Goal: Task Accomplishment & Management: Manage account settings

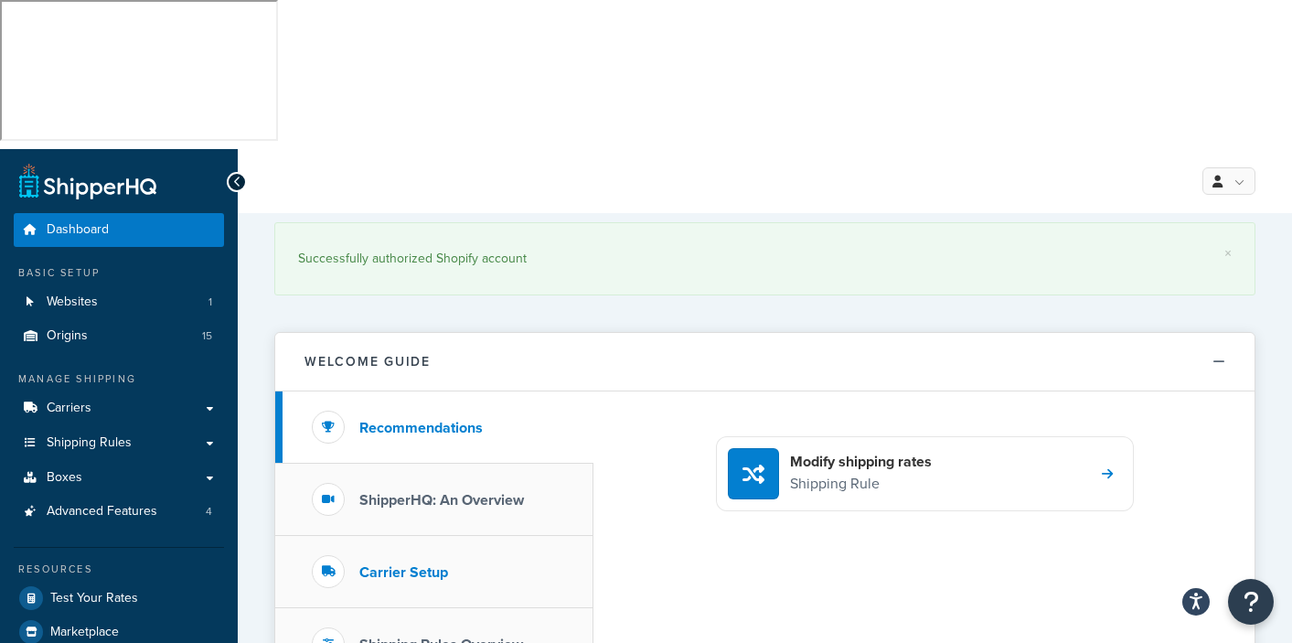
click at [408, 564] on h3 "Carrier Setup" at bounding box center [403, 572] width 89 height 16
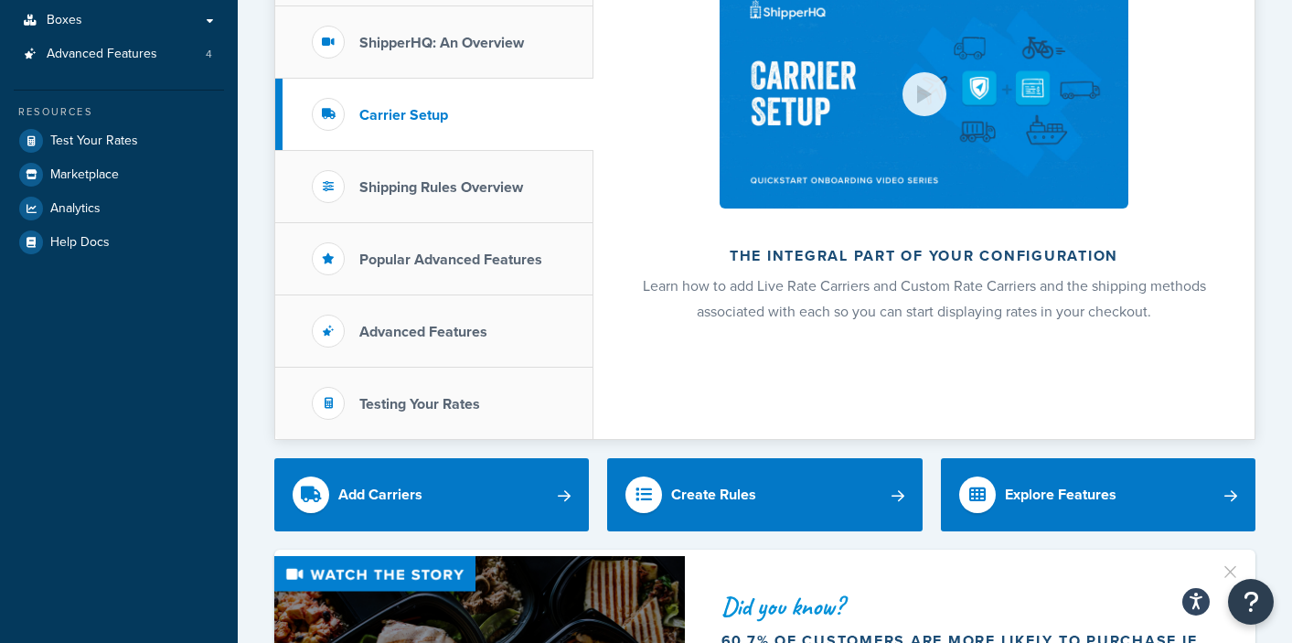
scroll to position [466, 0]
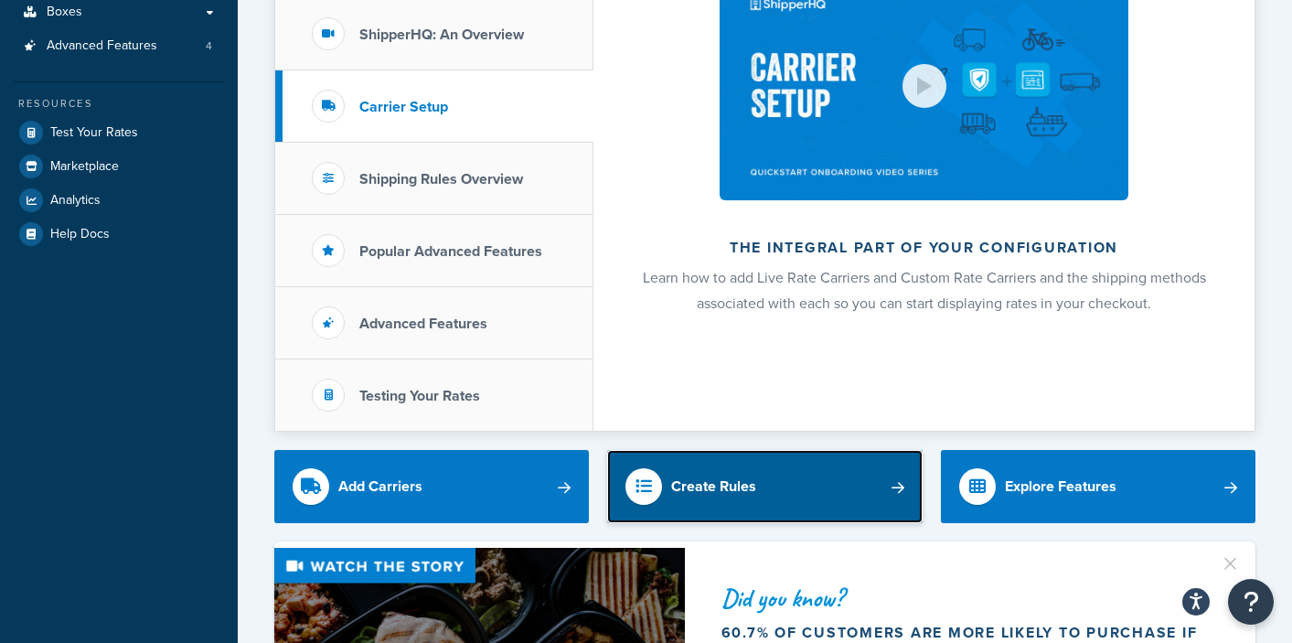
click at [654, 468] on icon at bounding box center [644, 486] width 37 height 37
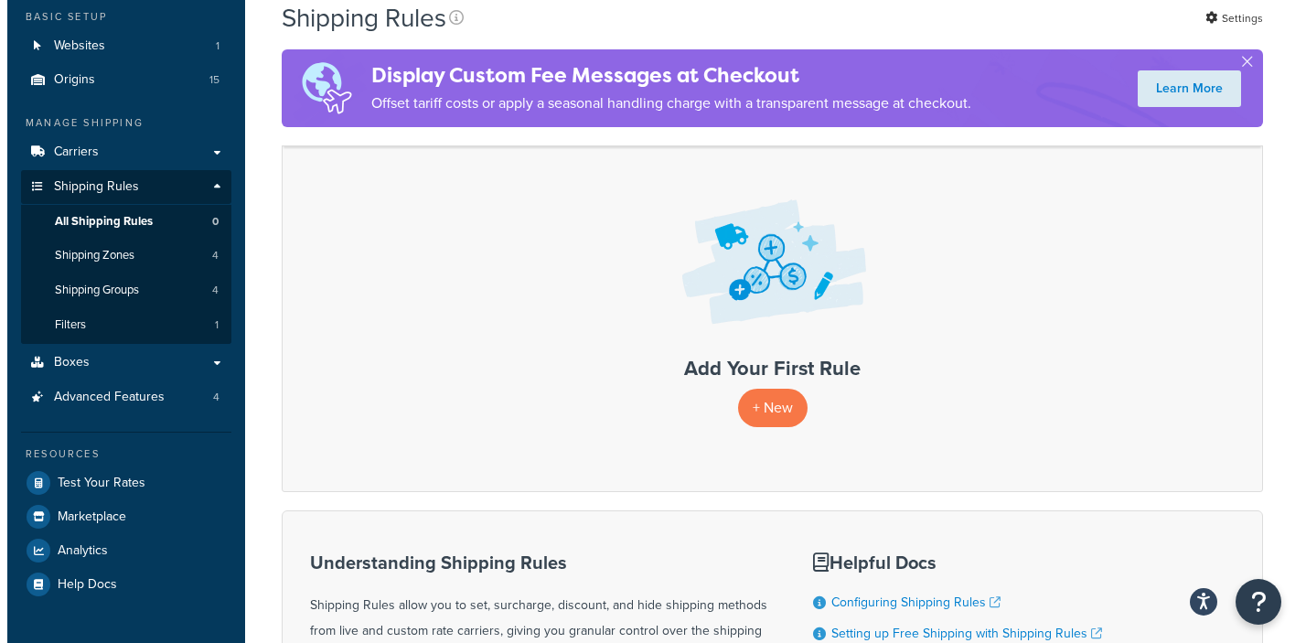
scroll to position [252, 0]
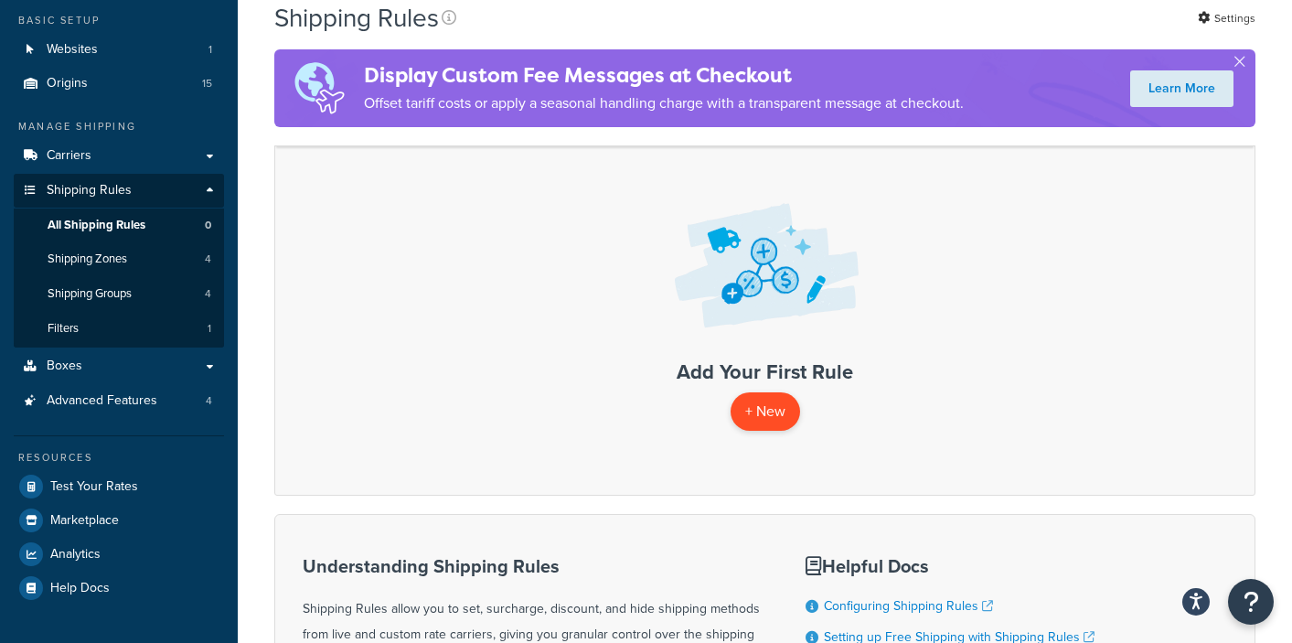
click at [756, 392] on p "+ New" at bounding box center [766, 410] width 70 height 37
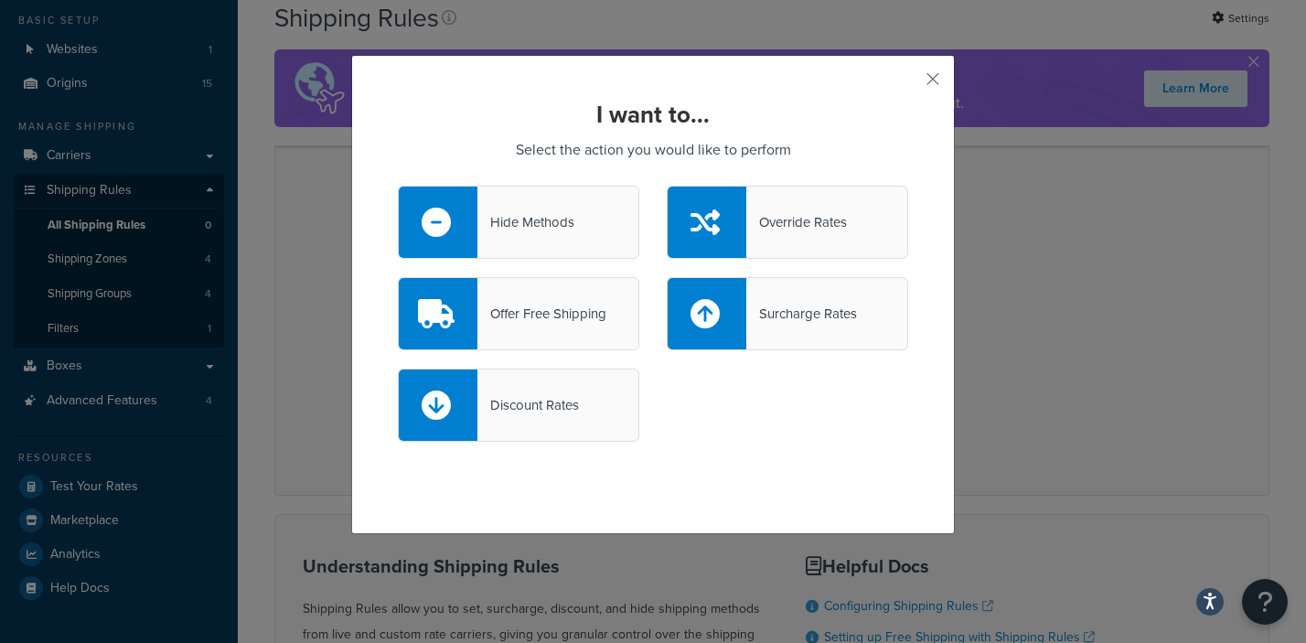
click at [513, 316] on div "Offer Free Shipping" at bounding box center [541, 314] width 129 height 26
click at [0, 0] on input "Offer Free Shipping" at bounding box center [0, 0] width 0 height 0
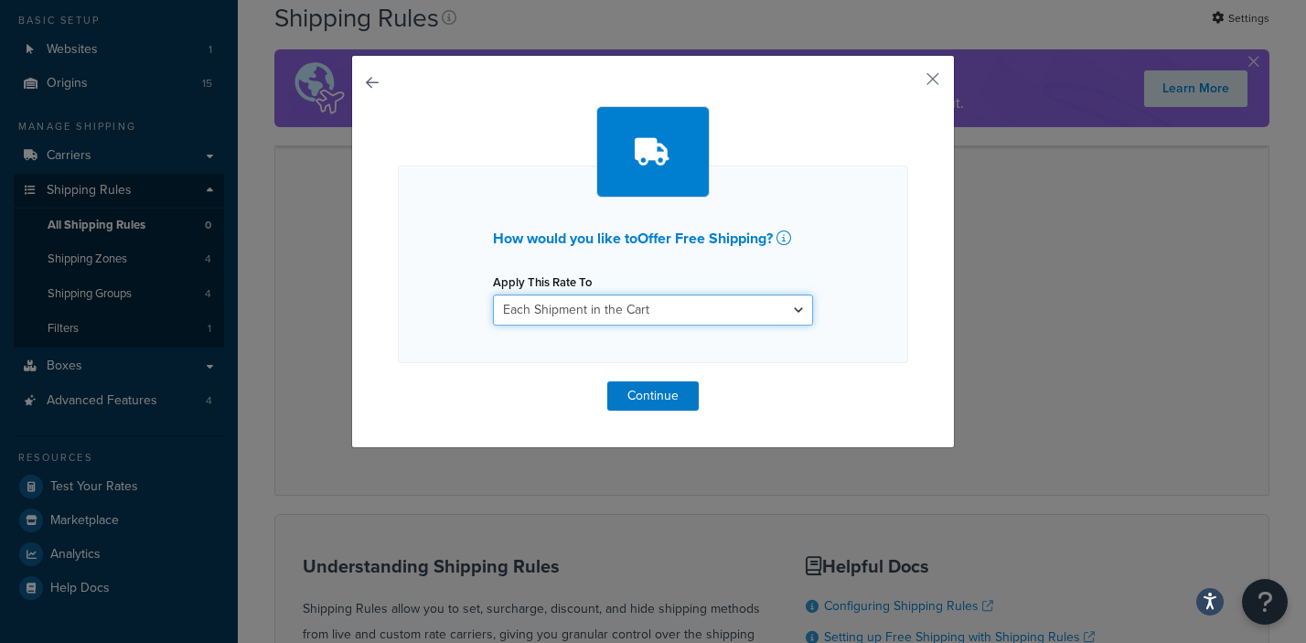
click at [791, 311] on select "Each Shipment in the Cart Each Origin in the Cart Each Shipping Group in the Ca…" at bounding box center [653, 310] width 320 height 31
click at [493, 295] on select "Each Shipment in the Cart Each Origin in the Cart Each Shipping Group in the Ca…" at bounding box center [653, 310] width 320 height 31
click at [908, 83] on button "button" at bounding box center [906, 85] width 5 height 5
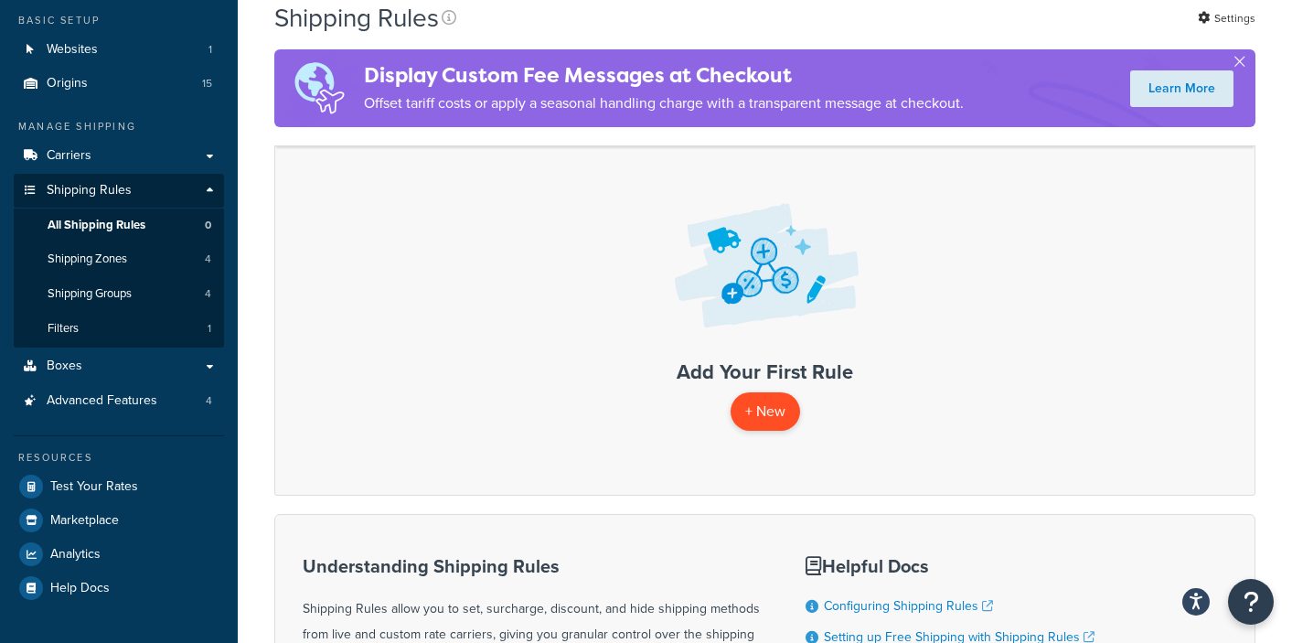
click at [772, 392] on p "+ New" at bounding box center [766, 410] width 70 height 37
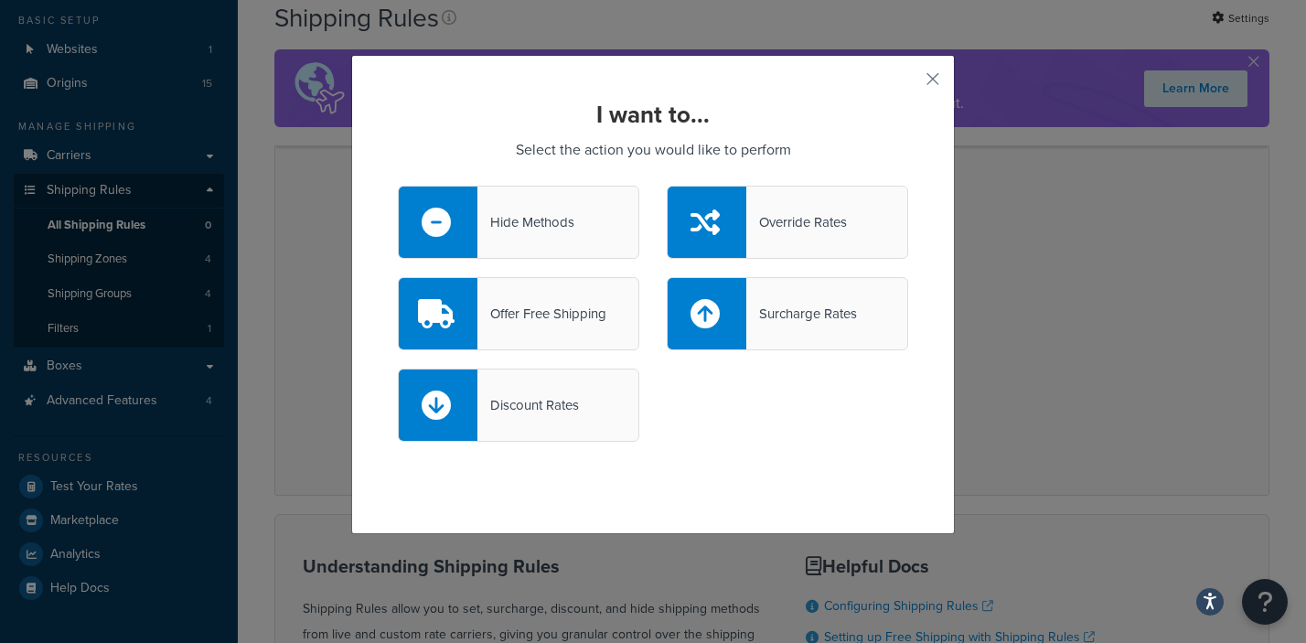
click at [521, 216] on div "Hide Methods" at bounding box center [525, 222] width 97 height 26
click at [0, 0] on input "Hide Methods" at bounding box center [0, 0] width 0 height 0
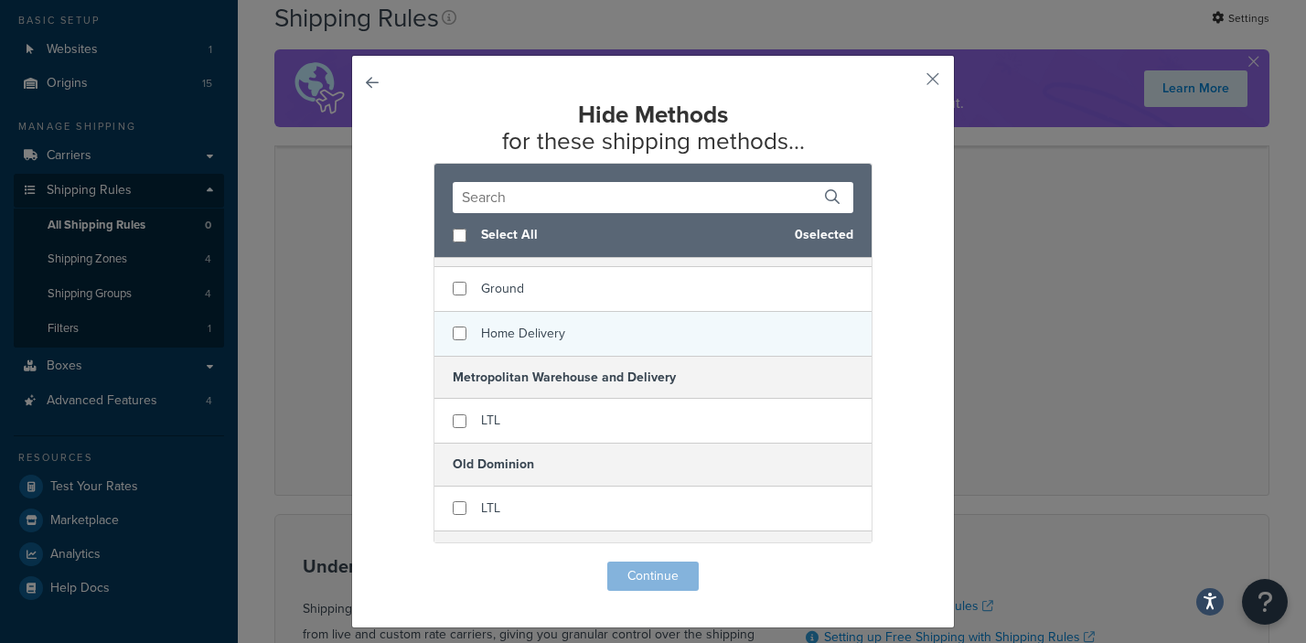
scroll to position [118, 0]
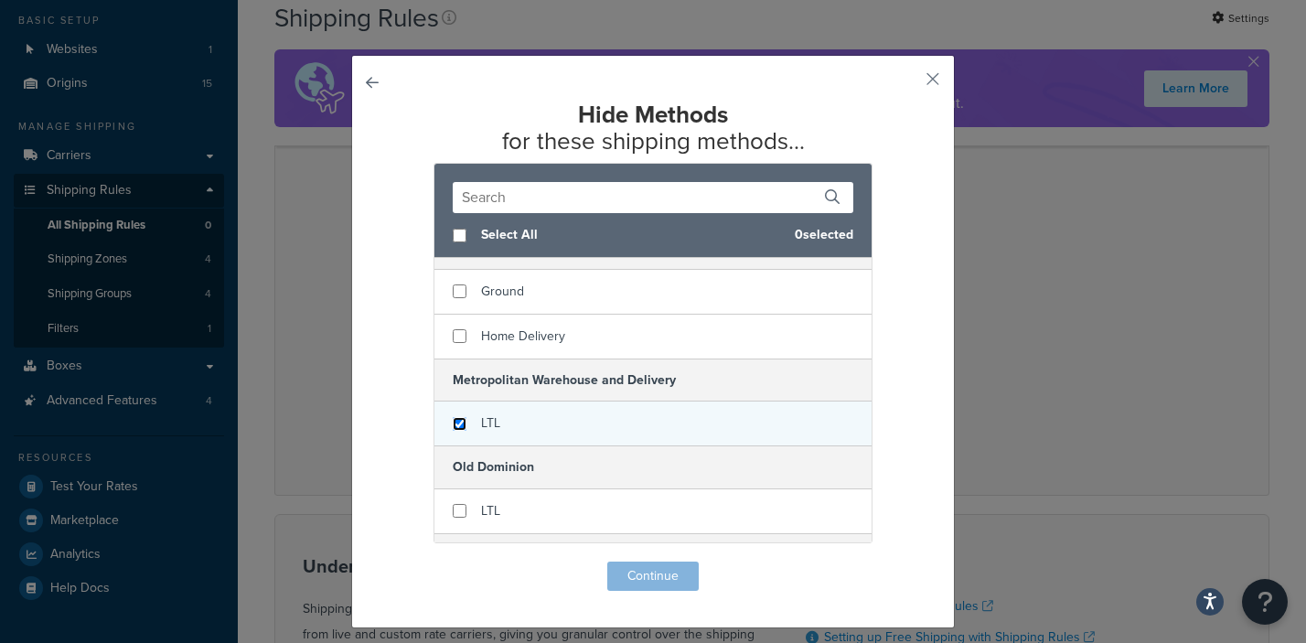
click at [453, 423] on input "checkbox" at bounding box center [460, 424] width 14 height 14
checkbox input "true"
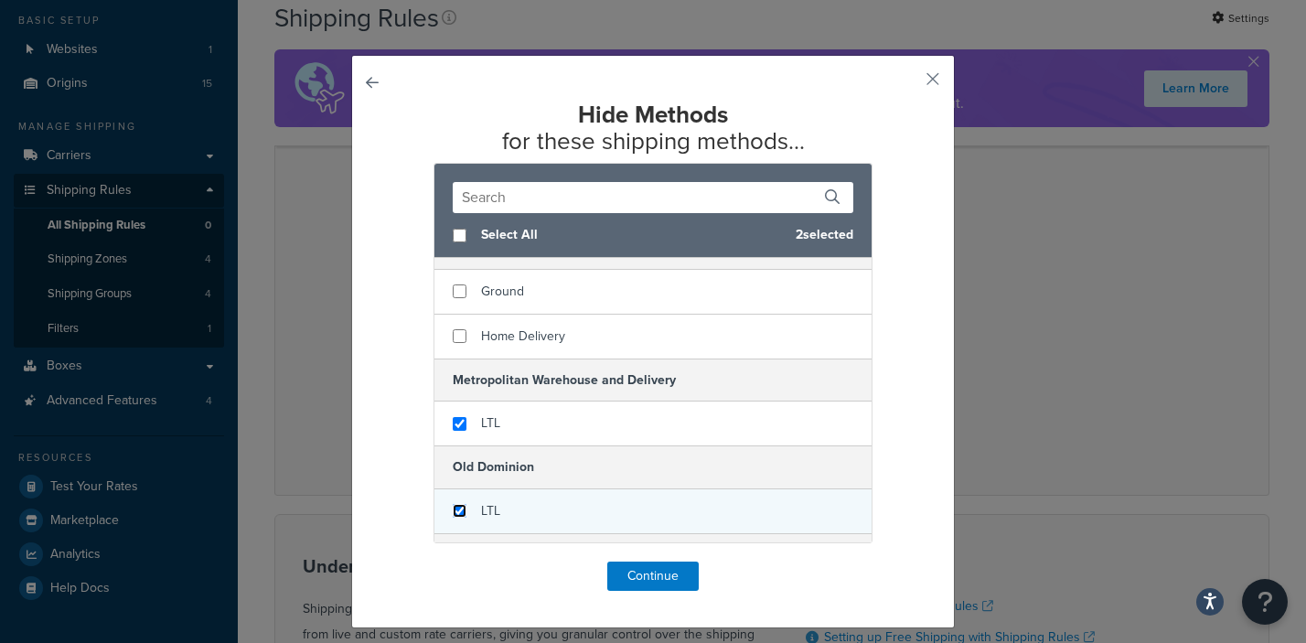
click at [453, 515] on input "checkbox" at bounding box center [460, 511] width 14 height 14
checkbox input "true"
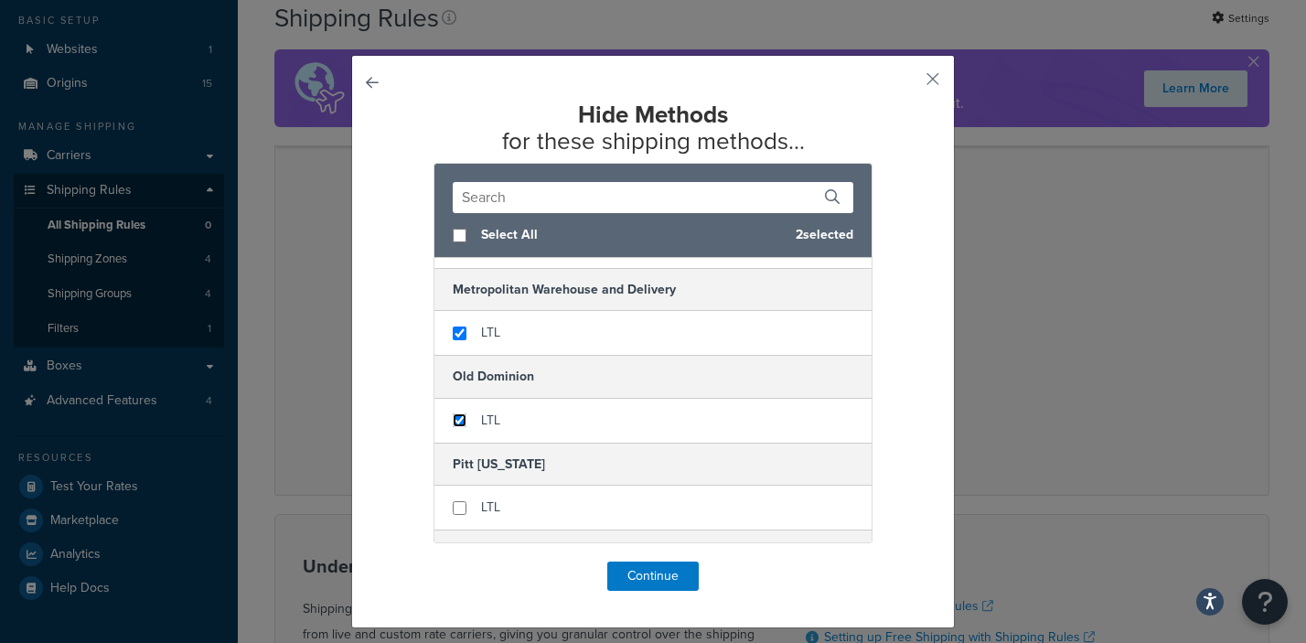
scroll to position [270, 0]
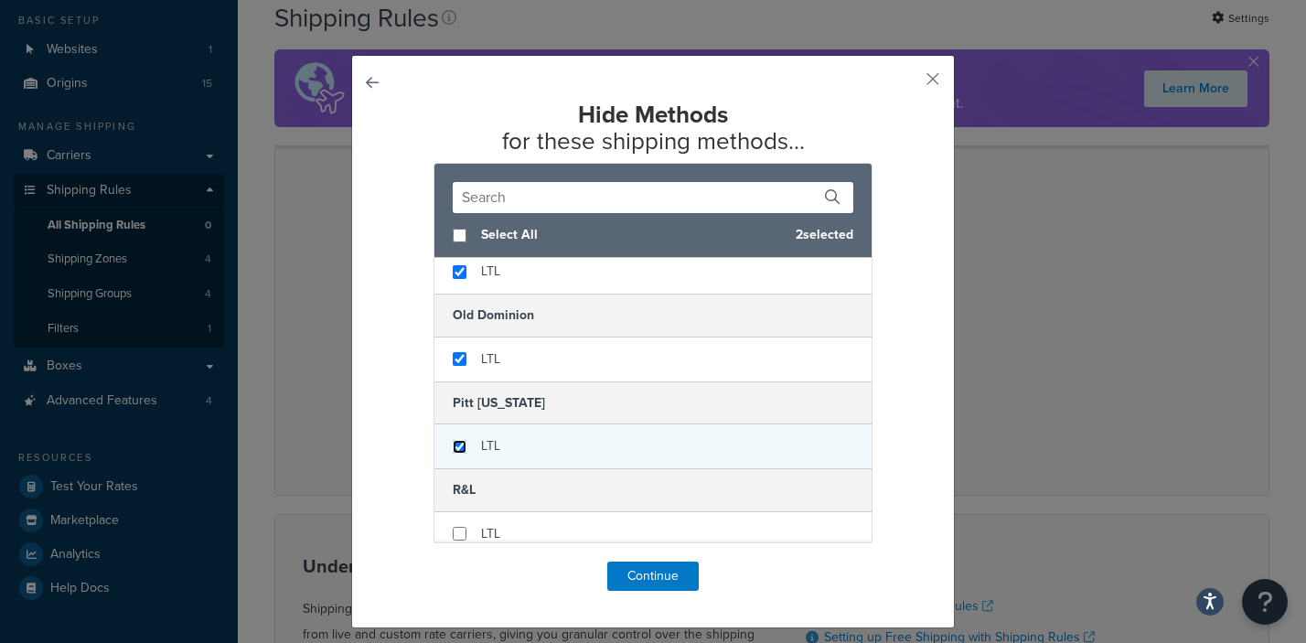
click at [453, 444] on input "checkbox" at bounding box center [460, 447] width 14 height 14
checkbox input "true"
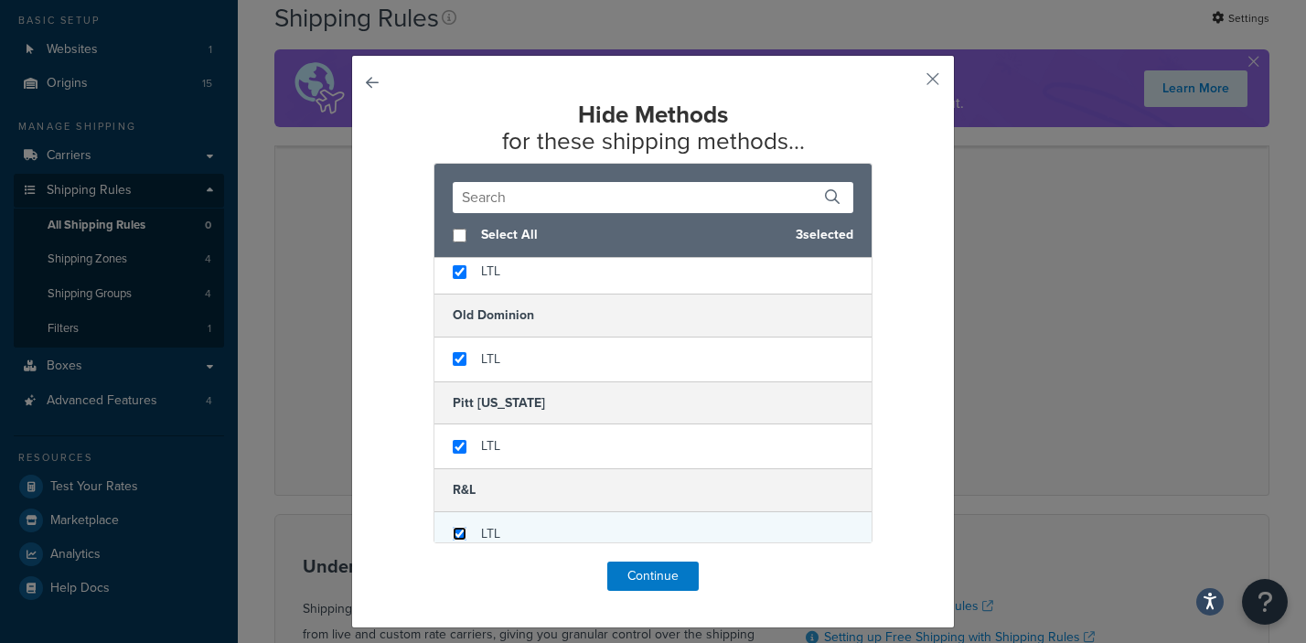
drag, startPoint x: 454, startPoint y: 530, endPoint x: 466, endPoint y: 523, distance: 14.3
click at [455, 530] on input "checkbox" at bounding box center [460, 534] width 14 height 14
checkbox input "true"
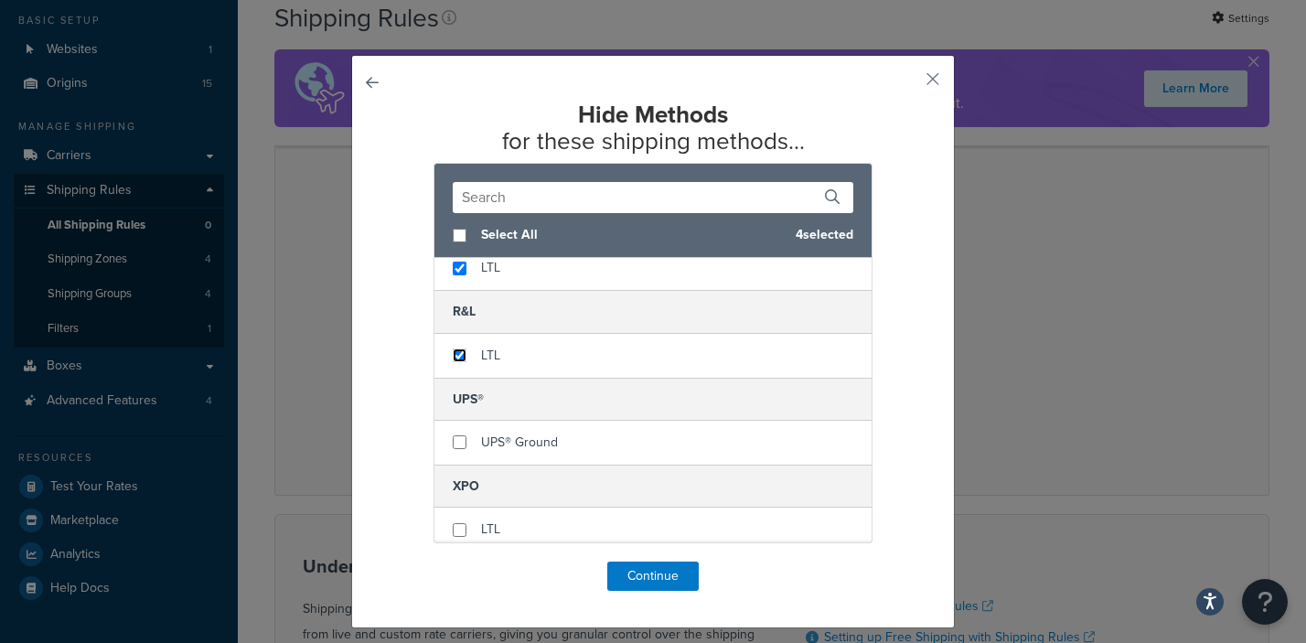
scroll to position [457, 0]
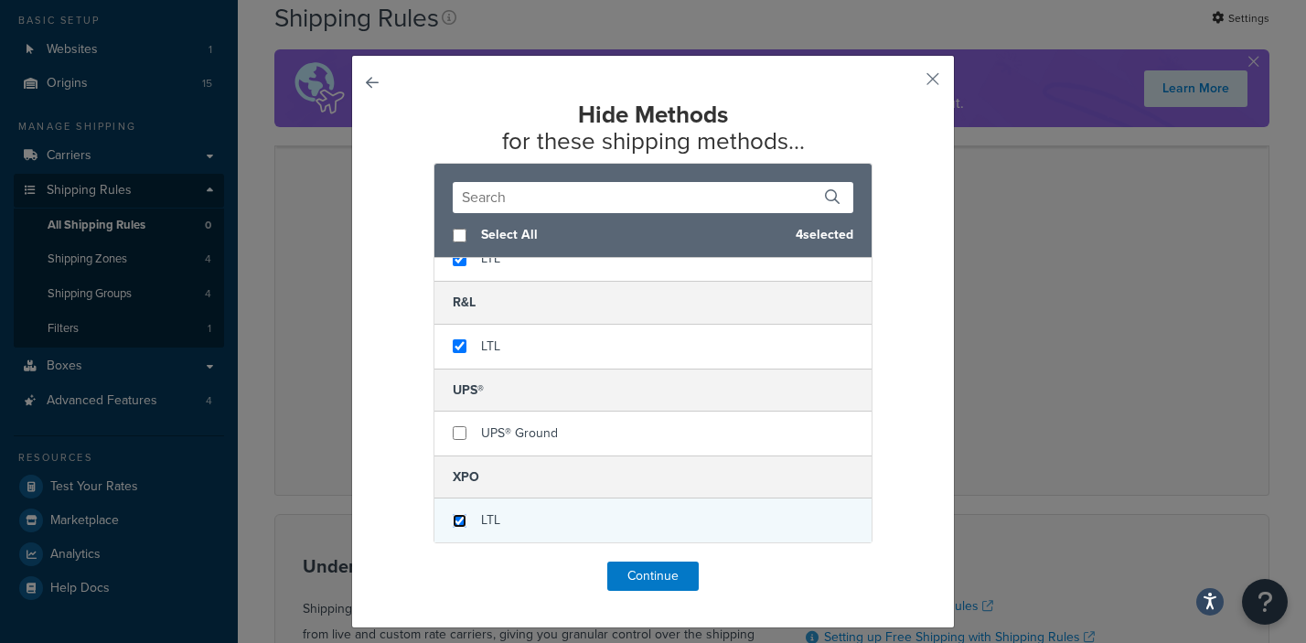
click at [454, 517] on input "checkbox" at bounding box center [460, 521] width 14 height 14
checkbox input "true"
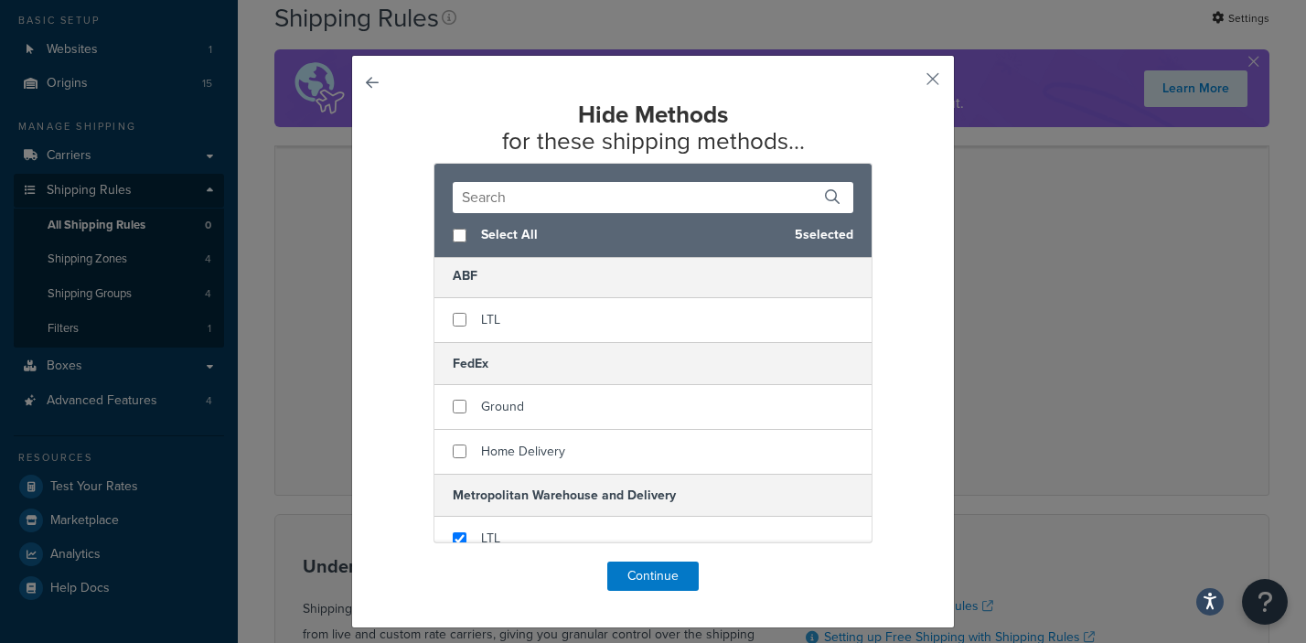
scroll to position [0, 0]
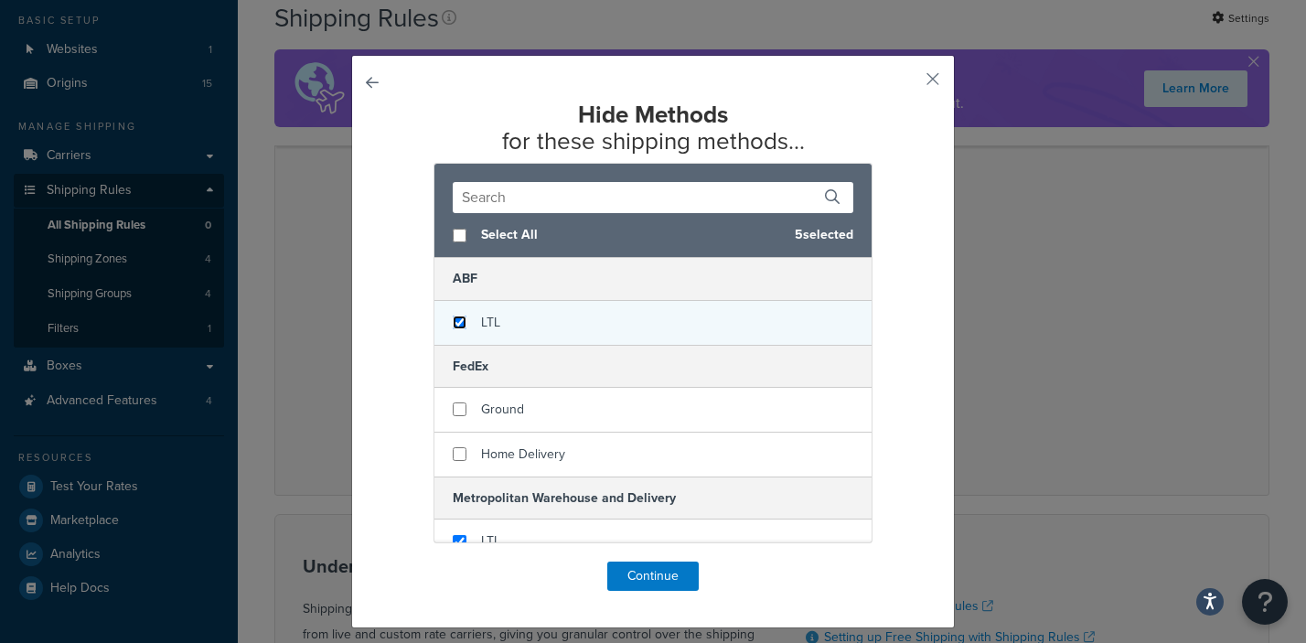
click at [453, 325] on input "checkbox" at bounding box center [460, 323] width 14 height 14
checkbox input "true"
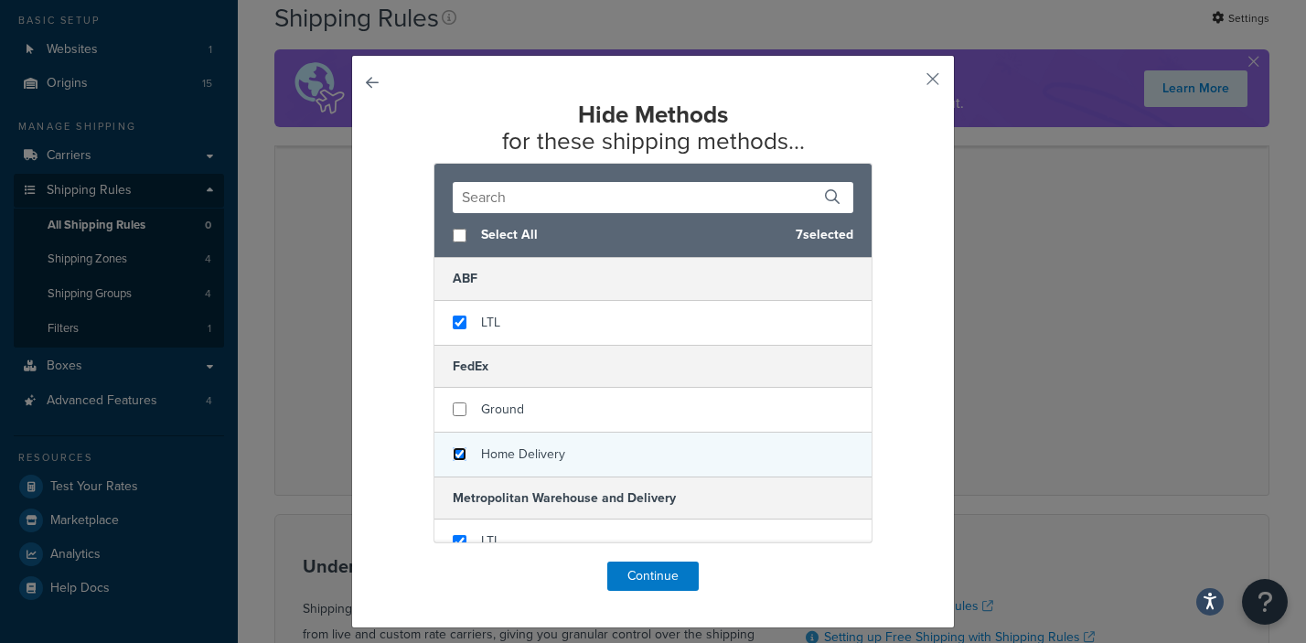
click at [458, 450] on input "checkbox" at bounding box center [460, 454] width 14 height 14
checkbox input "true"
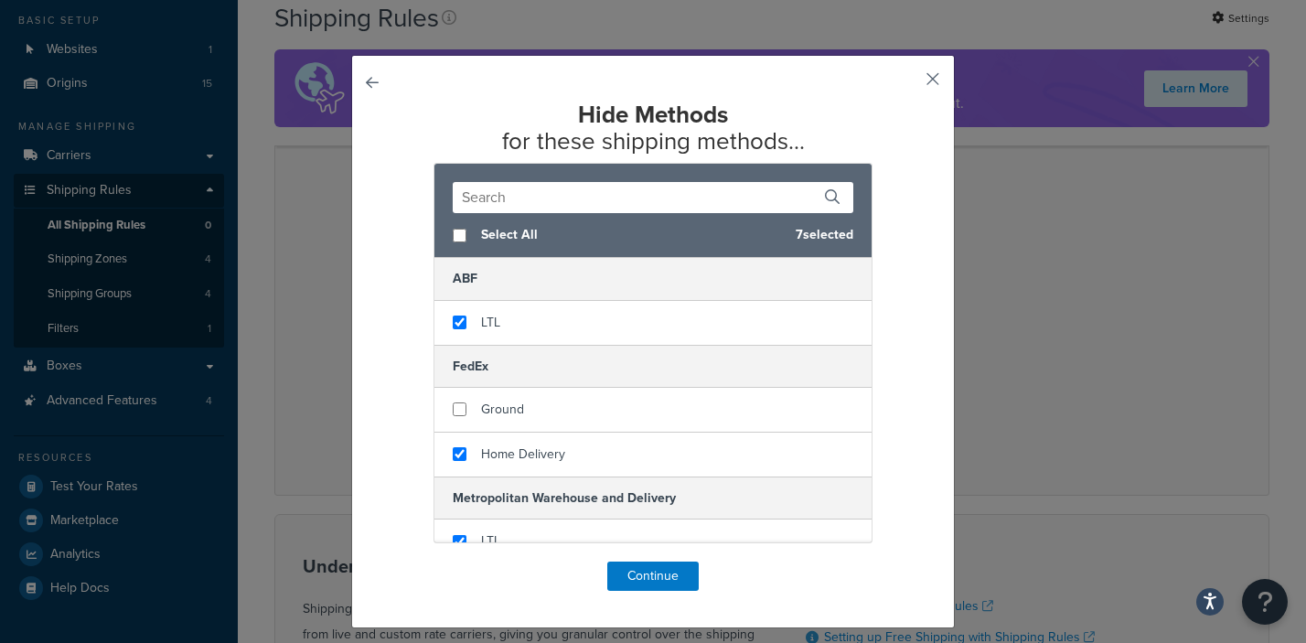
click at [908, 83] on button "button" at bounding box center [906, 85] width 5 height 5
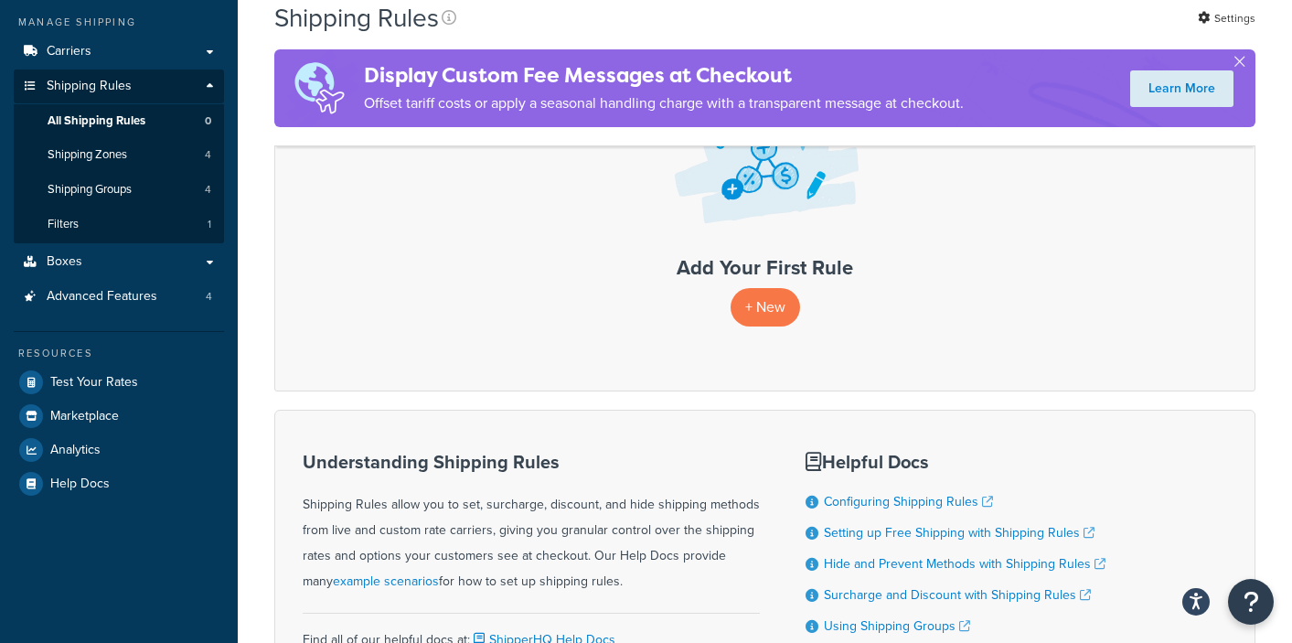
scroll to position [379, 0]
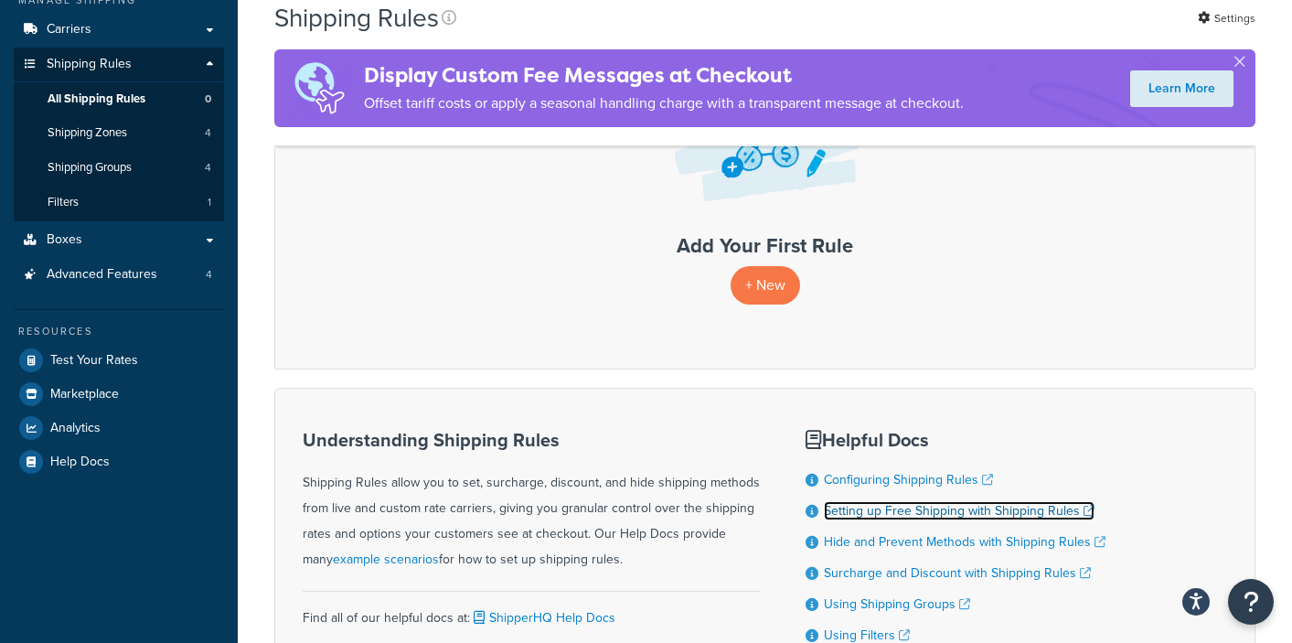
click at [894, 501] on link "Setting up Free Shipping with Shipping Rules" at bounding box center [959, 510] width 271 height 19
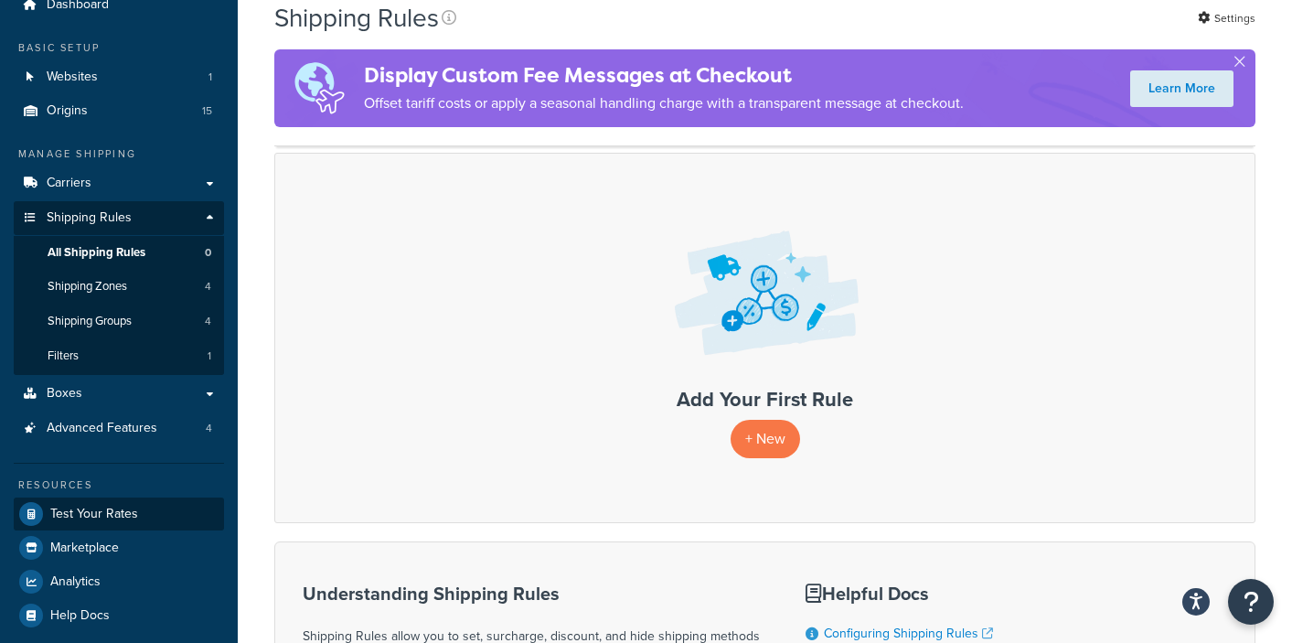
scroll to position [220, 0]
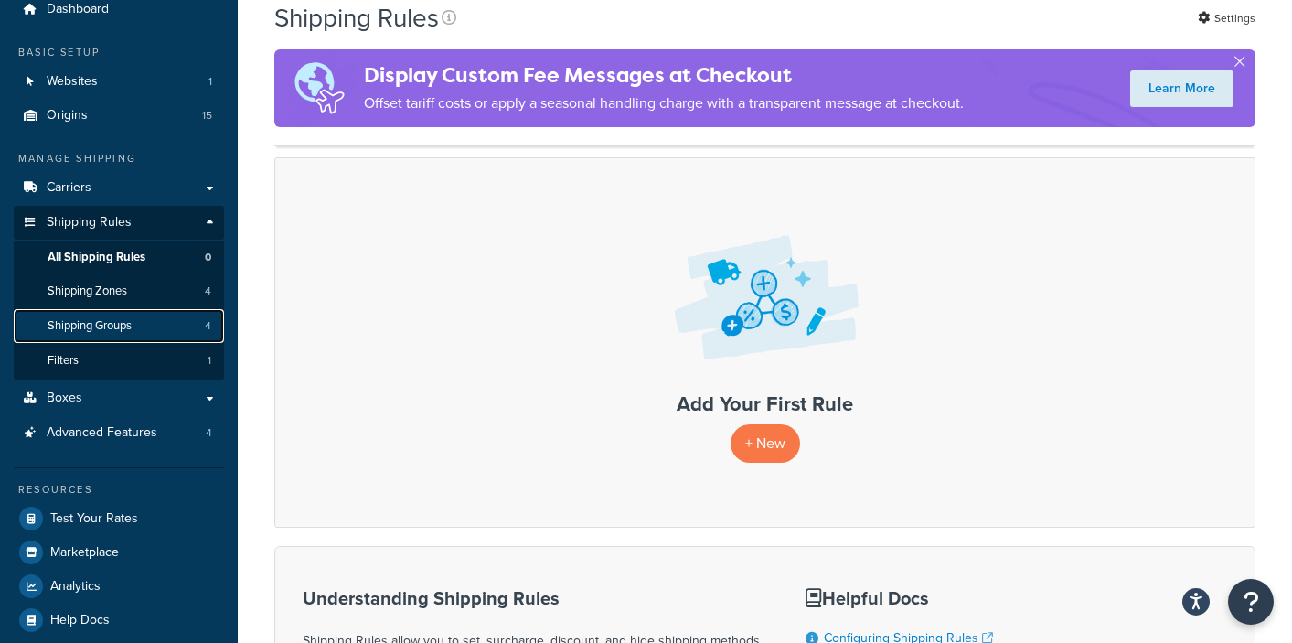
click at [113, 318] on span "Shipping Groups" at bounding box center [90, 326] width 84 height 16
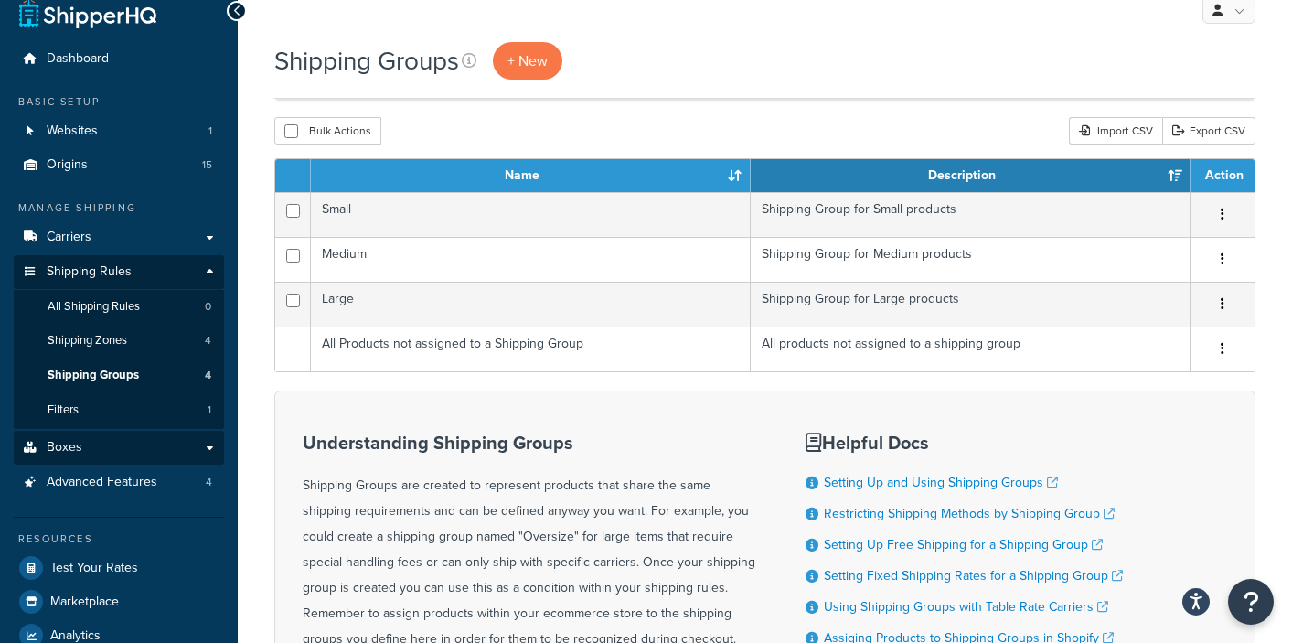
scroll to position [172, 0]
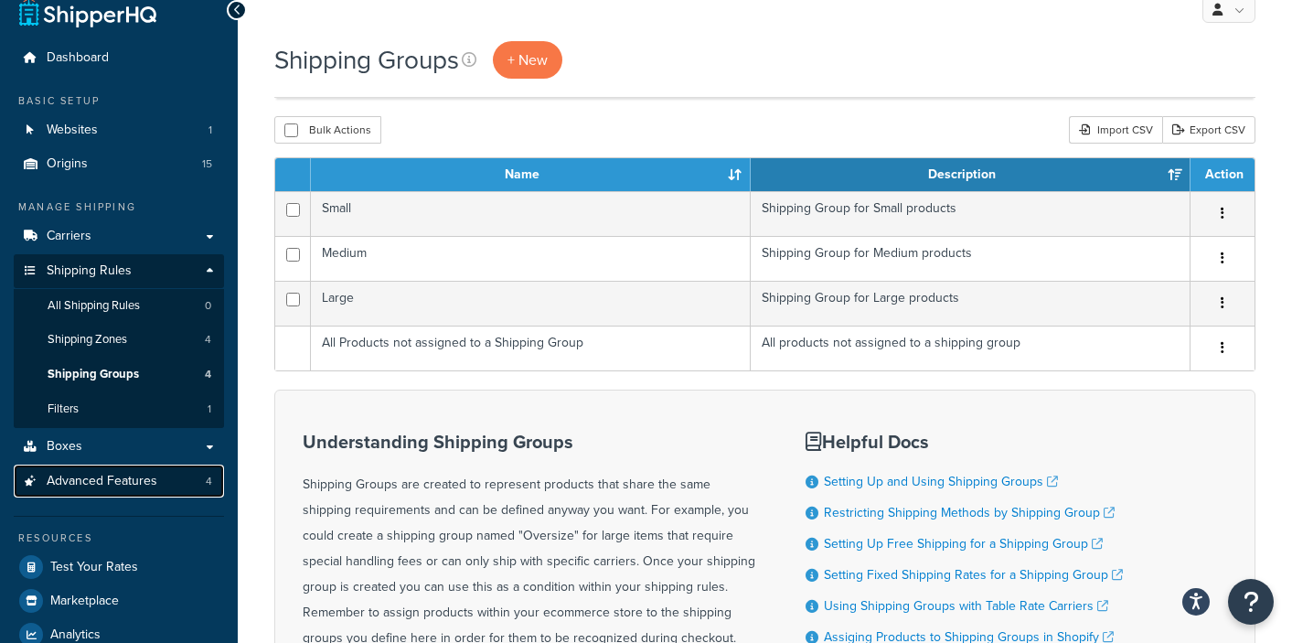
click at [134, 474] on span "Advanced Features" at bounding box center [102, 482] width 111 height 16
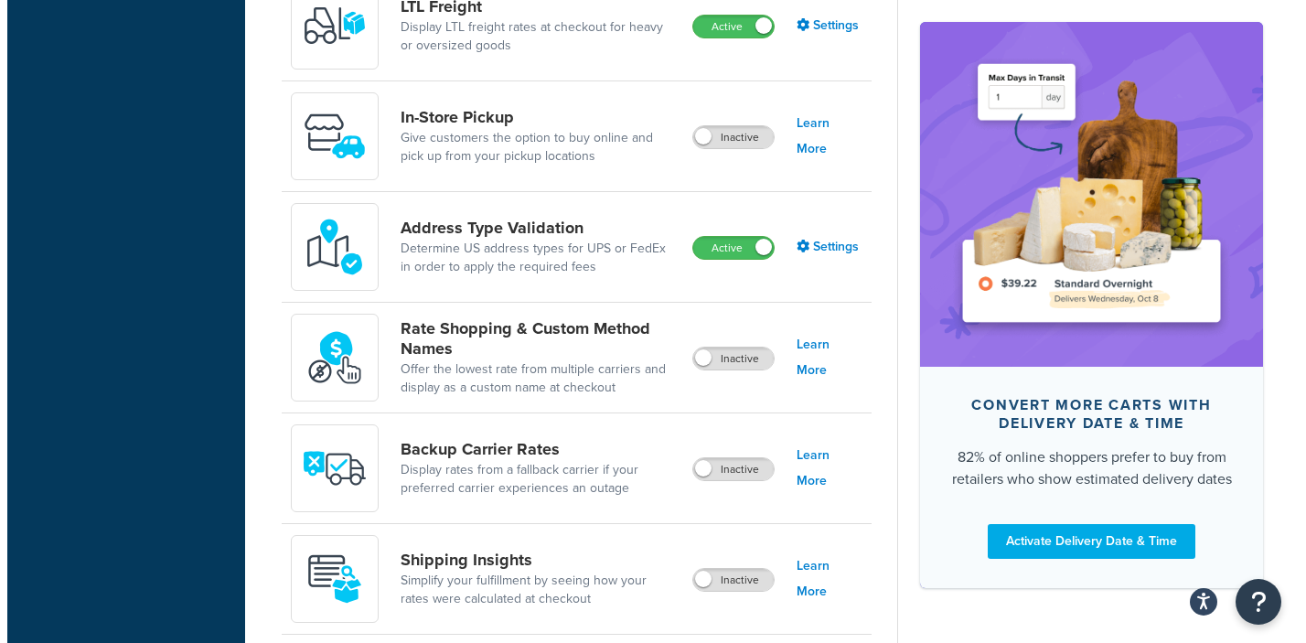
scroll to position [1000, 0]
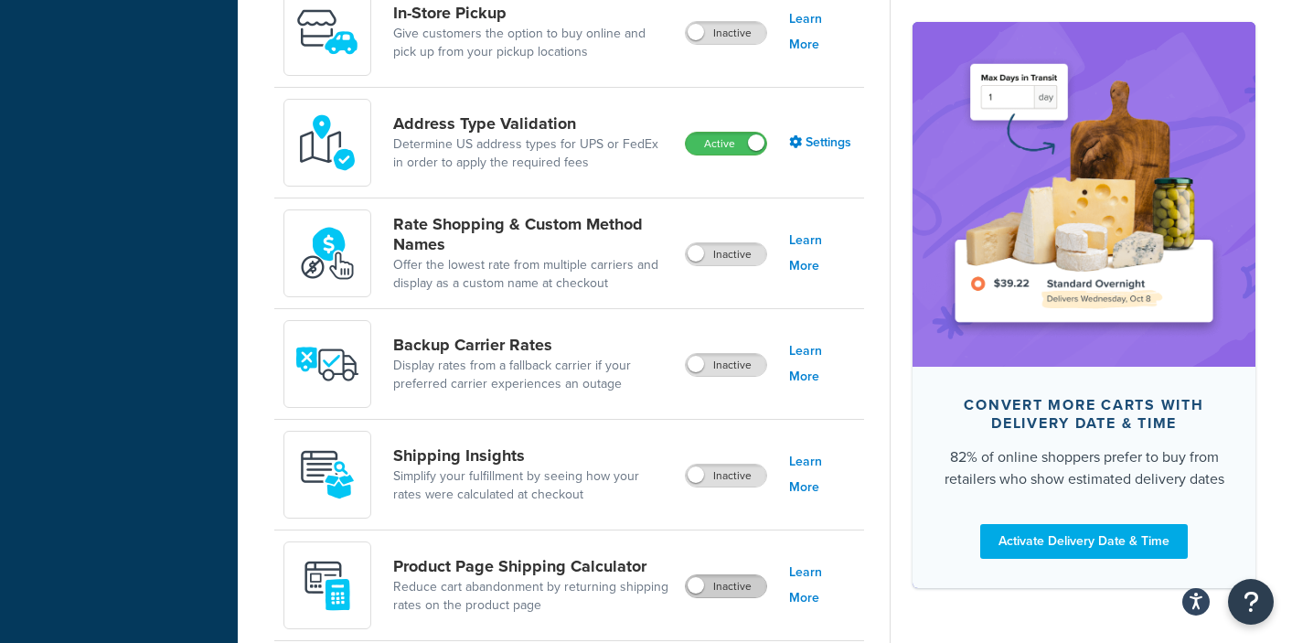
click at [744, 575] on label "Inactive" at bounding box center [726, 586] width 80 height 22
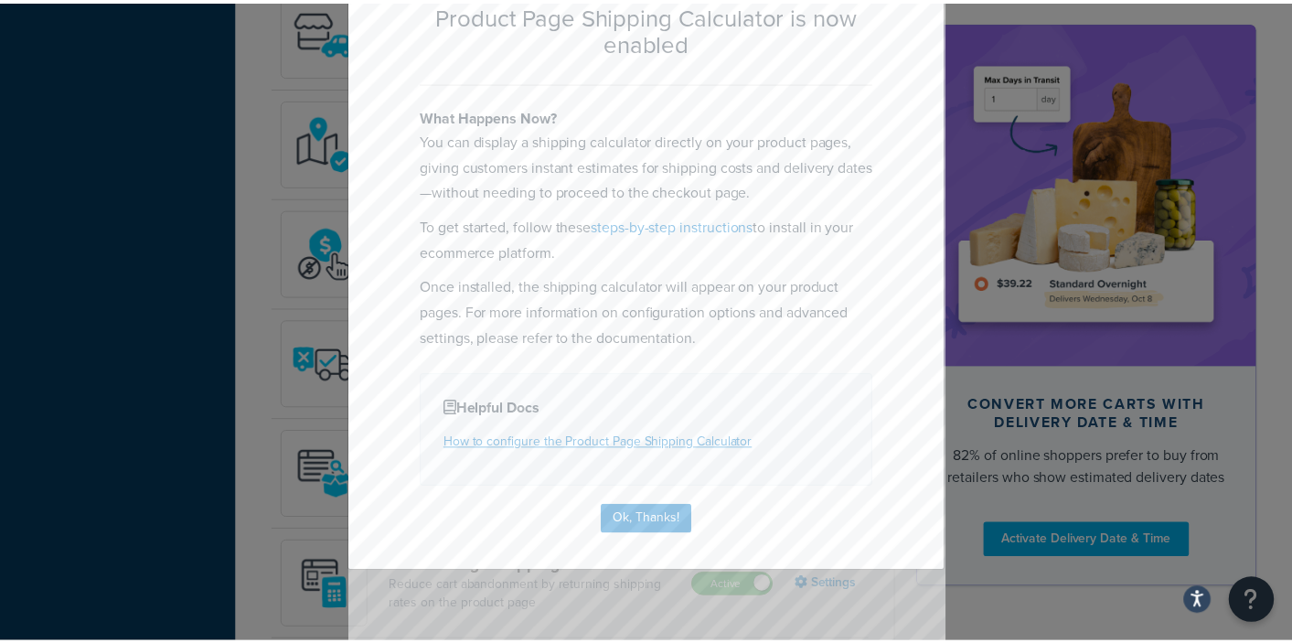
scroll to position [145, 0]
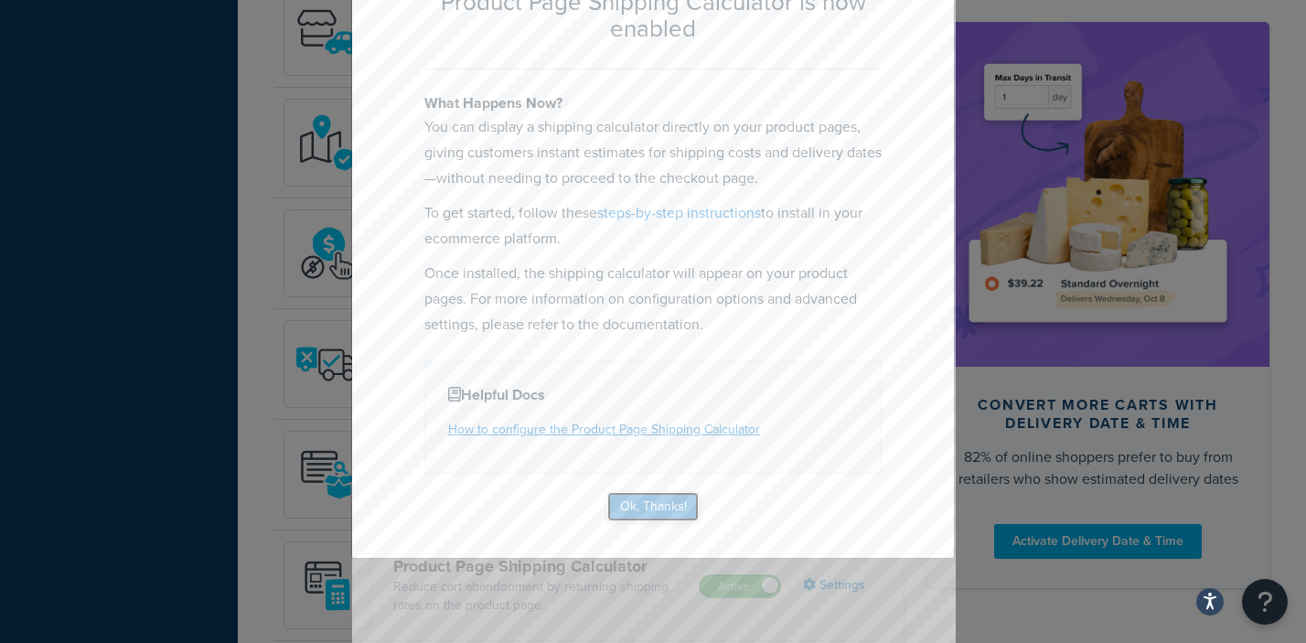
click at [659, 506] on button "Ok, Thanks!" at bounding box center [652, 506] width 91 height 29
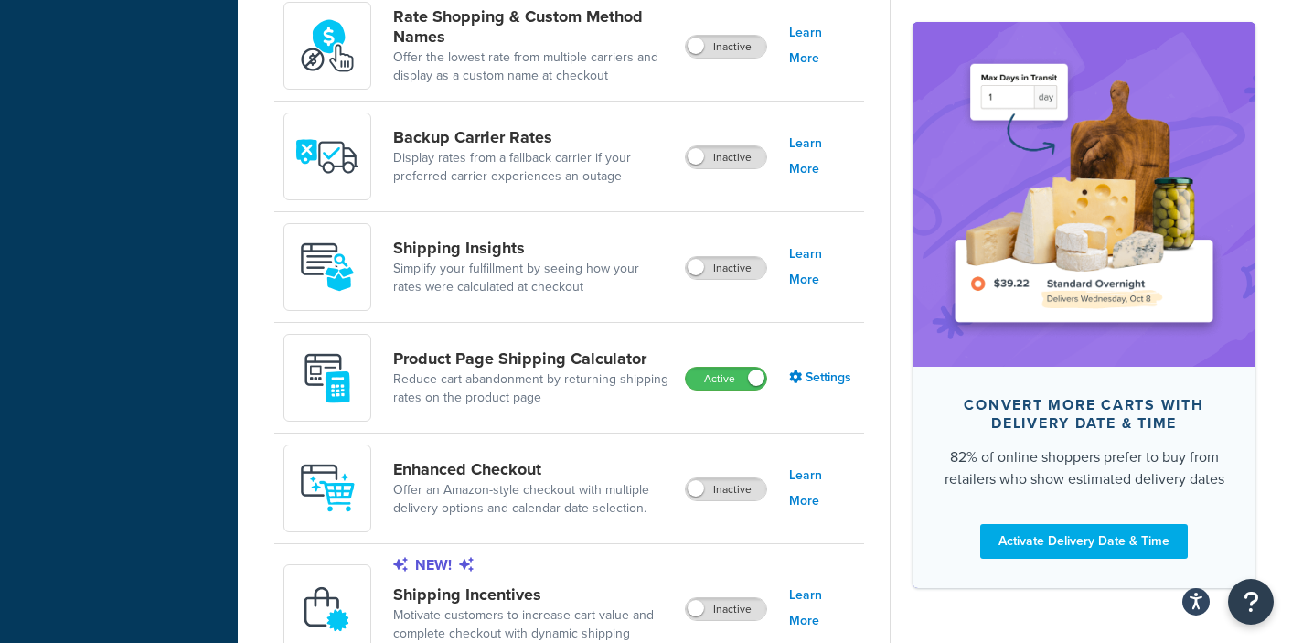
scroll to position [1209, 0]
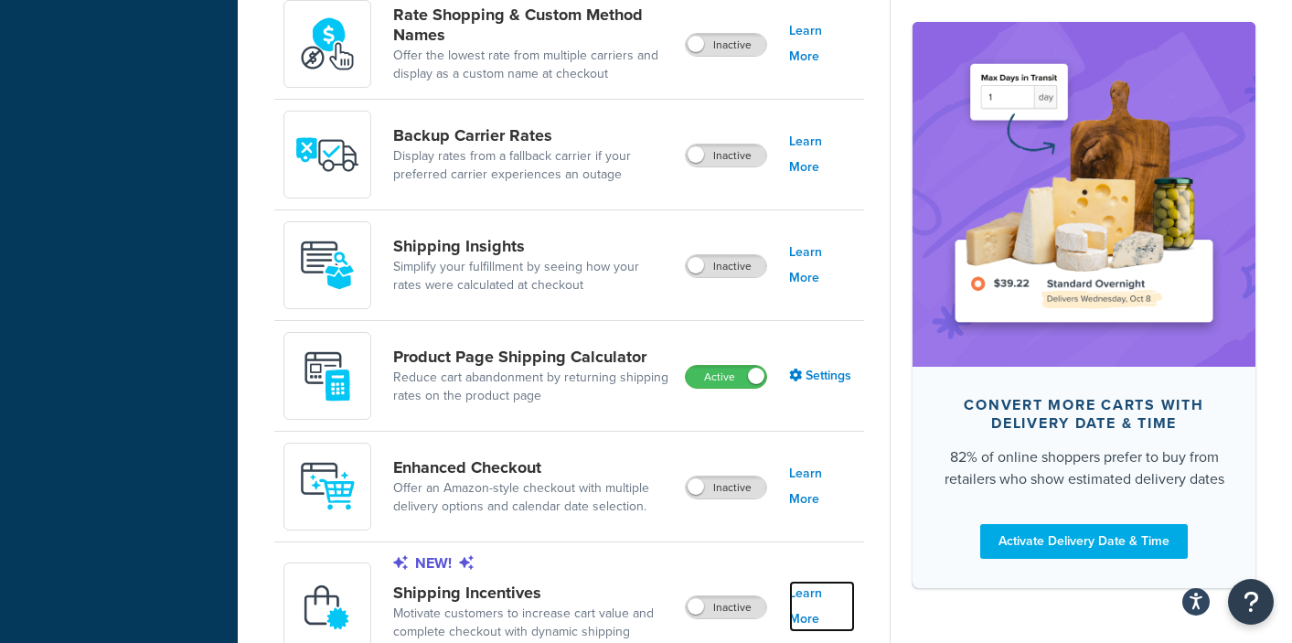
click at [826, 581] on link "Learn More" at bounding box center [822, 606] width 66 height 51
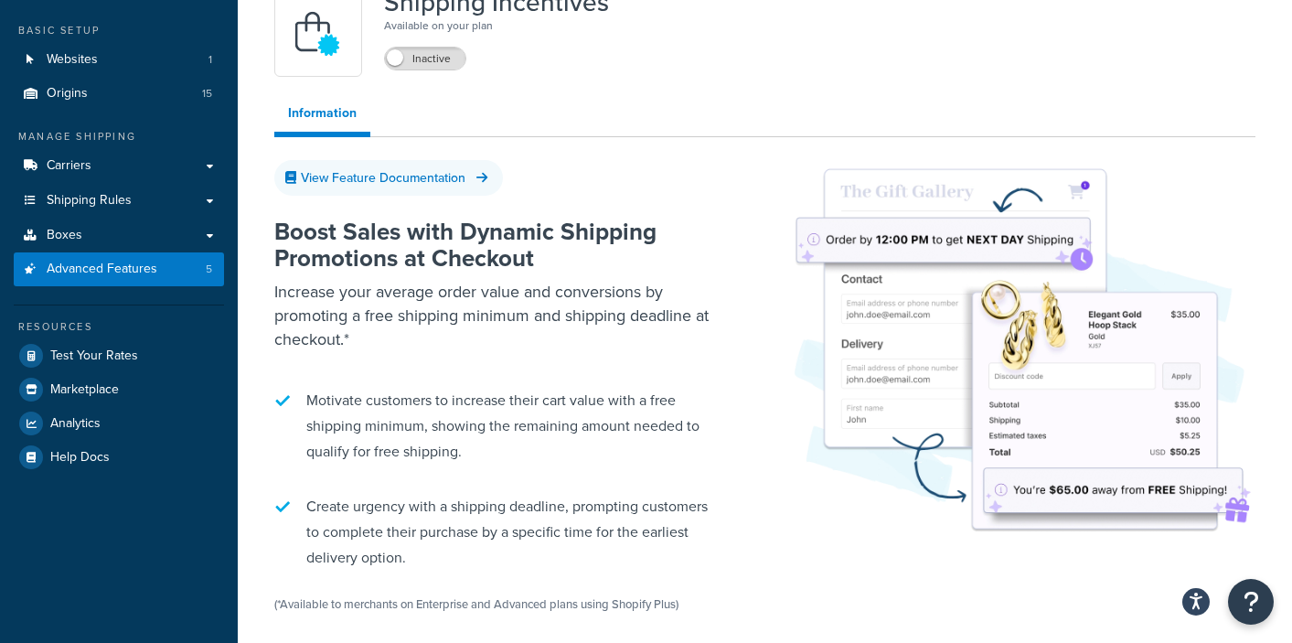
scroll to position [247, 0]
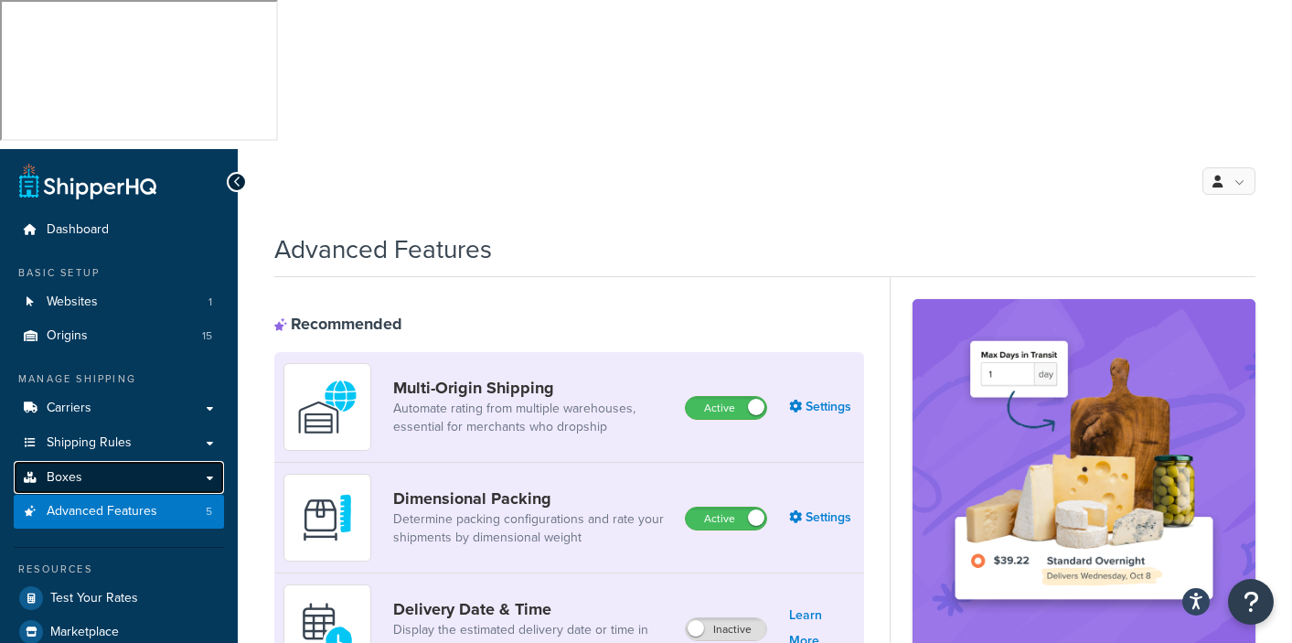
click at [72, 470] on span "Boxes" at bounding box center [65, 478] width 36 height 16
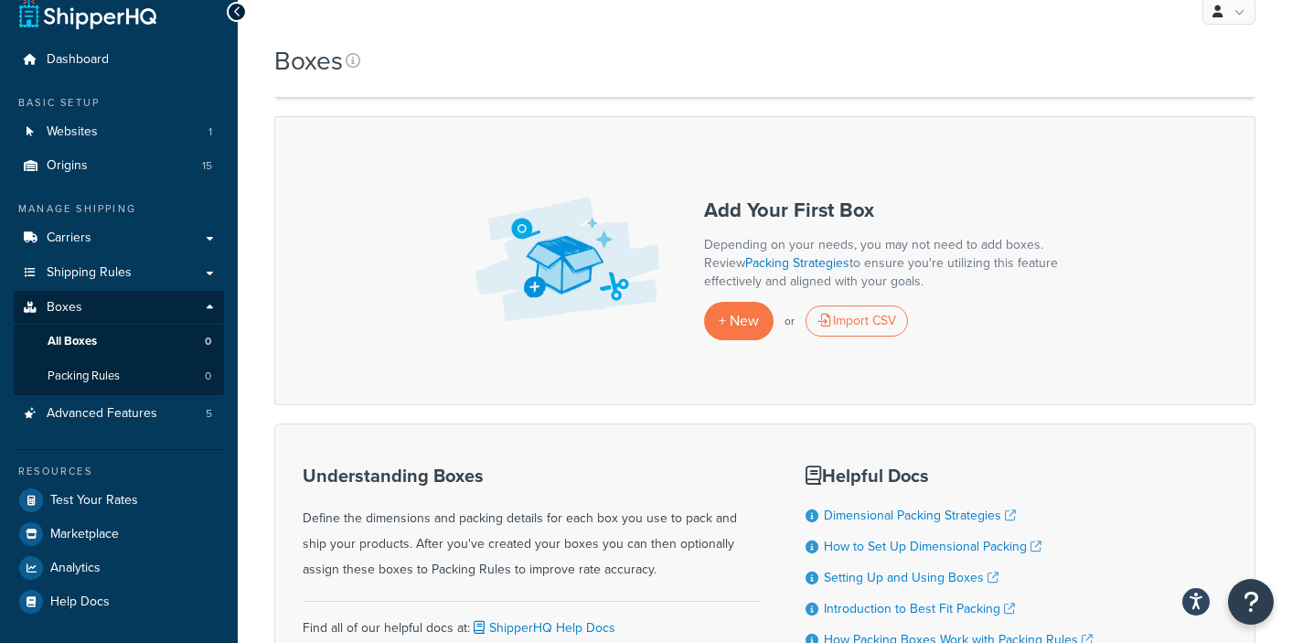
scroll to position [185, 0]
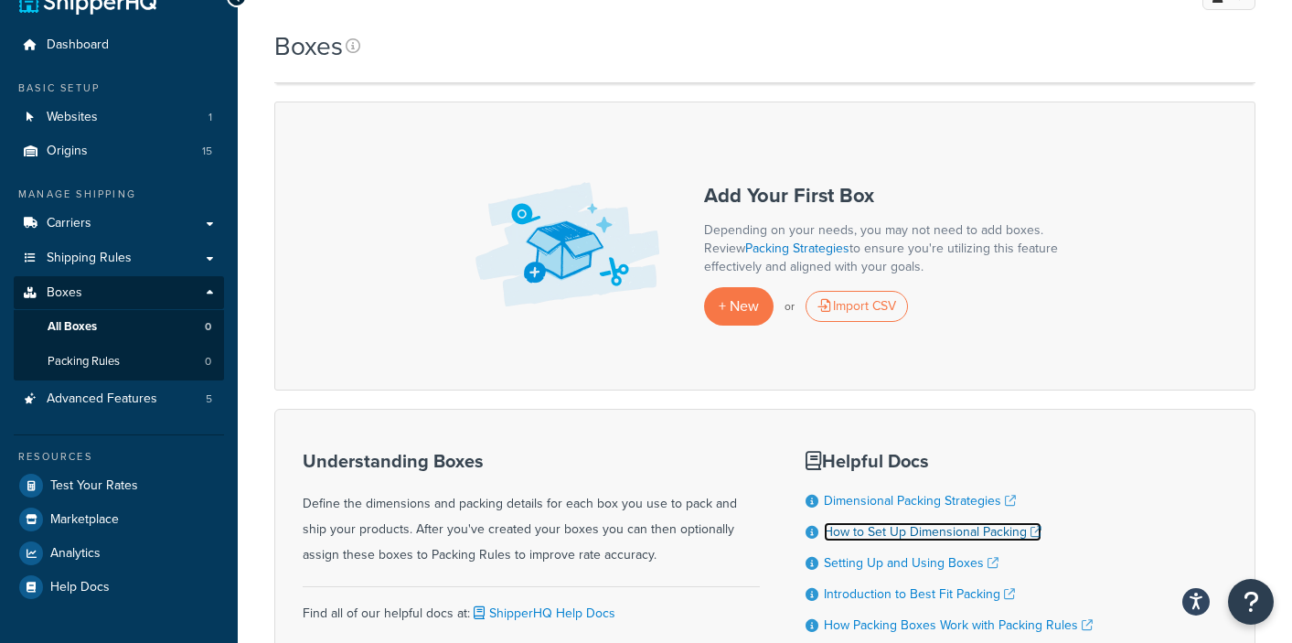
click at [940, 522] on link "How to Set Up Dimensional Packing" at bounding box center [933, 531] width 218 height 19
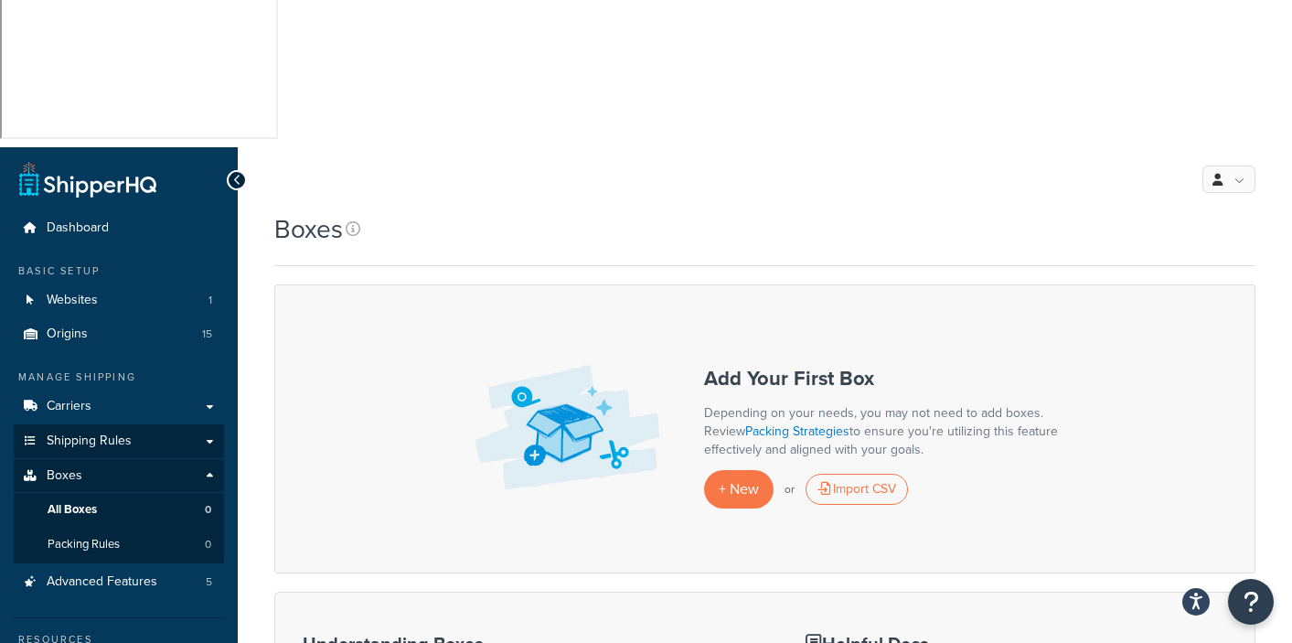
scroll to position [0, 0]
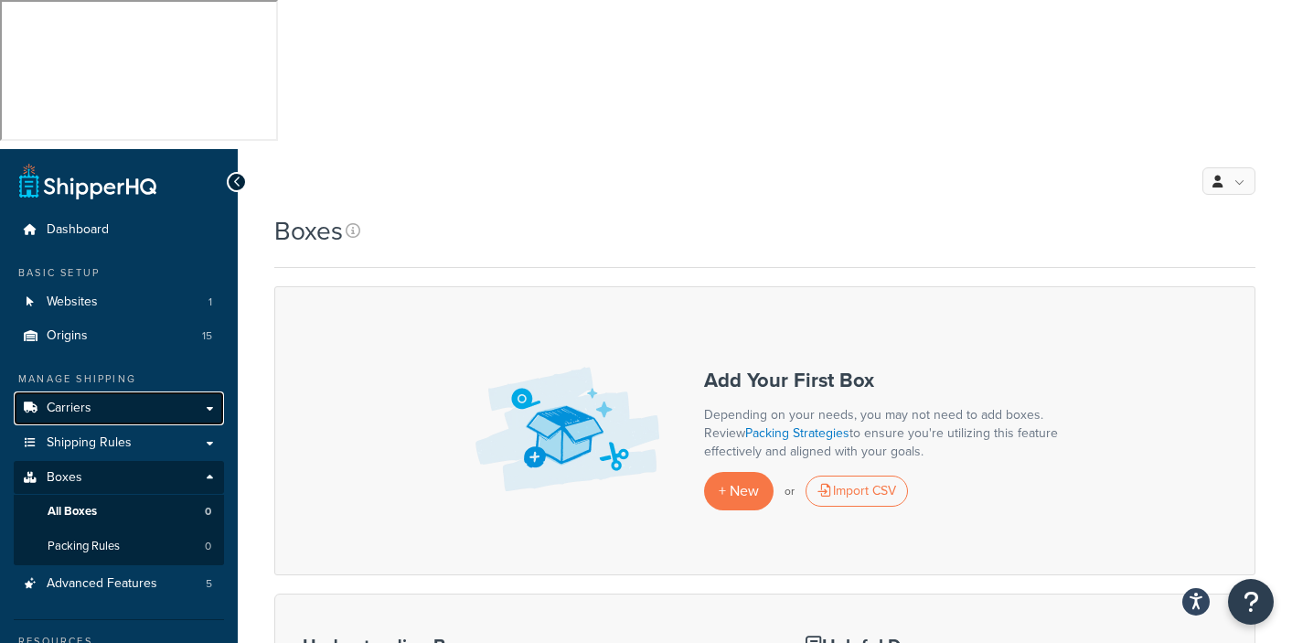
click at [88, 391] on link "Carriers" at bounding box center [119, 408] width 210 height 34
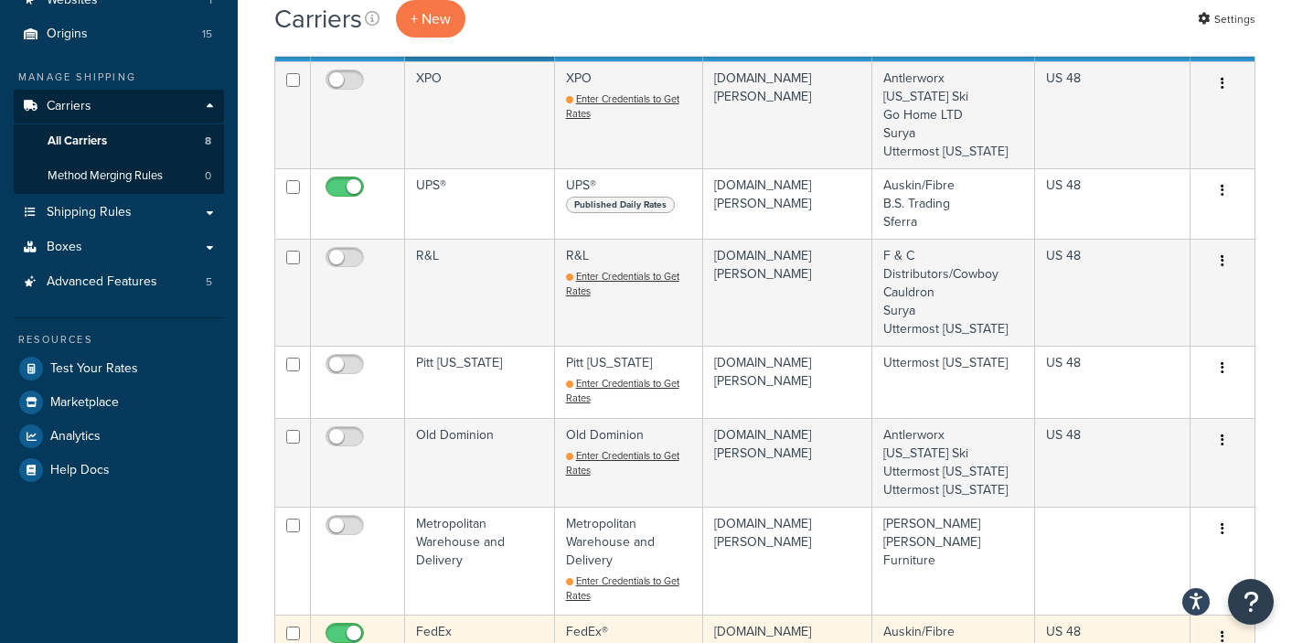
scroll to position [525, 0]
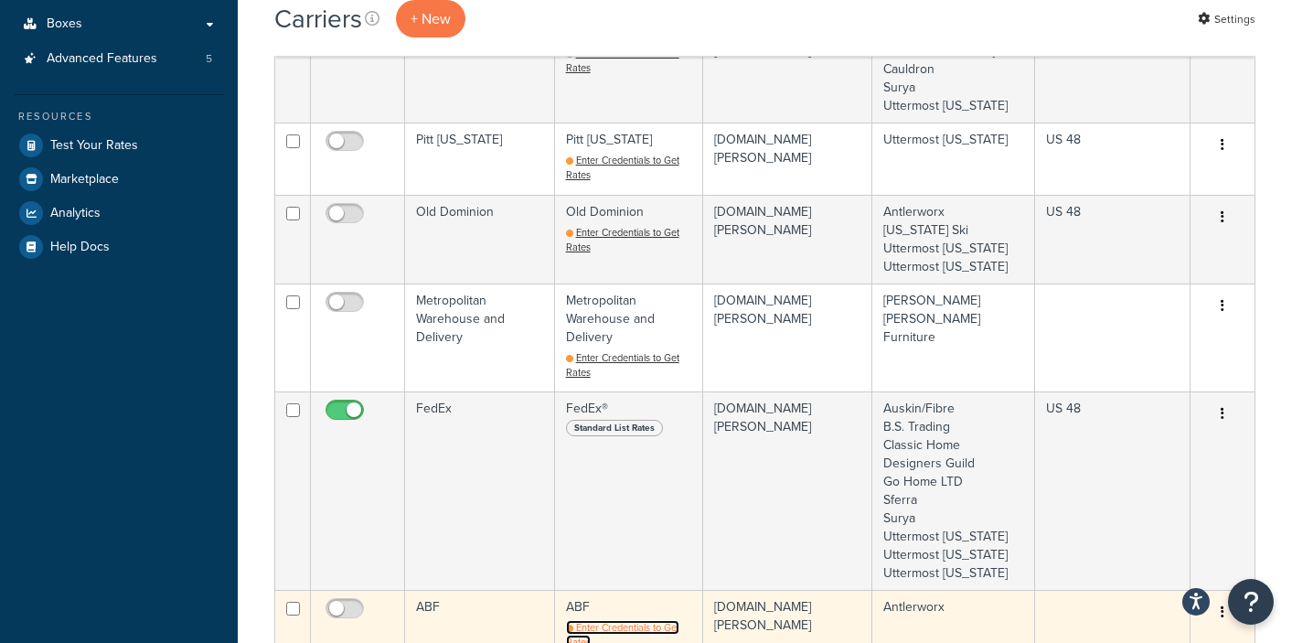
click at [627, 620] on span "Enter Credentials to Get Rates" at bounding box center [622, 634] width 113 height 29
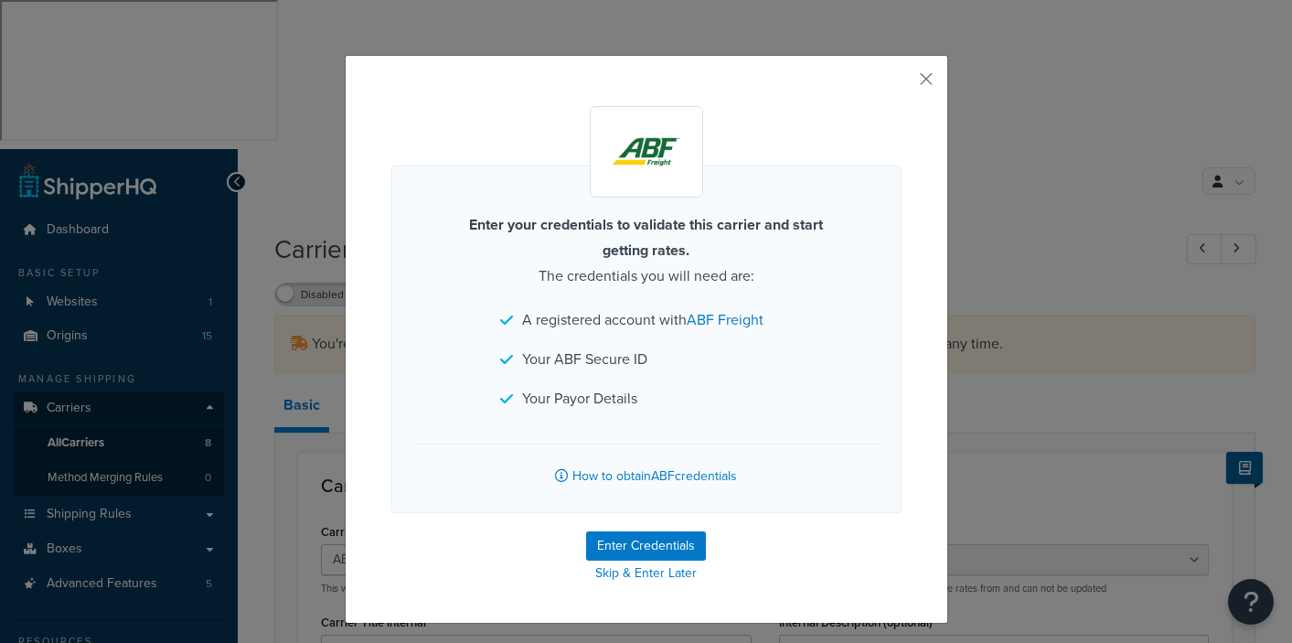
select select "abfFreight"
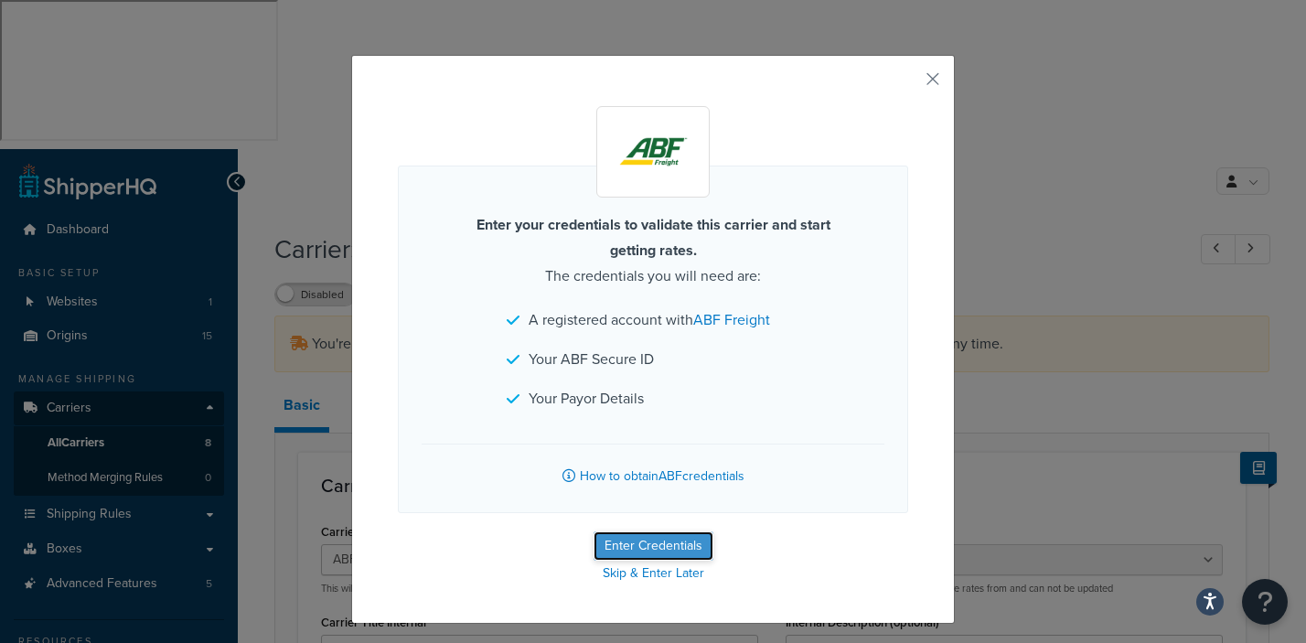
click at [652, 549] on button "Enter Credentials" at bounding box center [654, 545] width 120 height 29
select select "PLT"
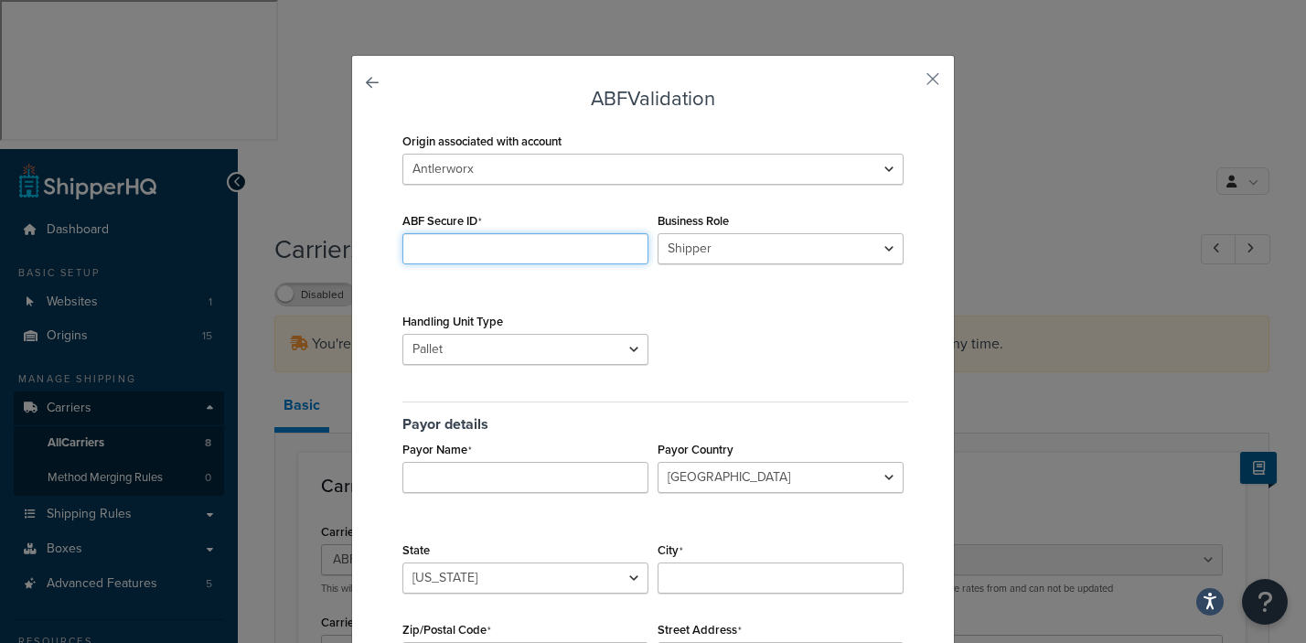
click at [412, 269] on div "ABF Secure ID" at bounding box center [525, 246] width 255 height 77
type input "06468W"
click at [439, 498] on div "Payor details Payor Name Payor Country [GEOGRAPHIC_DATA] [GEOGRAPHIC_DATA] [GEO…" at bounding box center [653, 542] width 510 height 308
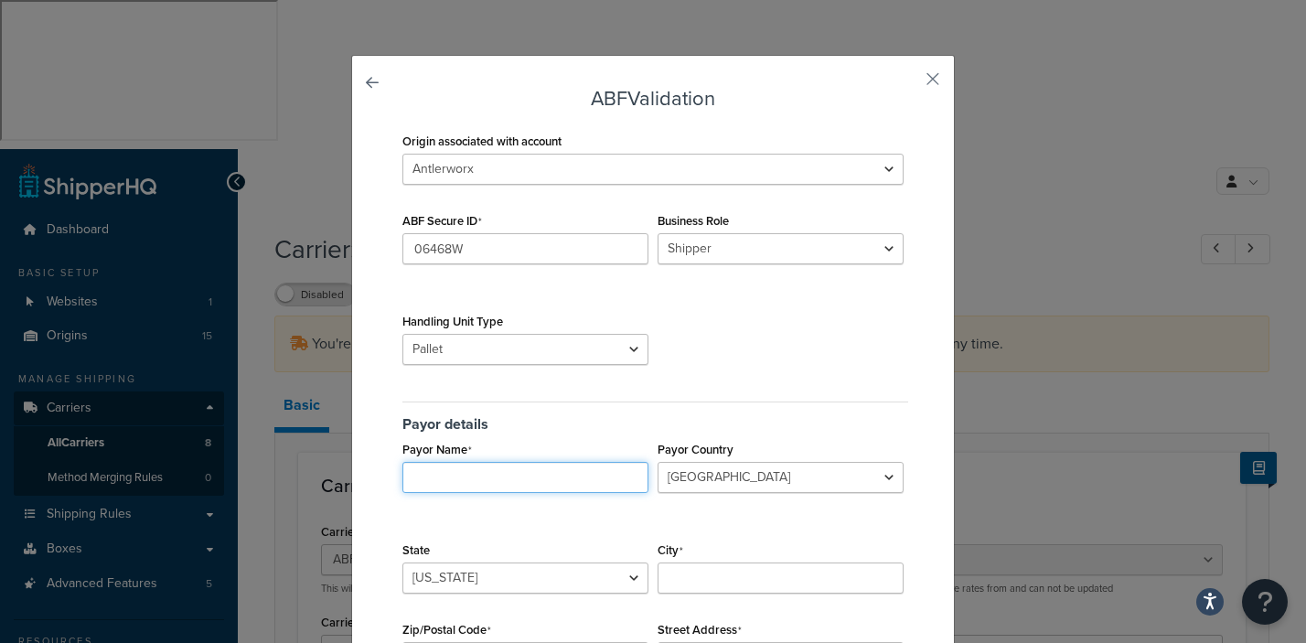
click at [438, 480] on input "Payor Name" at bounding box center [525, 477] width 246 height 31
type input "KLK Partners/K [DEMOGRAPHIC_DATA] Home"
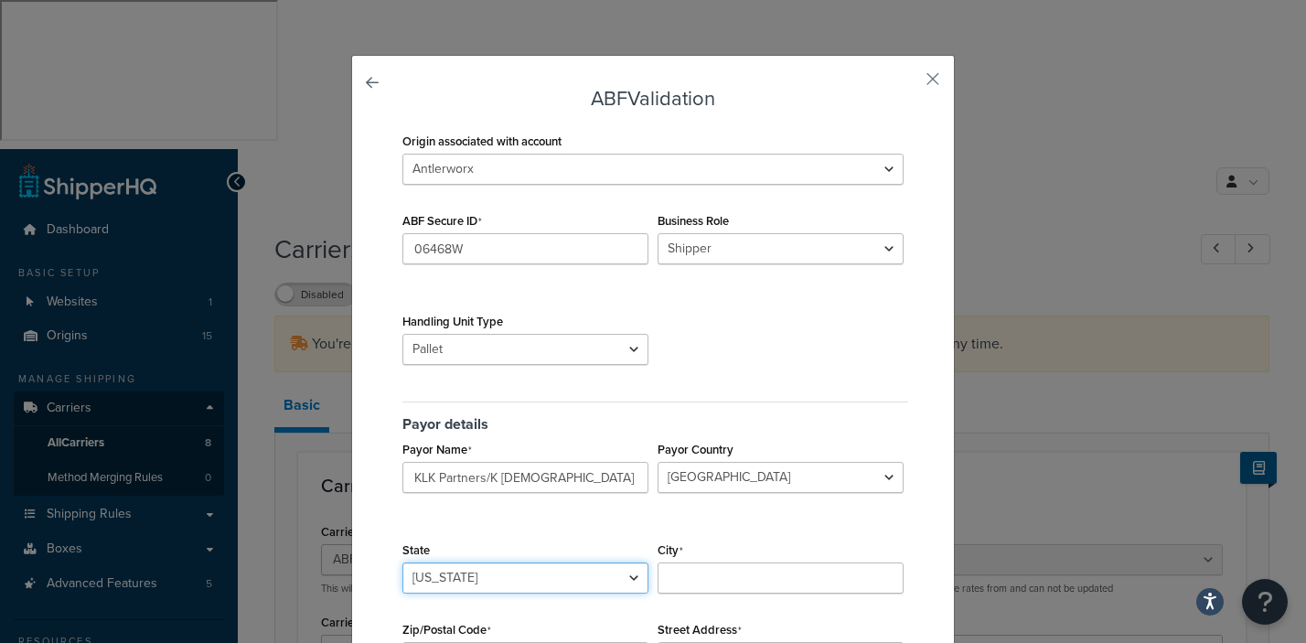
select select "UM"
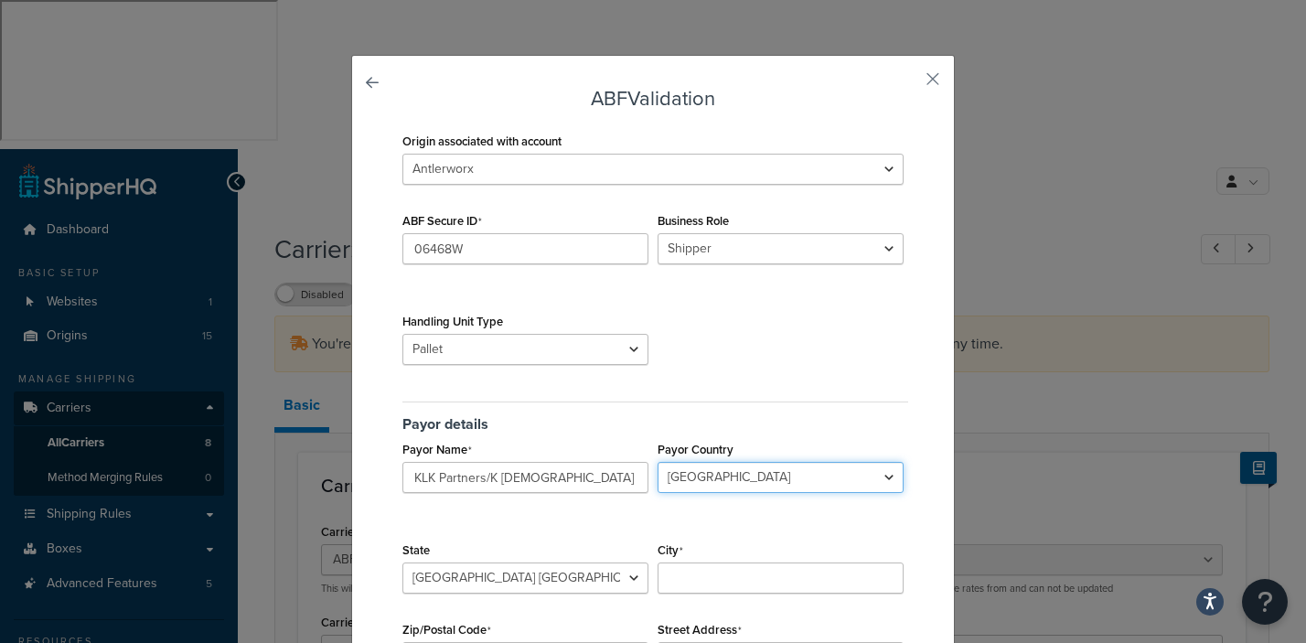
click at [742, 485] on select "[GEOGRAPHIC_DATA] [GEOGRAPHIC_DATA] [GEOGRAPHIC_DATA]" at bounding box center [781, 477] width 246 height 31
select select "US"
click at [658, 462] on select "[GEOGRAPHIC_DATA] [GEOGRAPHIC_DATA] [GEOGRAPHIC_DATA]" at bounding box center [781, 477] width 246 height 31
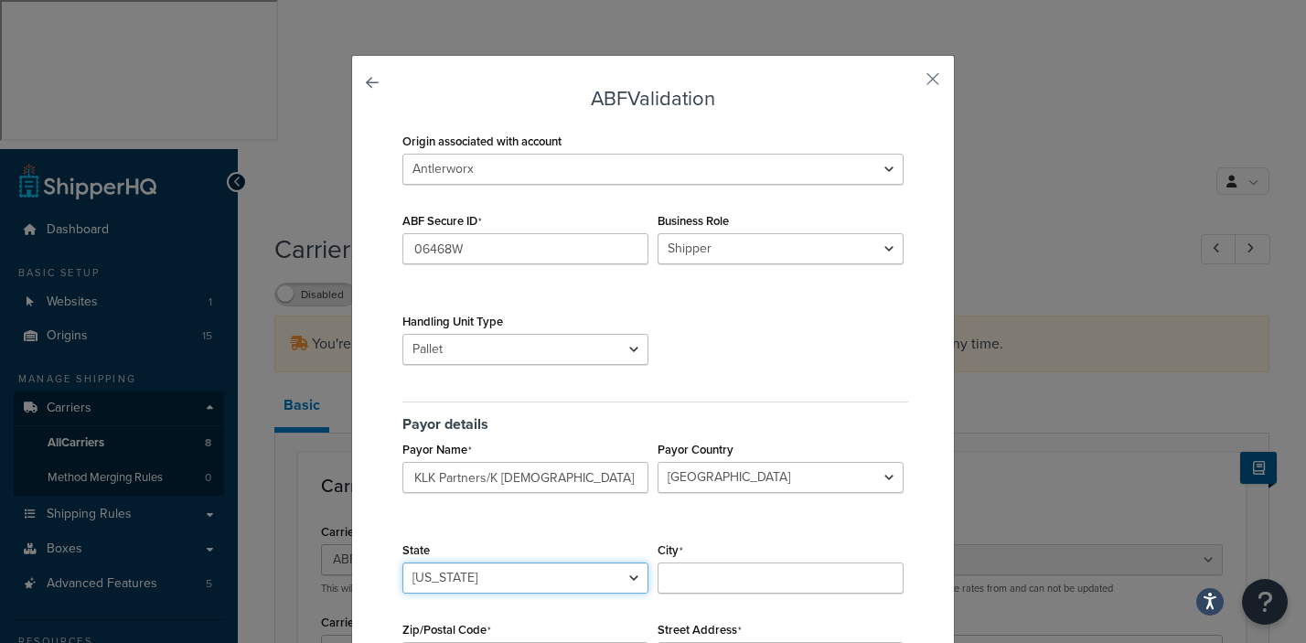
click at [626, 575] on select "Alabama Alaska American Samoa Arizona Arkansas Armed Forces Americas Armed Forc…" at bounding box center [525, 577] width 246 height 31
select select "MI"
click at [402, 562] on select "Alabama Alaska American Samoa Arizona Arkansas Armed Forces Americas Armed Forc…" at bounding box center [525, 577] width 246 height 31
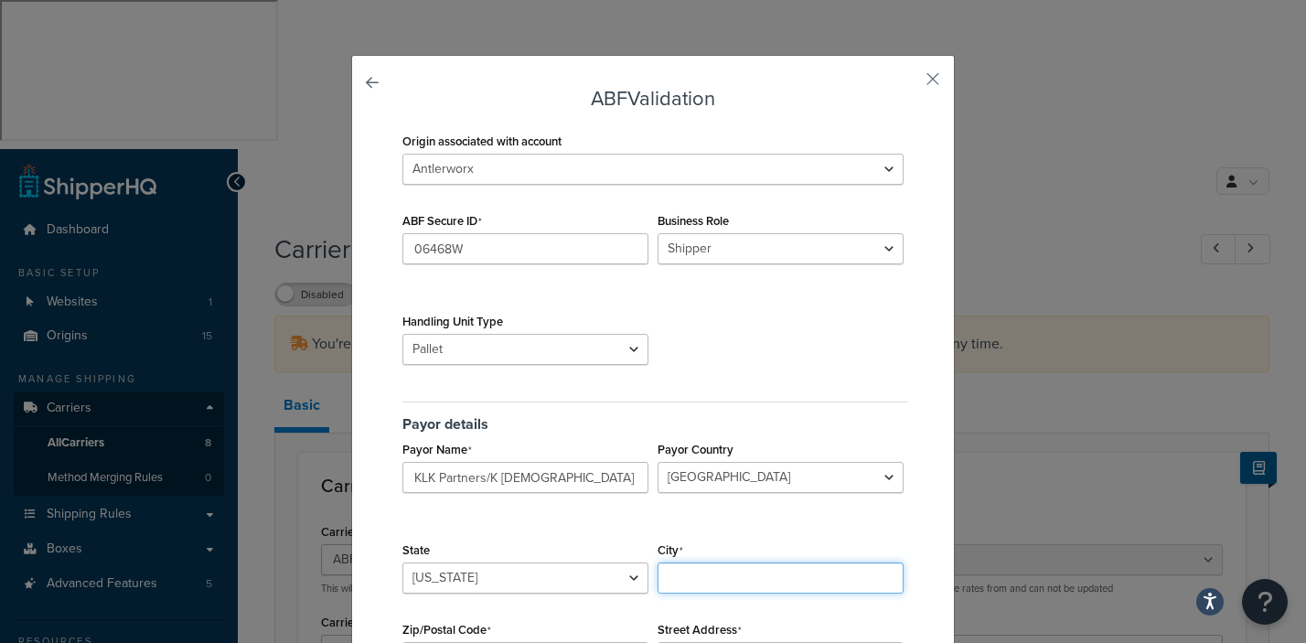
click at [679, 581] on input "City" at bounding box center [781, 577] width 246 height 31
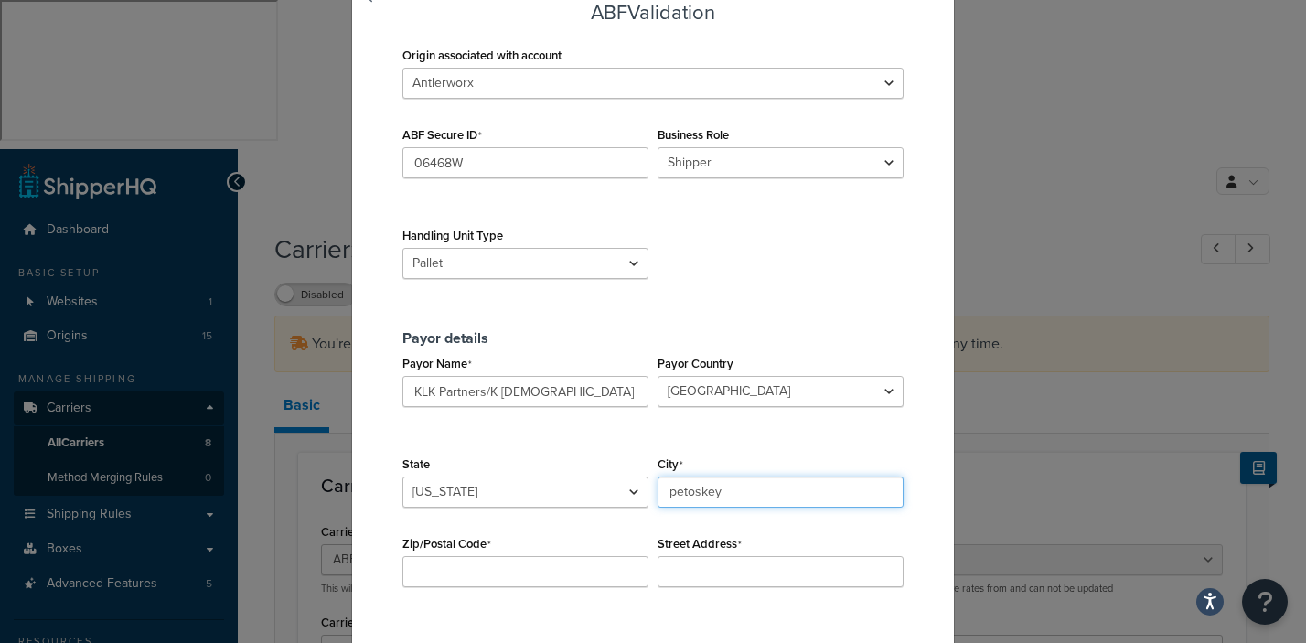
scroll to position [161, 0]
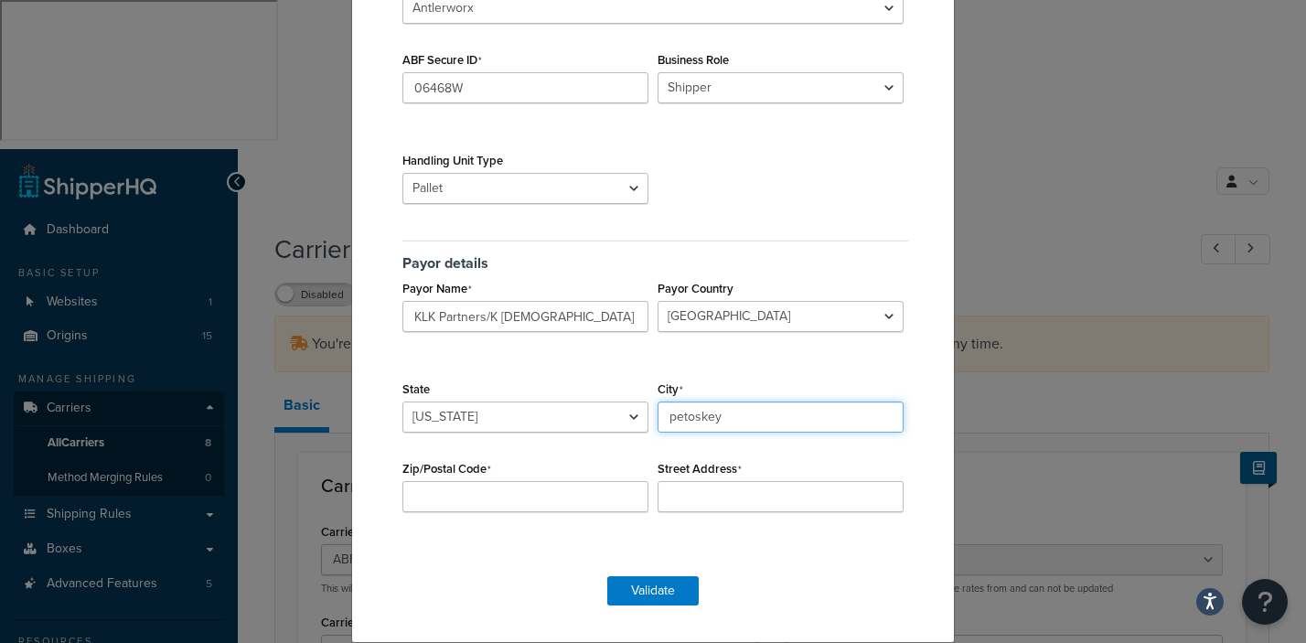
type input "petoskey"
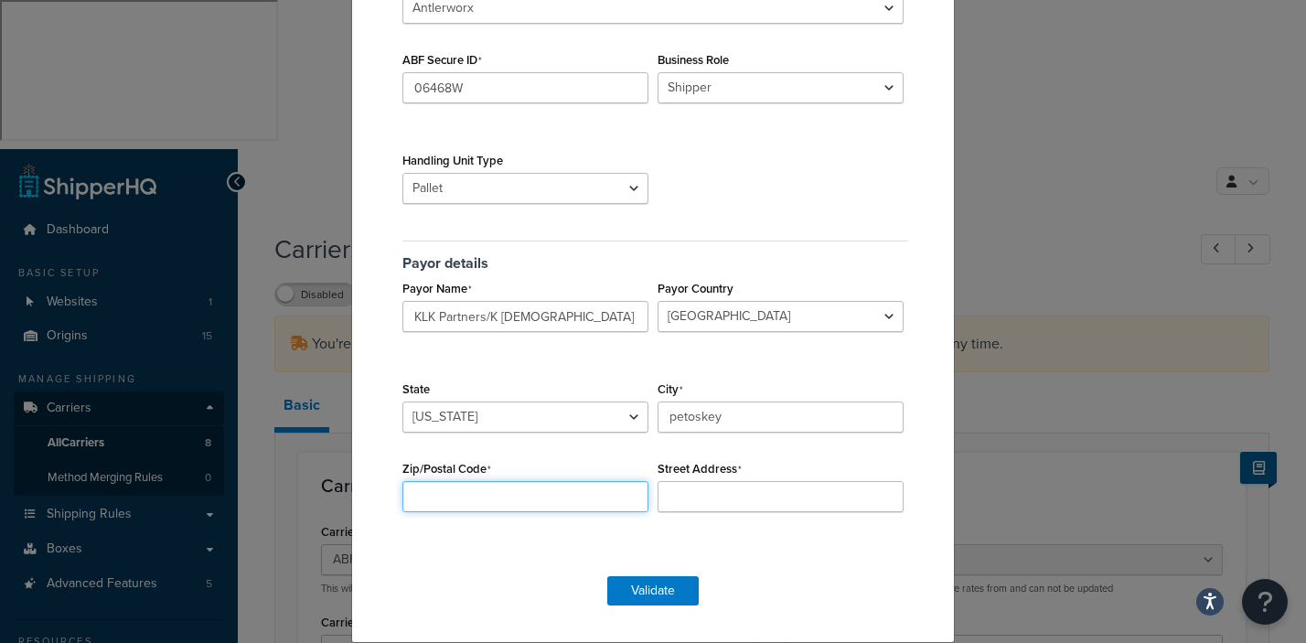
click at [428, 491] on input "Zip/Postal Code" at bounding box center [525, 496] width 246 height 31
type input "49770"
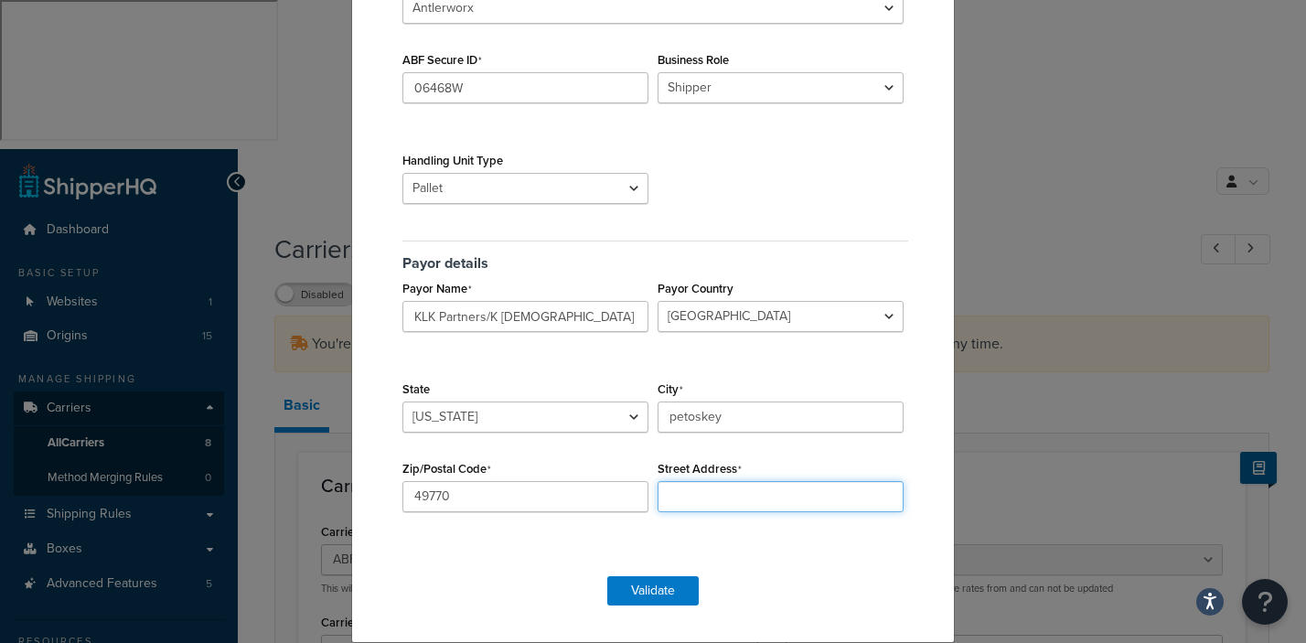
click at [727, 494] on input "Street Address" at bounding box center [781, 496] width 246 height 31
type input "101 Lewis Street Suite 7"
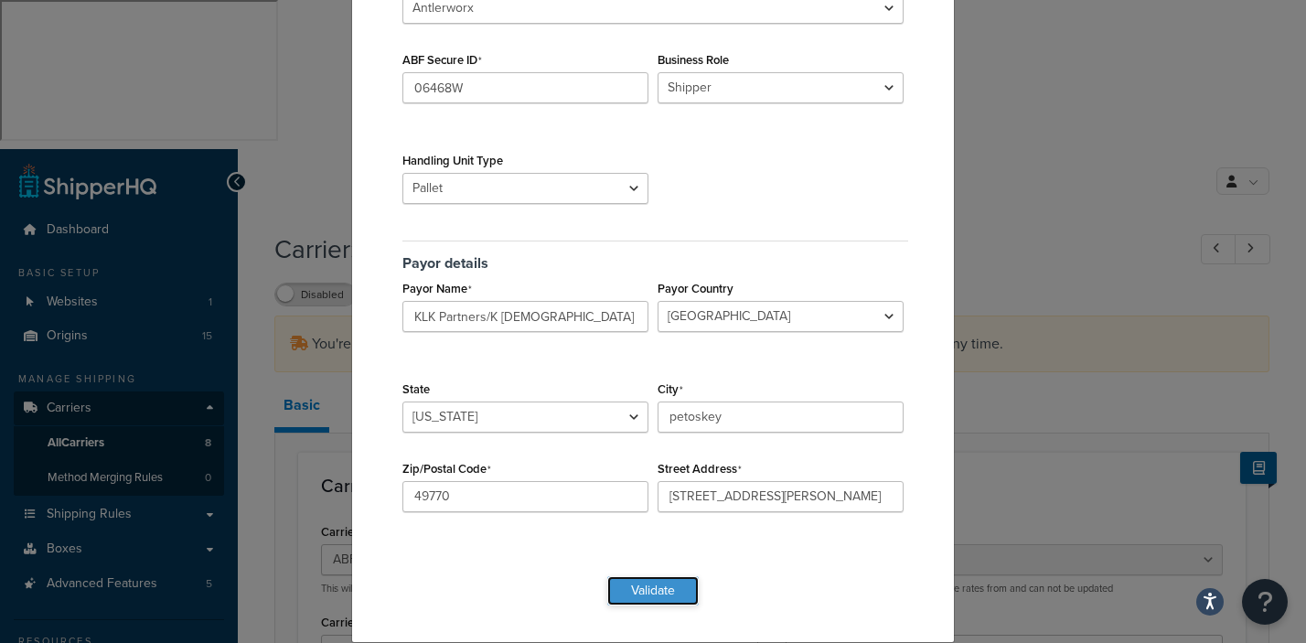
click at [637, 595] on button "Validate" at bounding box center [652, 590] width 91 height 29
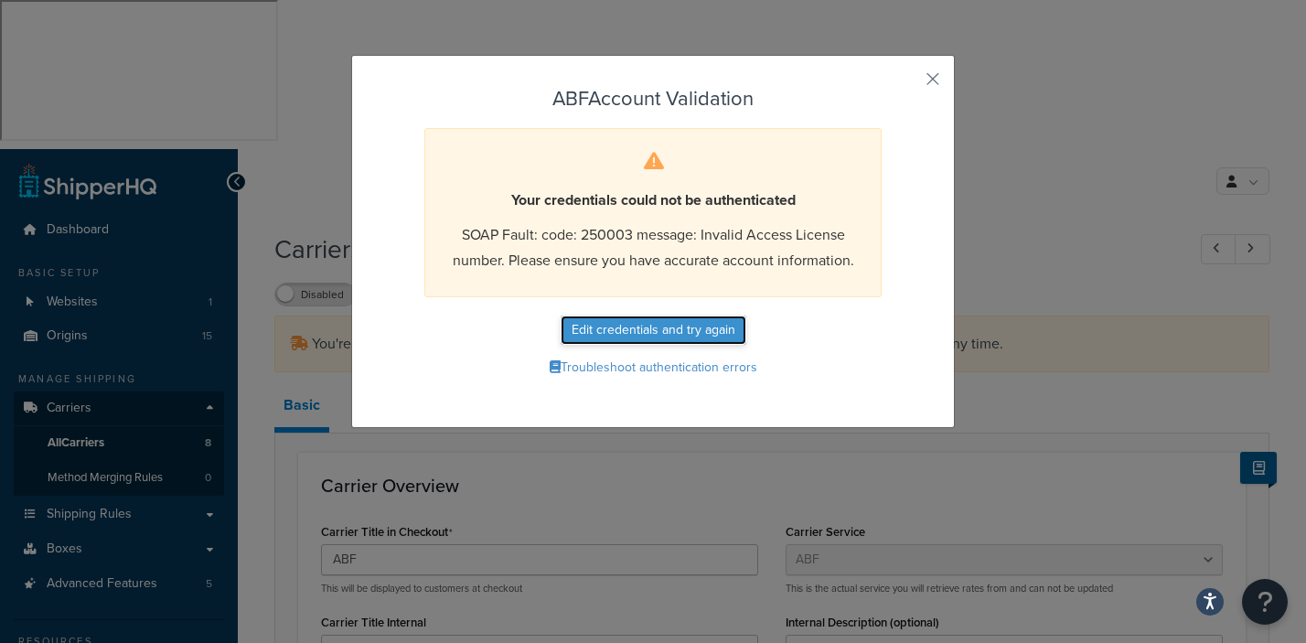
click at [648, 325] on button "Edit credentials and try again" at bounding box center [654, 330] width 186 height 29
select select "PLT"
select select "US"
select select "MI"
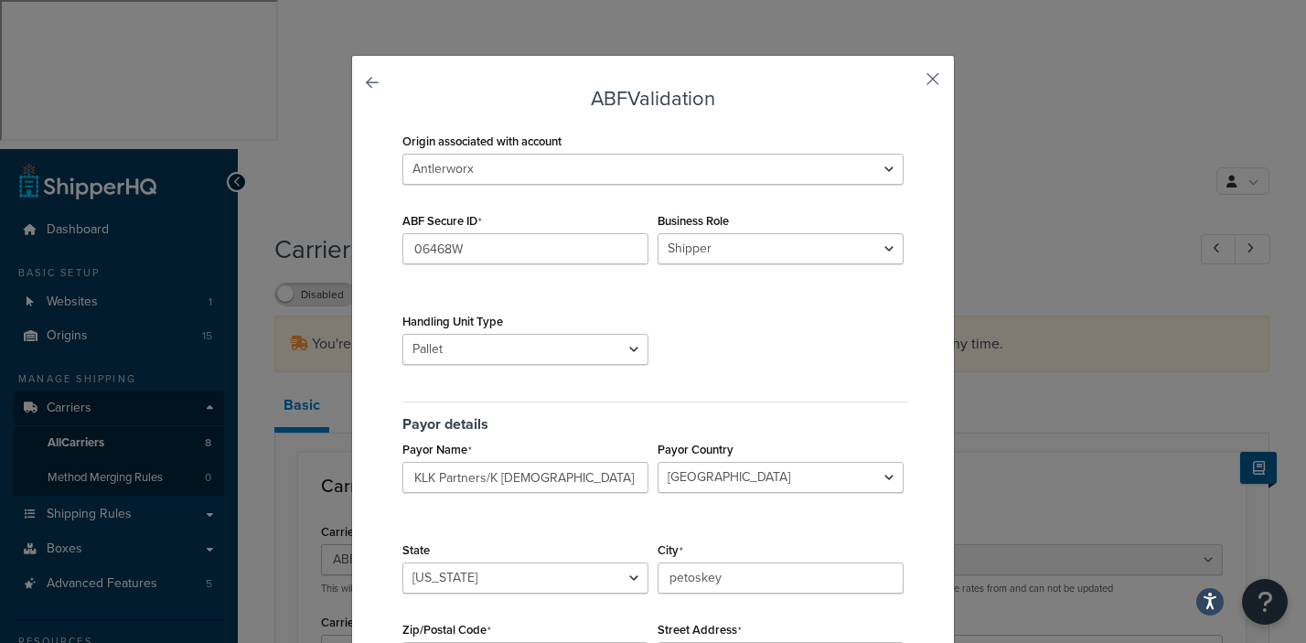
click at [908, 83] on button "button" at bounding box center [906, 85] width 5 height 5
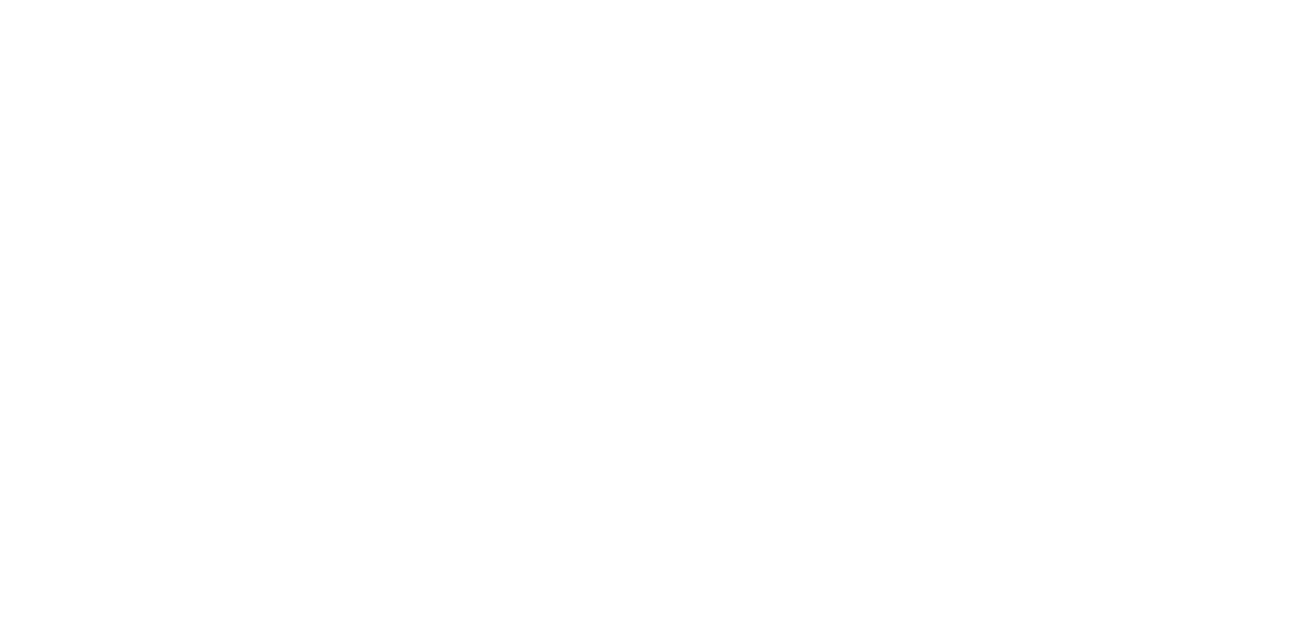
select select "abfFreight"
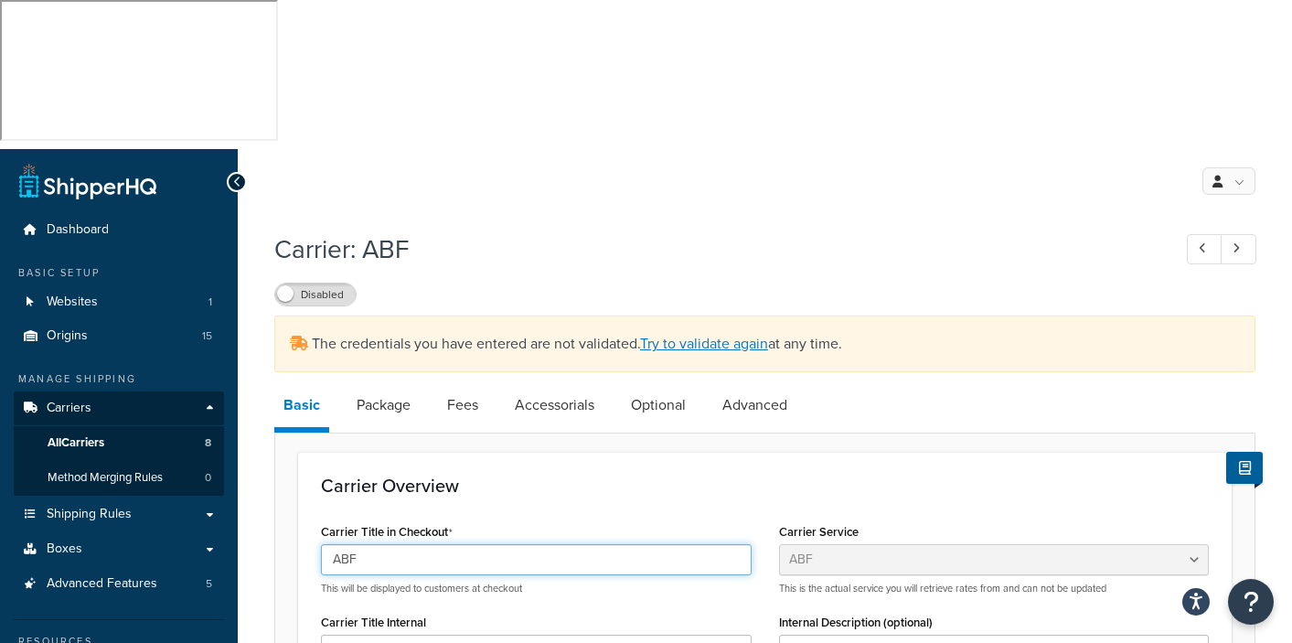
drag, startPoint x: 364, startPoint y: 403, endPoint x: 238, endPoint y: 393, distance: 126.6
type input "Arc Best View"
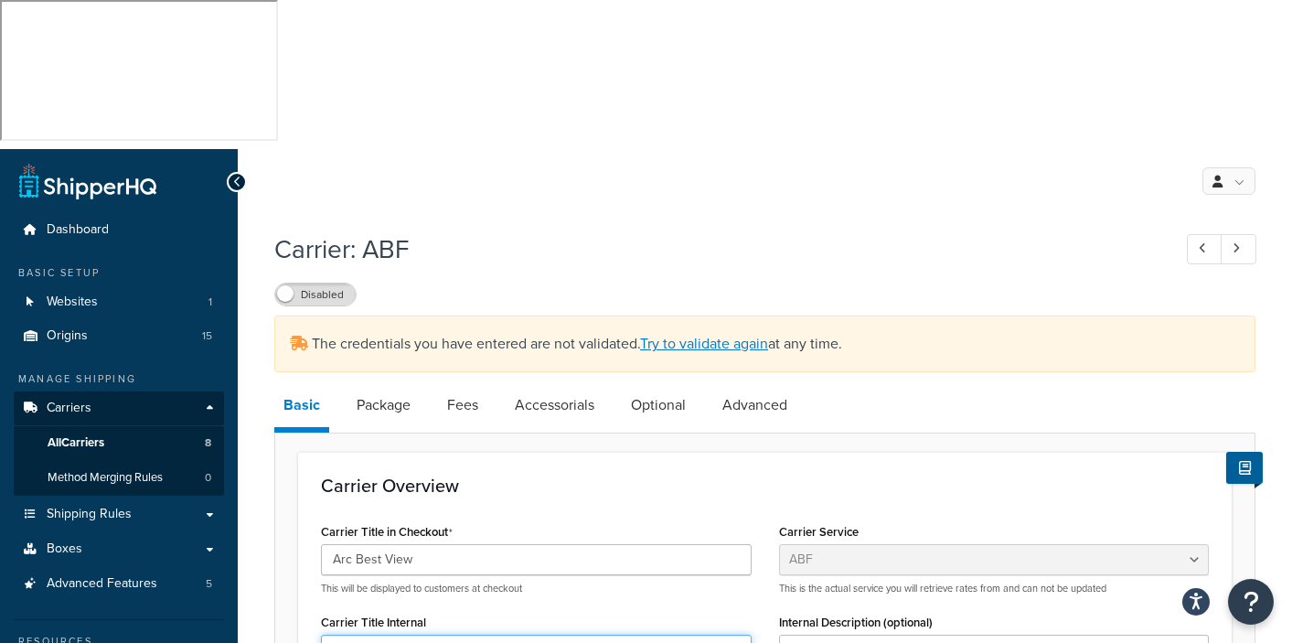
click at [363, 635] on input "ABF" at bounding box center [536, 650] width 431 height 31
drag, startPoint x: 371, startPoint y: 487, endPoint x: 324, endPoint y: 479, distance: 48.3
click at [324, 609] on div "Carrier Title Internal ABF This will ONLY show in ShipperHQ and can be descript…" at bounding box center [536, 647] width 431 height 77
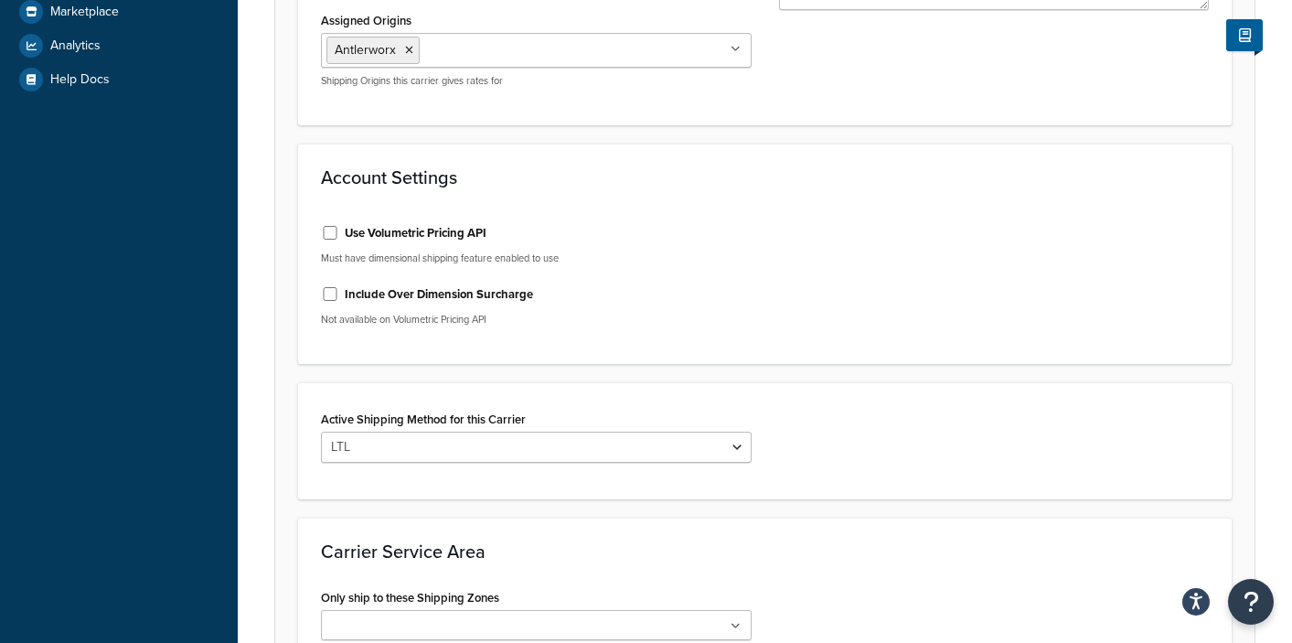
scroll to position [714, 0]
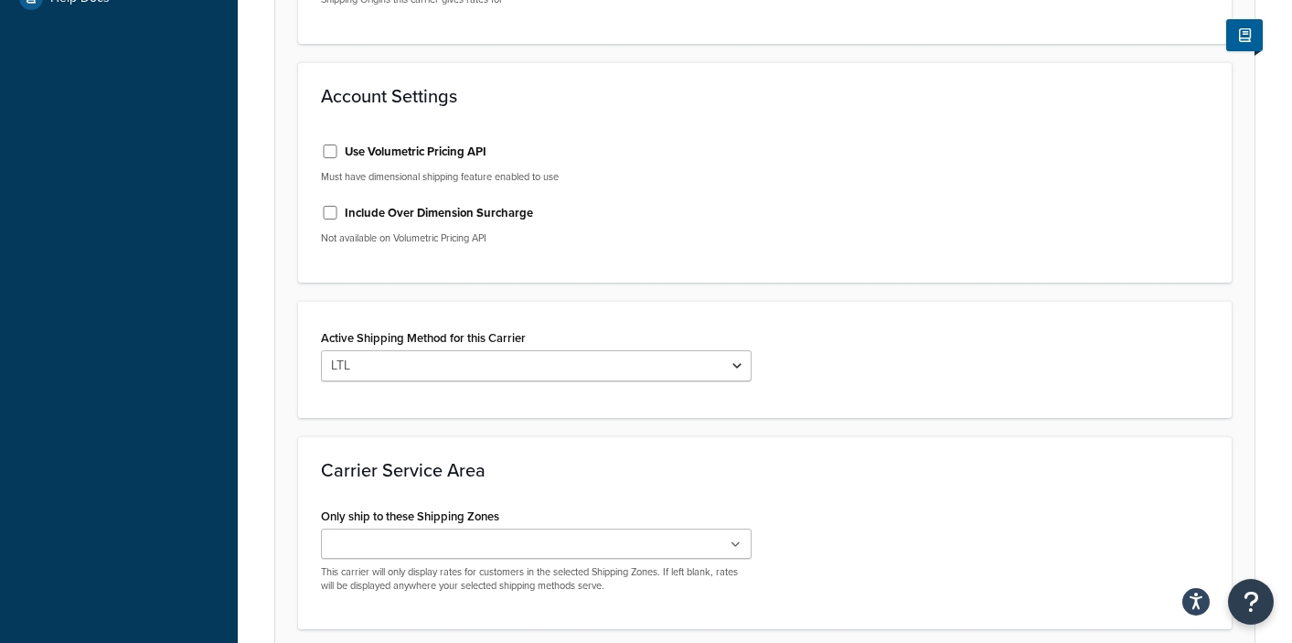
scroll to position [778, 0]
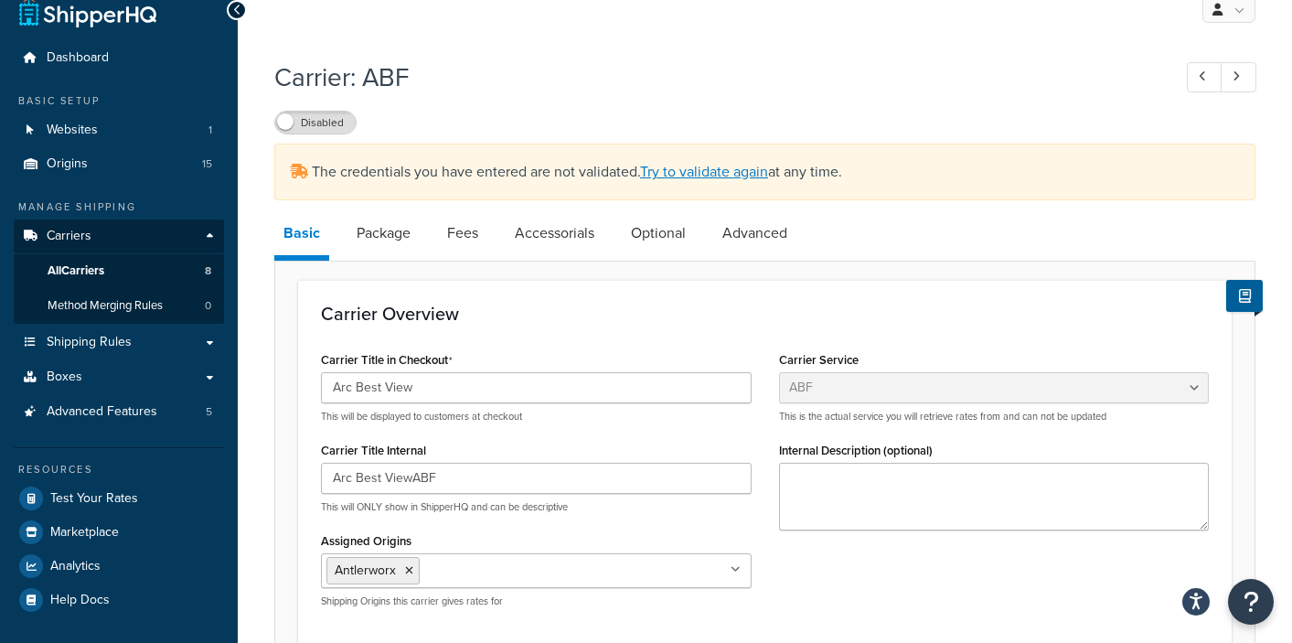
scroll to position [168, 0]
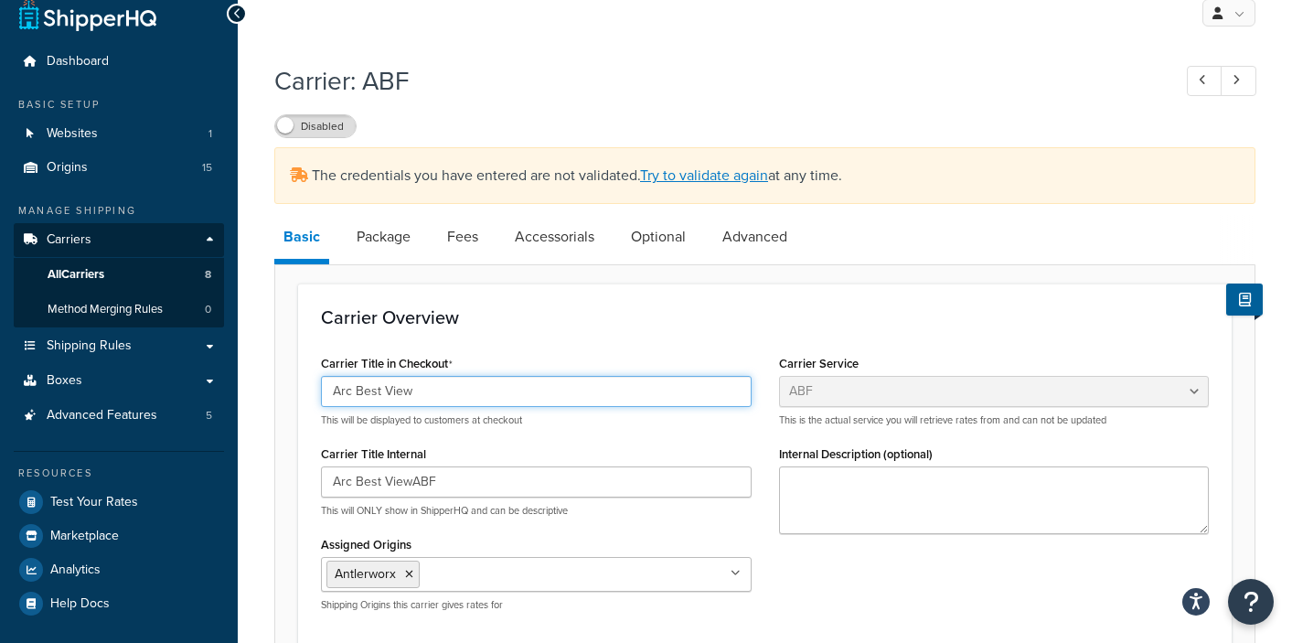
click at [437, 376] on input "Arc Best View" at bounding box center [536, 391] width 431 height 31
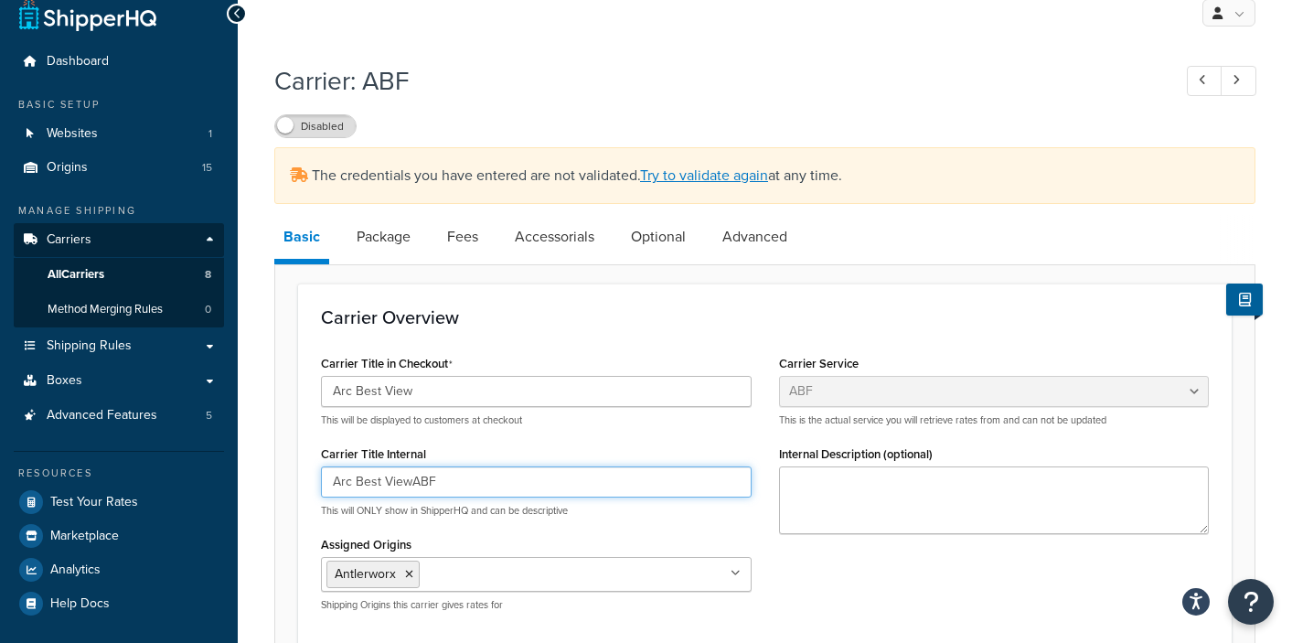
click at [453, 466] on input "Arc Best ViewABF" at bounding box center [536, 481] width 431 height 31
type input "Arc Best View"
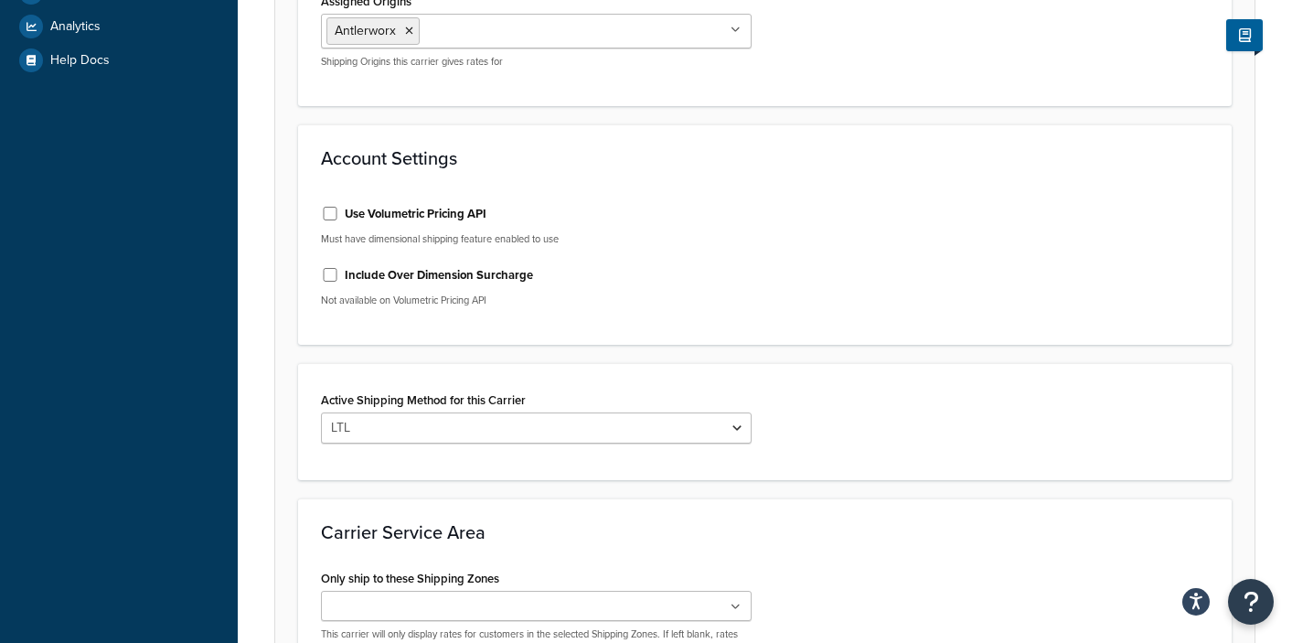
scroll to position [778, 0]
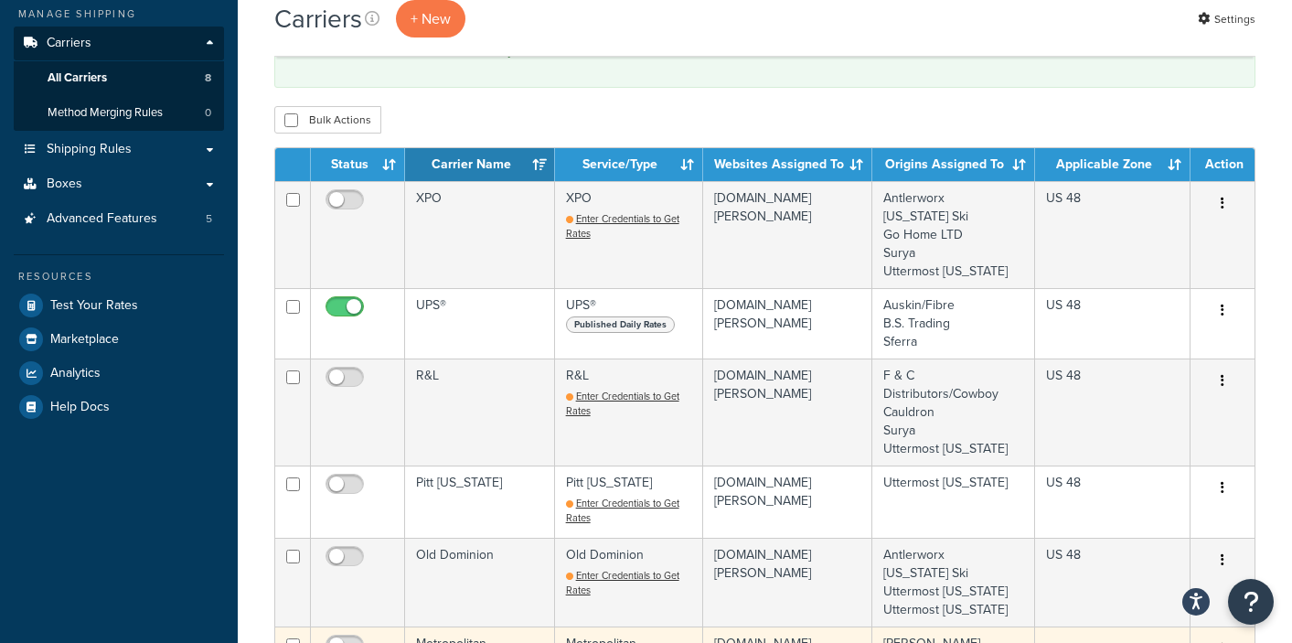
scroll to position [747, 0]
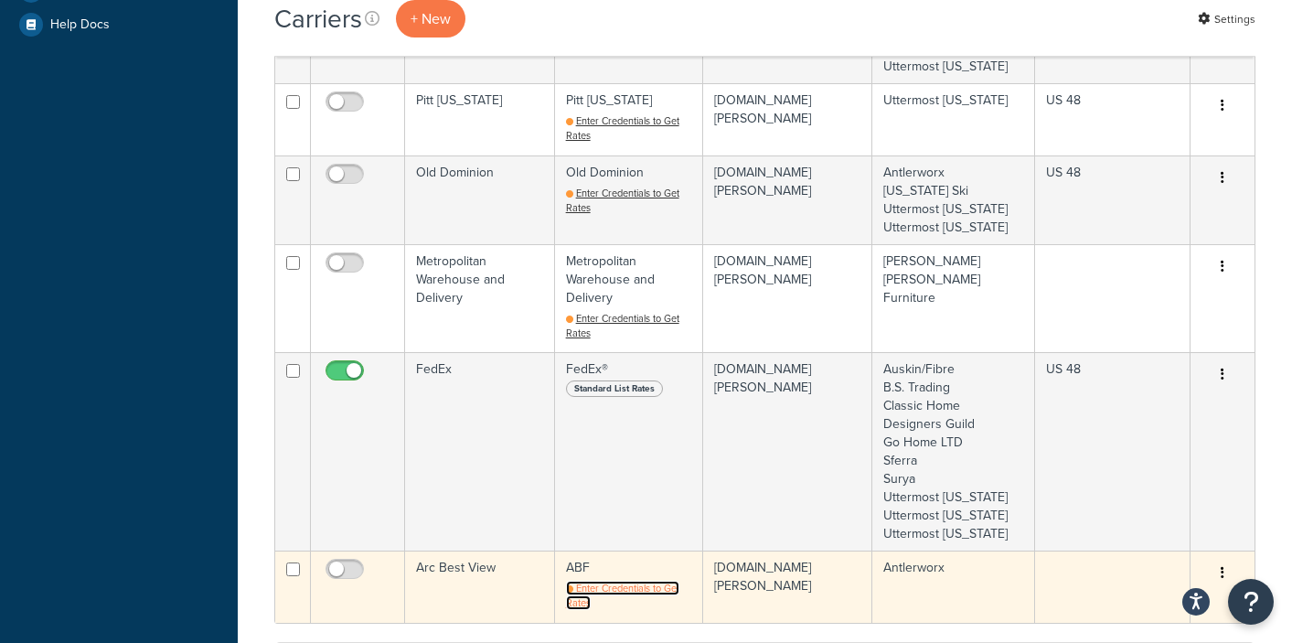
click at [623, 581] on span "Enter Credentials to Get Rates" at bounding box center [622, 595] width 113 height 29
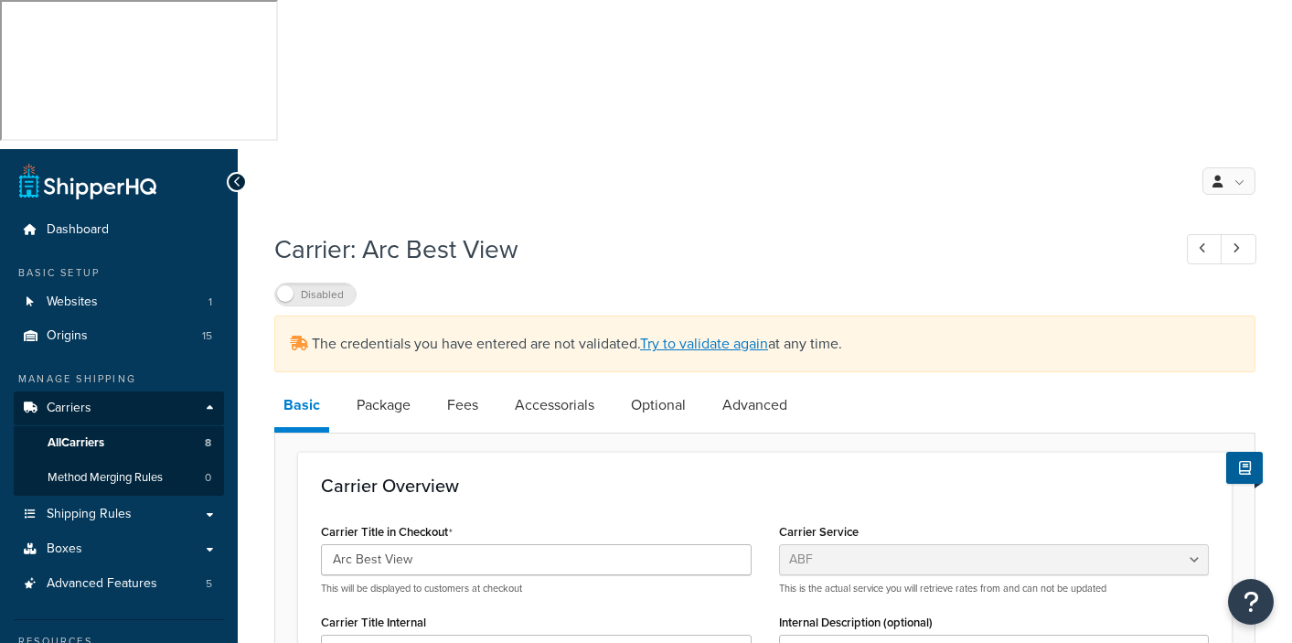
select select "abfFreight"
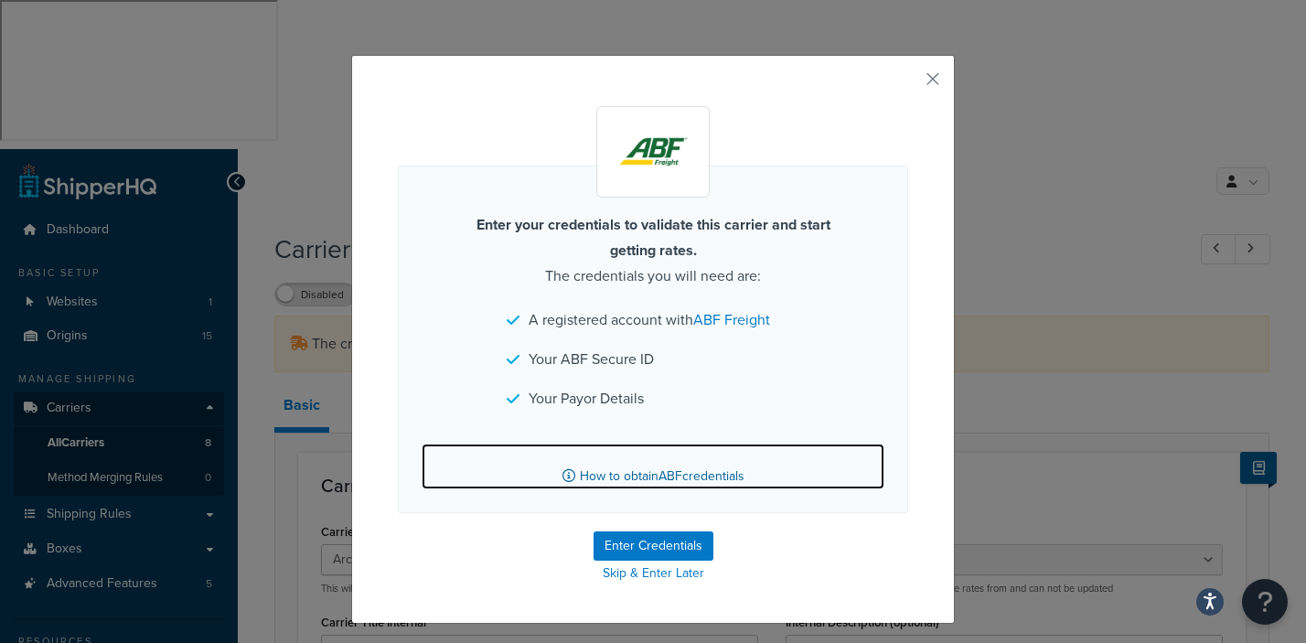
click at [608, 473] on link "How to obtain ABF credentials" at bounding box center [653, 467] width 463 height 46
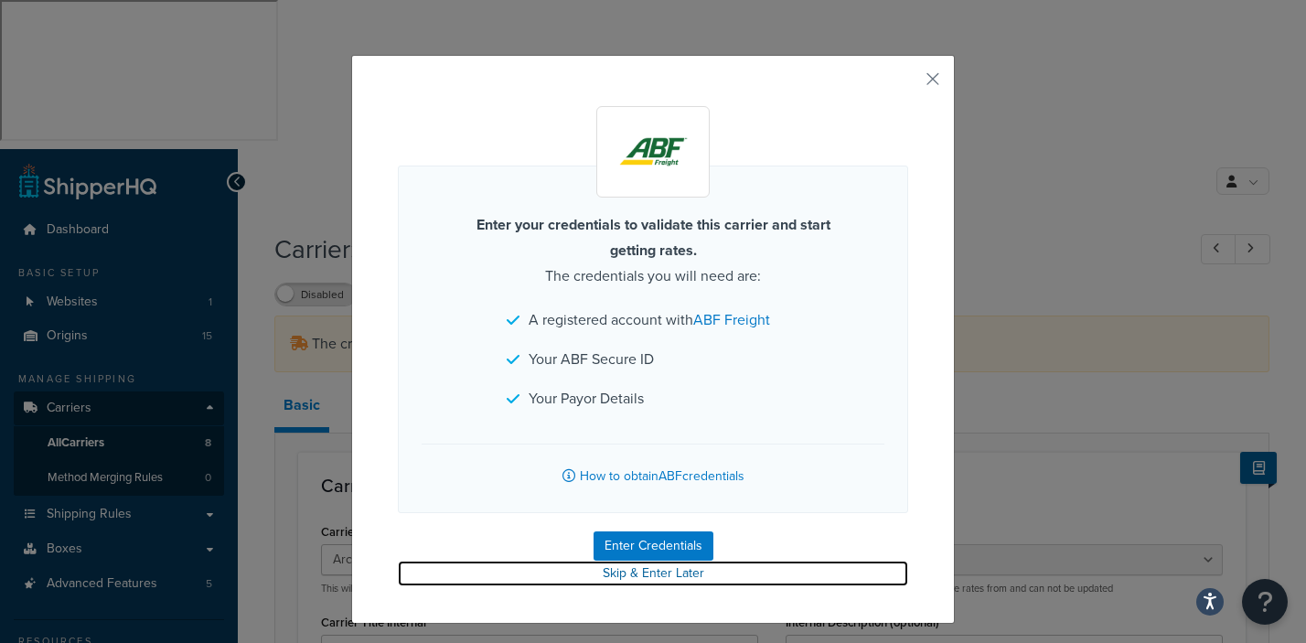
click at [648, 572] on link "Skip & Enter Later" at bounding box center [653, 574] width 510 height 26
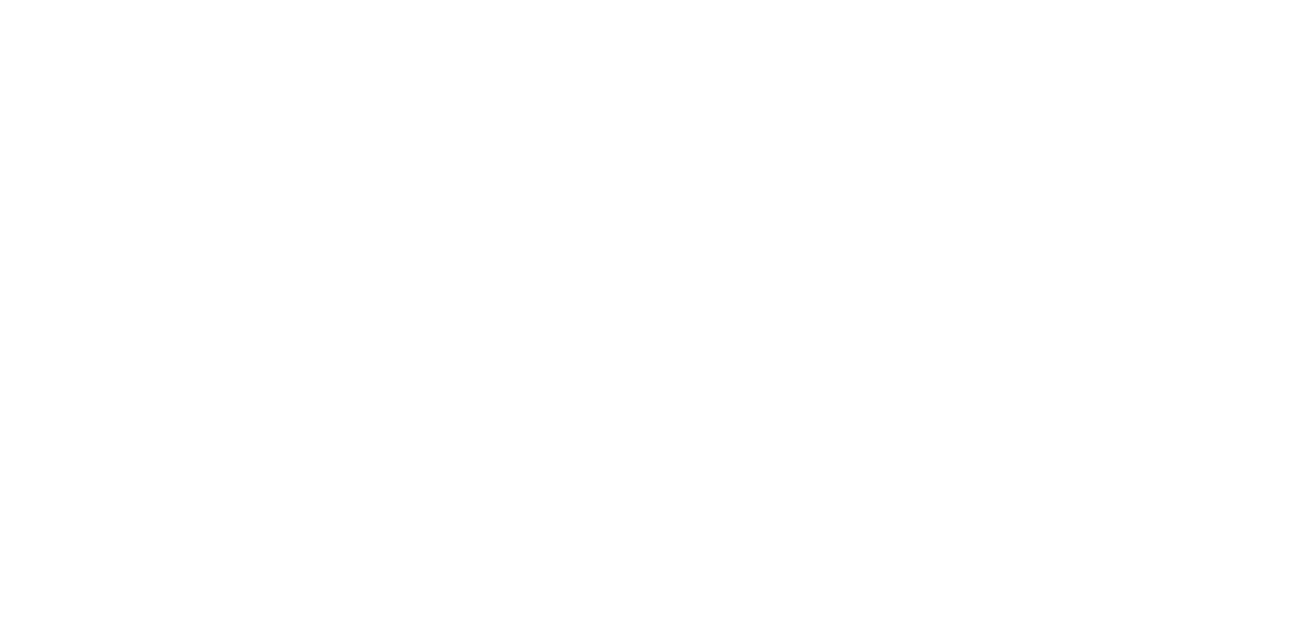
select select "abfFreight"
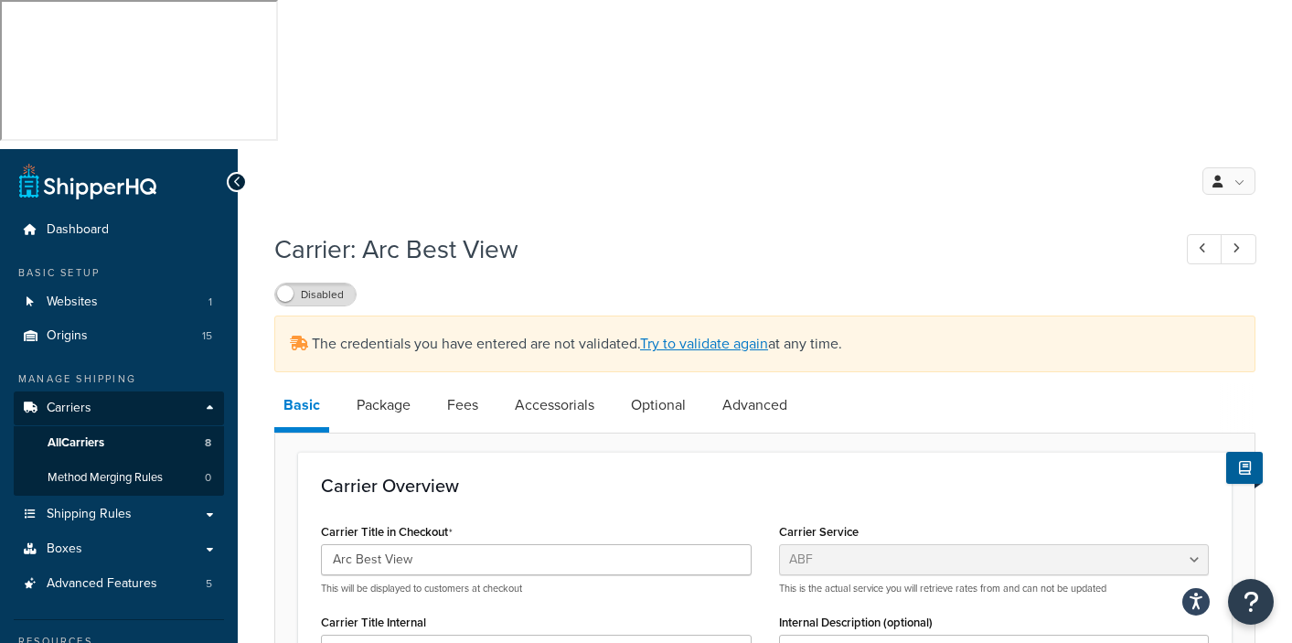
click at [608, 476] on h3 "Carrier Overview" at bounding box center [765, 486] width 888 height 20
click at [518, 544] on input "Arc Best View" at bounding box center [536, 559] width 431 height 31
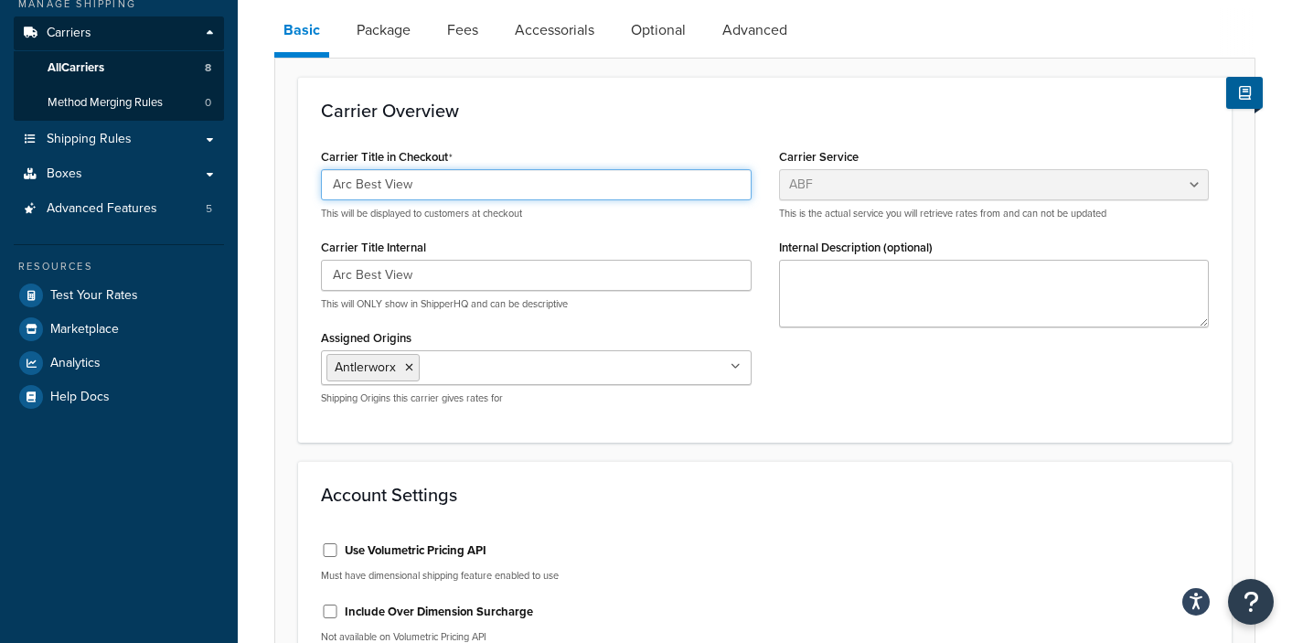
scroll to position [778, 0]
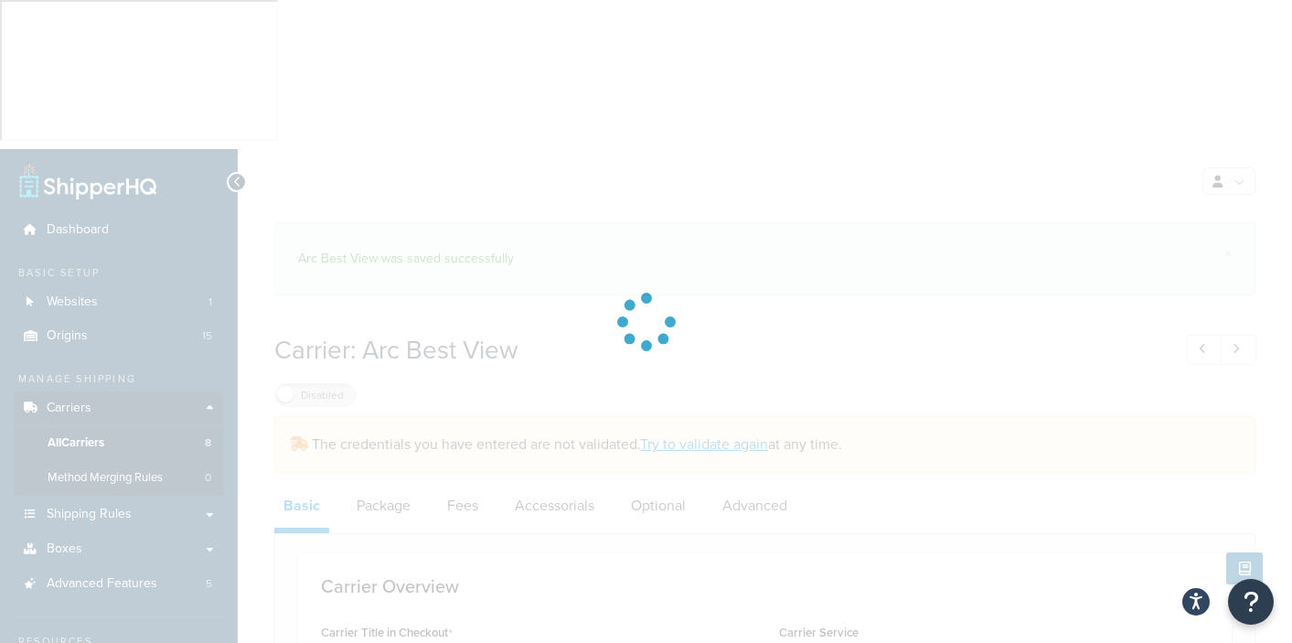
select select "abfFreight"
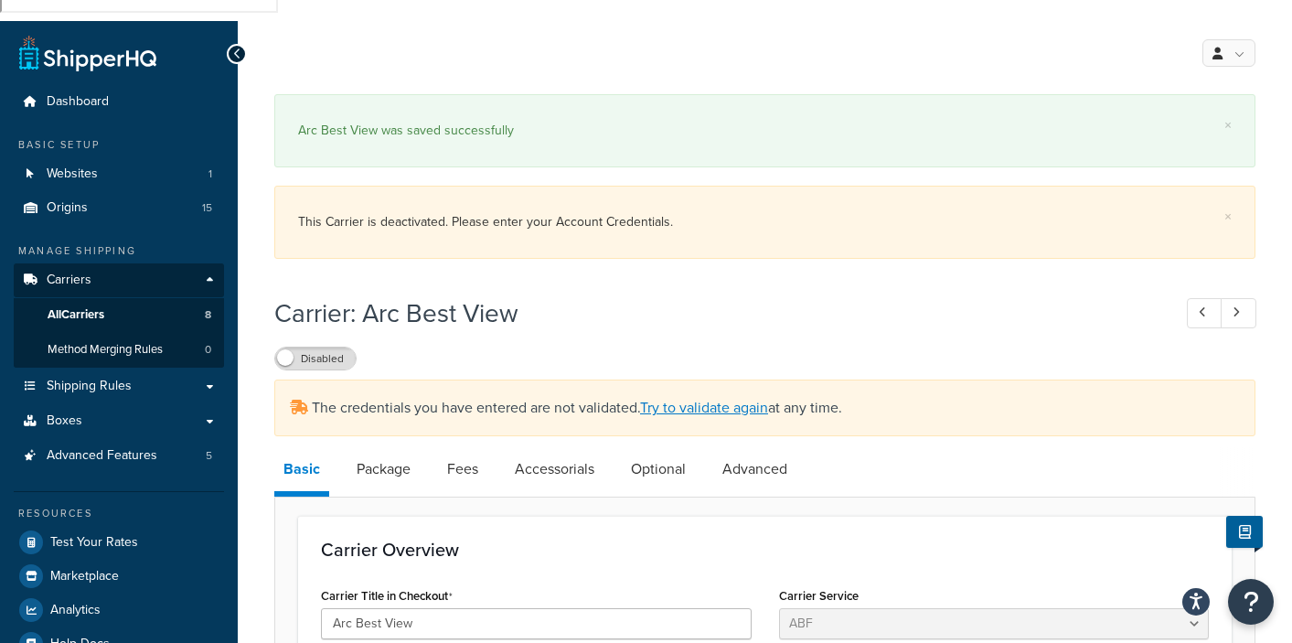
scroll to position [166, 0]
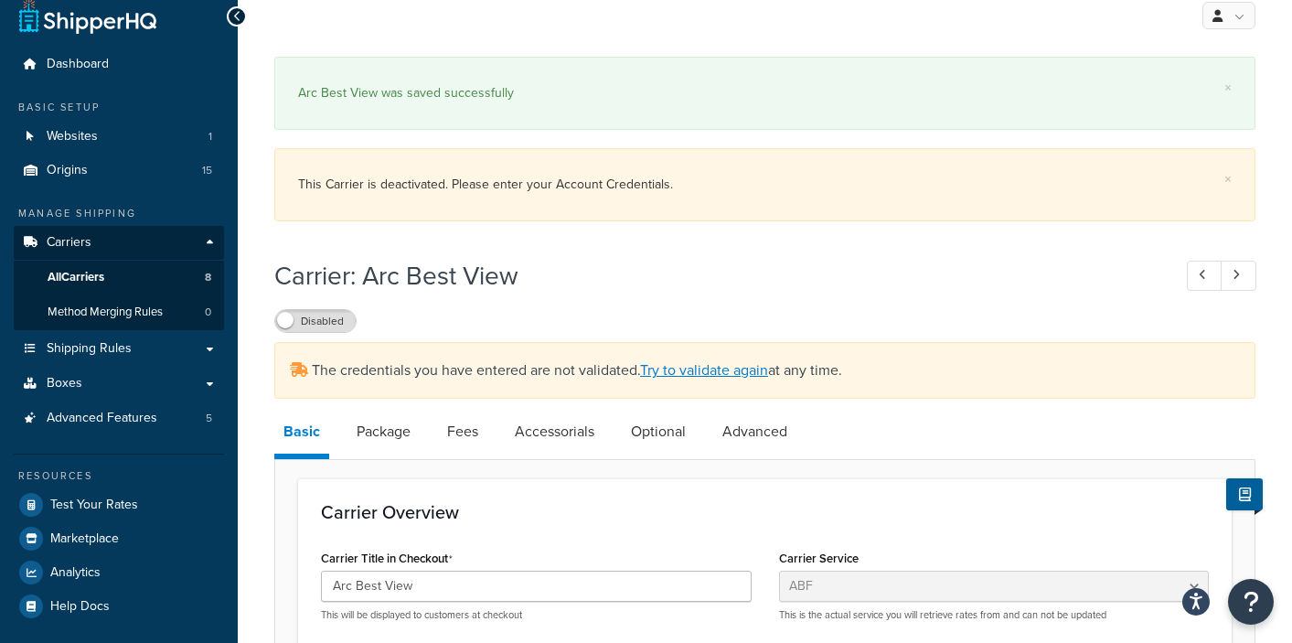
click at [459, 608] on p "This will be displayed to customers at checkout" at bounding box center [536, 615] width 431 height 14
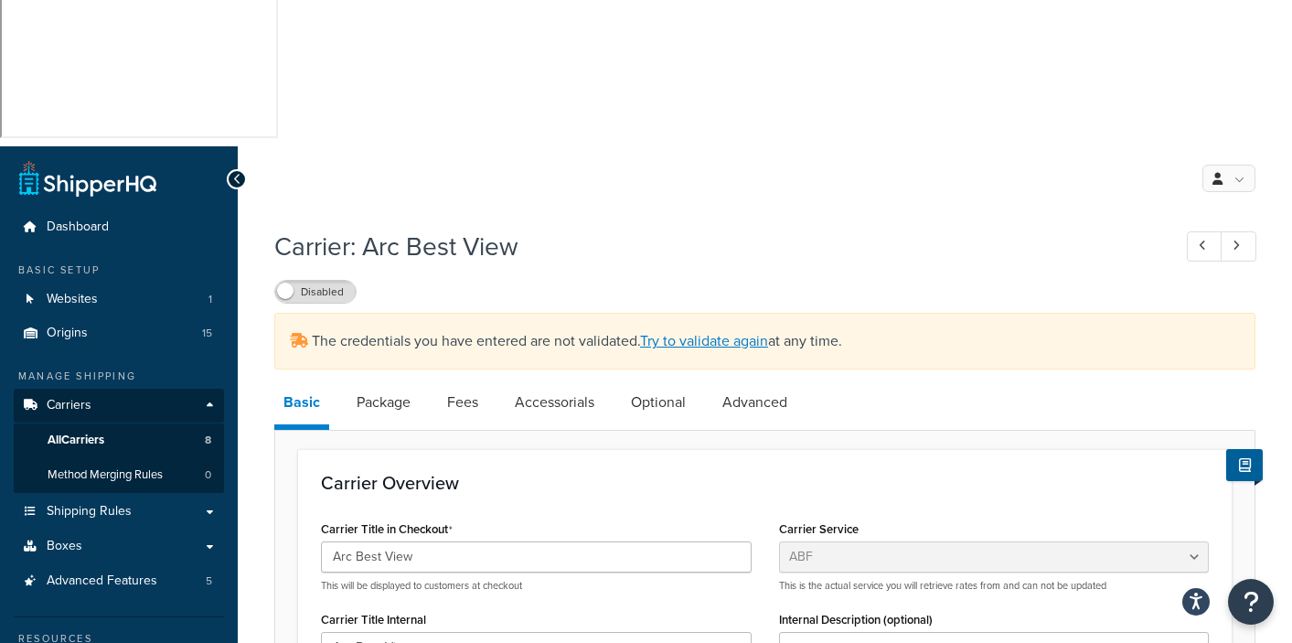
scroll to position [0, 0]
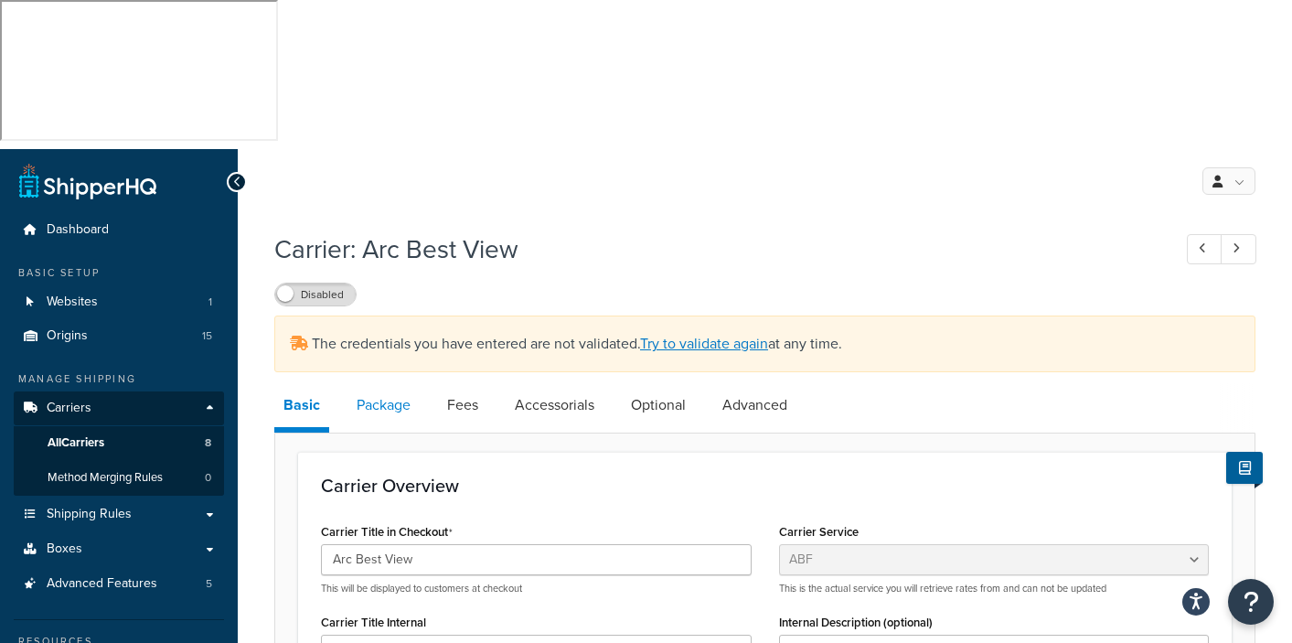
click at [380, 383] on link "Package" at bounding box center [384, 405] width 72 height 44
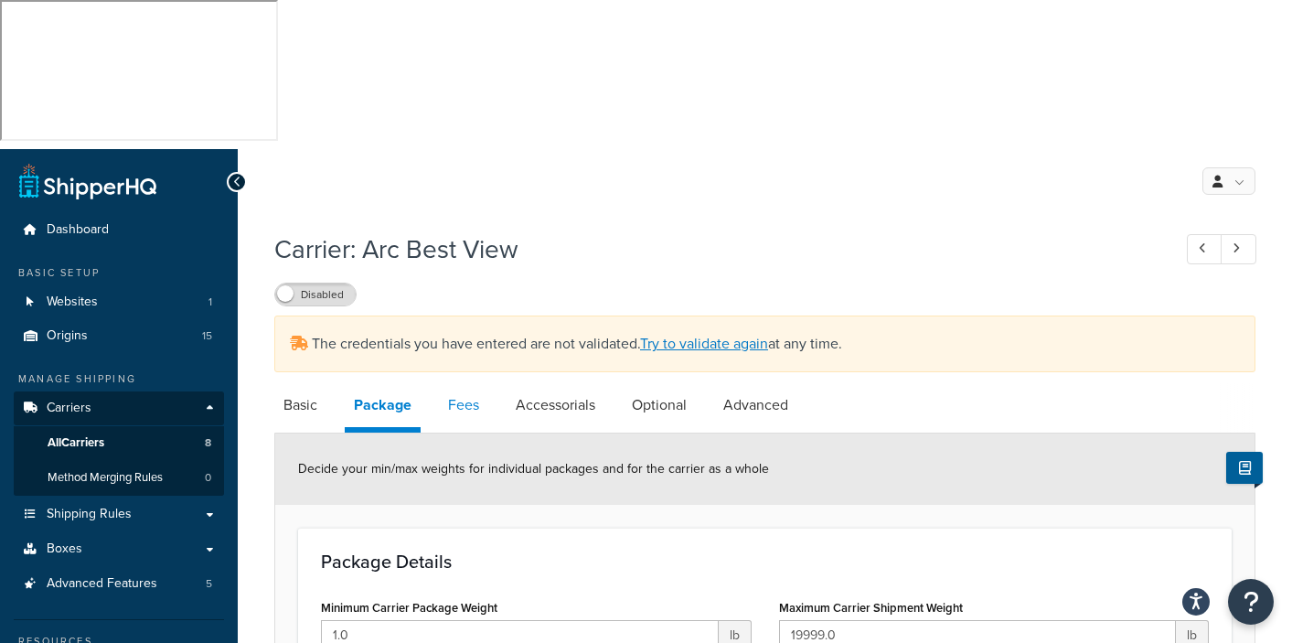
click at [470, 383] on link "Fees" at bounding box center [463, 405] width 49 height 44
select select "AFTER"
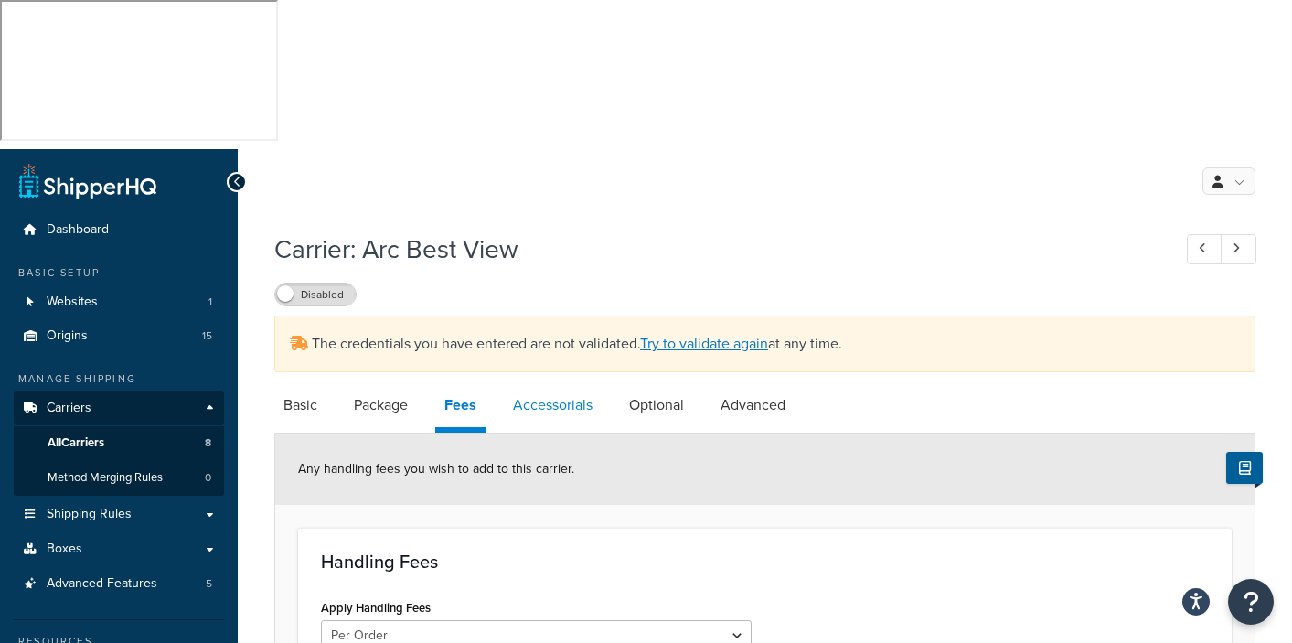
click at [558, 383] on link "Accessorials" at bounding box center [553, 405] width 98 height 44
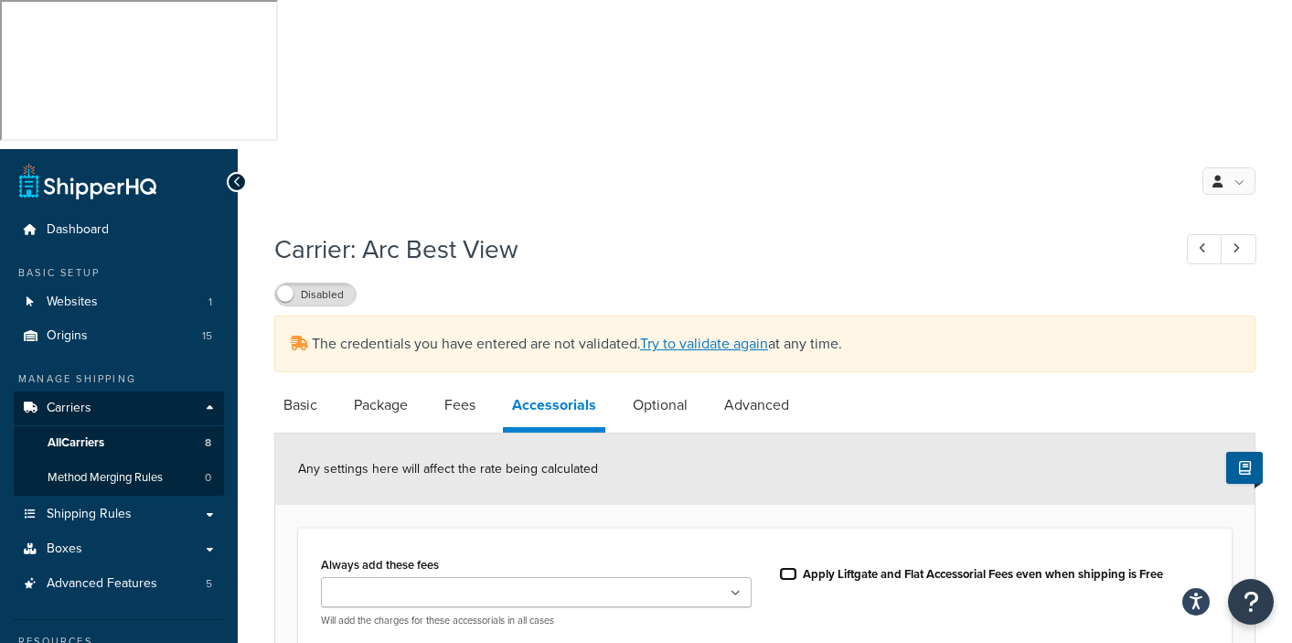
click at [787, 567] on input "Apply Liftgate and Flat Accessorial Fees even when shipping is Free" at bounding box center [788, 574] width 18 height 14
checkbox input "true"
click at [744, 577] on ul at bounding box center [536, 592] width 431 height 30
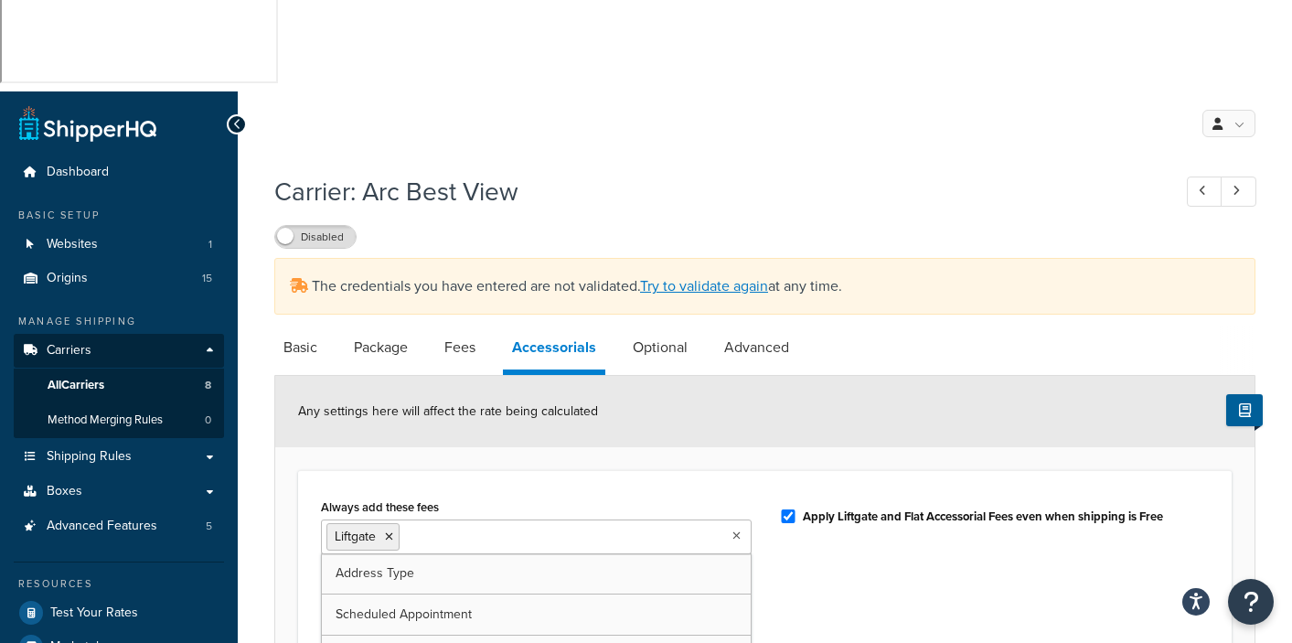
scroll to position [61, 0]
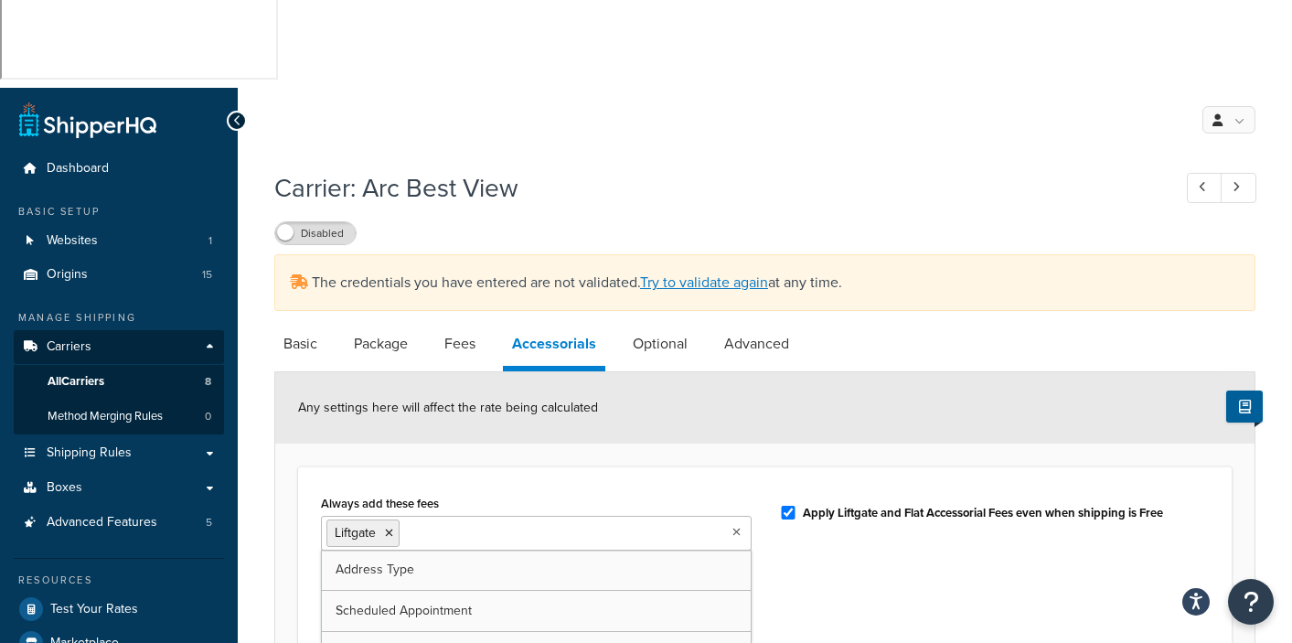
click at [819, 490] on div "Always add these fees Liftgate Address Type Scheduled Appointment Inside Delive…" at bounding box center [765, 603] width 916 height 227
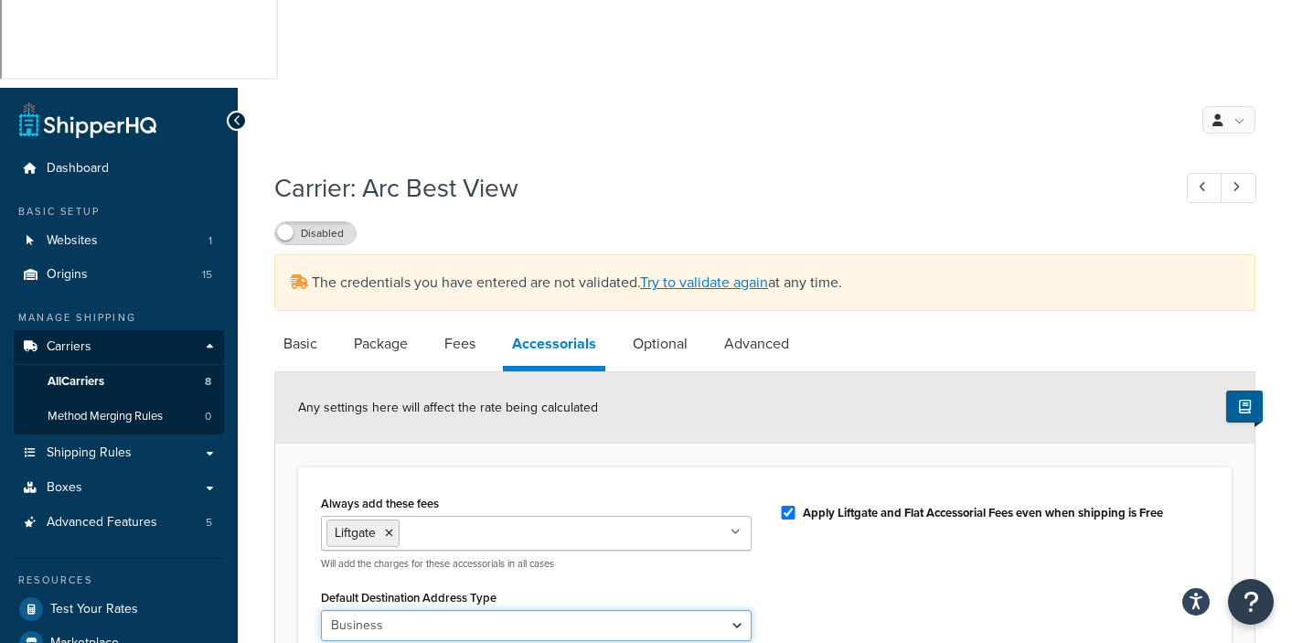
click at [737, 610] on select "Business Residential" at bounding box center [536, 625] width 431 height 31
select select "residential"
click at [321, 610] on select "Business Residential" at bounding box center [536, 625] width 431 height 31
click at [840, 505] on div "Always add these fees Liftgate Address Type Scheduled Appointment Inside Delive…" at bounding box center [765, 603] width 916 height 227
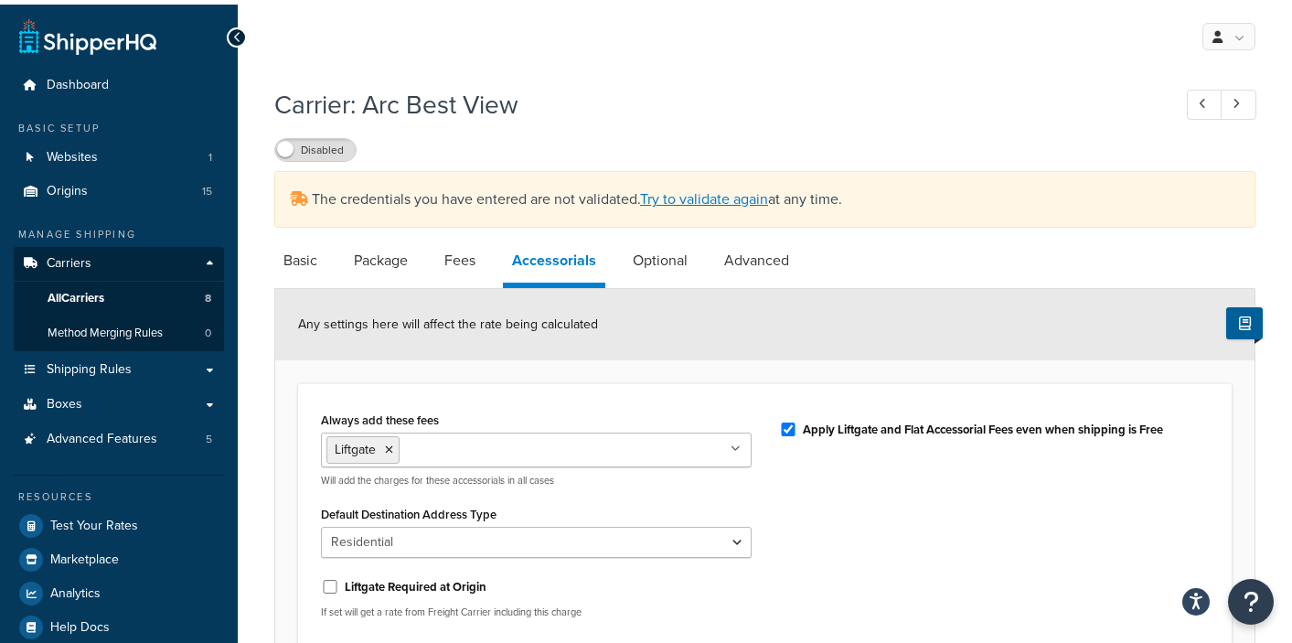
scroll to position [160, 0]
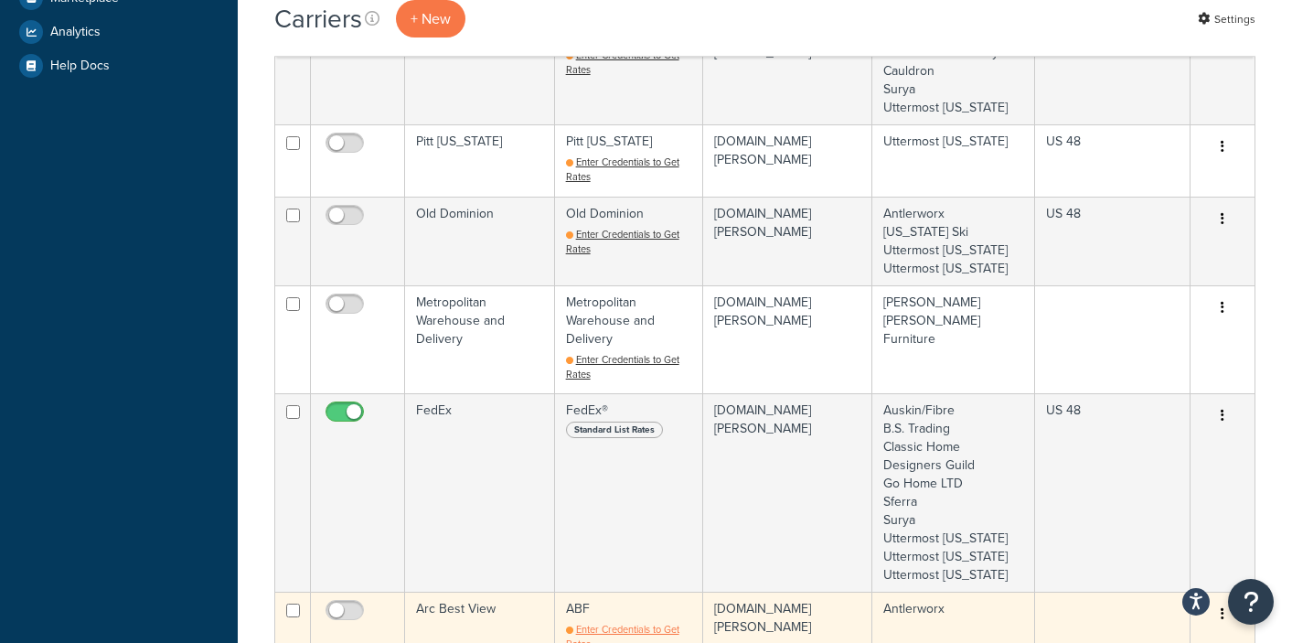
scroll to position [714, 0]
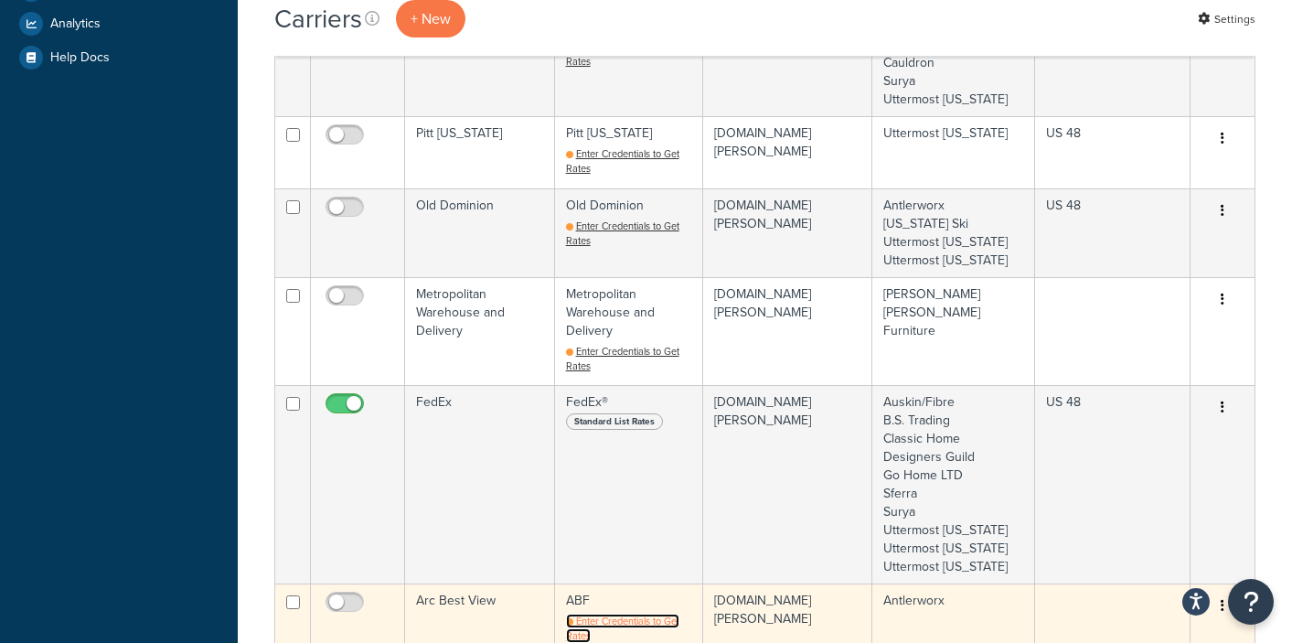
click at [594, 614] on span "Enter Credentials to Get Rates" at bounding box center [622, 628] width 113 height 29
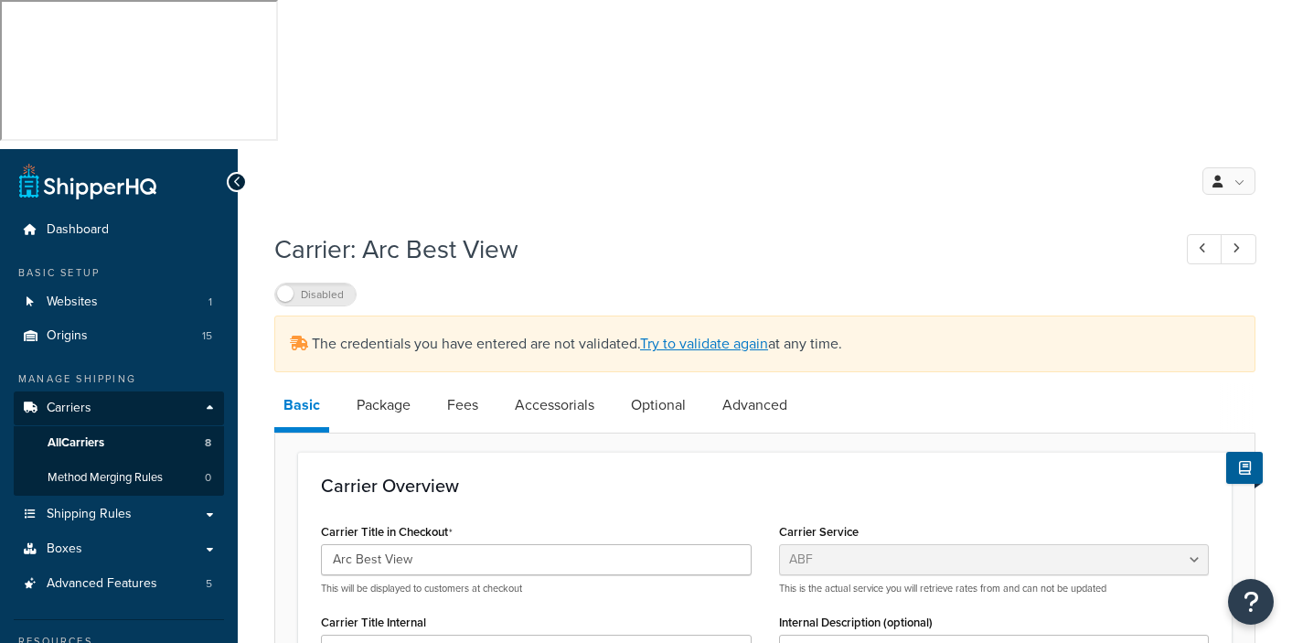
select select "abfFreight"
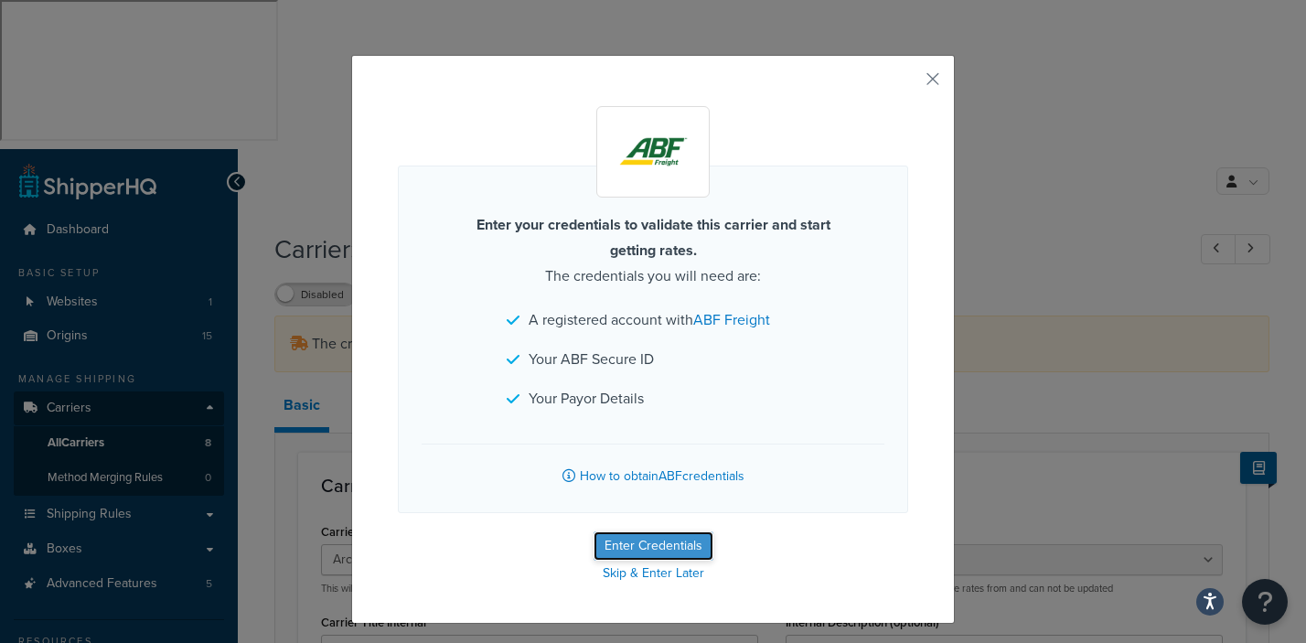
click at [640, 543] on button "Enter Credentials" at bounding box center [654, 545] width 120 height 29
select select "PLT"
select select "US"
select select "MI"
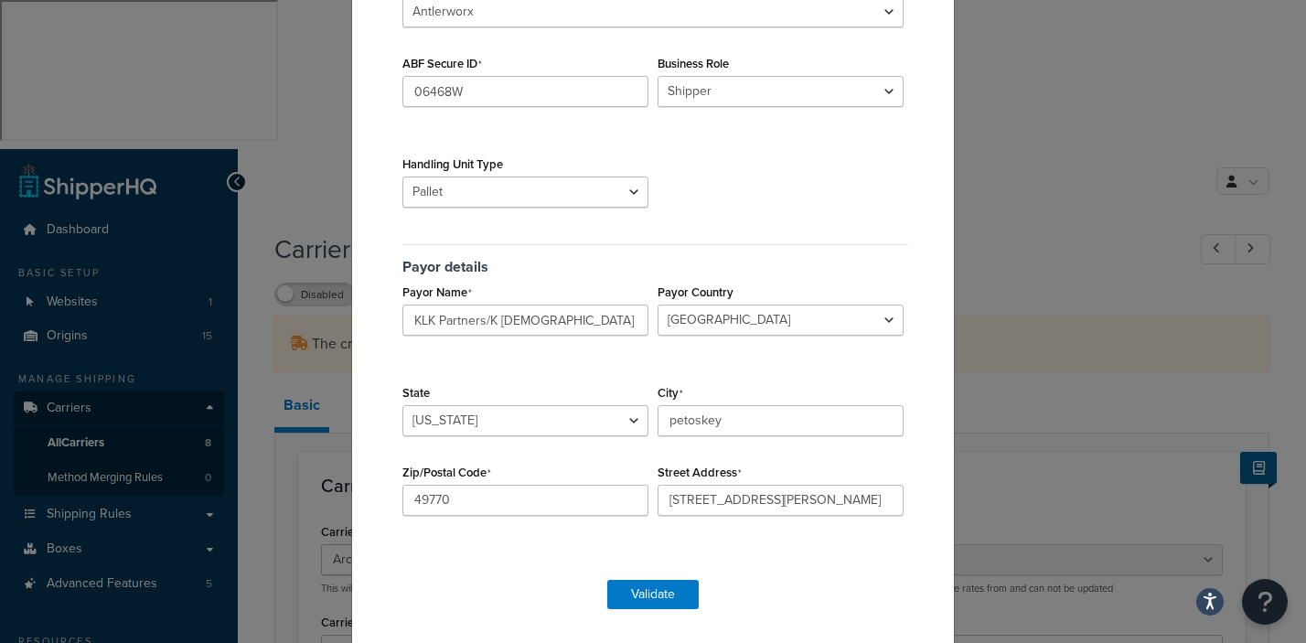
scroll to position [161, 0]
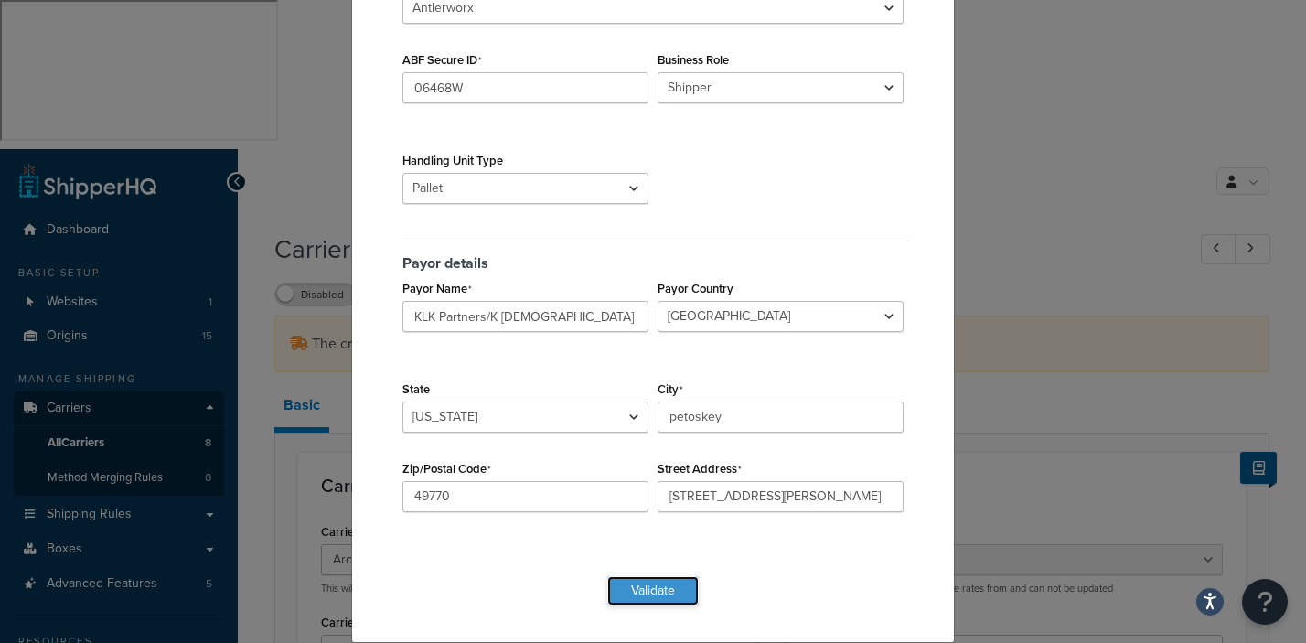
click at [645, 579] on button "Validate" at bounding box center [652, 590] width 91 height 29
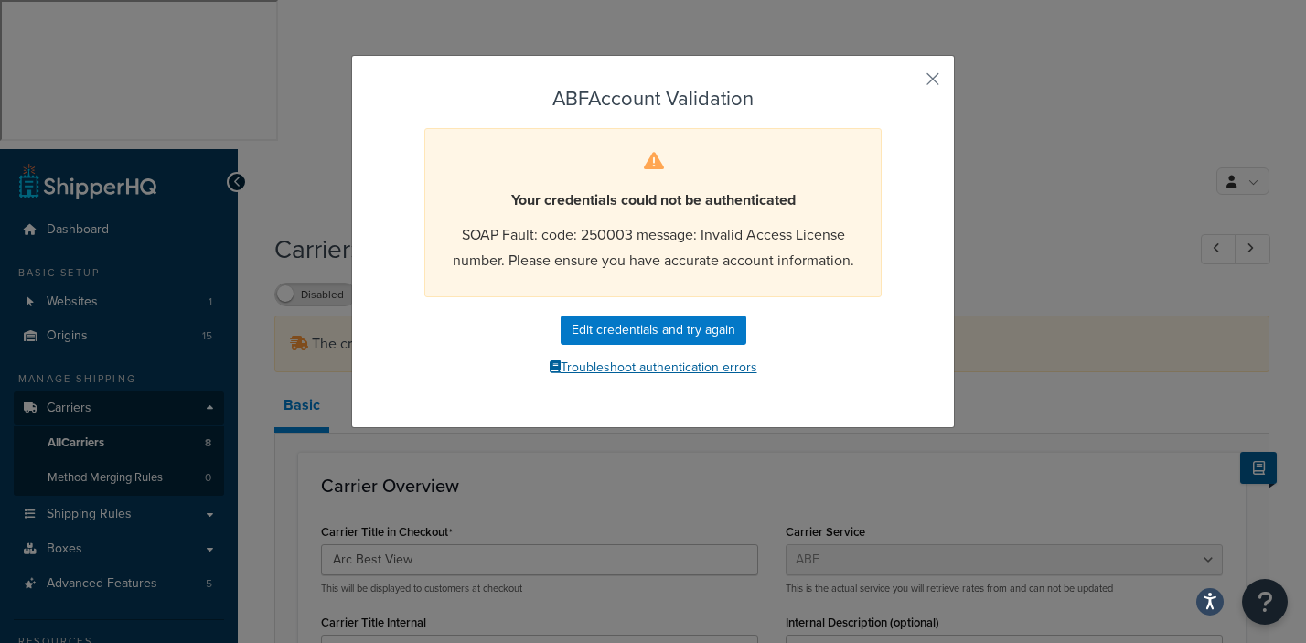
click at [659, 366] on button "Troubleshoot authentication errors" at bounding box center [653, 367] width 510 height 27
click at [908, 83] on button "button" at bounding box center [906, 85] width 5 height 5
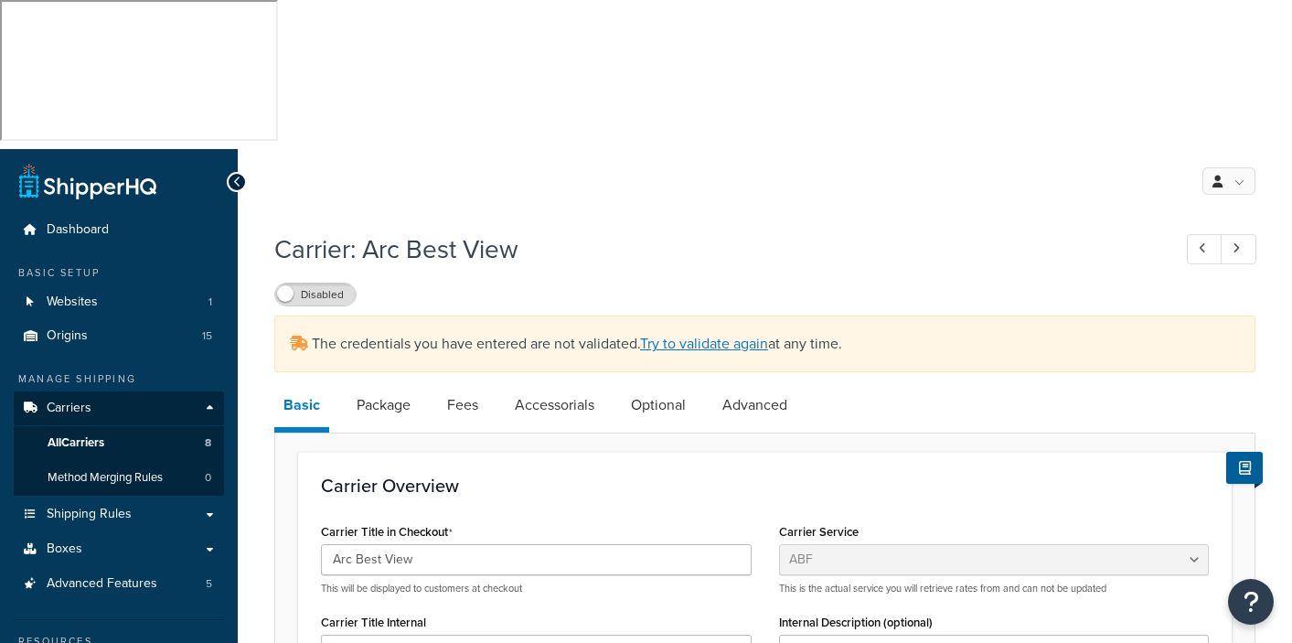
select select "abfFreight"
click at [420, 544] on input "Arc Best View" at bounding box center [536, 559] width 431 height 31
drag, startPoint x: 420, startPoint y: 411, endPoint x: 260, endPoint y: 396, distance: 160.7
type input "ABF"
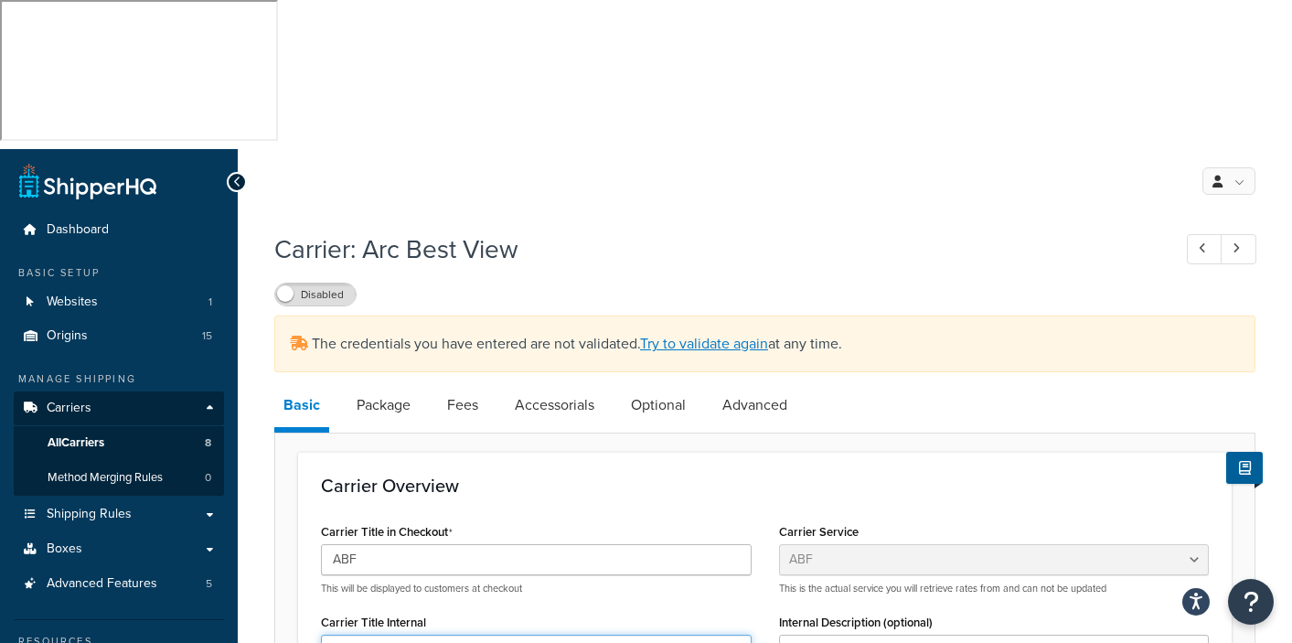
click at [425, 635] on input "Arc Best View" at bounding box center [536, 650] width 431 height 31
drag, startPoint x: 426, startPoint y: 508, endPoint x: 209, endPoint y: 476, distance: 219.1
type input "ABF"
click at [846, 231] on h1 "Carrier: Arc Best View" at bounding box center [713, 249] width 879 height 36
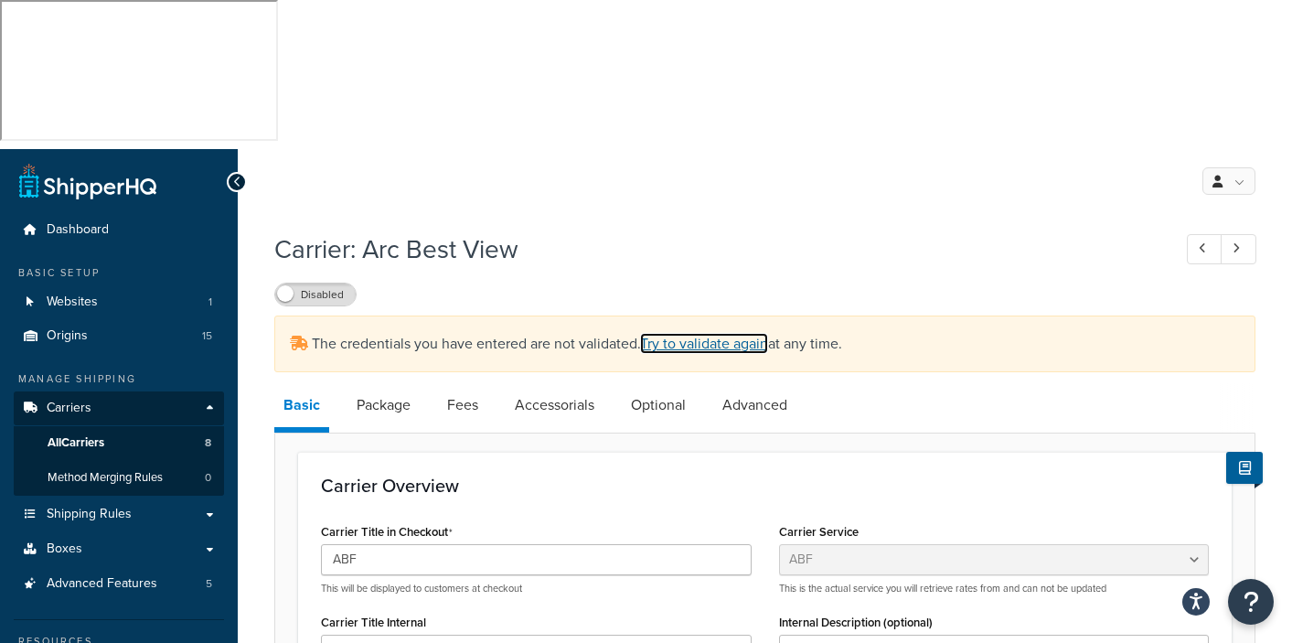
click at [696, 333] on link "Try to validate again" at bounding box center [704, 343] width 128 height 21
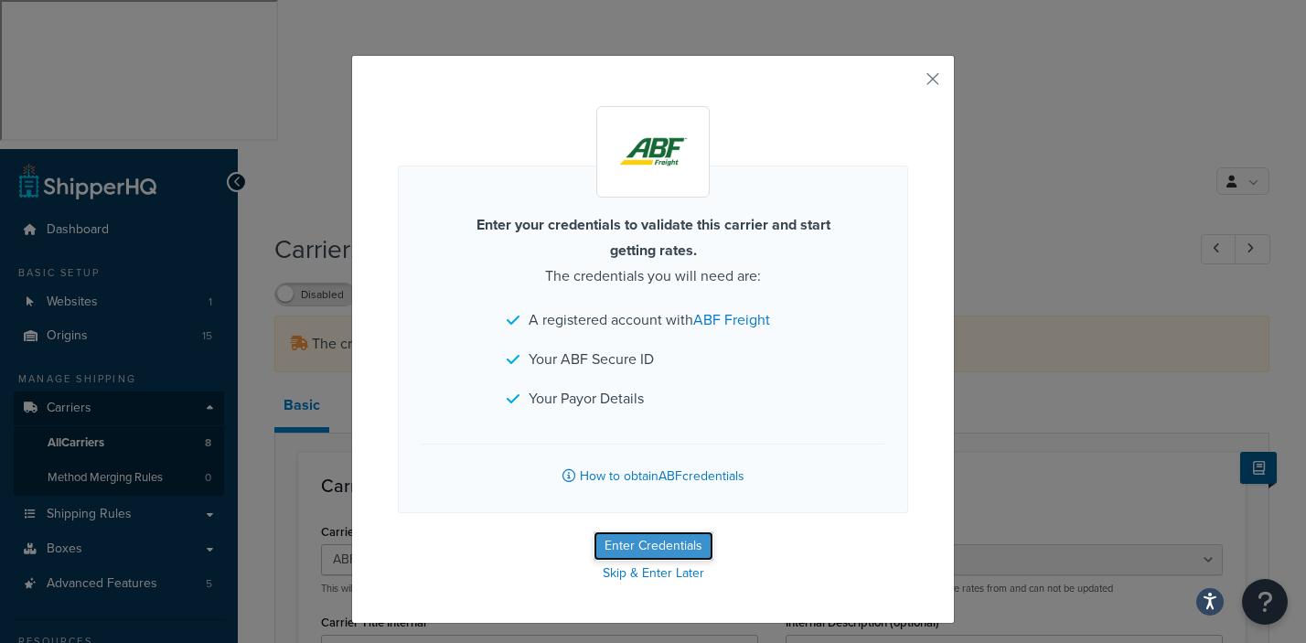
click at [632, 541] on button "Enter Credentials" at bounding box center [654, 545] width 120 height 29
select select "PLT"
select select "US"
select select "MI"
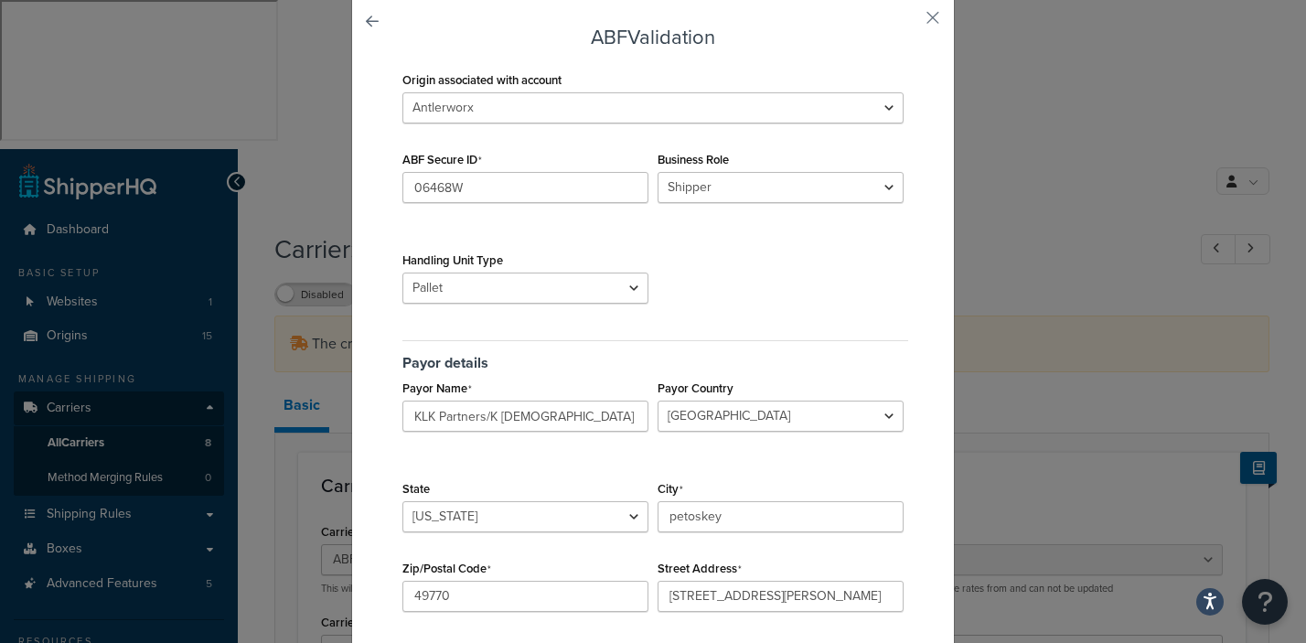
scroll to position [161, 0]
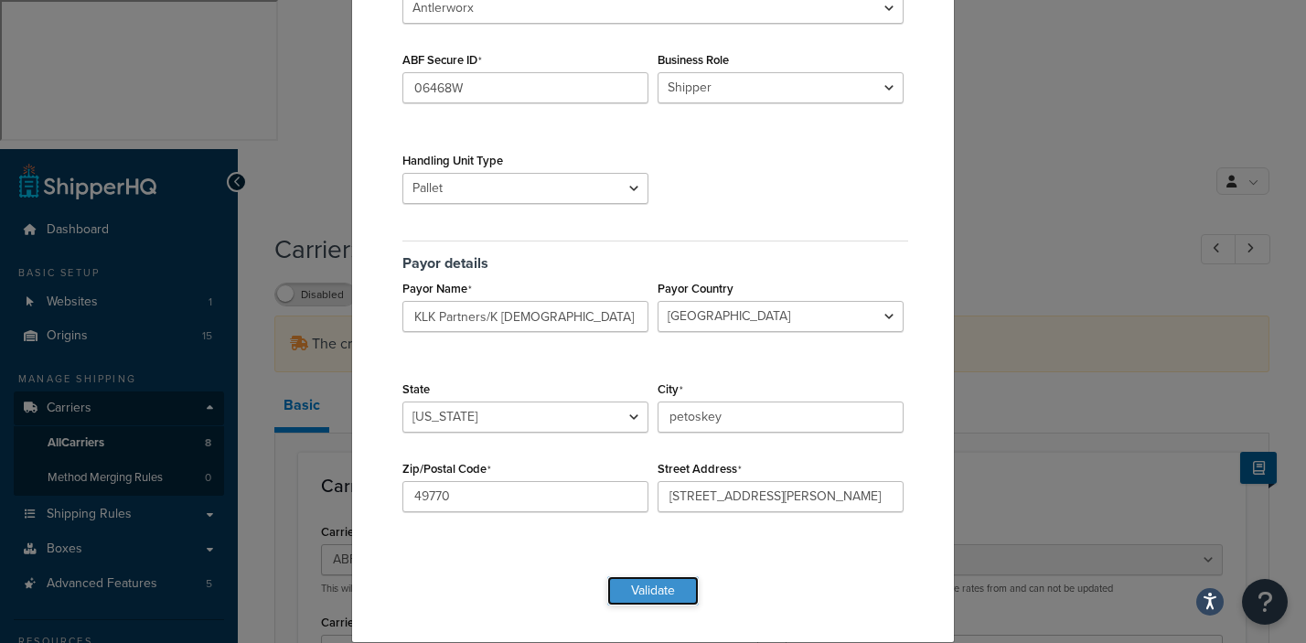
click at [648, 586] on button "Validate" at bounding box center [652, 590] width 91 height 29
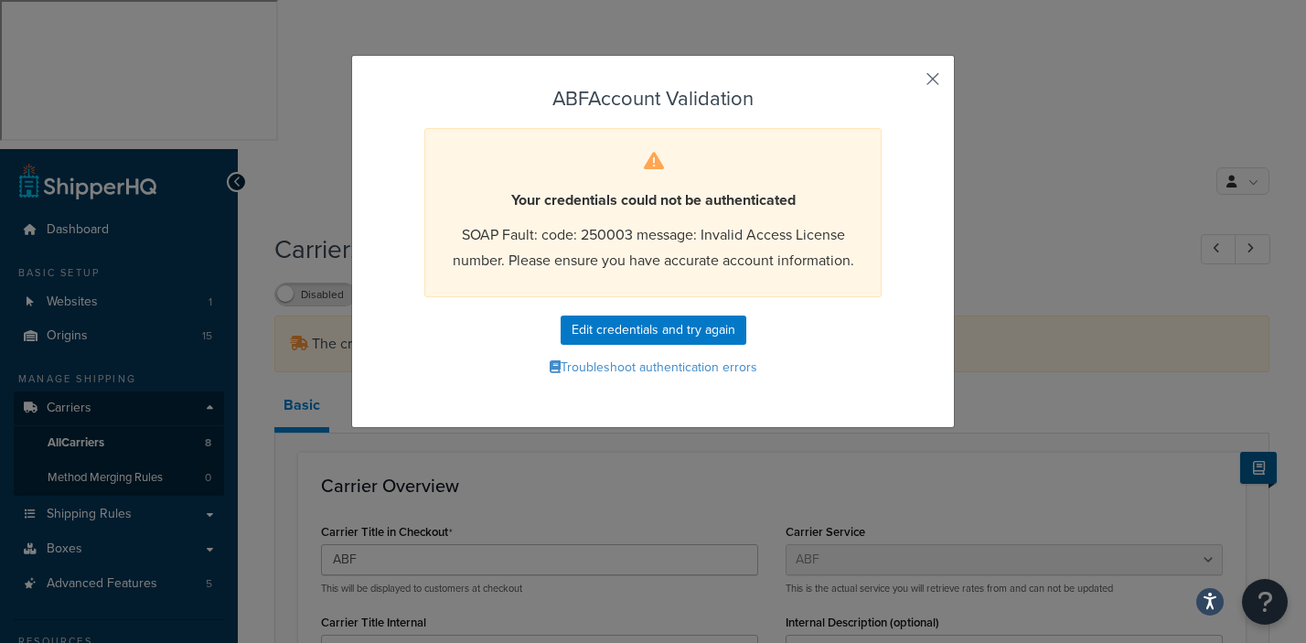
click at [908, 83] on button "button" at bounding box center [906, 85] width 5 height 5
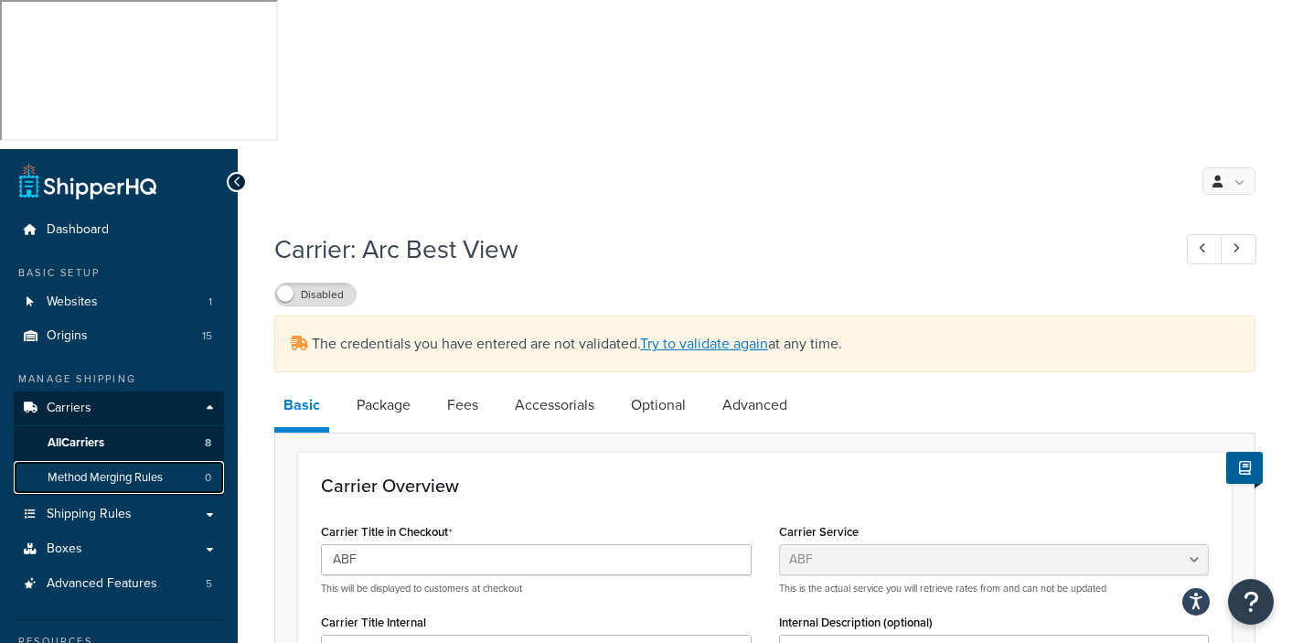
click at [116, 470] on span "Method Merging Rules" at bounding box center [105, 478] width 115 height 16
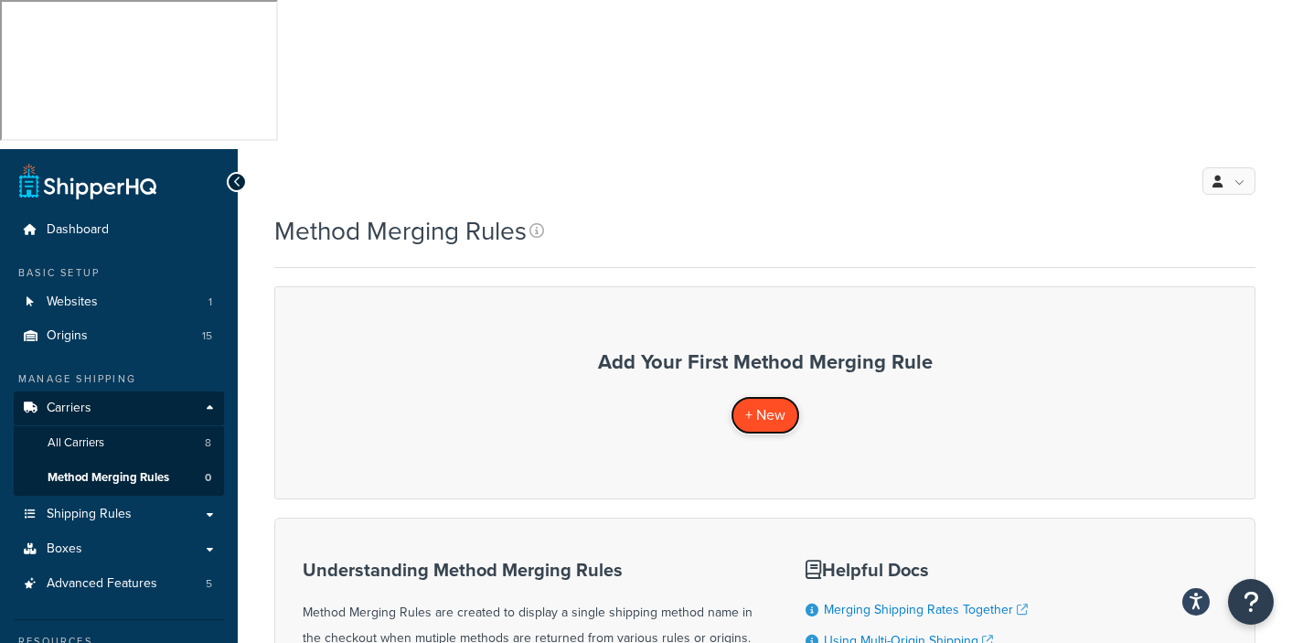
click at [766, 404] on span "+ New" at bounding box center [765, 414] width 40 height 21
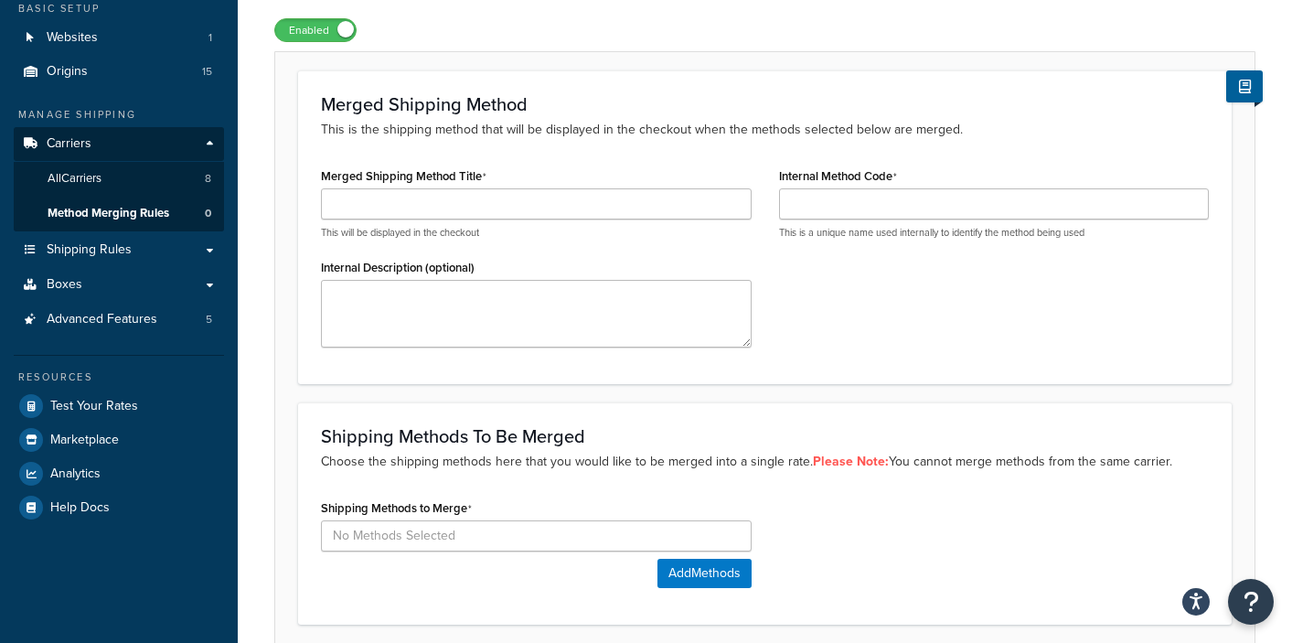
scroll to position [230, 0]
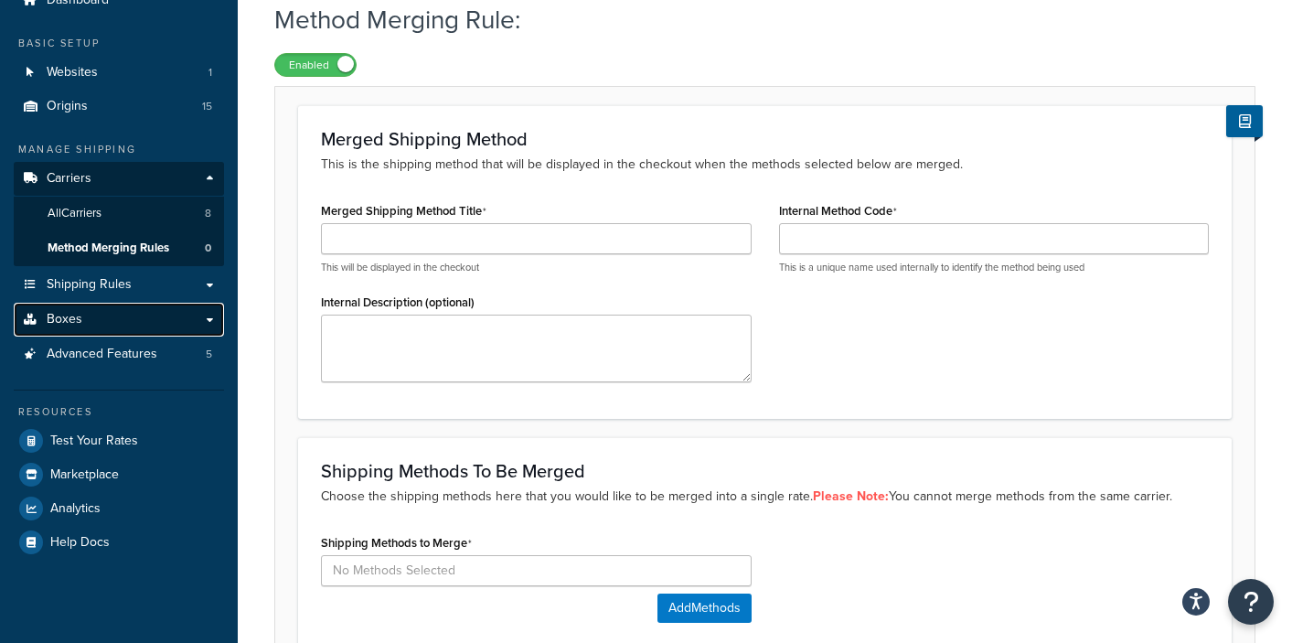
click at [60, 312] on span "Boxes" at bounding box center [65, 320] width 36 height 16
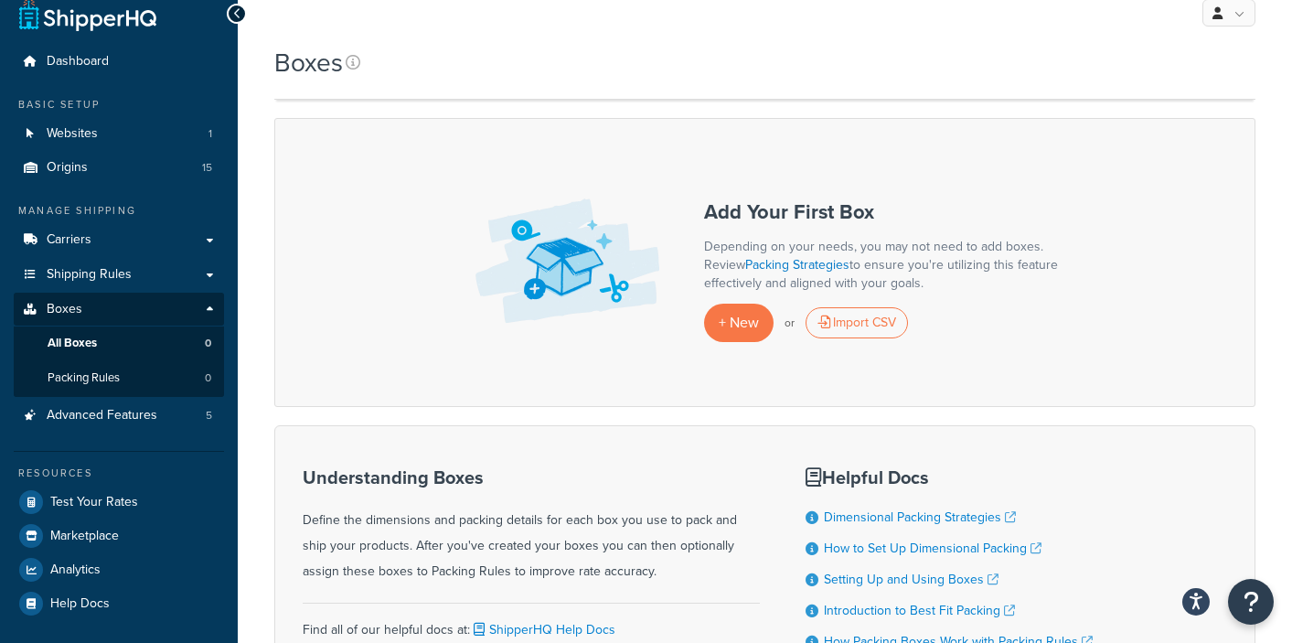
scroll to position [185, 0]
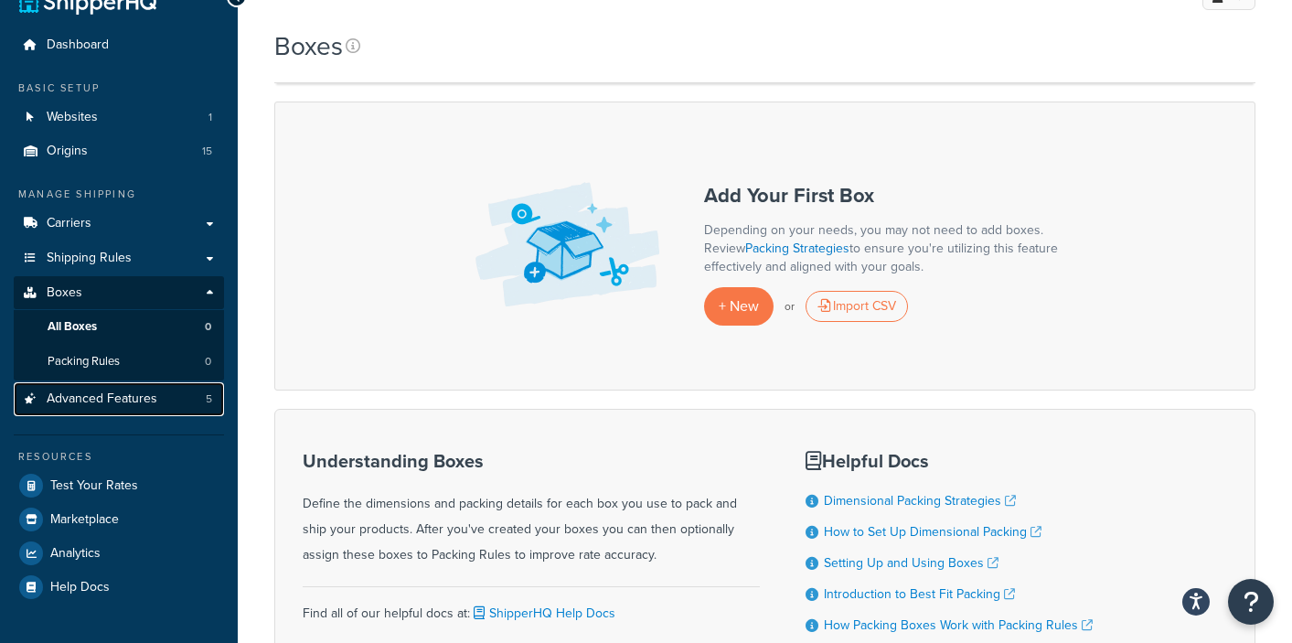
click at [89, 391] on span "Advanced Features" at bounding box center [102, 399] width 111 height 16
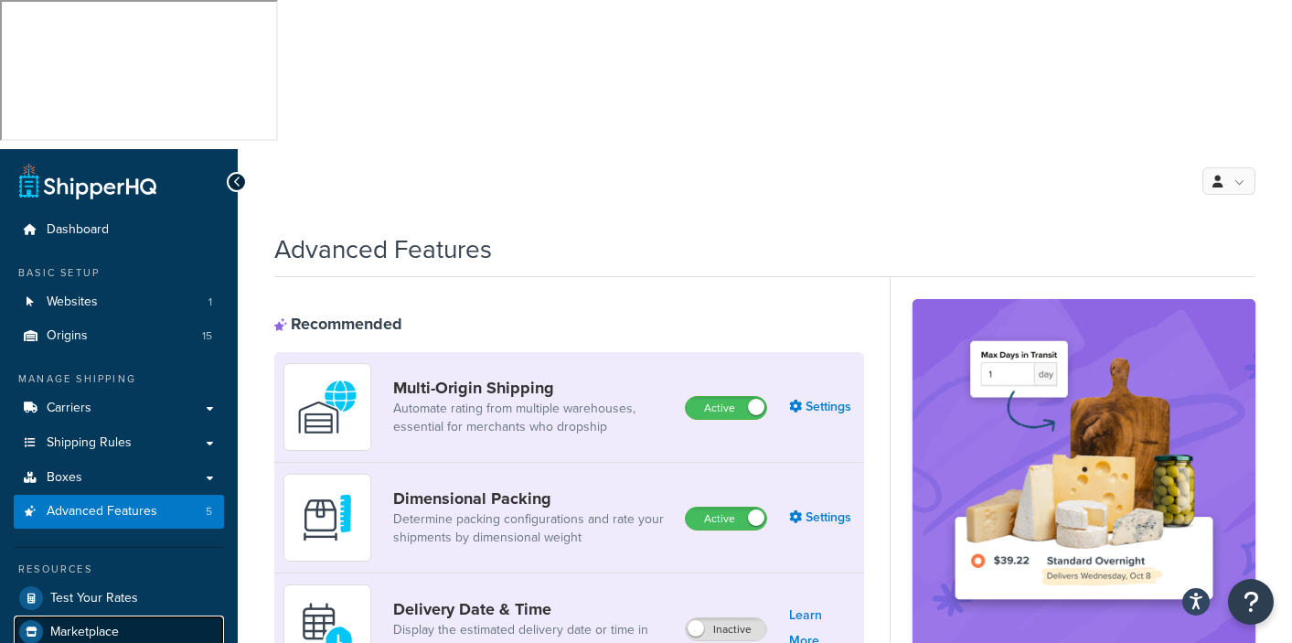
click at [87, 625] on span "Marketplace" at bounding box center [84, 633] width 69 height 16
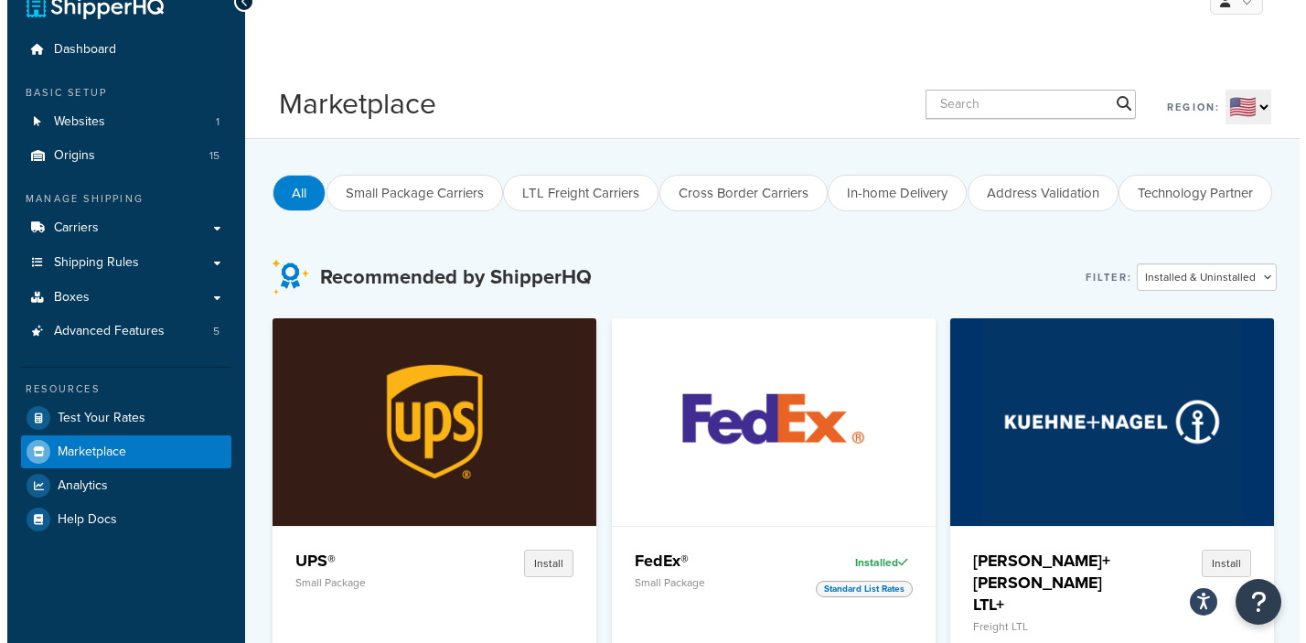
scroll to position [284, 0]
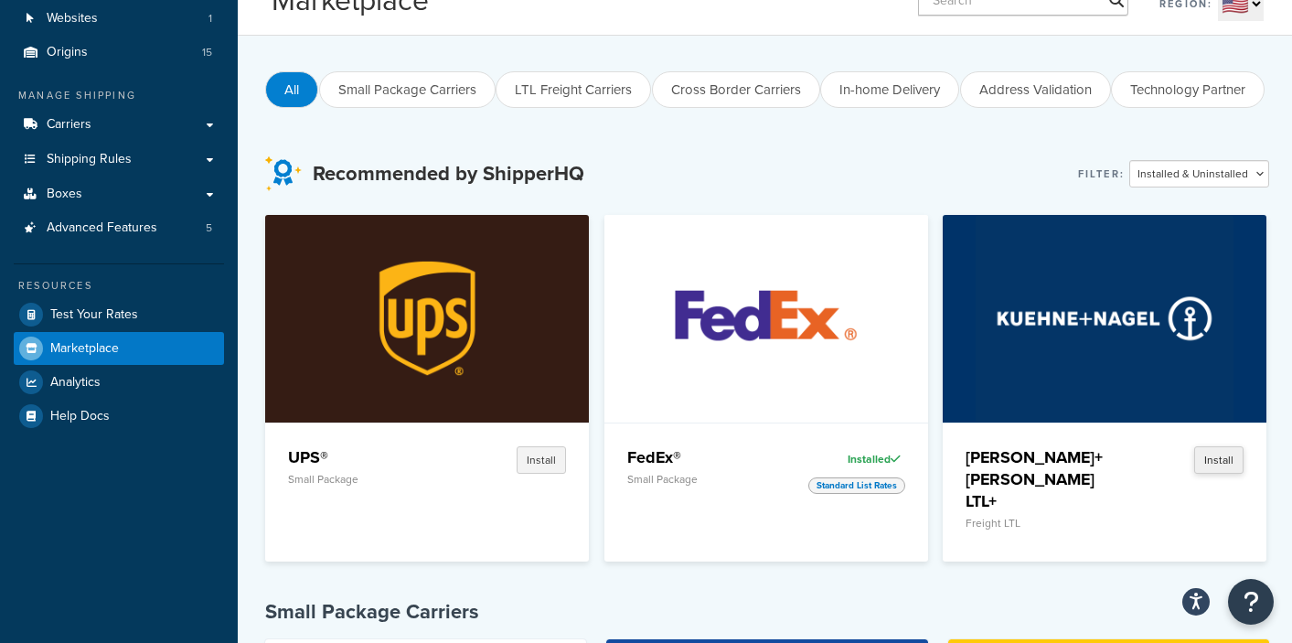
click at [1239, 446] on button "Install" at bounding box center [1218, 459] width 49 height 27
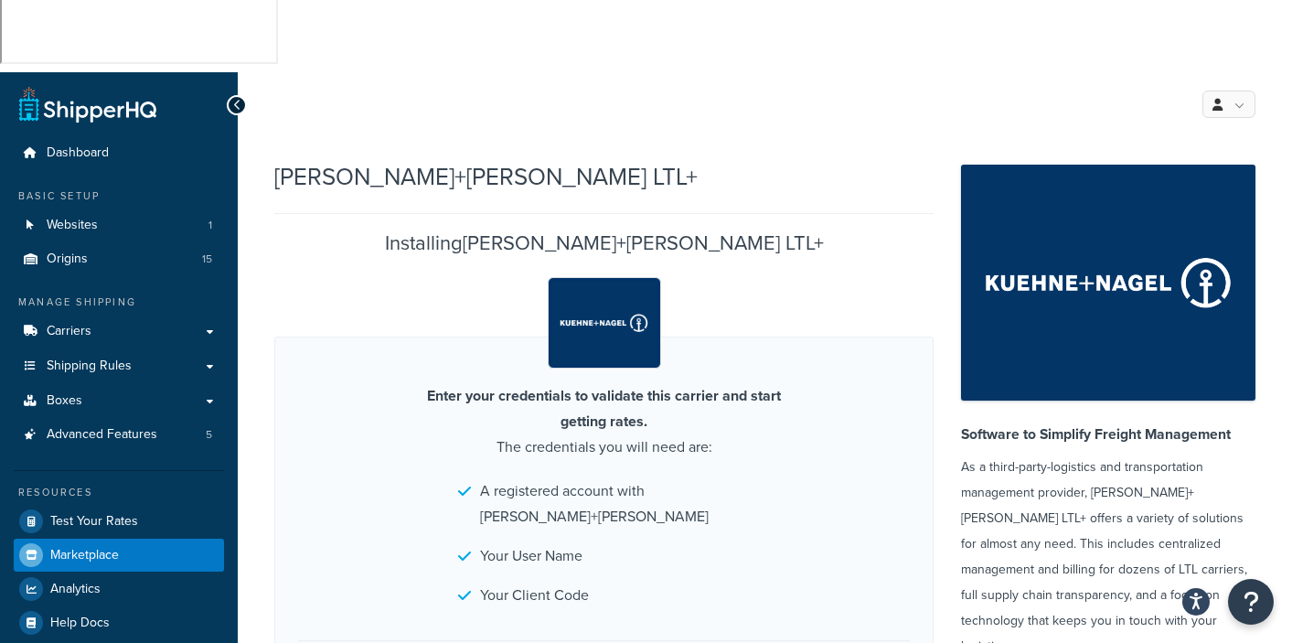
scroll to position [79, 0]
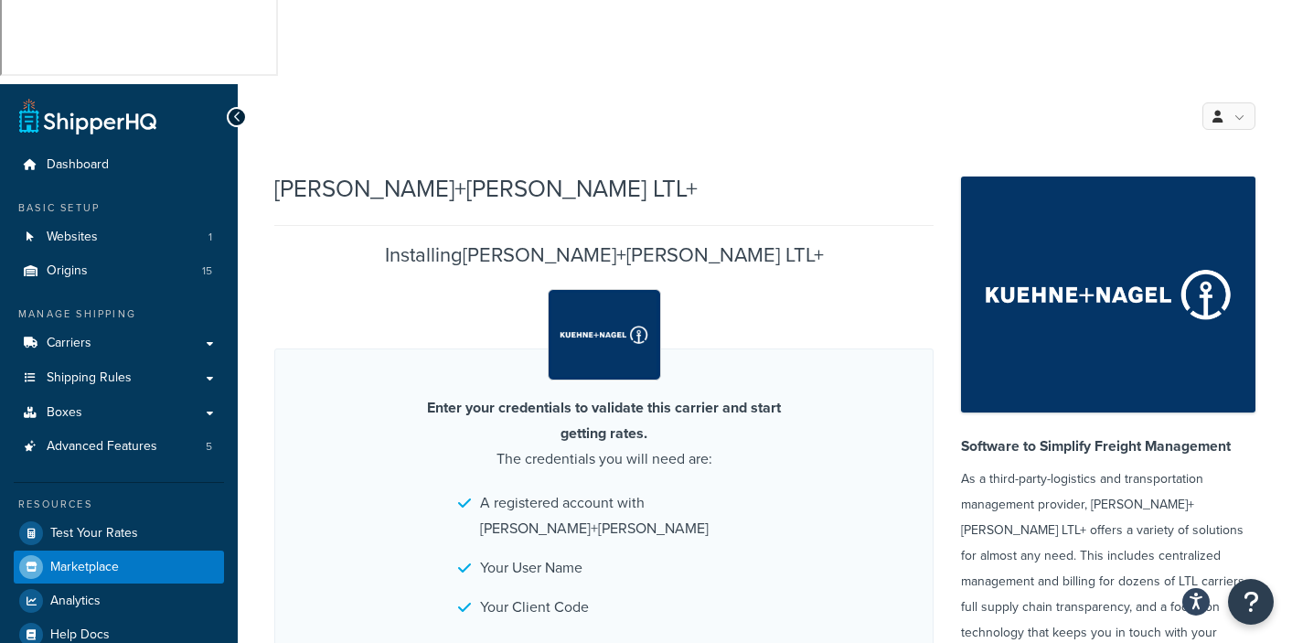
scroll to position [59, 0]
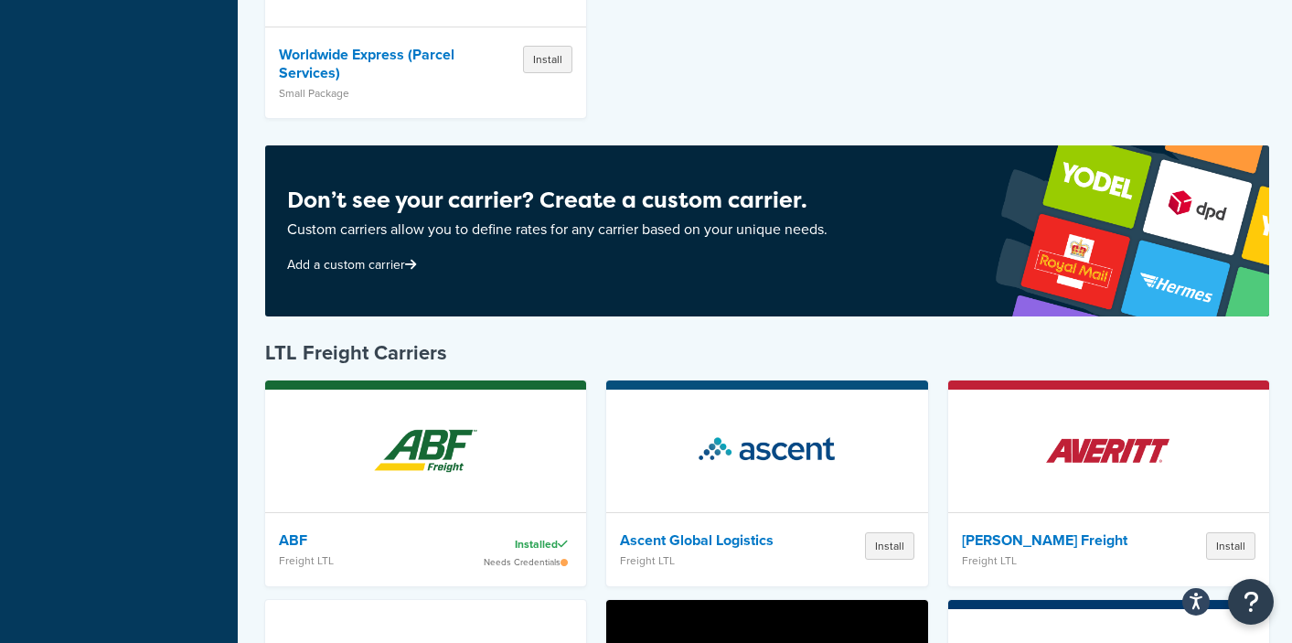
scroll to position [2648, 0]
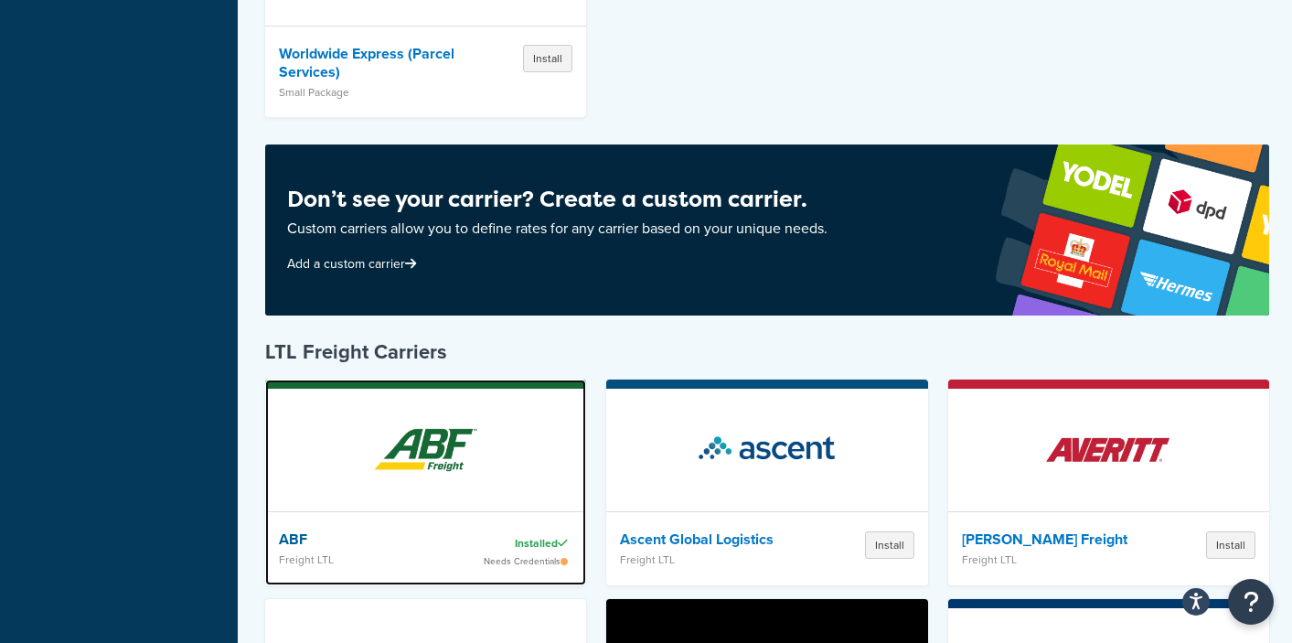
click at [436, 386] on img at bounding box center [426, 450] width 160 height 128
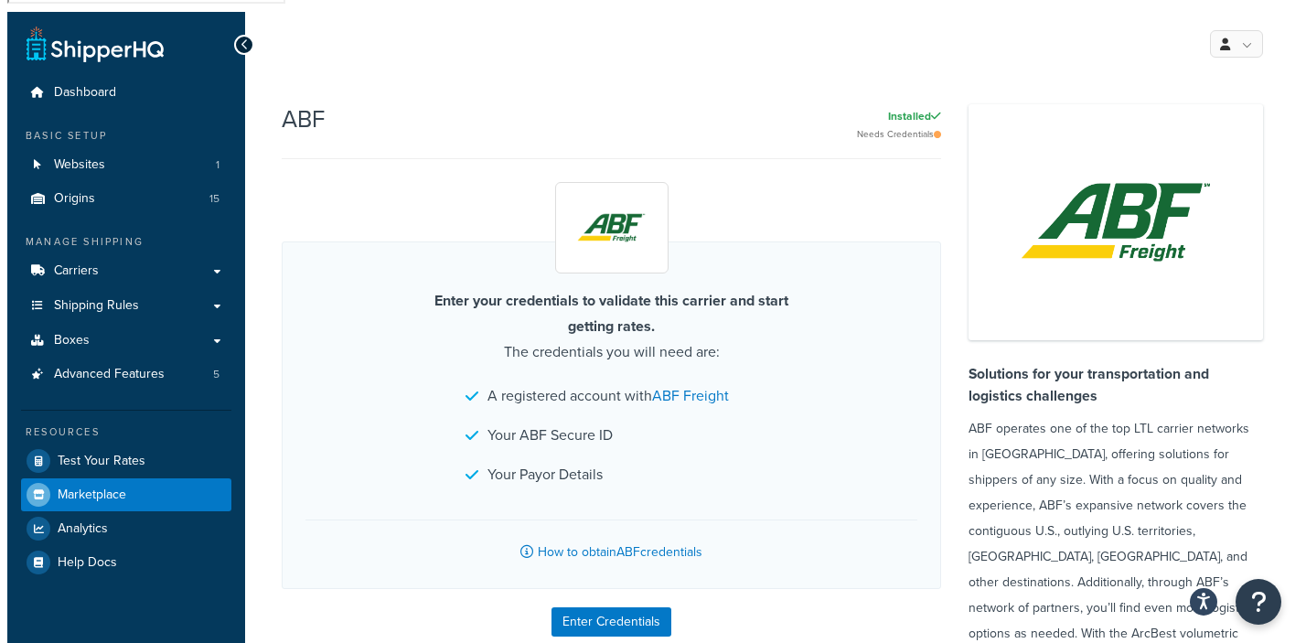
scroll to position [170, 0]
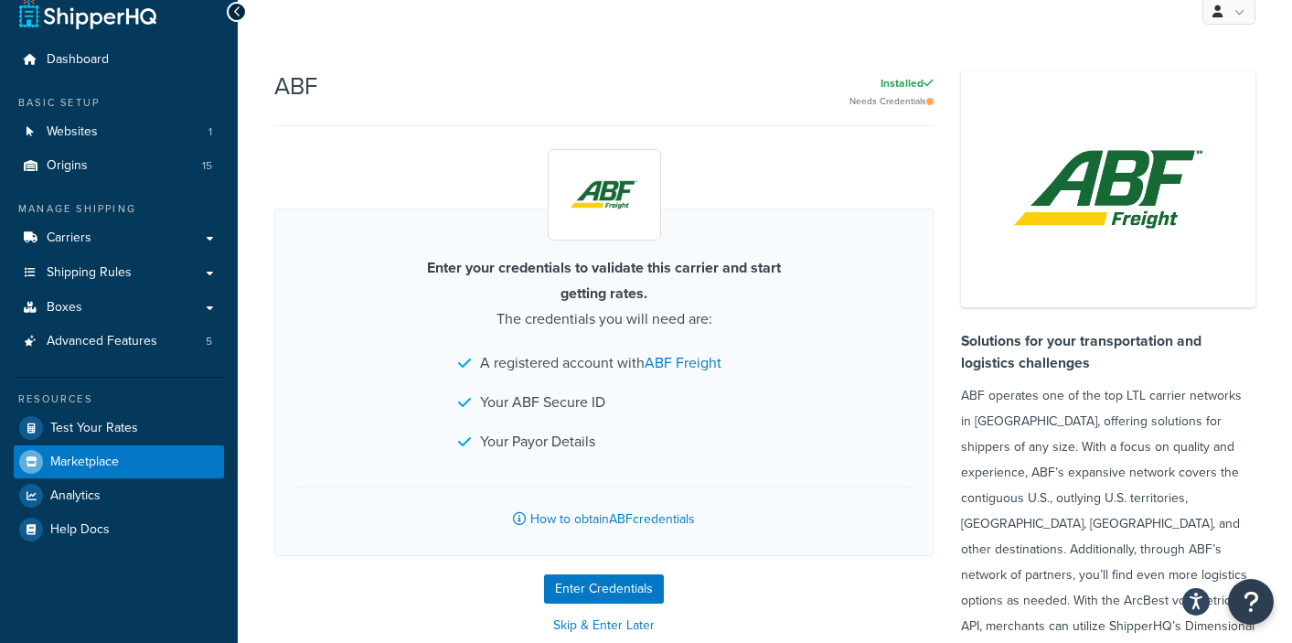
click at [620, 574] on button "Enter Credentials" at bounding box center [604, 588] width 120 height 29
select select "PLT"
select select "US"
select select "MI"
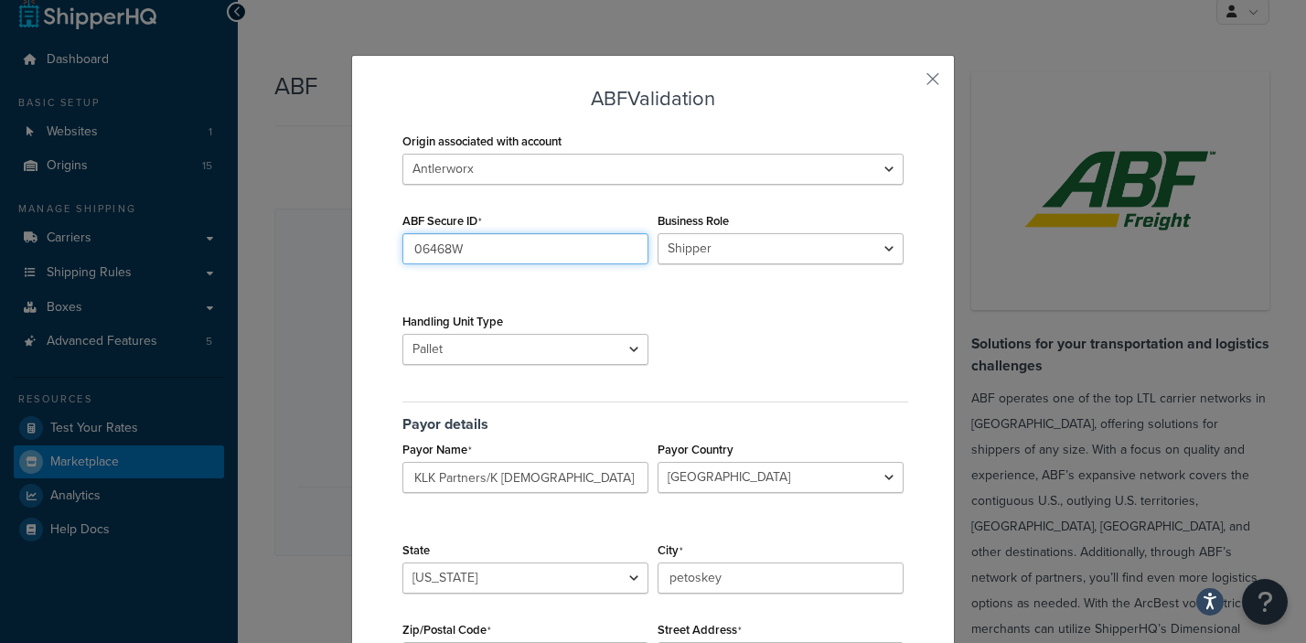
drag, startPoint x: 434, startPoint y: 255, endPoint x: 424, endPoint y: 256, distance: 9.2
click at [424, 256] on input "06468W" at bounding box center [525, 248] width 246 height 31
click at [460, 240] on input "06468W" at bounding box center [525, 248] width 246 height 31
drag, startPoint x: 456, startPoint y: 254, endPoint x: 262, endPoint y: 239, distance: 195.4
click at [262, 239] on div "ABF Validation Origin associated with account Antlerworx Auskin/Fibre B.S. Trad…" at bounding box center [653, 321] width 1306 height 643
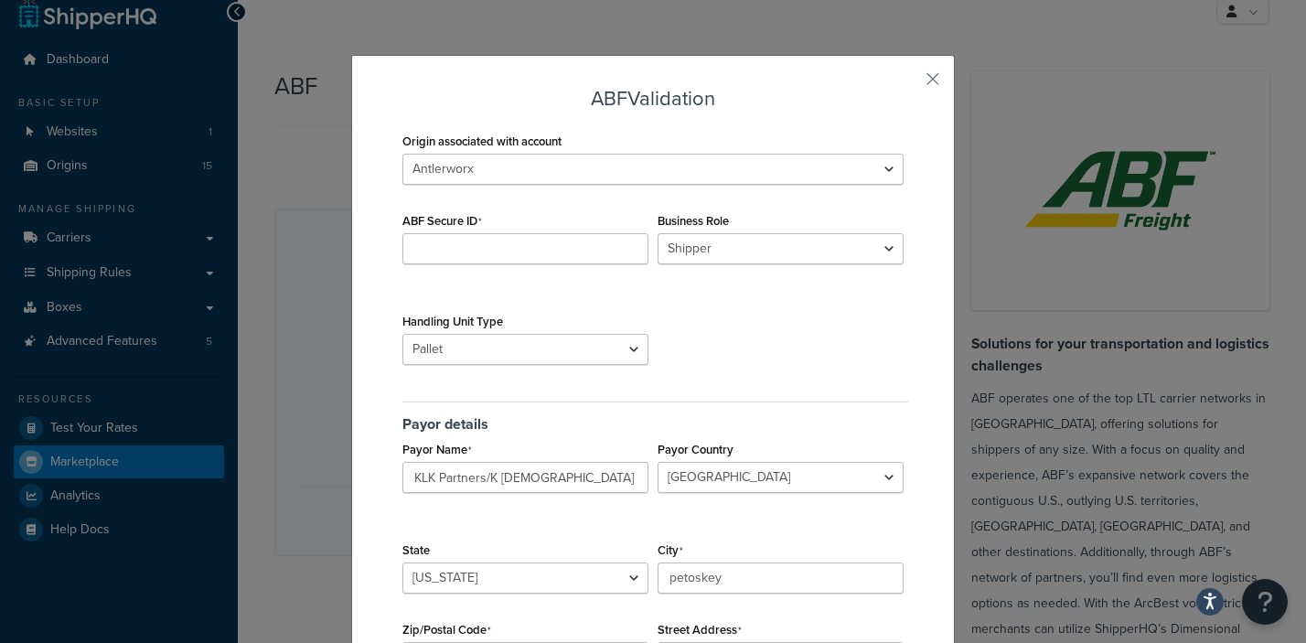
click at [772, 94] on h3 "ABF Validation" at bounding box center [653, 99] width 510 height 22
click at [420, 250] on input "ABF Secure ID" at bounding box center [525, 248] width 246 height 31
click at [908, 83] on button "button" at bounding box center [906, 85] width 5 height 5
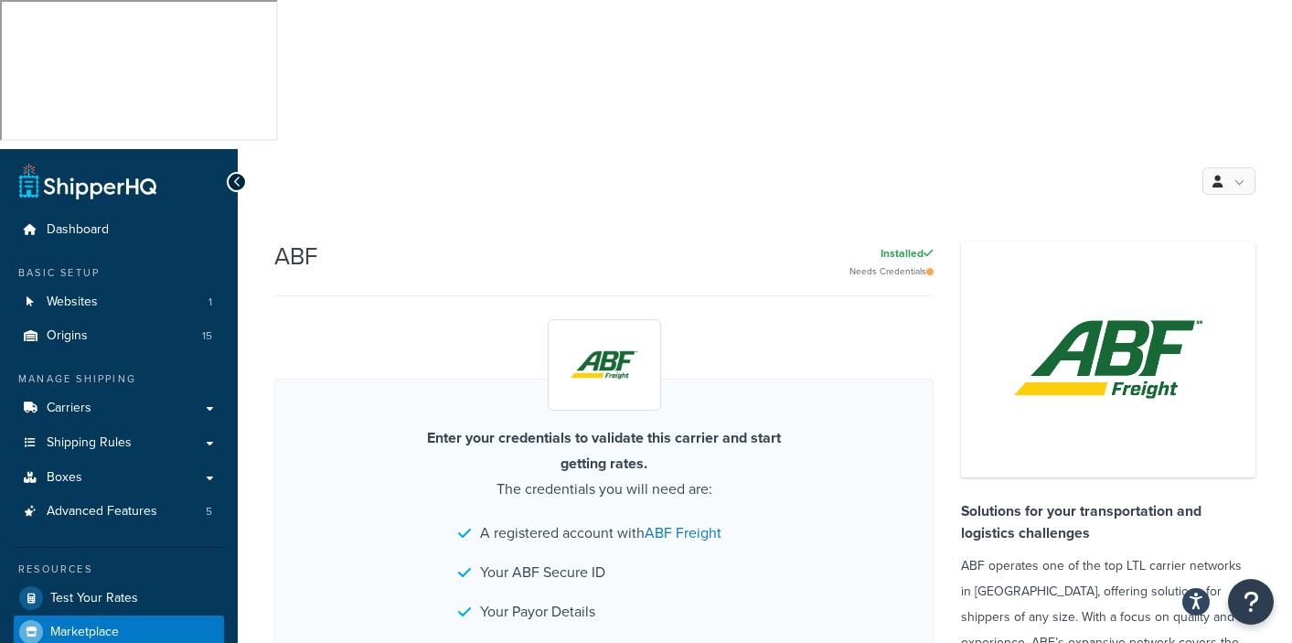
select select "PLT"
select select "US"
select select "MI"
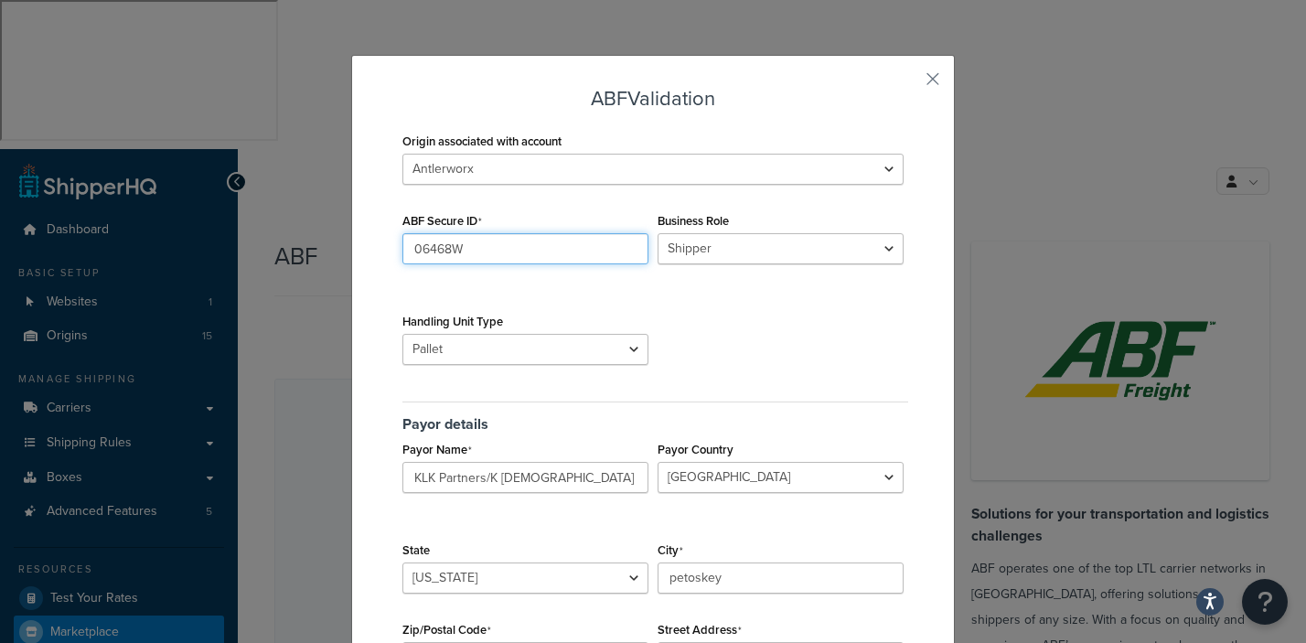
drag, startPoint x: 479, startPoint y: 253, endPoint x: 319, endPoint y: 262, distance: 160.3
click at [319, 262] on div "ABF Validation Origin associated with account Antlerworx Auskin/Fibre B.S. Trad…" at bounding box center [653, 321] width 1306 height 643
click at [490, 272] on div "ABF Secure ID 06468W" at bounding box center [525, 246] width 255 height 77
drag, startPoint x: 476, startPoint y: 244, endPoint x: 337, endPoint y: 253, distance: 139.3
click at [337, 253] on div "ABF Validation Origin associated with account Antlerworx Auskin/Fibre B.S. Trad…" at bounding box center [653, 321] width 1306 height 643
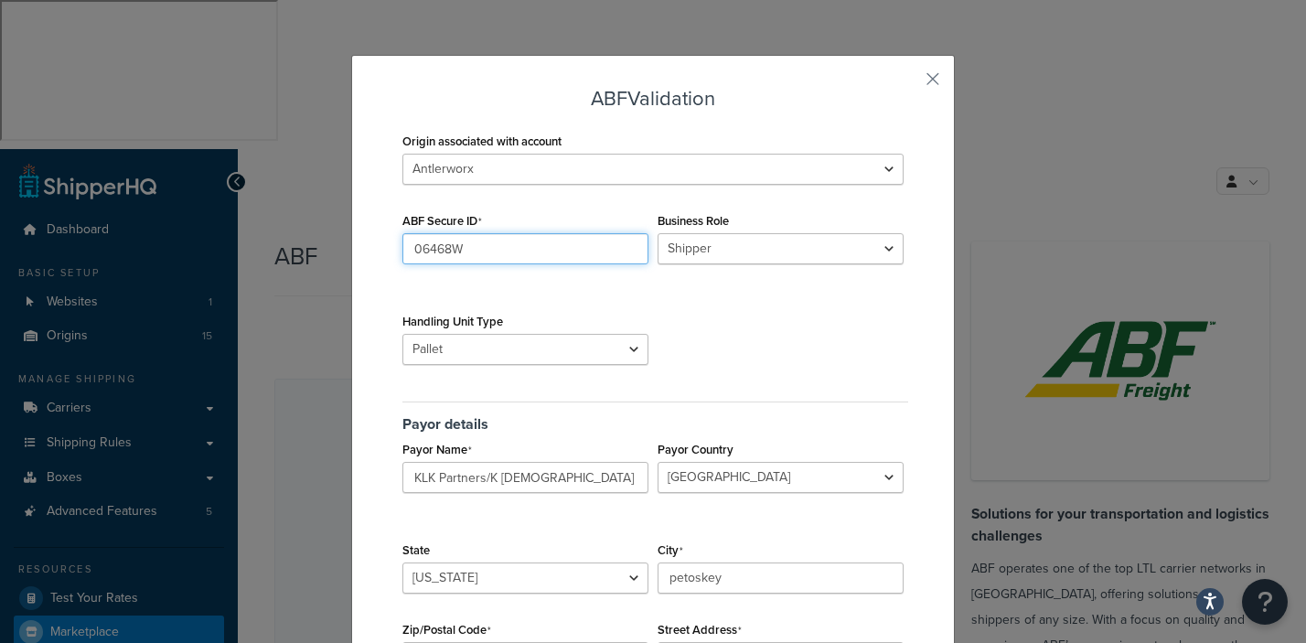
paste input "Y9DYLEH6"
type input "Y9DYLEH6"
click at [764, 351] on div "Origin associated with account Antlerworx Auskin/Fibre B.S. Trading Bernhardt C…" at bounding box center [653, 423] width 510 height 590
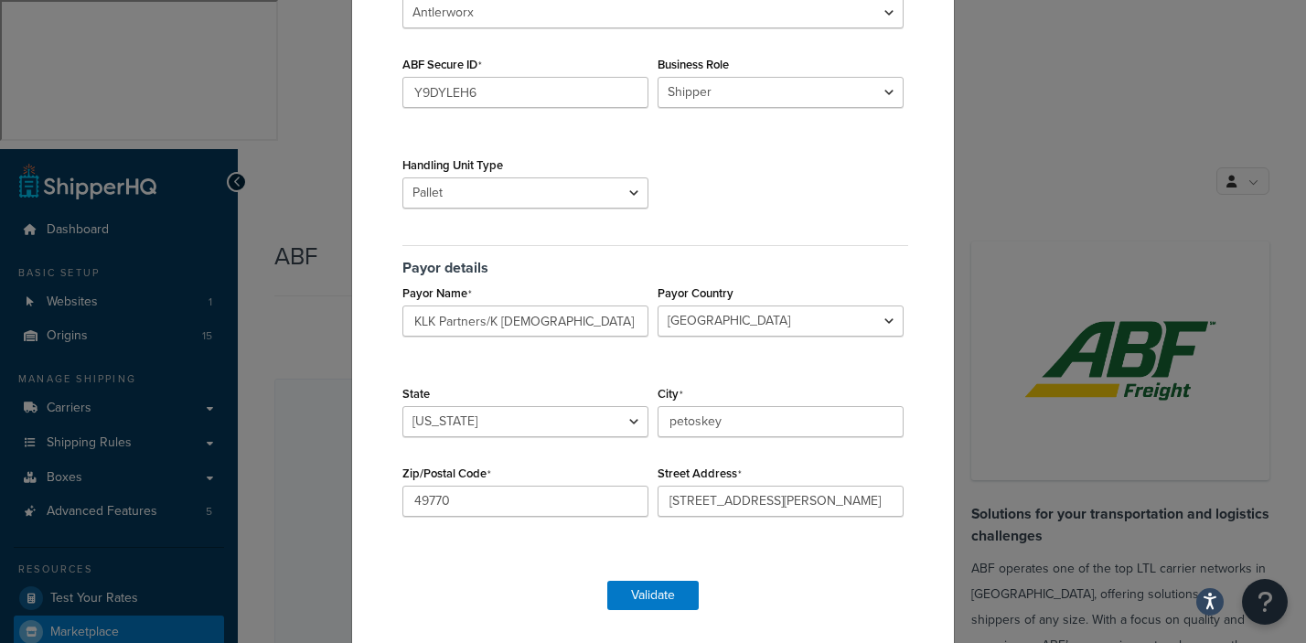
scroll to position [170, 0]
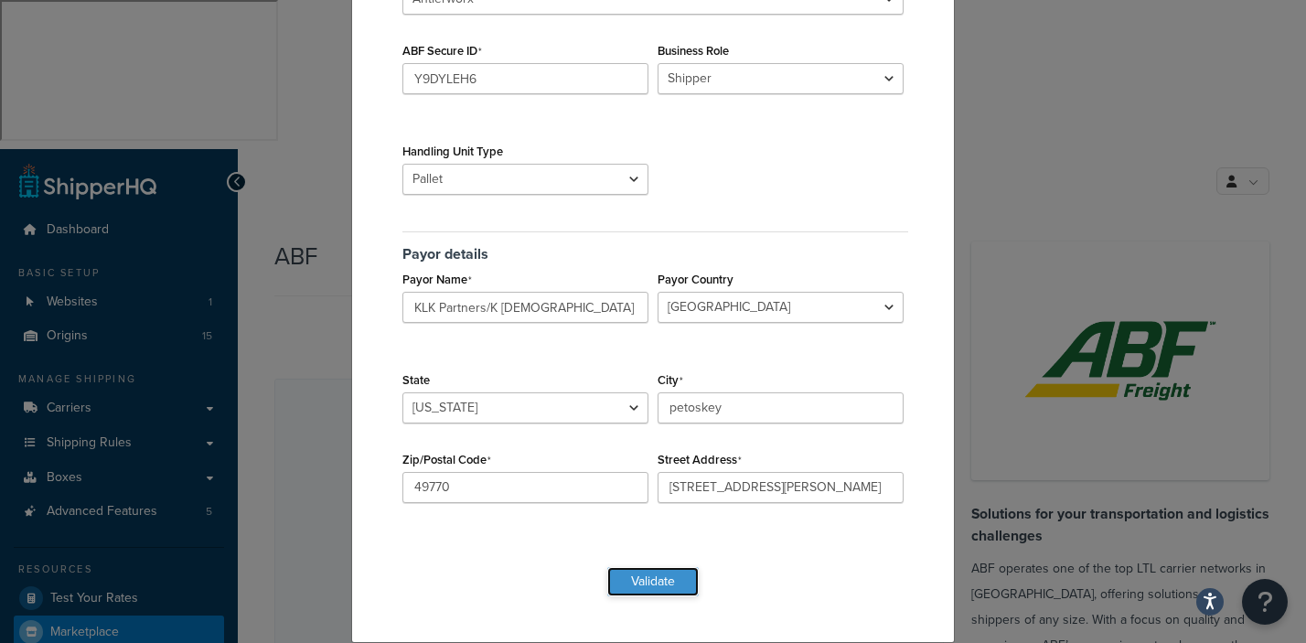
click at [648, 584] on button "Validate" at bounding box center [652, 581] width 91 height 29
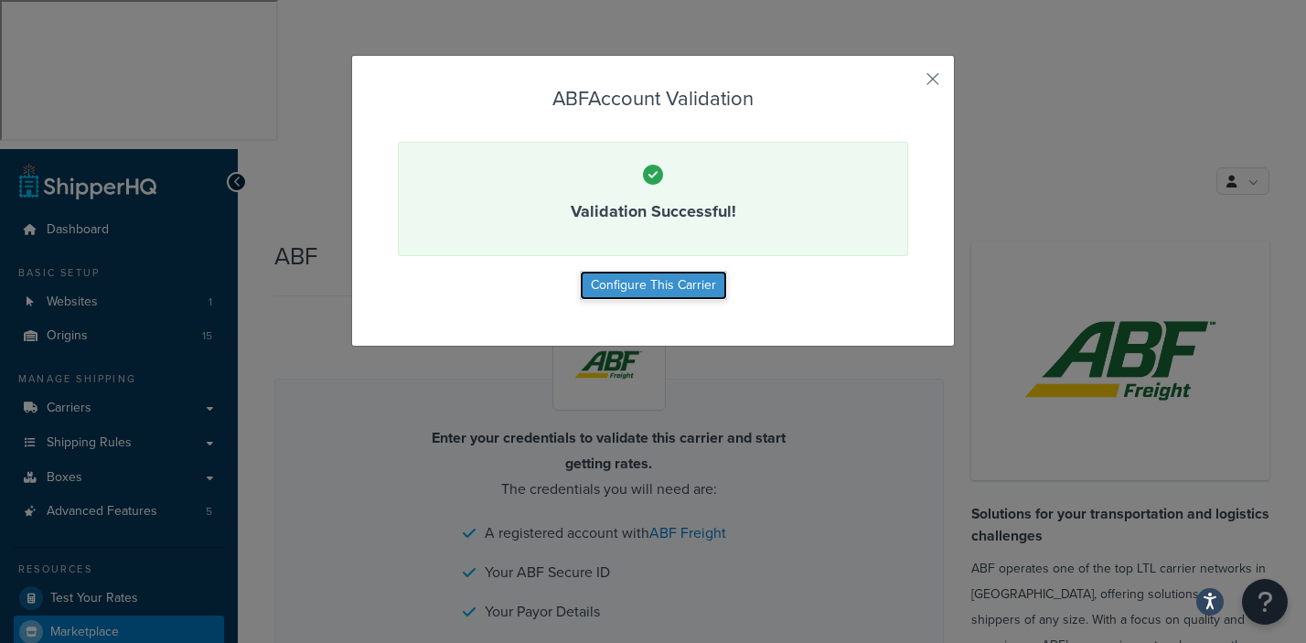
click at [637, 282] on button "Configure This Carrier" at bounding box center [653, 285] width 147 height 29
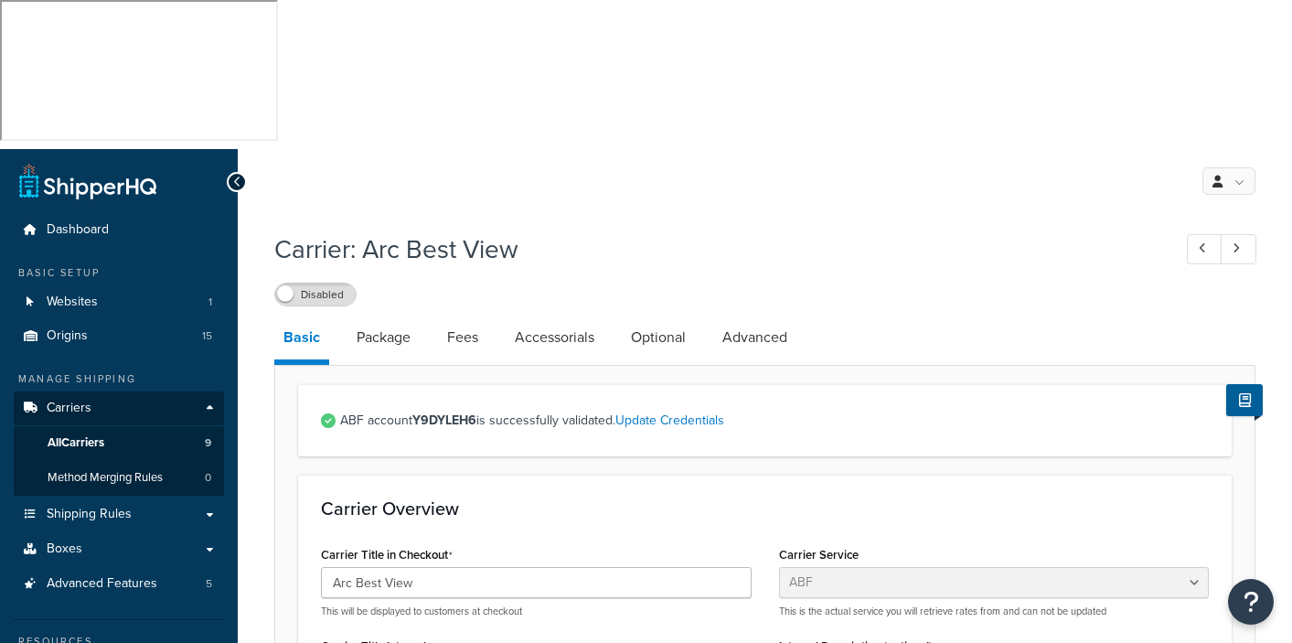
select select "abfFreight"
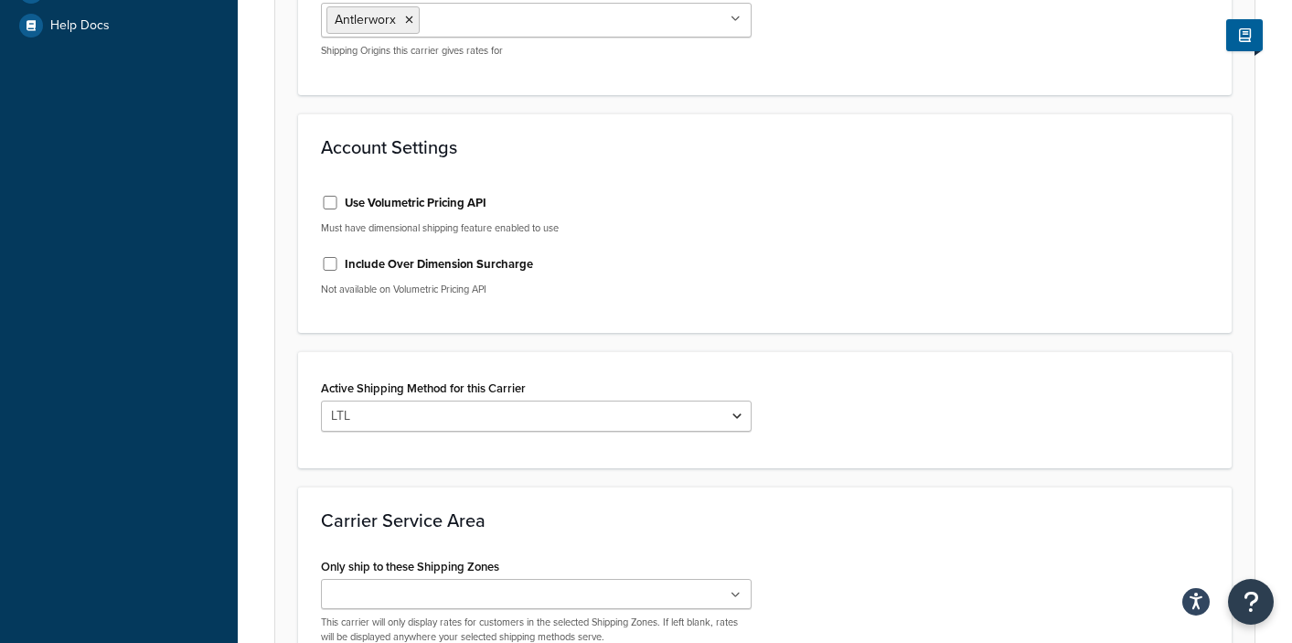
scroll to position [802, 0]
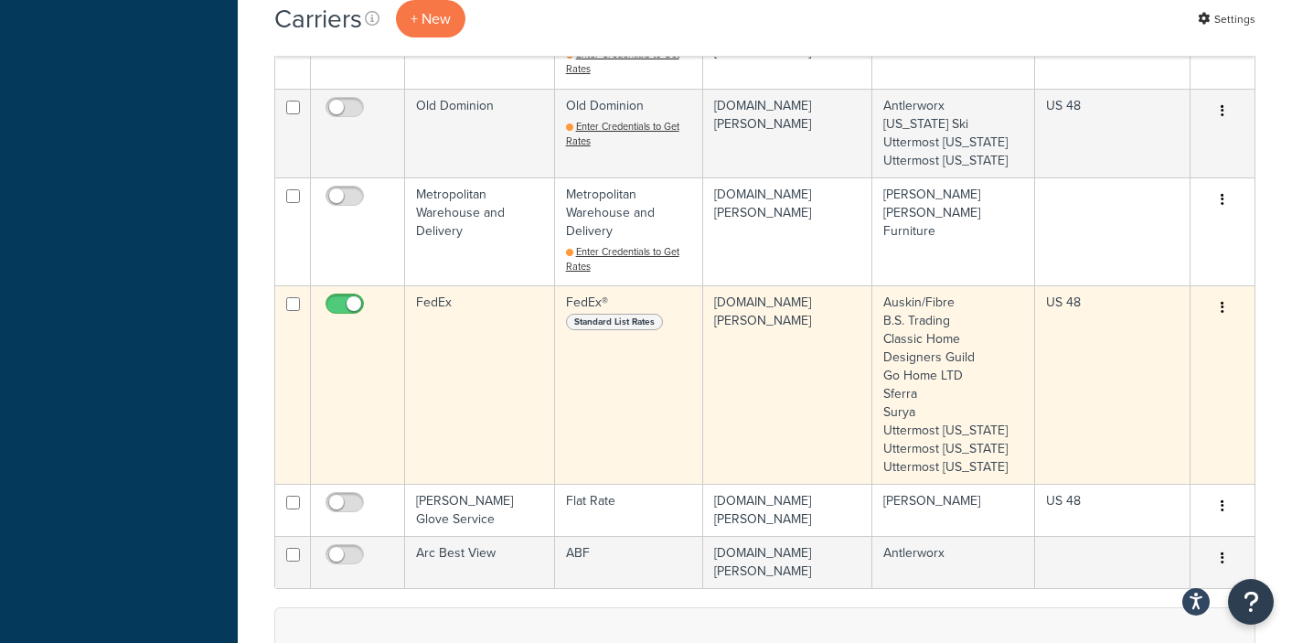
scroll to position [884, 0]
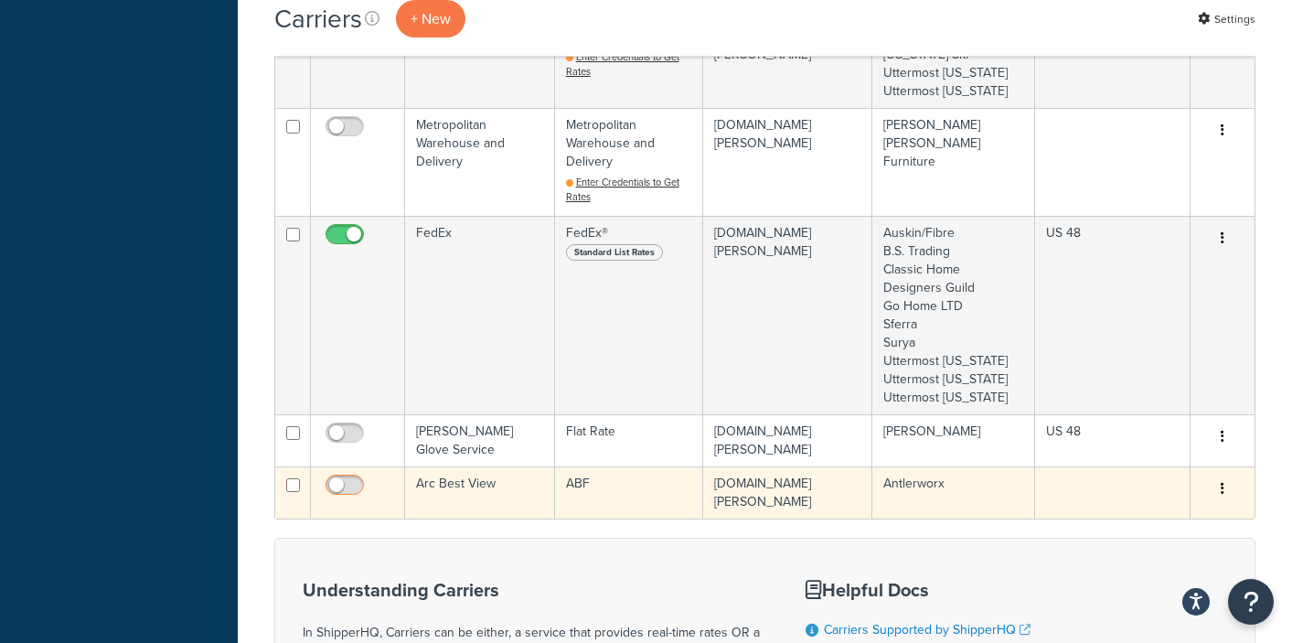
click at [359, 478] on input "checkbox" at bounding box center [347, 489] width 50 height 23
checkbox input "true"
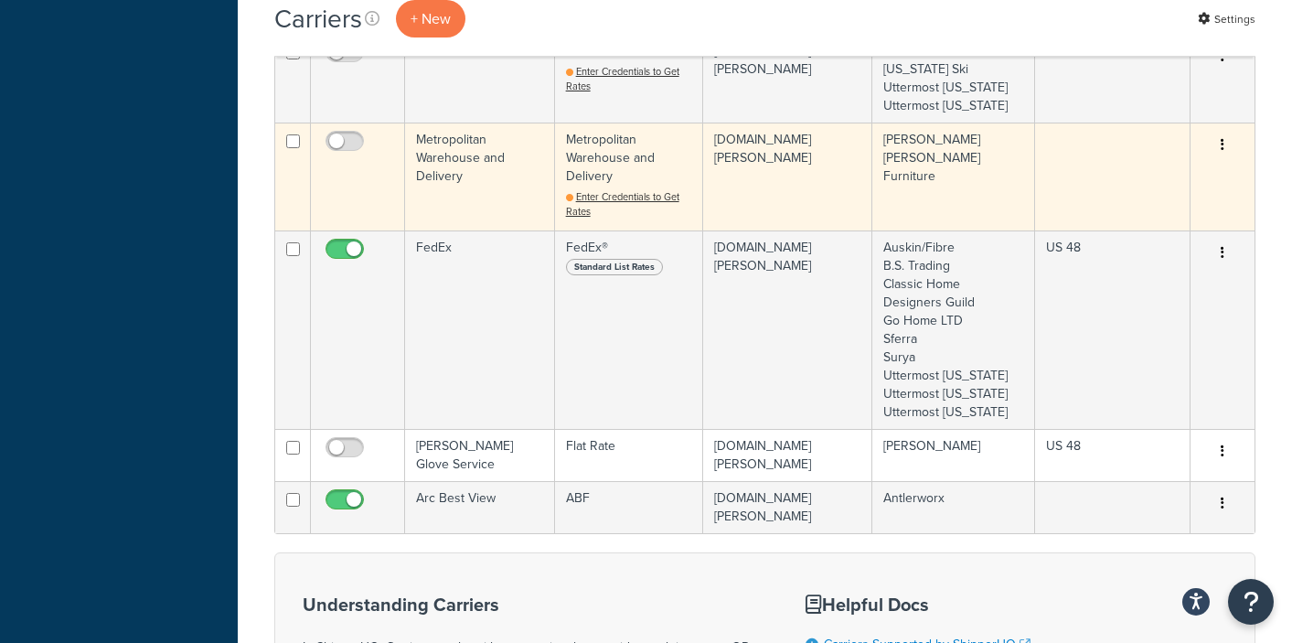
scroll to position [899, 0]
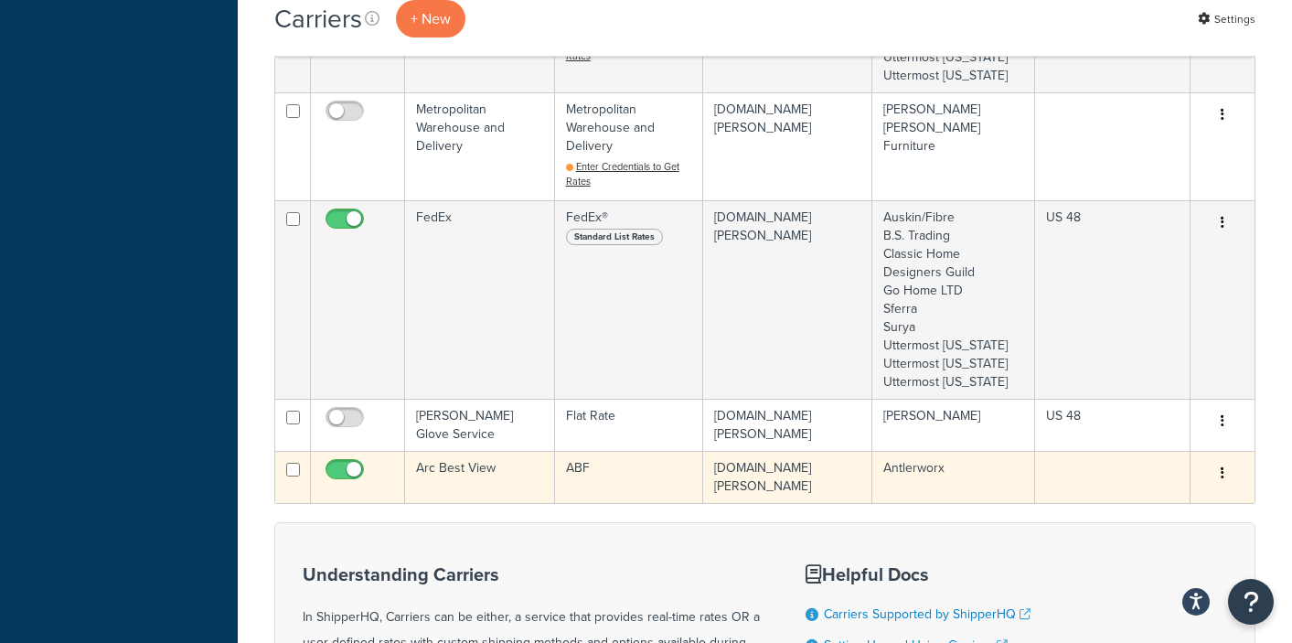
click at [1222, 466] on icon "button" at bounding box center [1223, 472] width 4 height 13
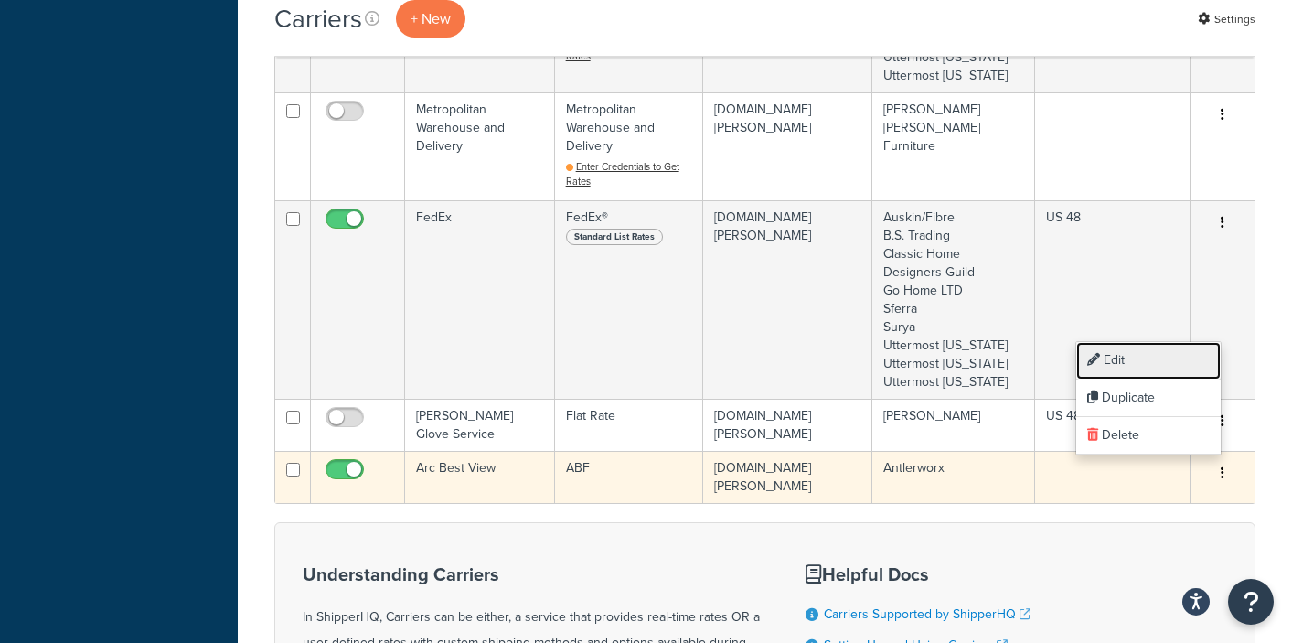
click at [1120, 363] on link "Edit" at bounding box center [1149, 360] width 145 height 37
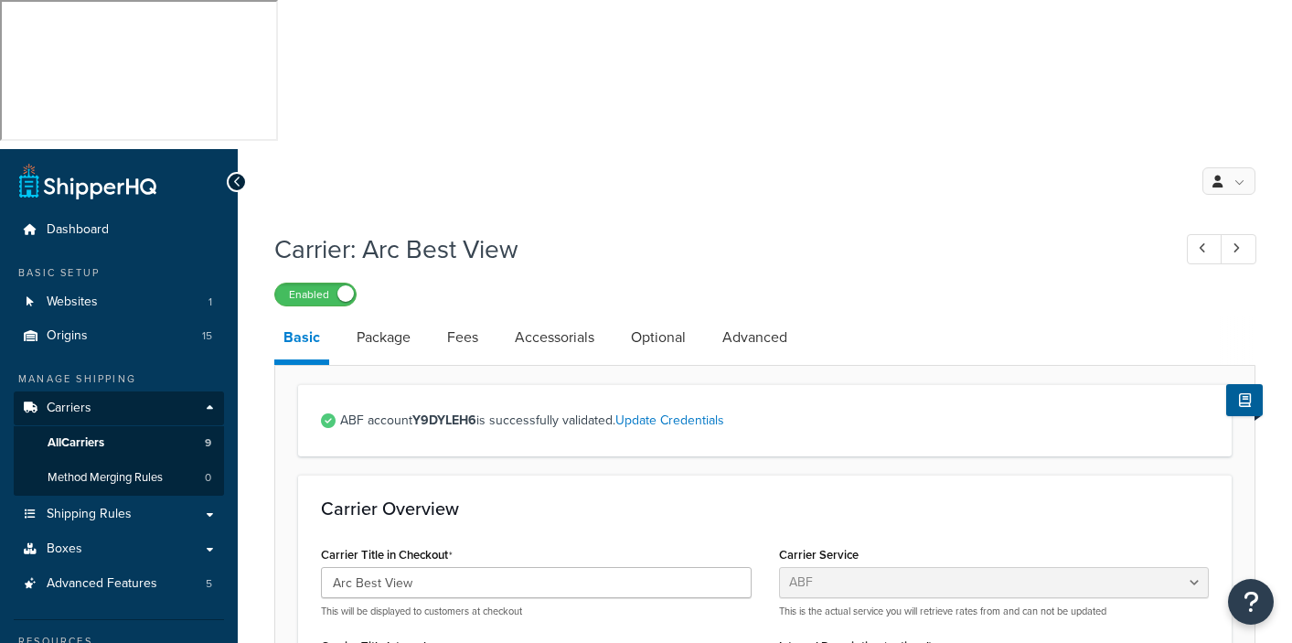
select select "abfFreight"
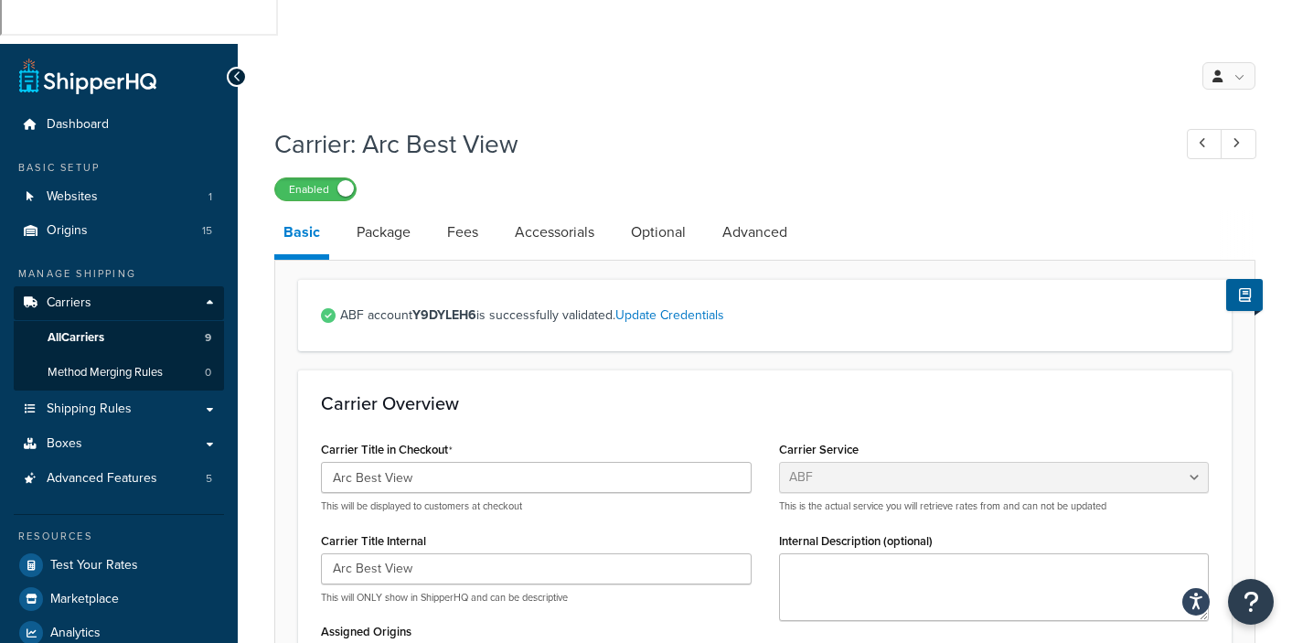
scroll to position [127, 0]
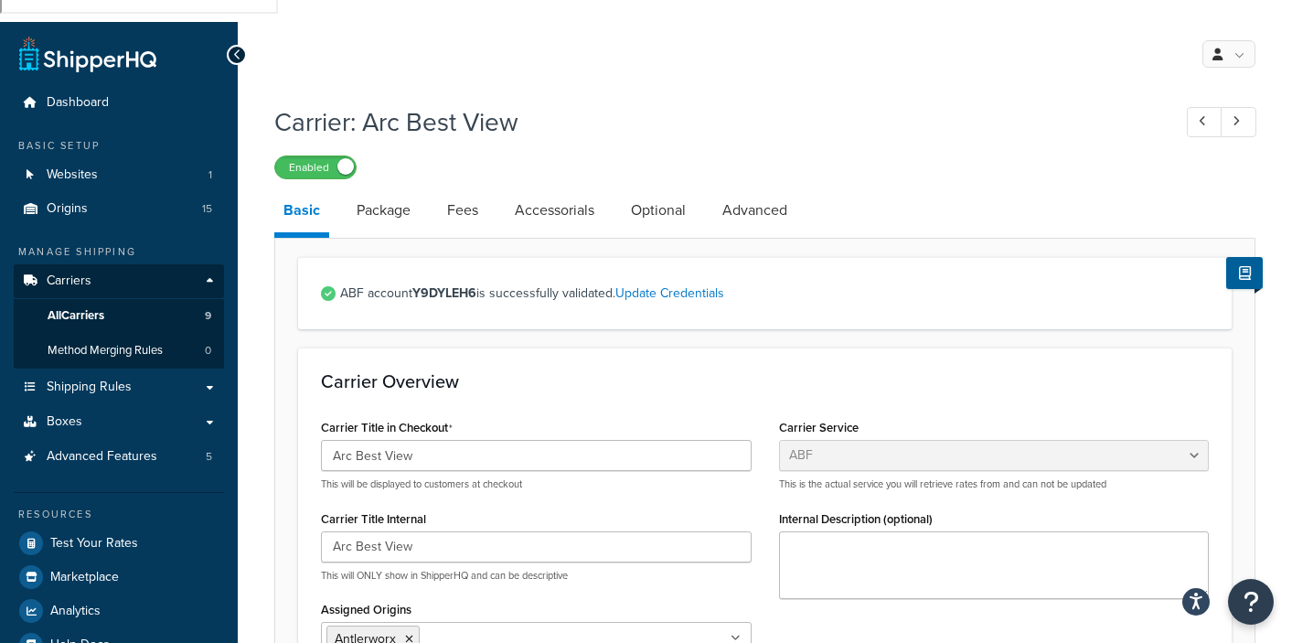
click at [466, 622] on ul "Antlerworx" at bounding box center [536, 639] width 431 height 35
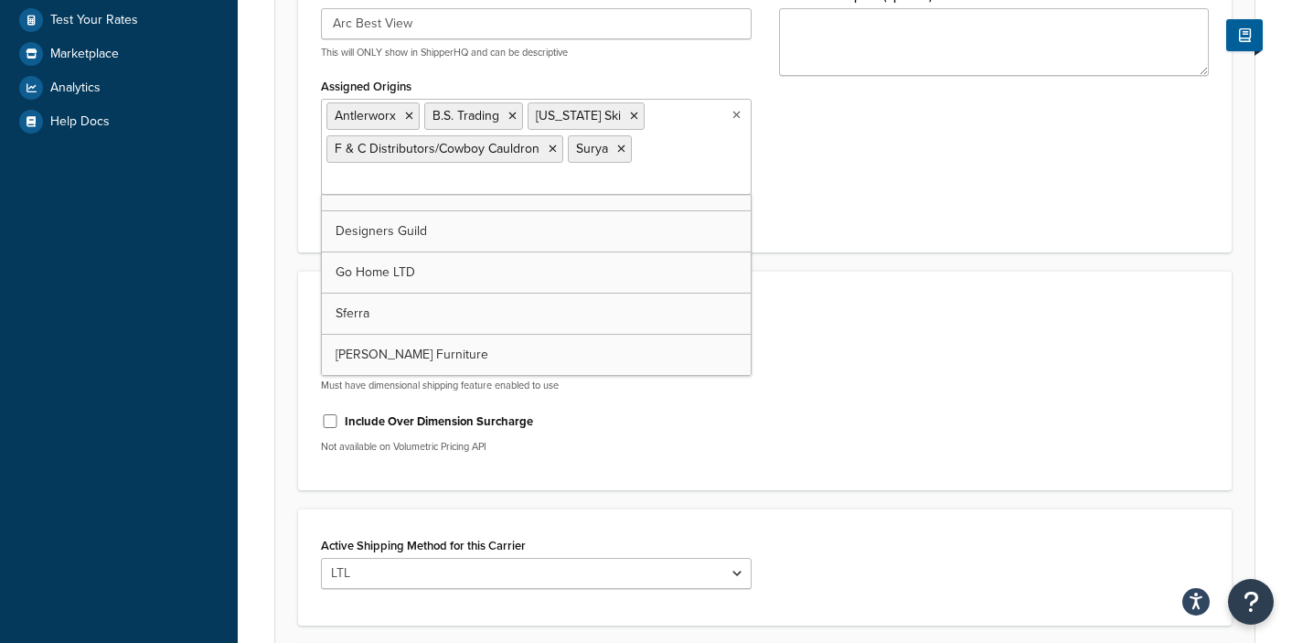
scroll to position [669, 0]
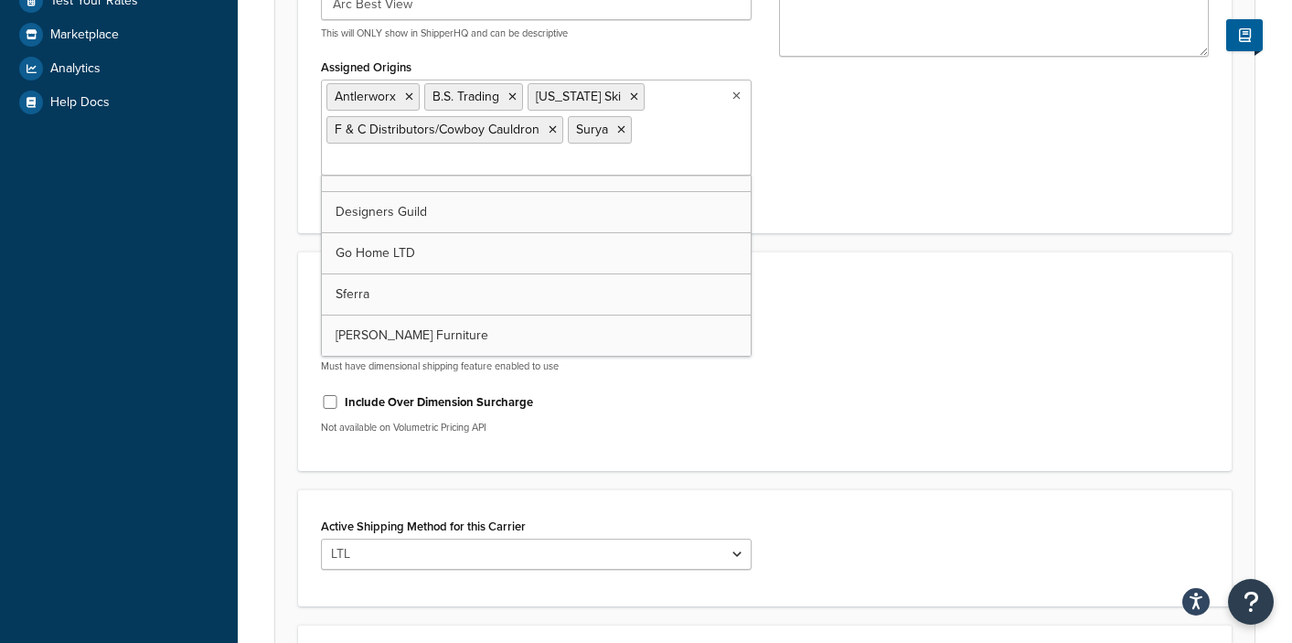
click at [872, 460] on form "ABF account Y9DYLEH6 is successfully validated. Update Credentials Carrier Over…" at bounding box center [765, 304] width 980 height 1179
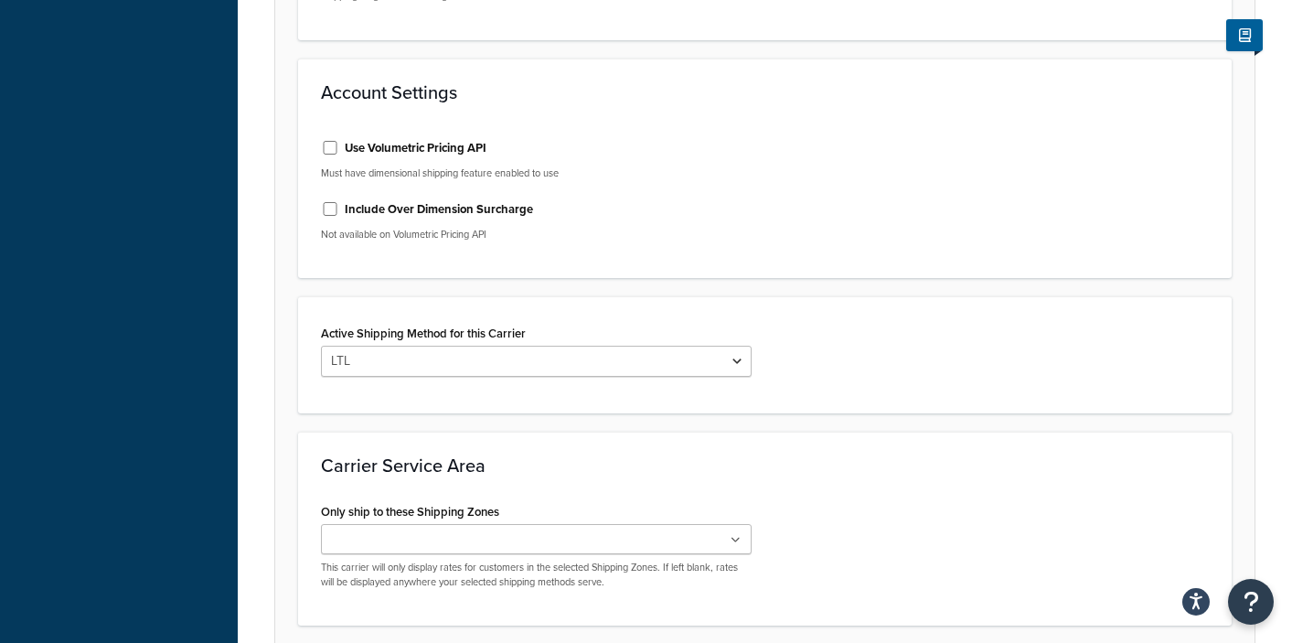
scroll to position [863, 0]
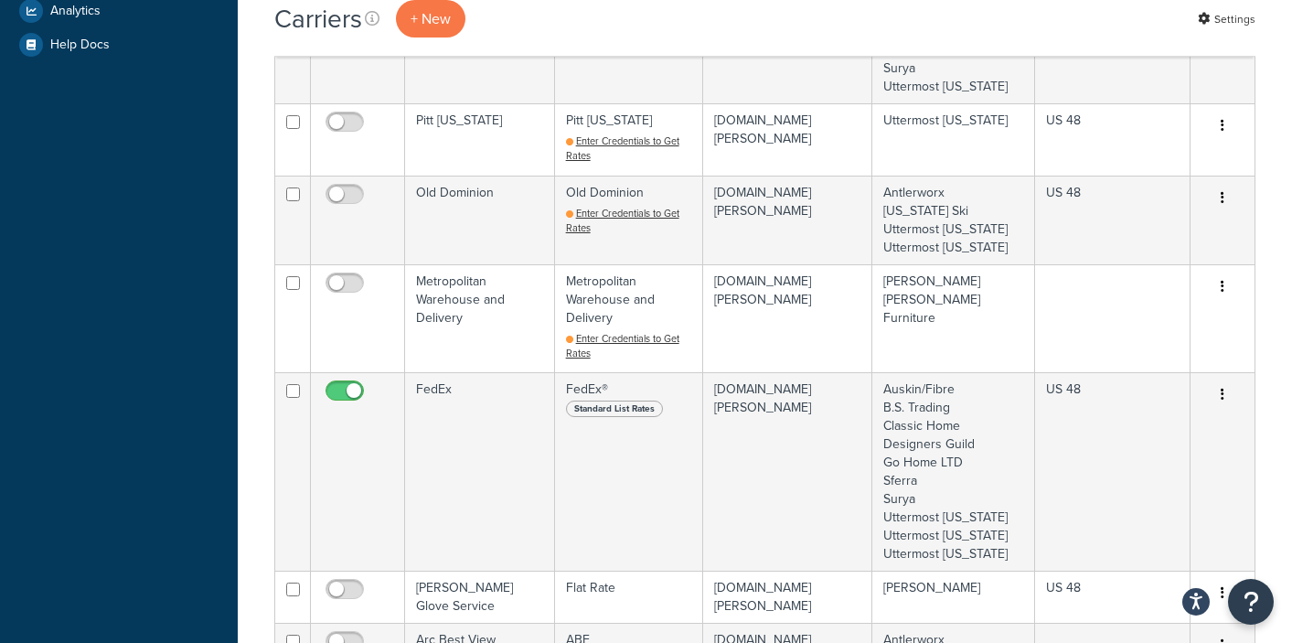
scroll to position [750, 0]
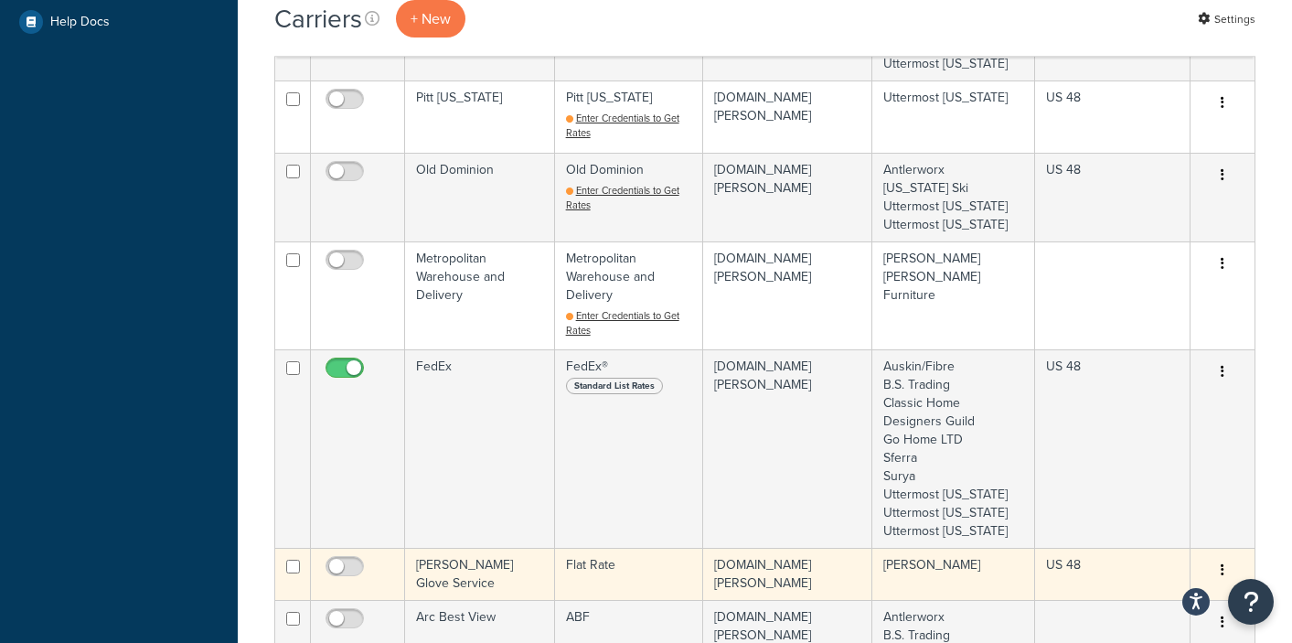
click at [466, 548] on td "Bernhardt White Glove Service" at bounding box center [480, 574] width 150 height 52
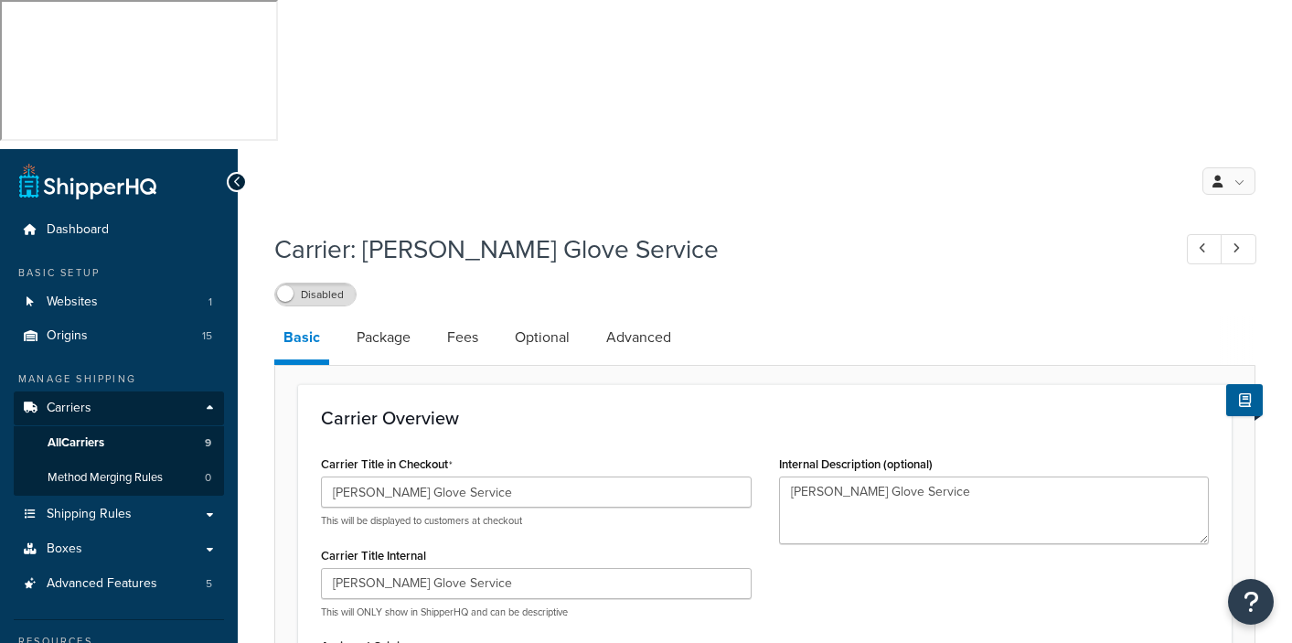
select select "flat"
select select "item"
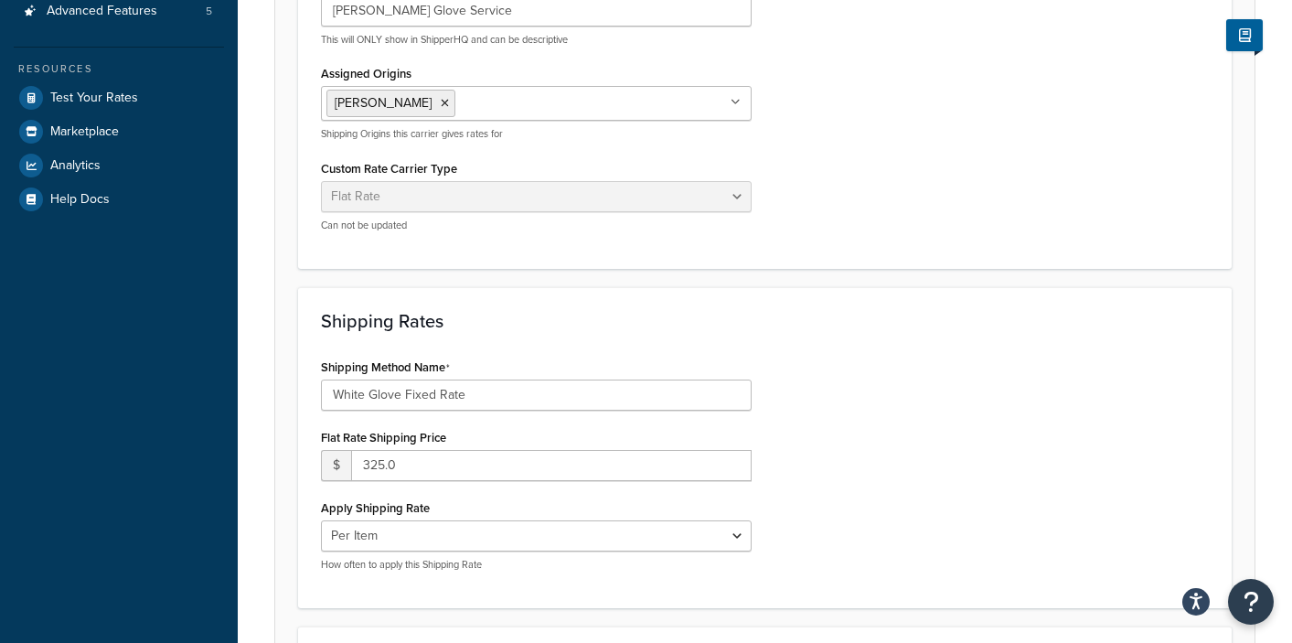
scroll to position [604, 0]
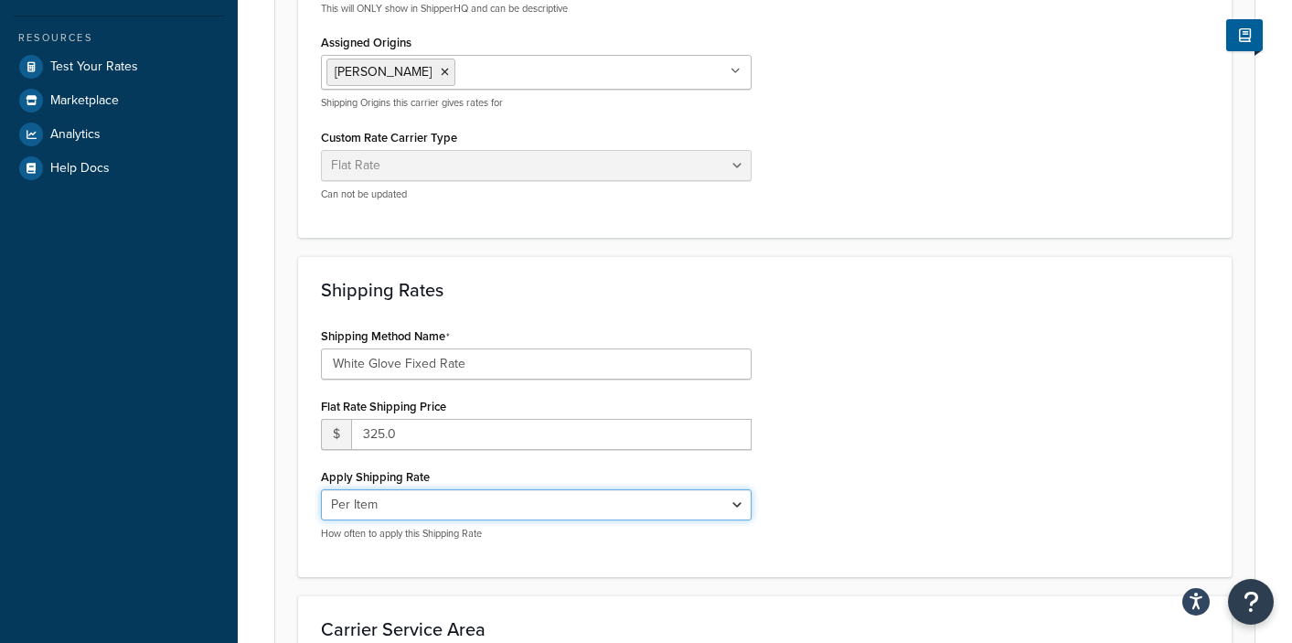
click at [737, 489] on select "Per Order Per Item Per Package" at bounding box center [536, 504] width 431 height 31
click at [321, 489] on select "Per Order Per Item Per Package" at bounding box center [536, 504] width 431 height 31
click at [881, 369] on div "Shipping Method Name White Glove Fixed Rate Flat Rate Shipping Price $ 325.0 Ap…" at bounding box center [765, 438] width 916 height 231
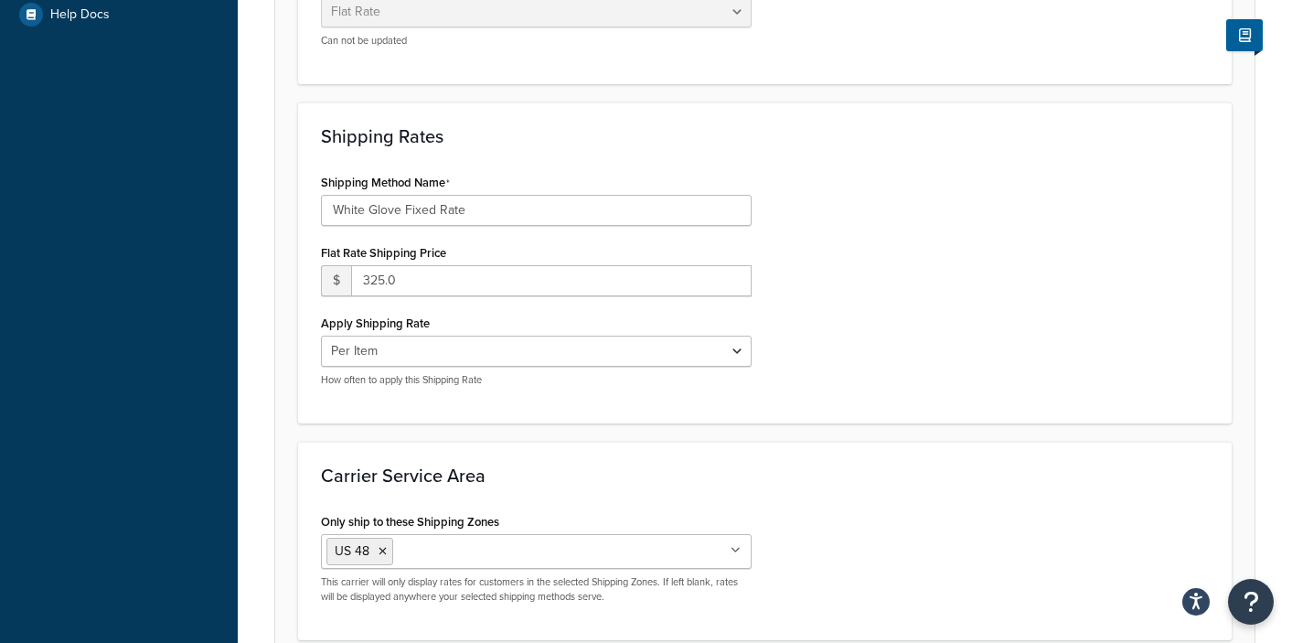
scroll to position [773, 0]
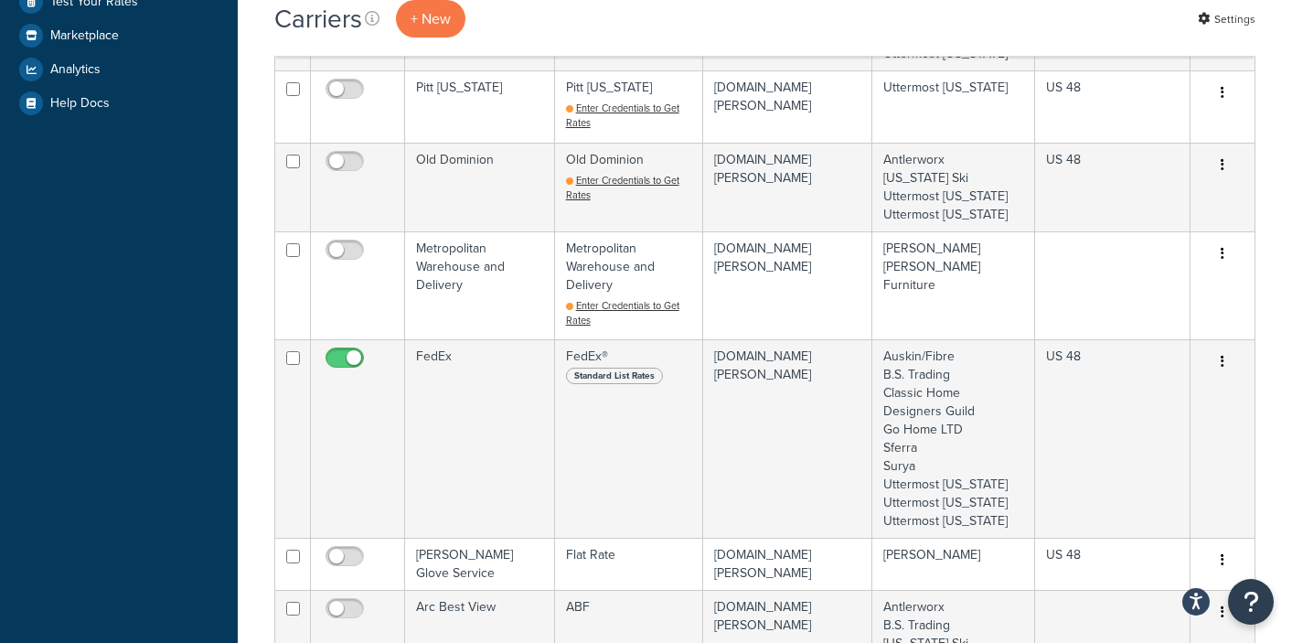
scroll to position [669, 0]
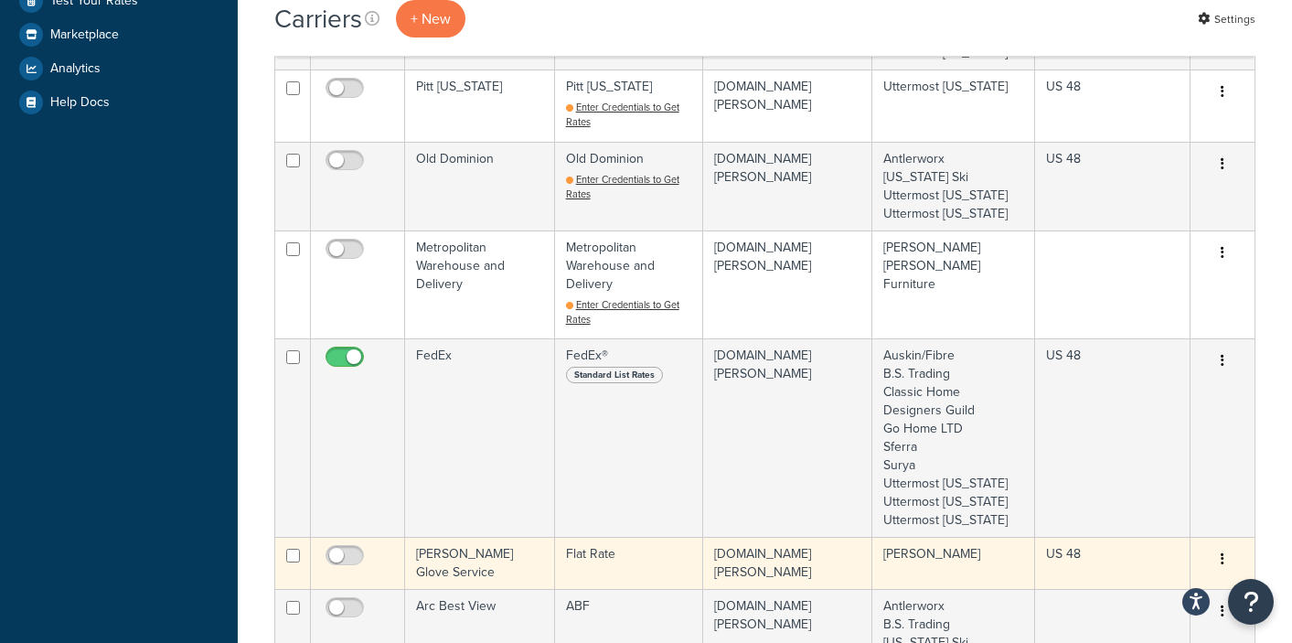
click at [588, 537] on td "Flat Rate" at bounding box center [629, 563] width 148 height 52
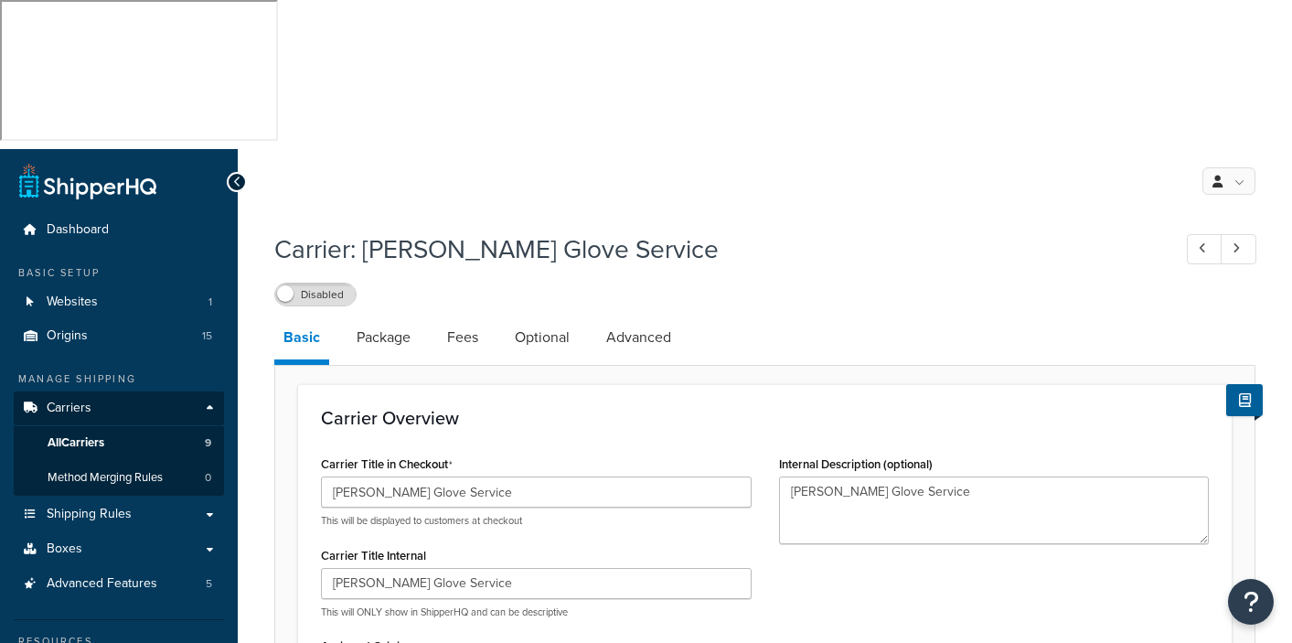
select select "flat"
select select "item"
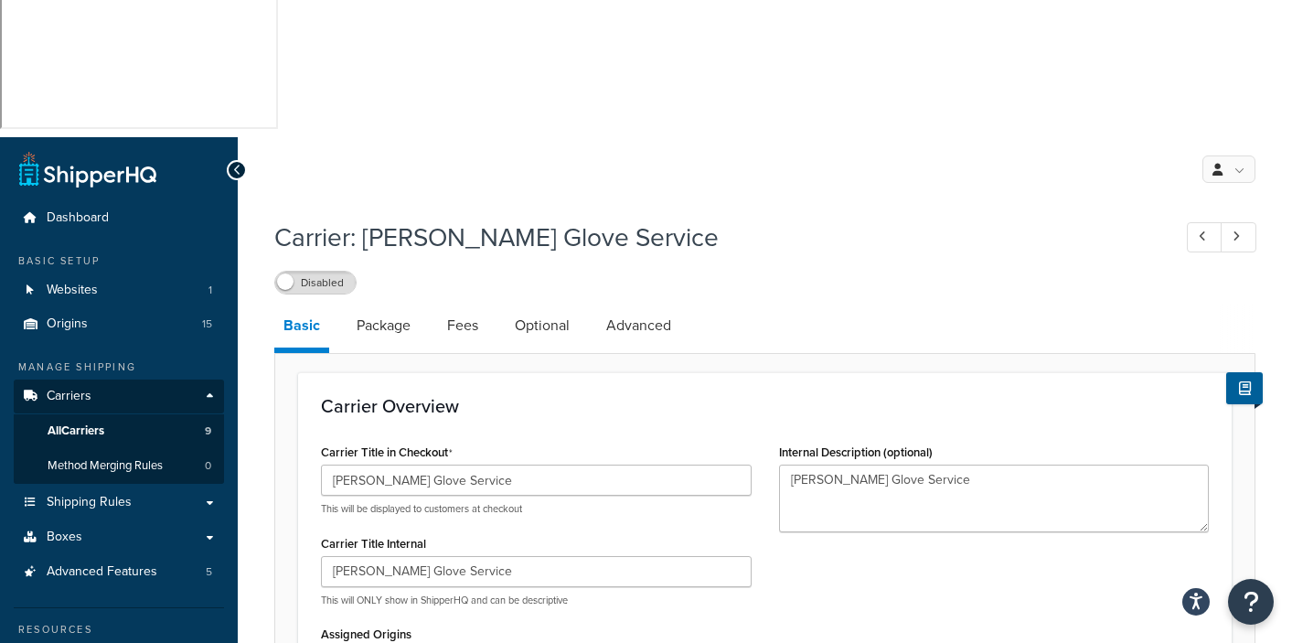
scroll to position [14, 0]
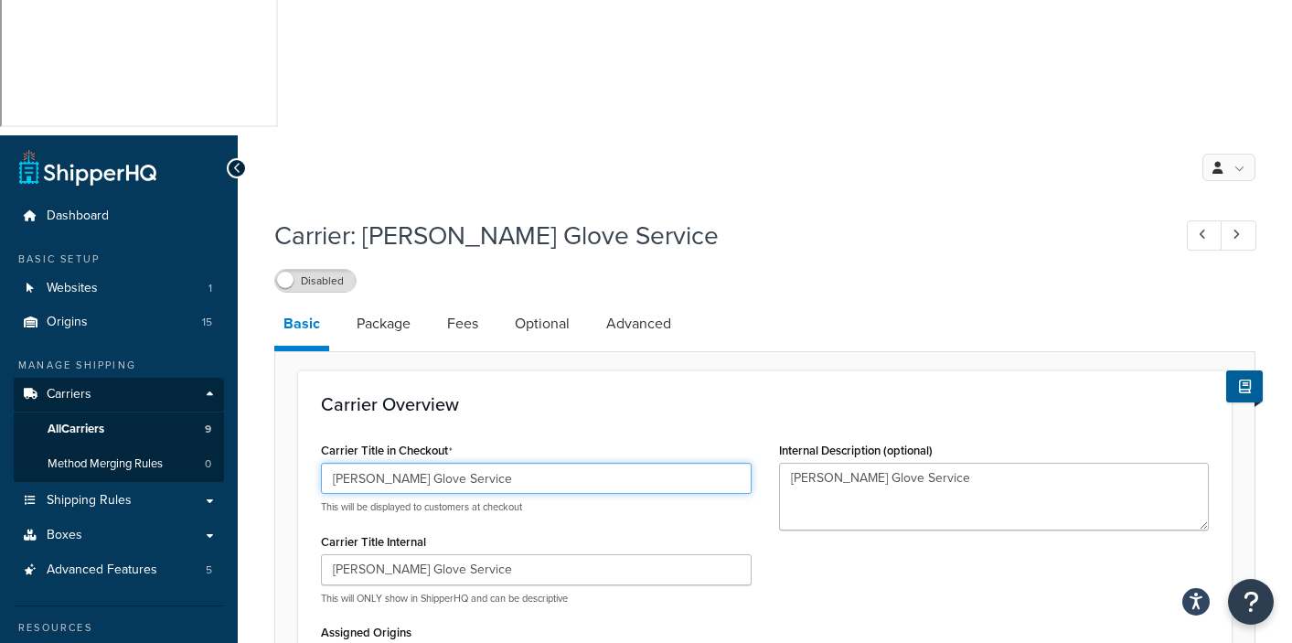
click at [515, 463] on input "Bernhardt White Glove Service" at bounding box center [536, 478] width 431 height 31
drag, startPoint x: 525, startPoint y: 326, endPoint x: 324, endPoint y: 326, distance: 201.2
click at [324, 463] on input "Bernhardt White Glove Service" at bounding box center [536, 478] width 431 height 31
click at [360, 463] on input "Metropolitian" at bounding box center [536, 478] width 431 height 31
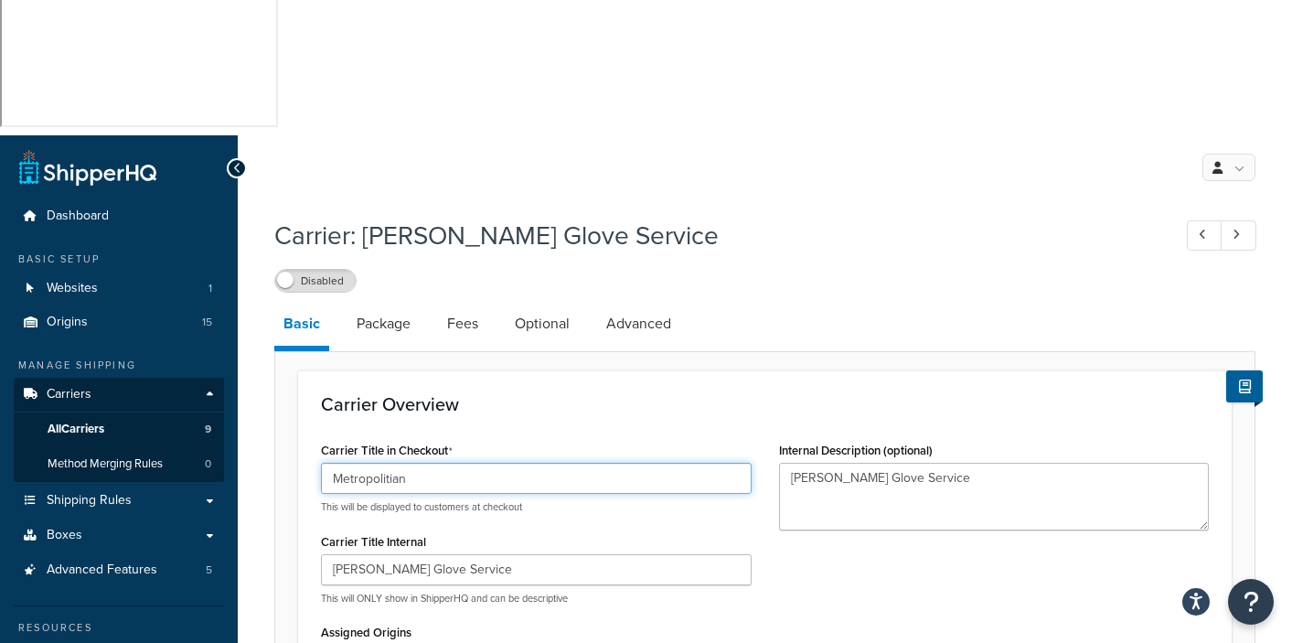
click at [360, 463] on input "Metropolitian" at bounding box center [536, 478] width 431 height 31
click at [361, 463] on input "Metropolitian" at bounding box center [536, 478] width 431 height 31
type input "Metropolitan"
click at [864, 494] on div "Carrier Title in Checkout Metropolitan This will be displayed to customers at c…" at bounding box center [765, 621] width 916 height 368
click at [799, 466] on div "Carrier Title in Checkout Metropolitan This will be displayed to customers at c…" at bounding box center [765, 621] width 916 height 368
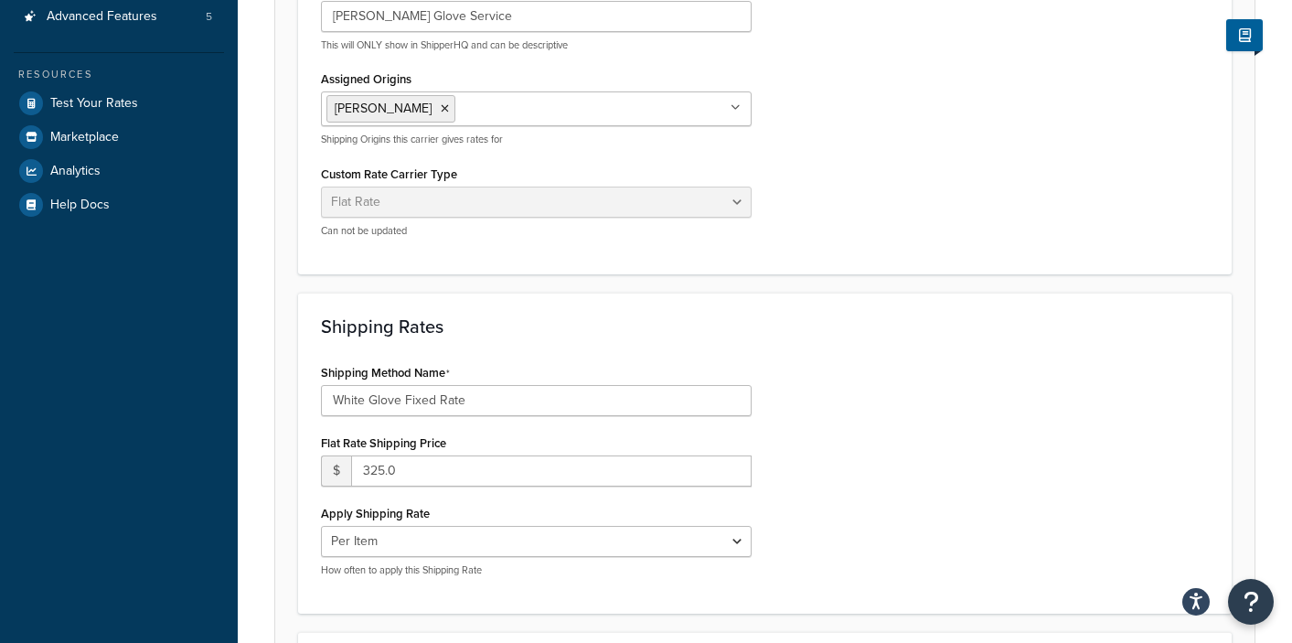
scroll to position [694, 0]
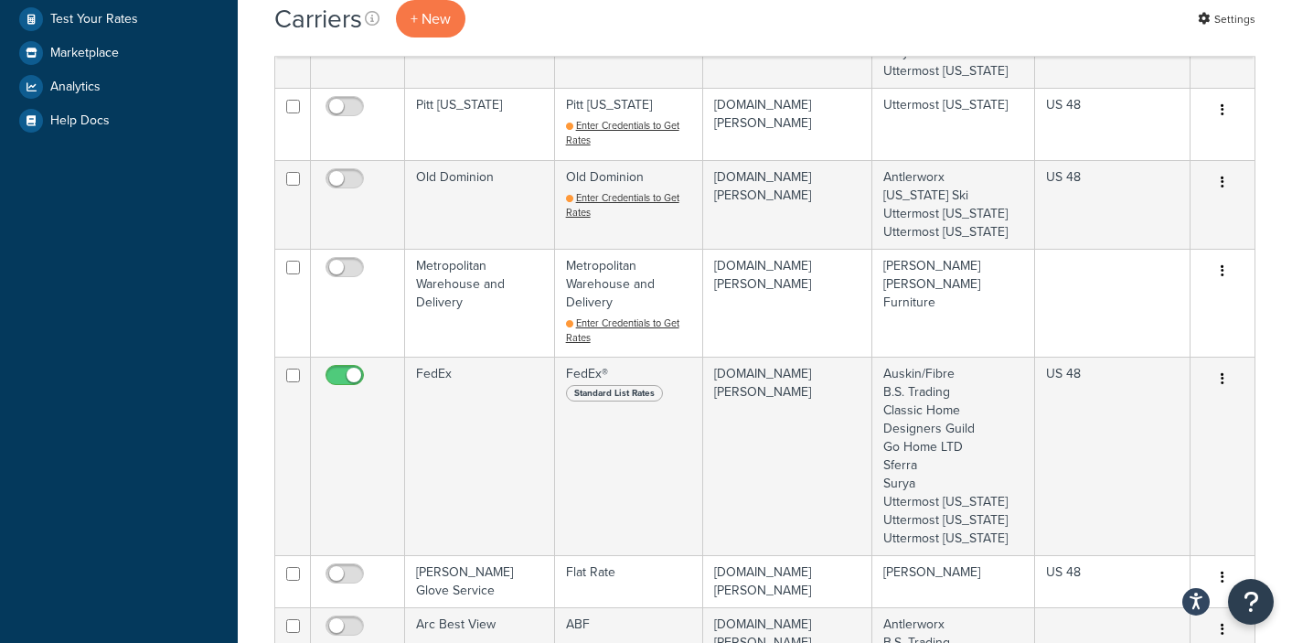
scroll to position [664, 0]
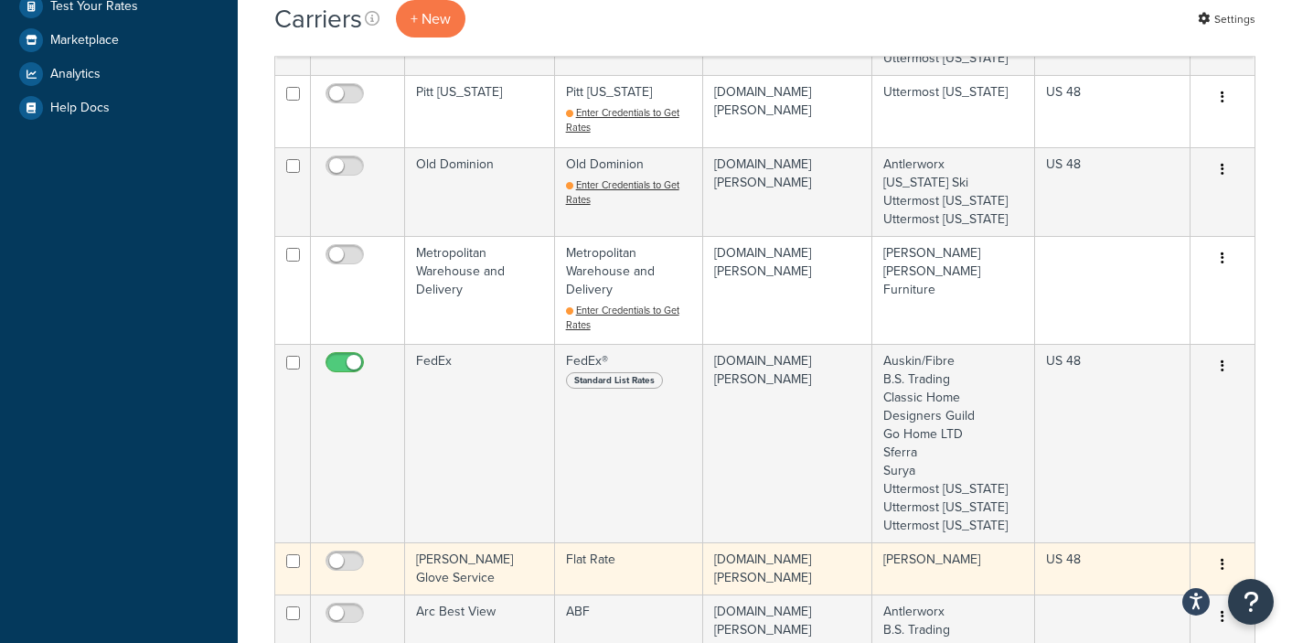
click at [586, 542] on td "Flat Rate" at bounding box center [629, 568] width 148 height 52
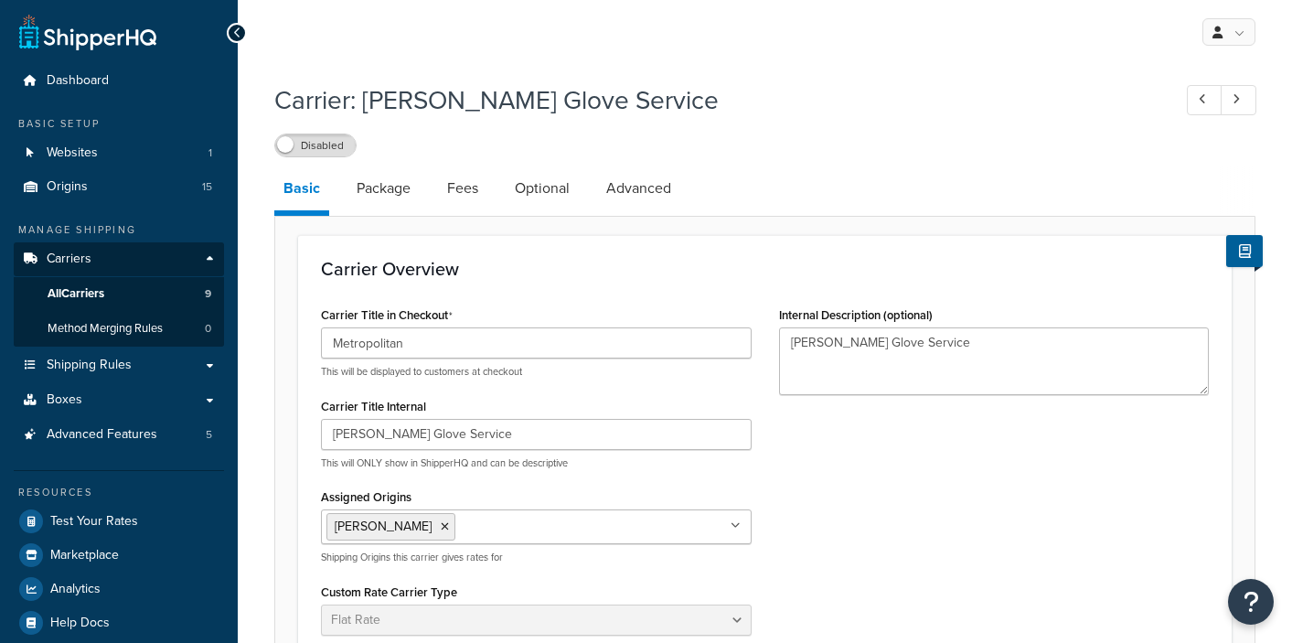
select select "flat"
select select "item"
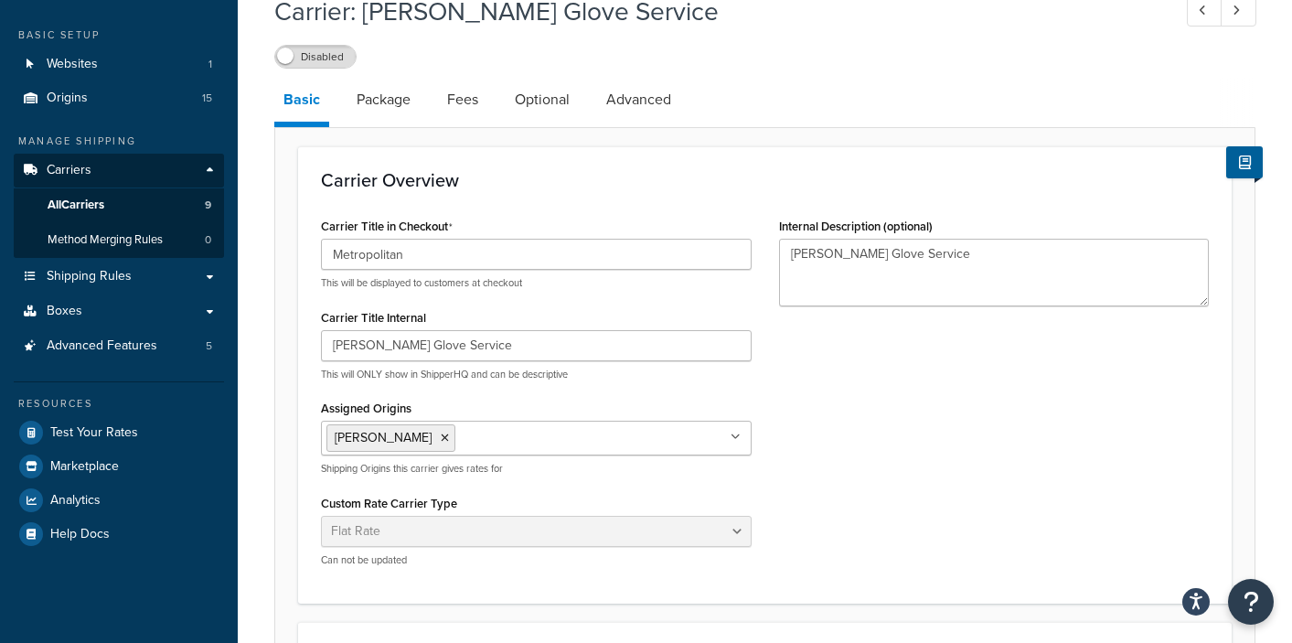
scroll to position [262, 0]
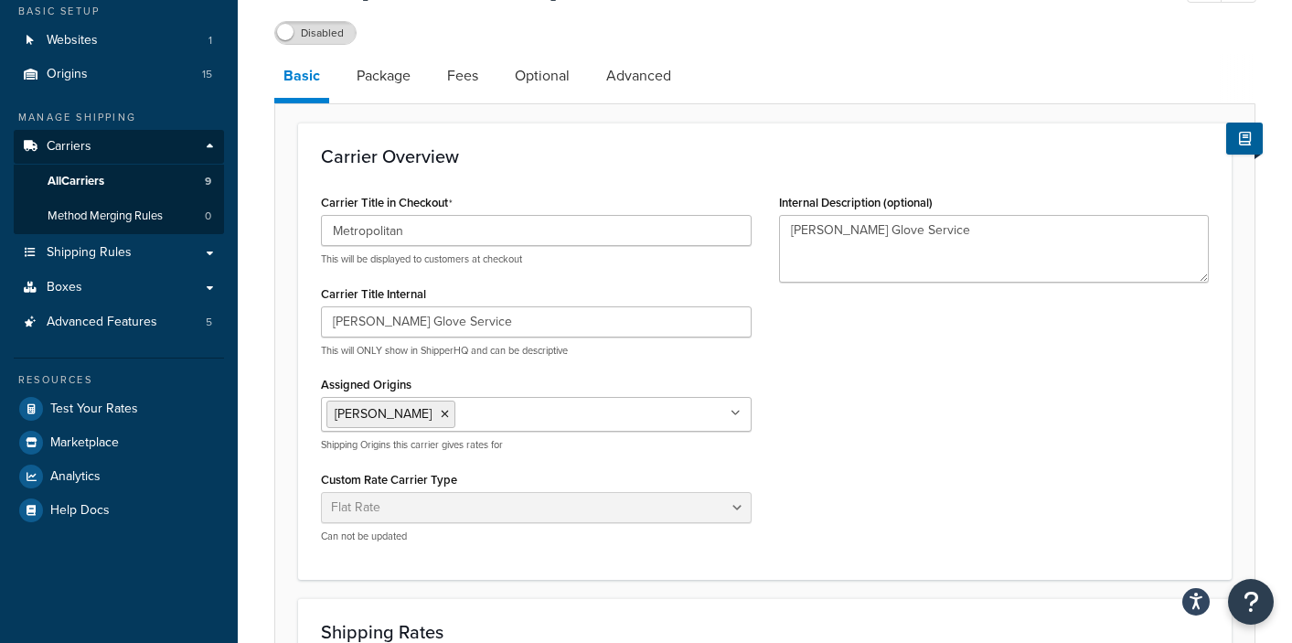
click at [898, 416] on div "Carrier Overview Carrier Title in Checkout Metropolitan This will be displayed …" at bounding box center [765, 351] width 934 height 457
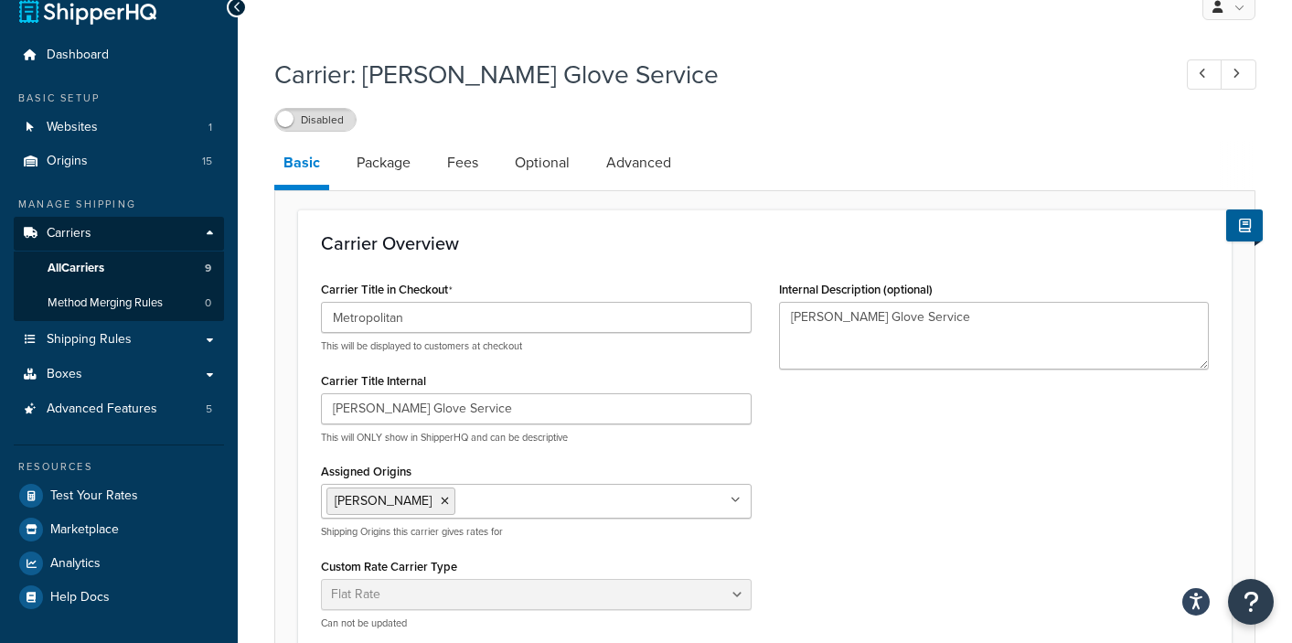
scroll to position [0, 0]
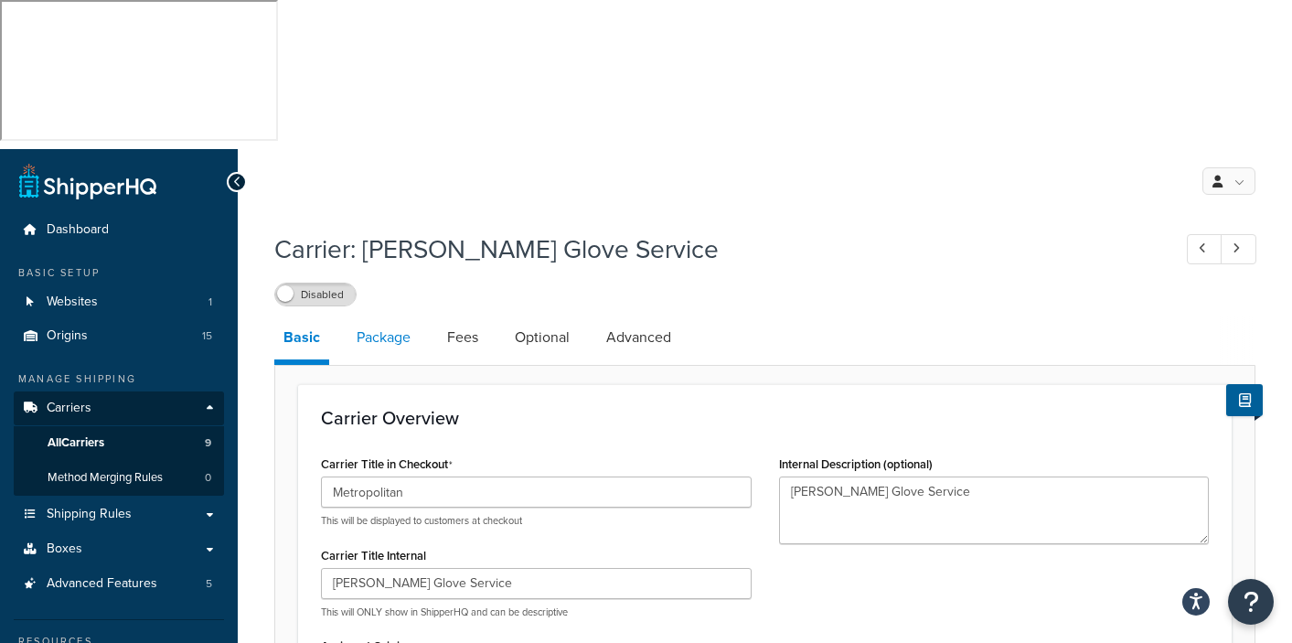
click at [397, 316] on link "Package" at bounding box center [384, 338] width 72 height 44
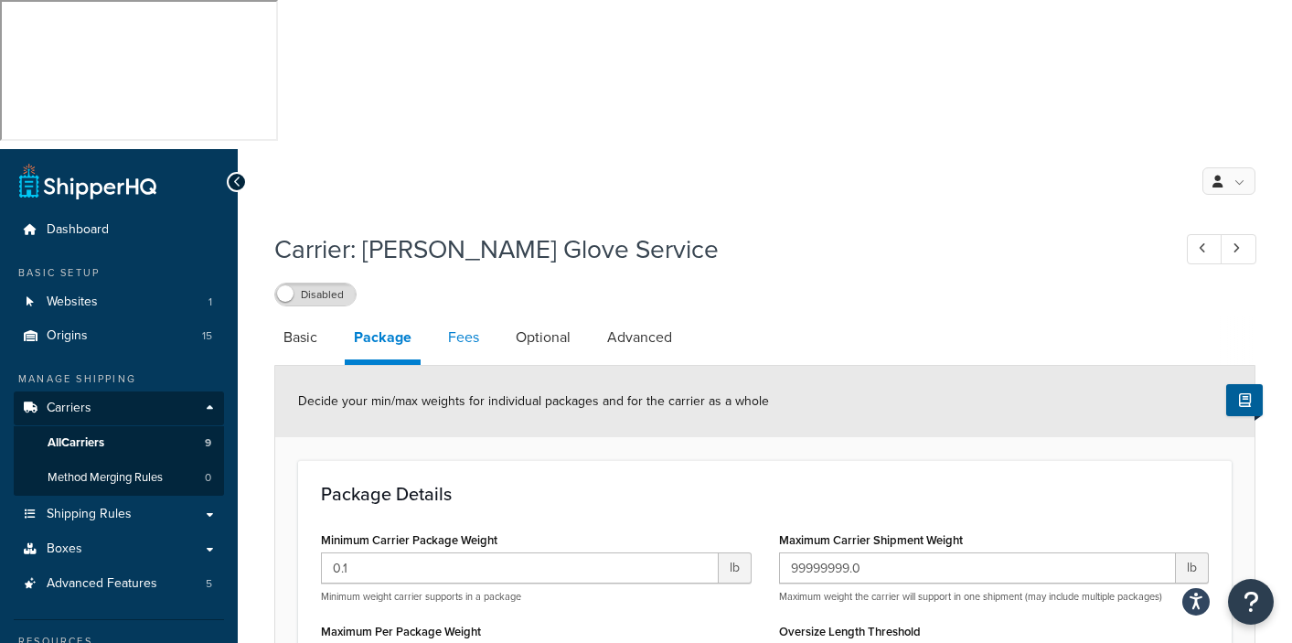
click at [452, 316] on link "Fees" at bounding box center [463, 338] width 49 height 44
select select "AFTER"
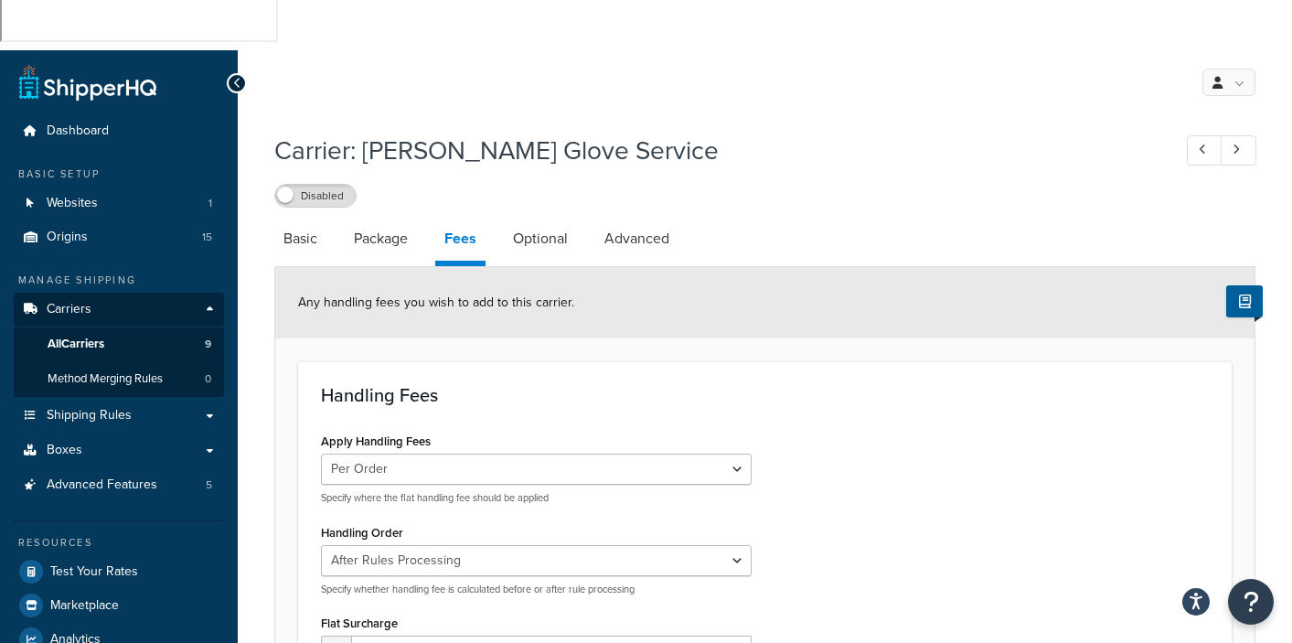
scroll to position [87, 0]
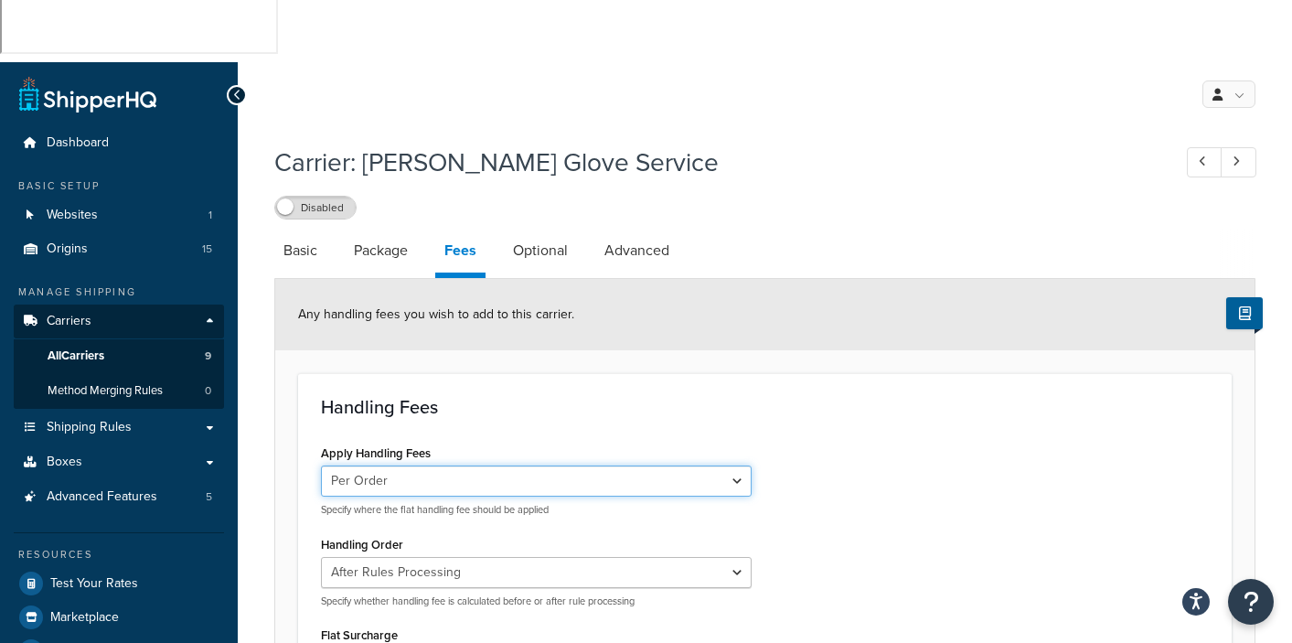
click at [740, 466] on select "Per Order Per Item Per Package" at bounding box center [536, 481] width 431 height 31
click at [321, 466] on select "Per Order Per Item Per Package" at bounding box center [536, 481] width 431 height 31
click at [873, 440] on div "Apply Handling Fees Per Order Per Item Per Package Specify where the flat handl…" at bounding box center [765, 646] width 916 height 413
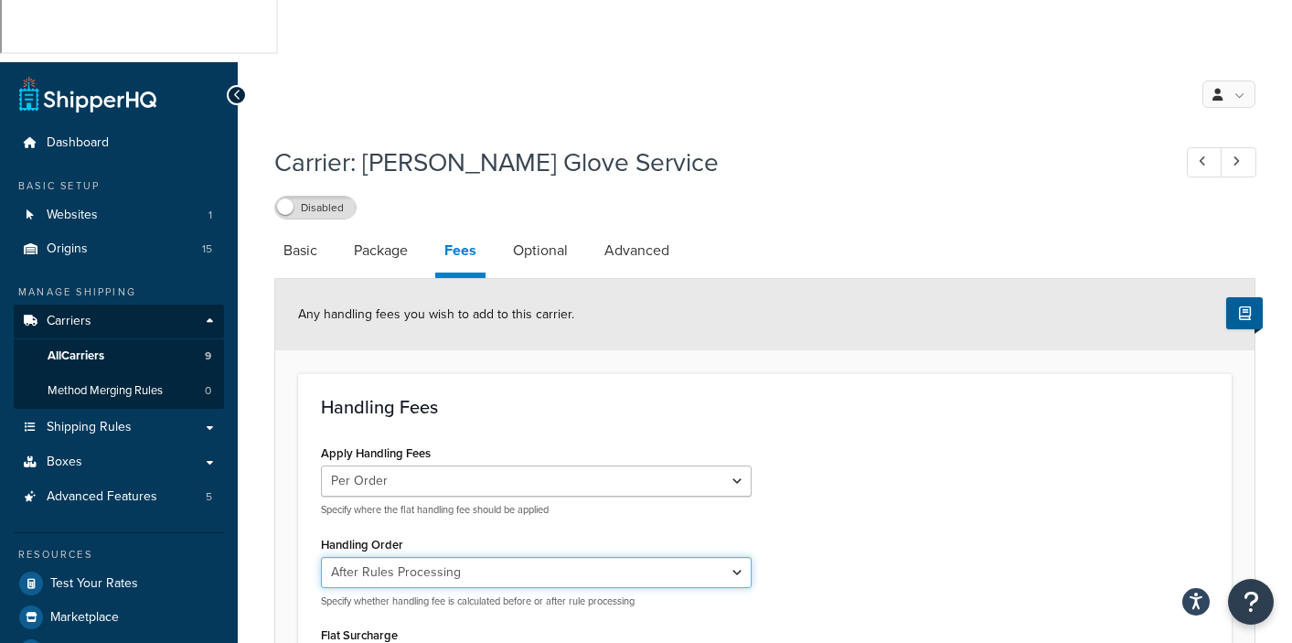
click at [740, 557] on select "Before Rules Processing After Rules Processing" at bounding box center [536, 572] width 431 height 31
click at [555, 229] on link "Optional" at bounding box center [540, 251] width 73 height 44
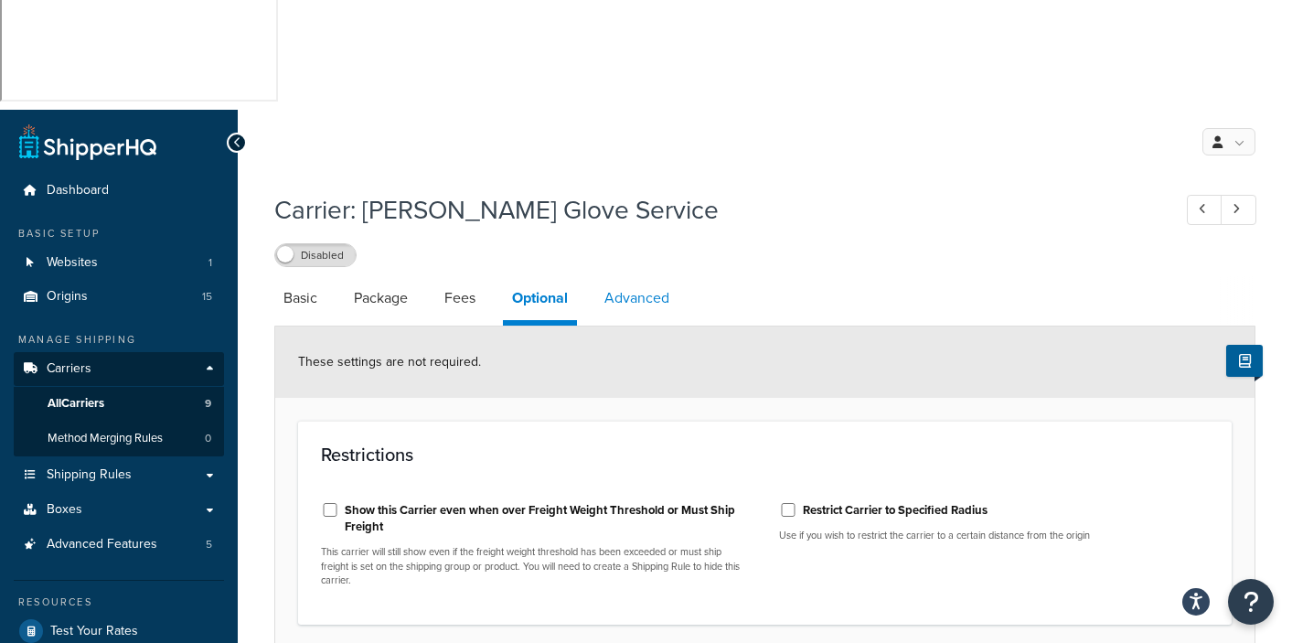
click at [646, 276] on link "Advanced" at bounding box center [636, 298] width 83 height 44
select select "false"
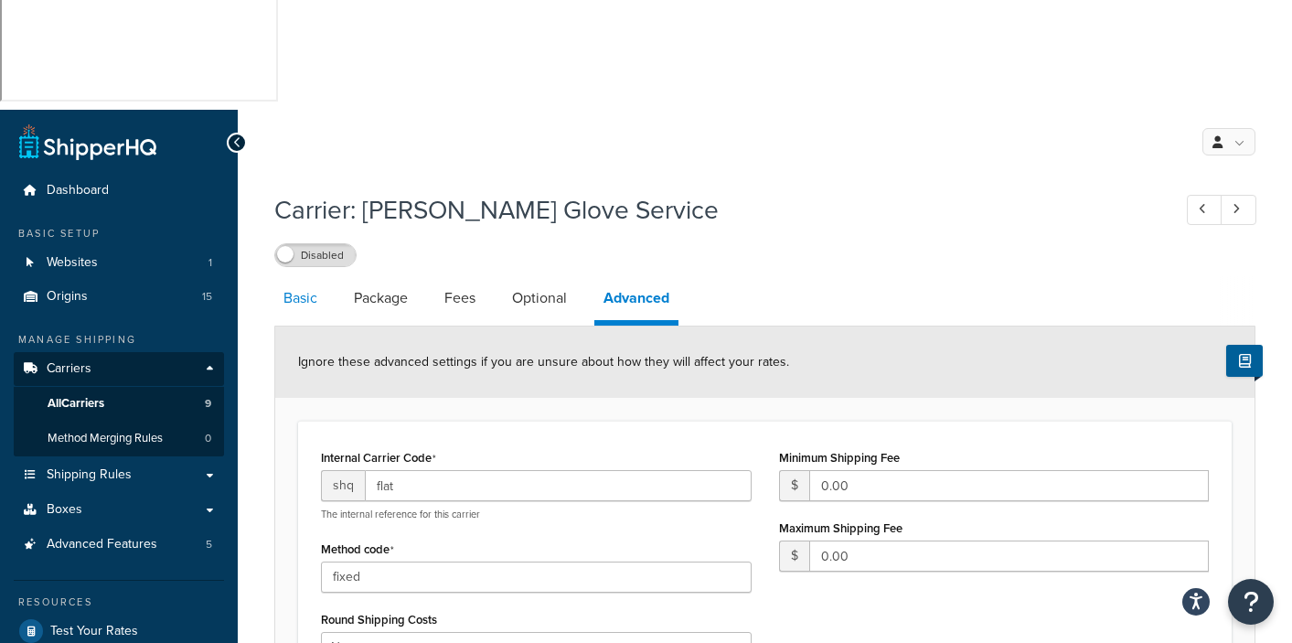
click at [292, 276] on link "Basic" at bounding box center [300, 298] width 52 height 44
select select "flat"
select select "item"
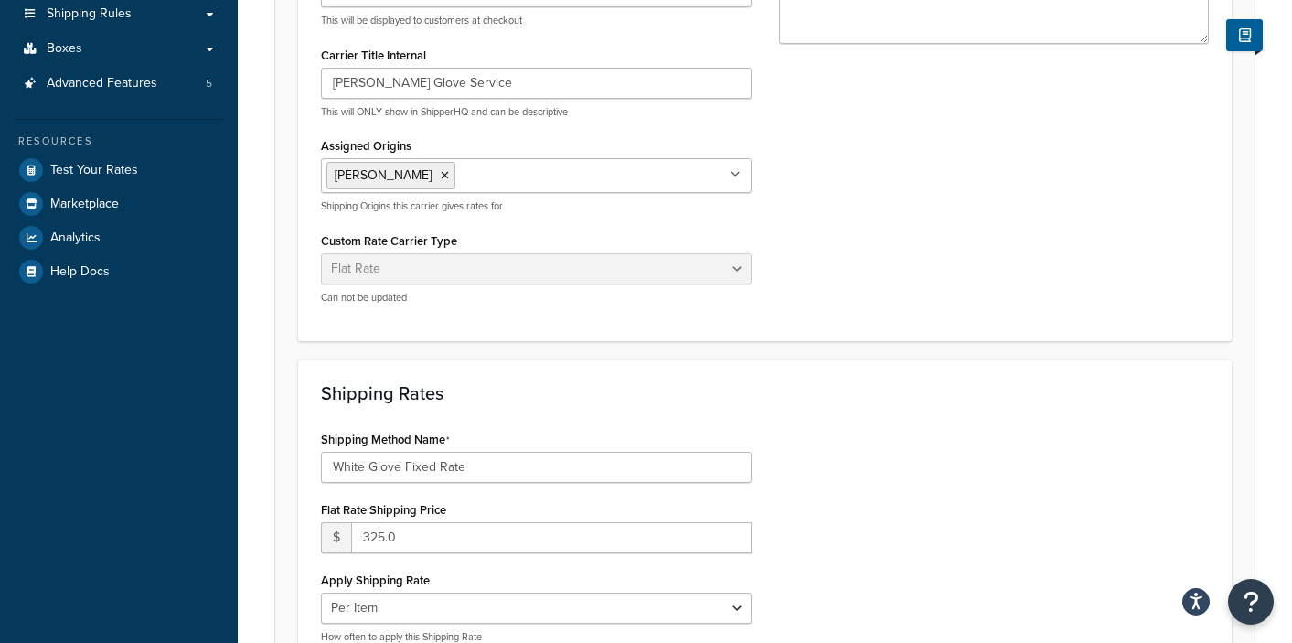
scroll to position [773, 0]
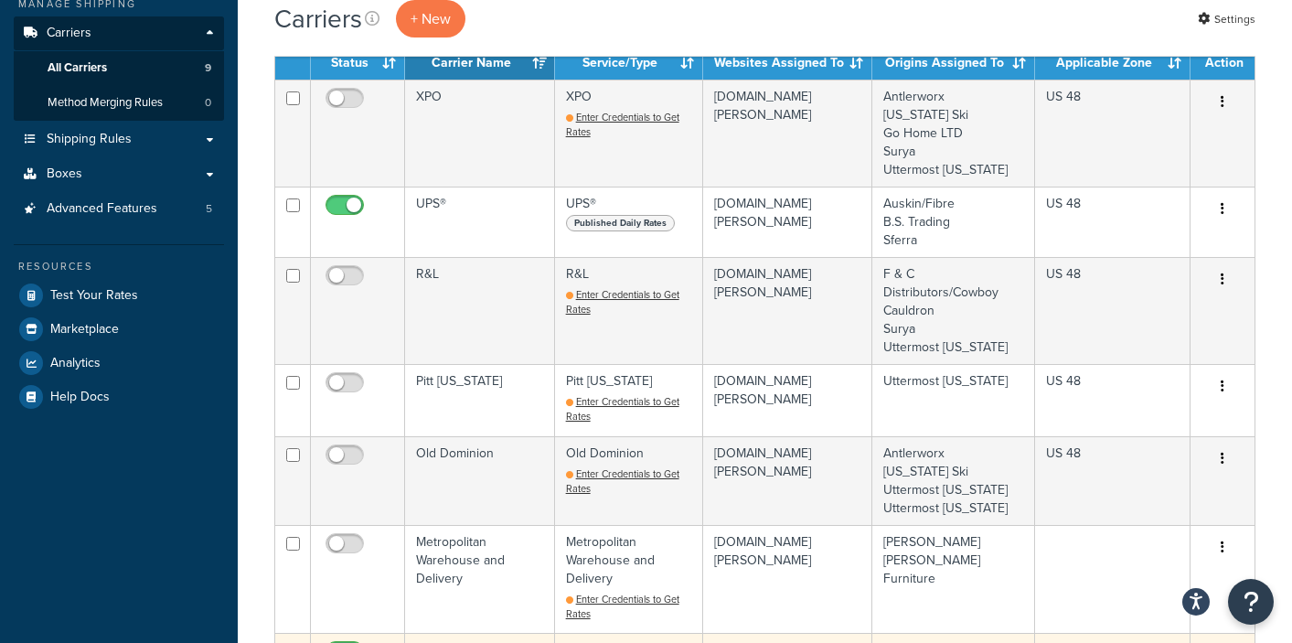
scroll to position [367, 0]
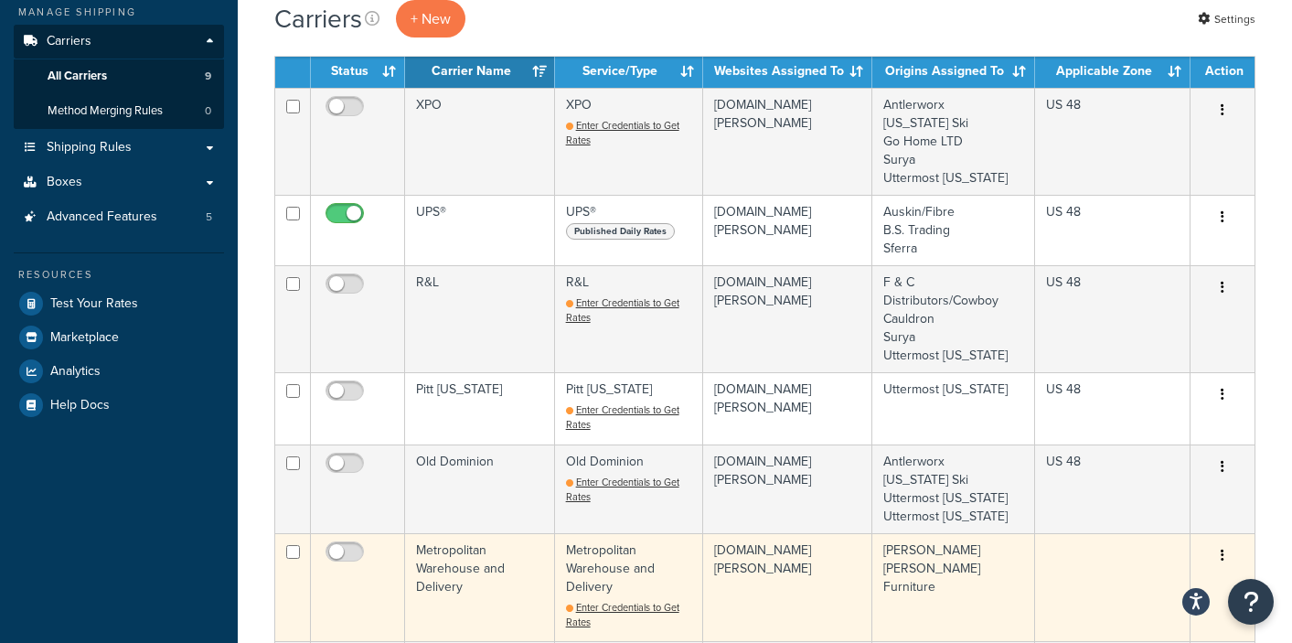
click at [456, 533] on td "Metropolitan Warehouse and Delivery" at bounding box center [480, 587] width 150 height 108
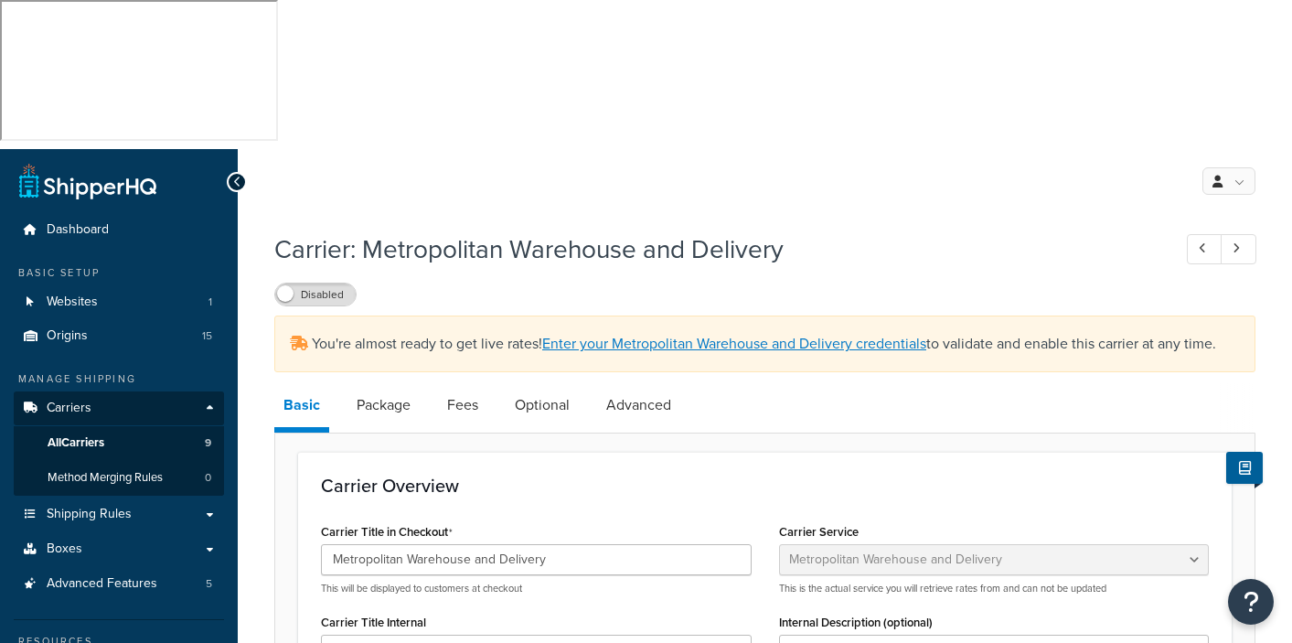
select select "metropolitanFreight"
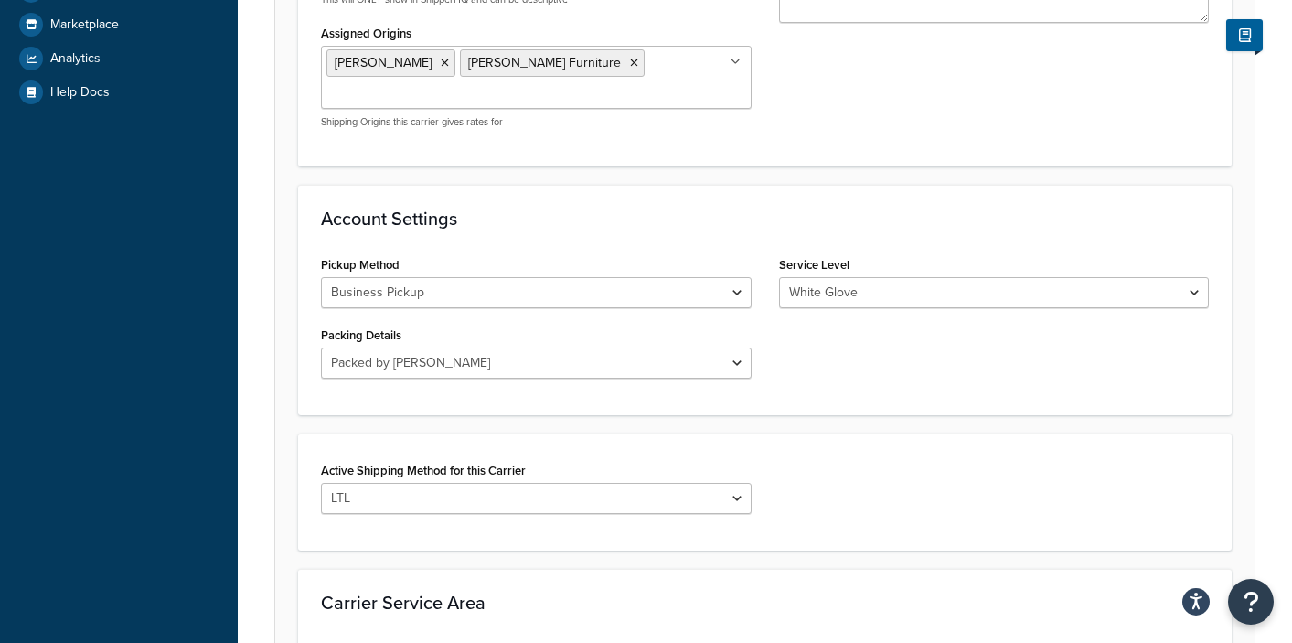
scroll to position [693, 0]
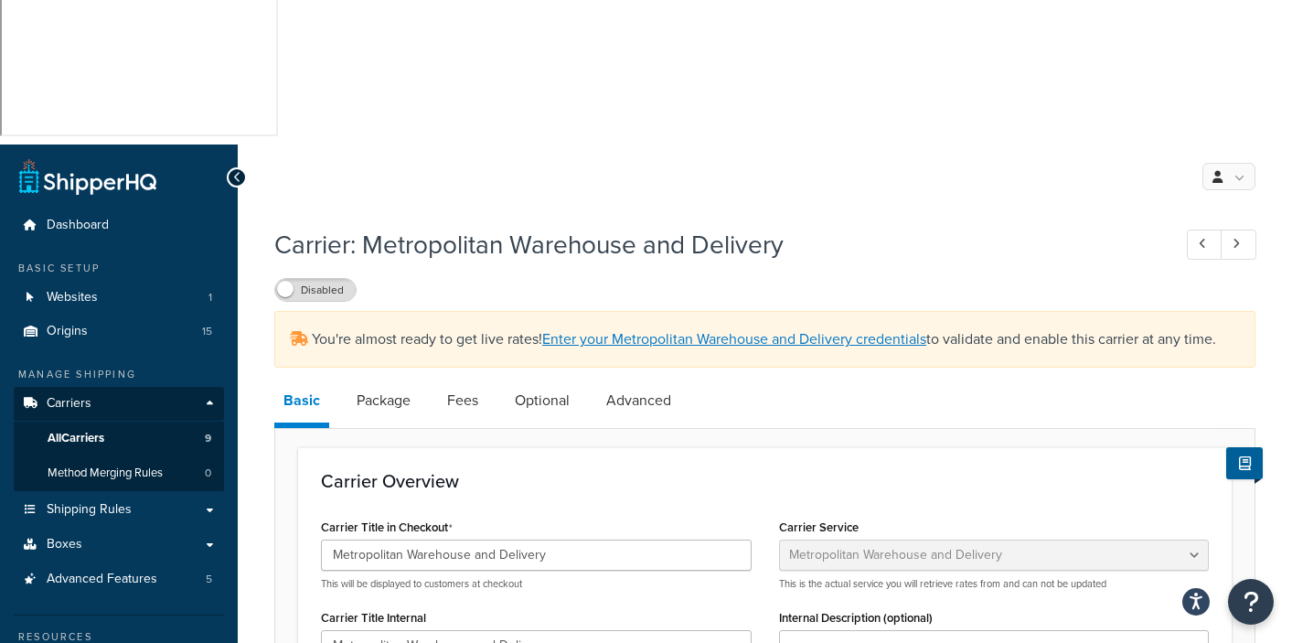
scroll to position [0, 0]
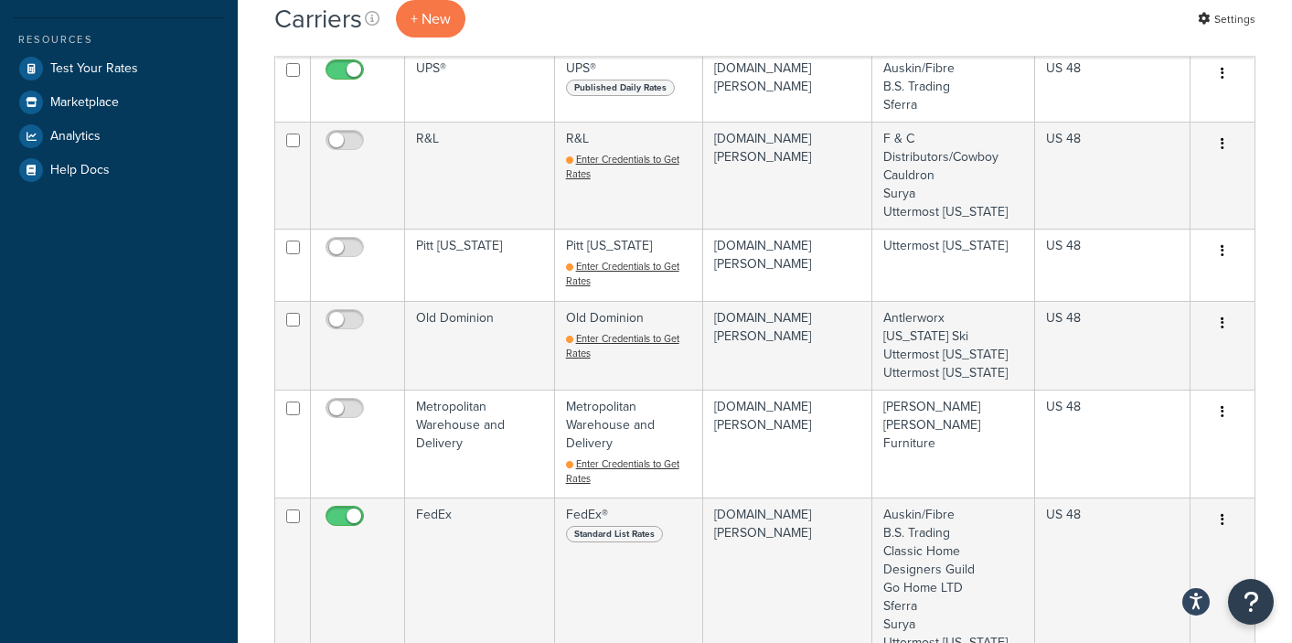
scroll to position [595, 0]
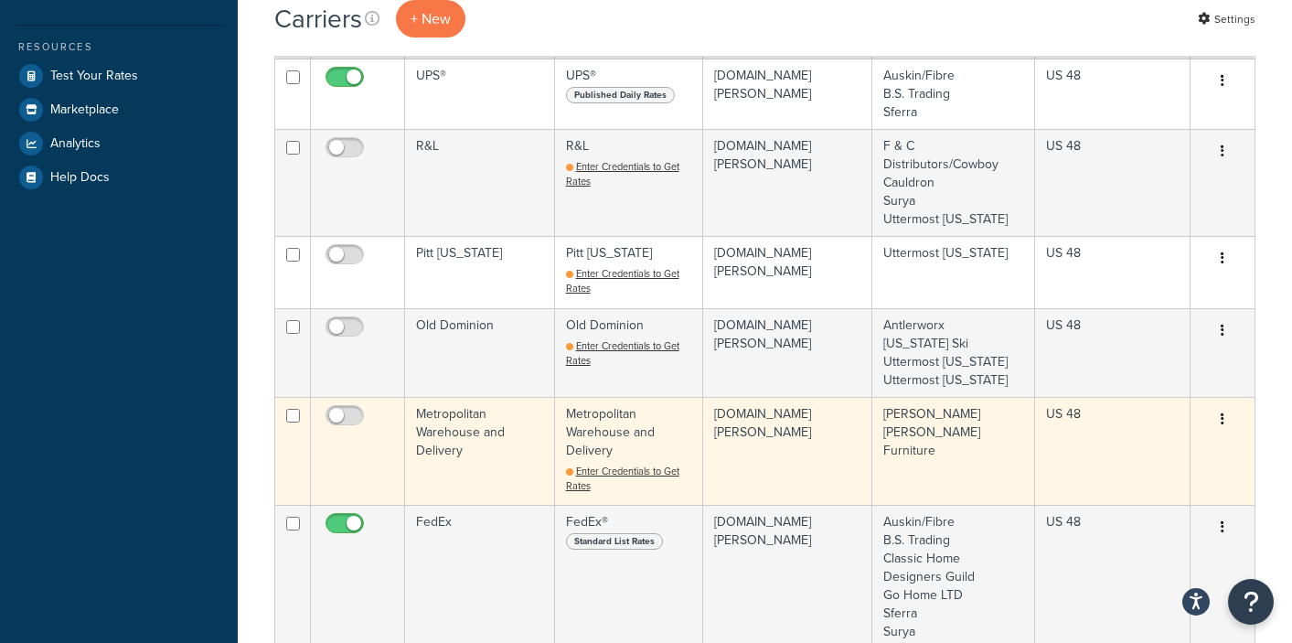
click at [466, 397] on td "Metropolitan Warehouse and Delivery" at bounding box center [480, 451] width 150 height 108
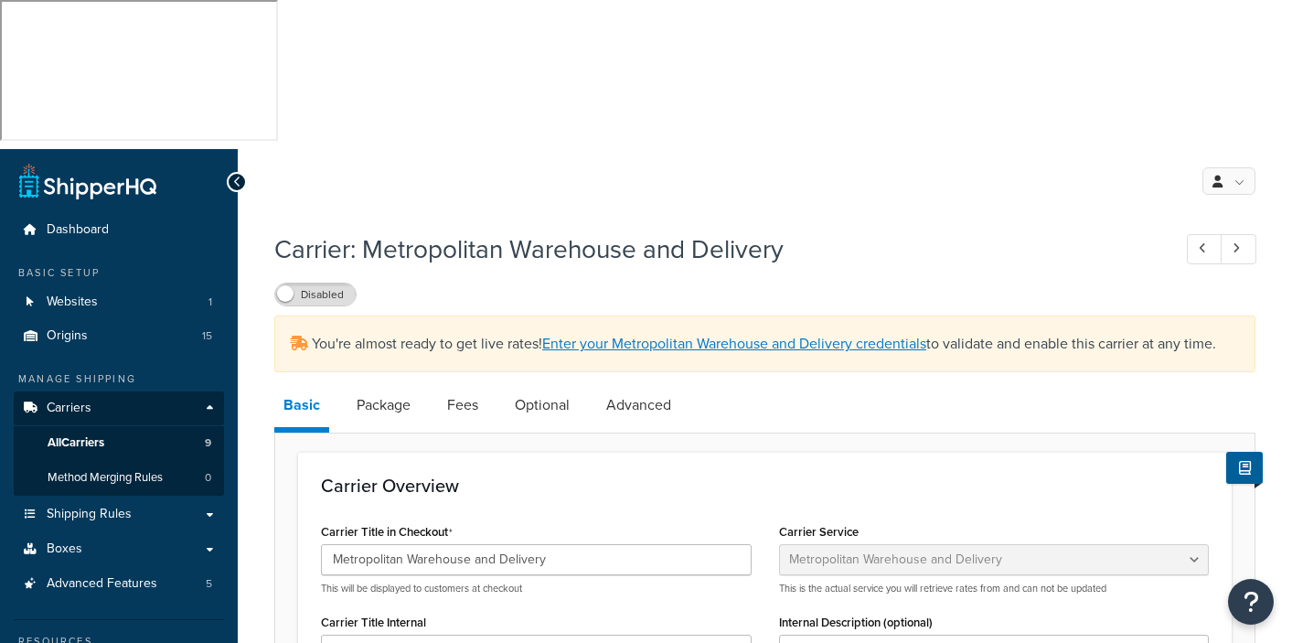
select select "metropolitanFreight"
click at [383, 383] on link "Package" at bounding box center [384, 405] width 72 height 44
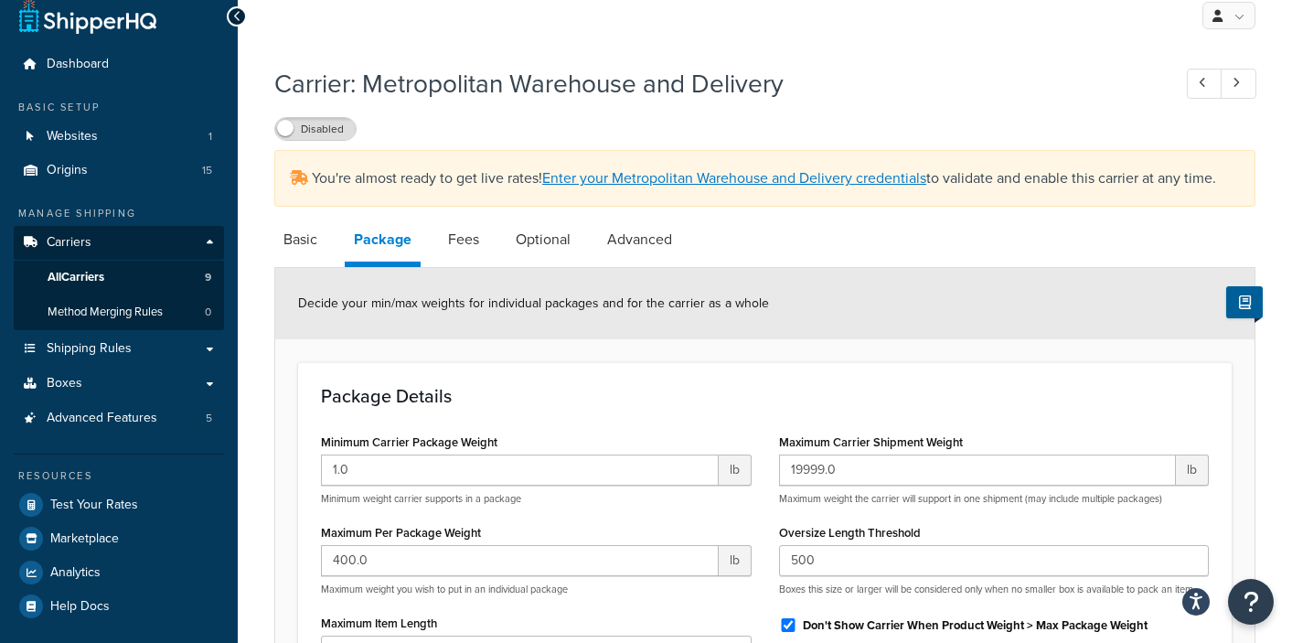
scroll to position [183, 0]
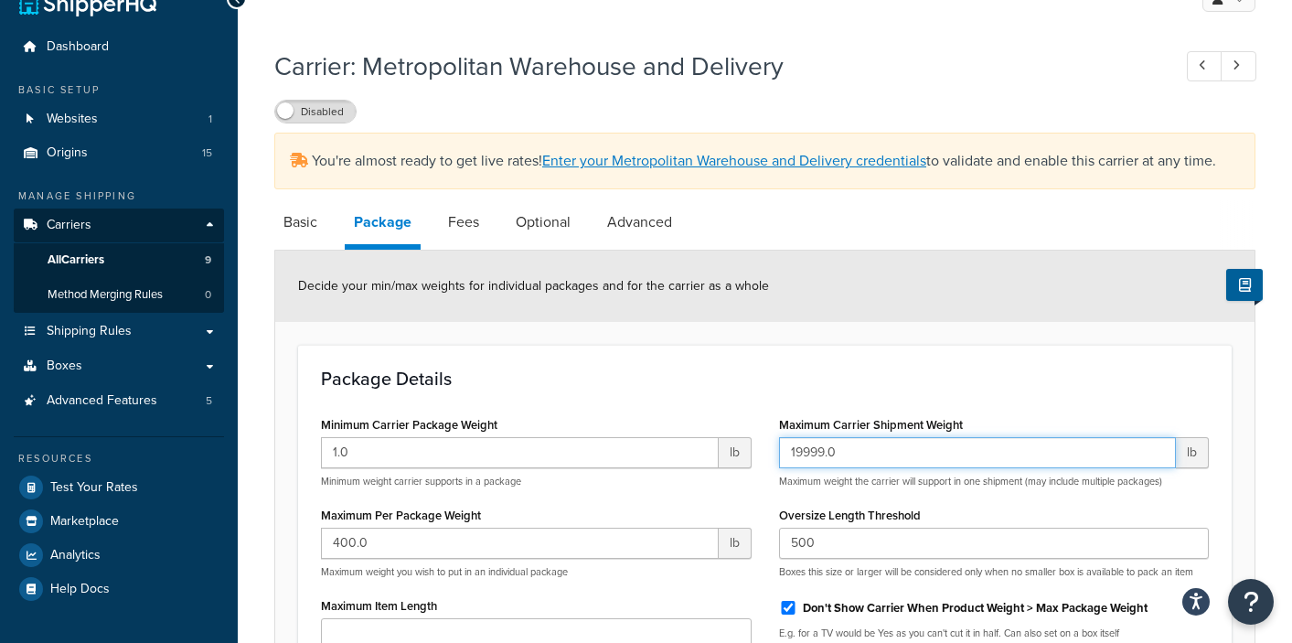
drag, startPoint x: 854, startPoint y: 295, endPoint x: 771, endPoint y: 293, distance: 83.3
click at [771, 412] on div "Maximum Carrier Shipment Weight 19999.0 lb Maximum weight the carrier will supp…" at bounding box center [995, 564] width 458 height 305
type input "1500"
click at [839, 251] on form "Decide your min/max weights for individual packages and for the carrier as a wh…" at bounding box center [765, 607] width 980 height 713
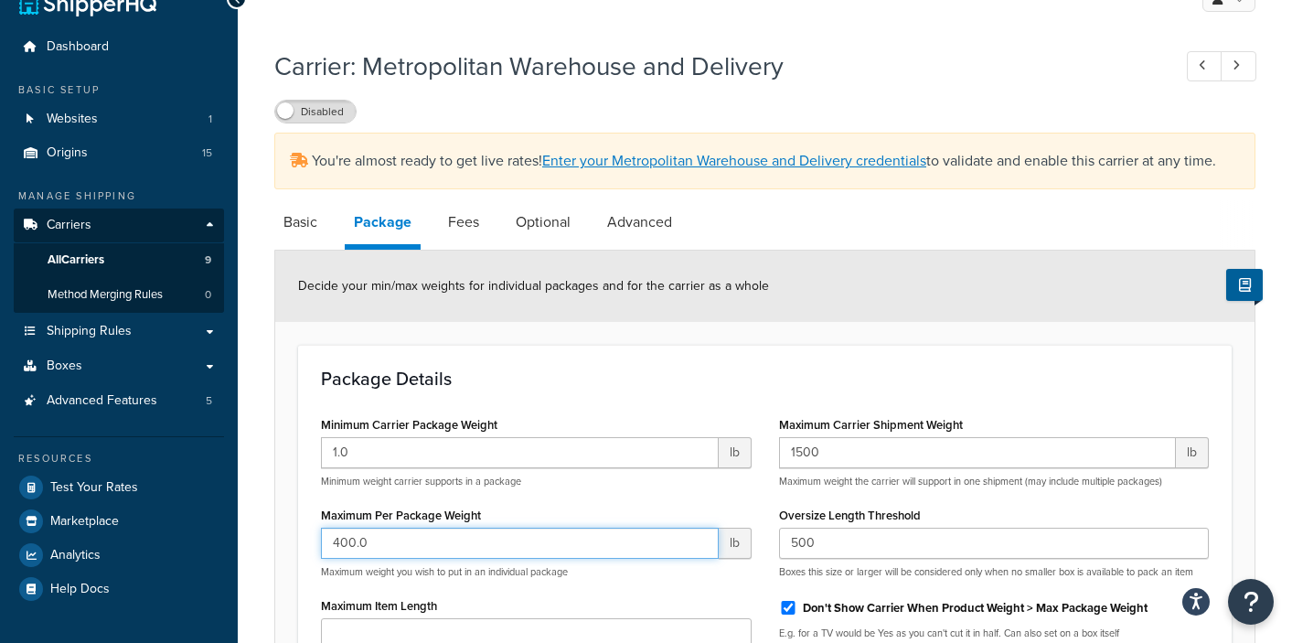
click at [395, 528] on input "400.0" at bounding box center [520, 543] width 398 height 31
click at [809, 251] on form "Decide your min/max weights for individual packages and for the carrier as a wh…" at bounding box center [765, 607] width 980 height 713
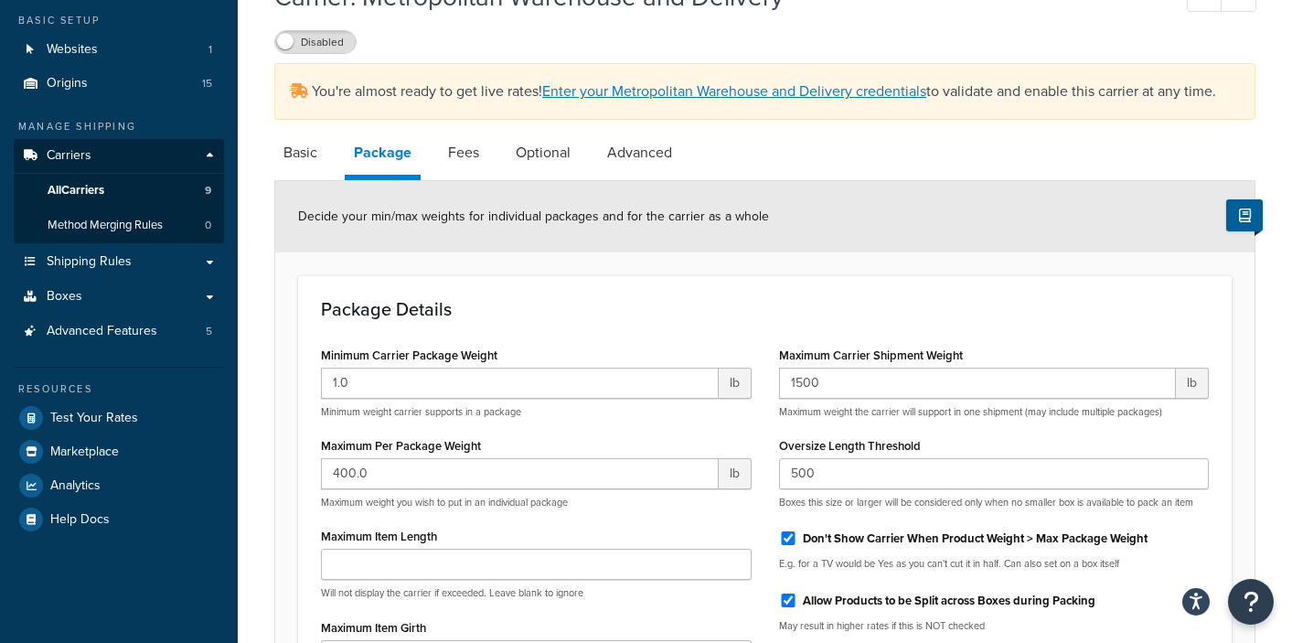
scroll to position [277, 0]
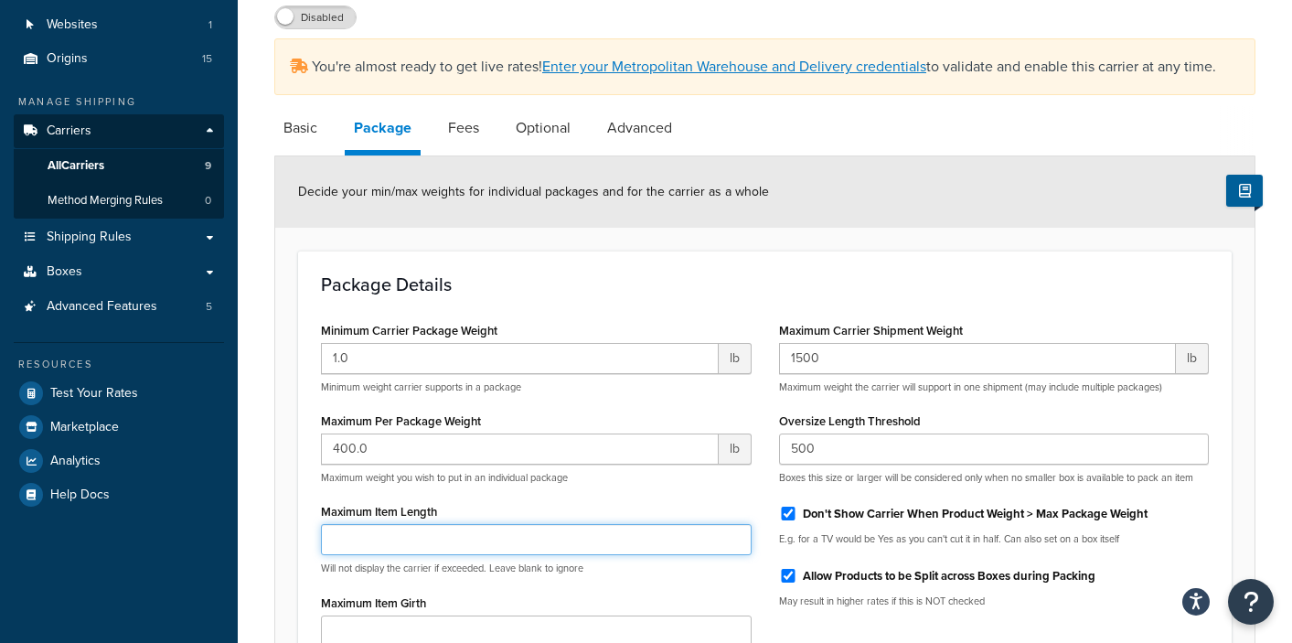
click at [379, 524] on input "Maximum Item Length" at bounding box center [536, 539] width 431 height 31
click at [856, 512] on div "Minimum Carrier Package Weight 1.0 lb Minimum weight carrier supports in a pack…" at bounding box center [765, 544] width 916 height 455
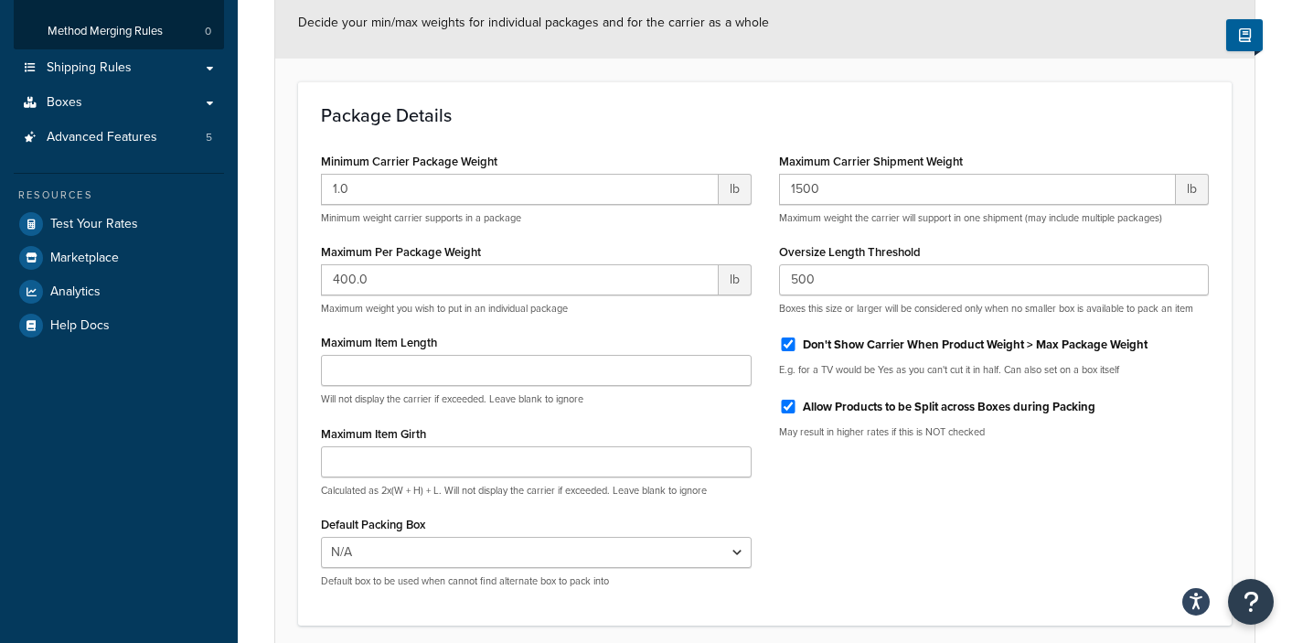
scroll to position [447, 0]
click at [736, 536] on select "N/A" at bounding box center [536, 551] width 431 height 31
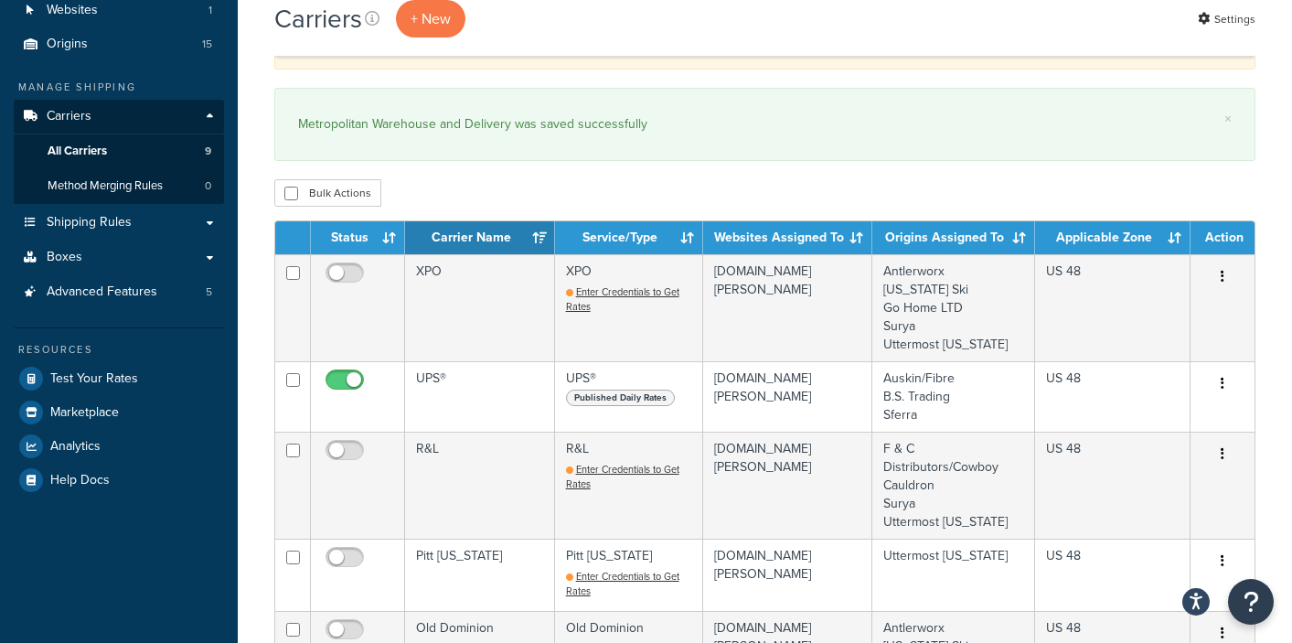
scroll to position [297, 0]
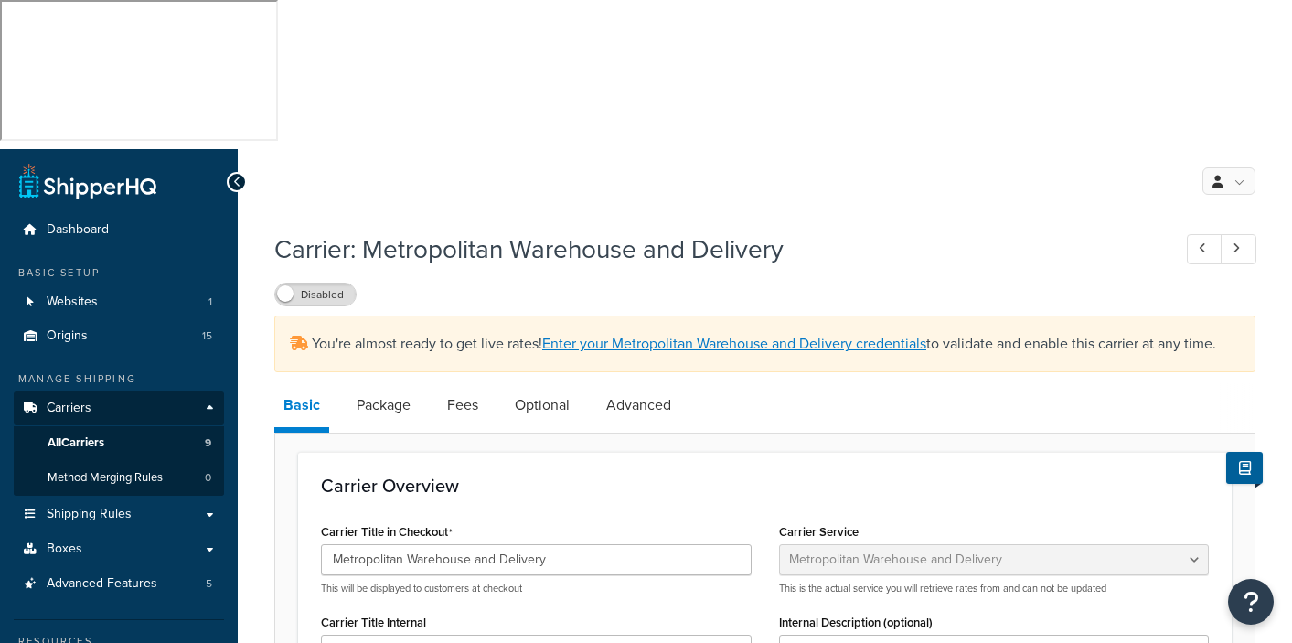
select select "metropolitanFreight"
click at [461, 383] on link "Fees" at bounding box center [462, 405] width 49 height 44
select select "AFTER"
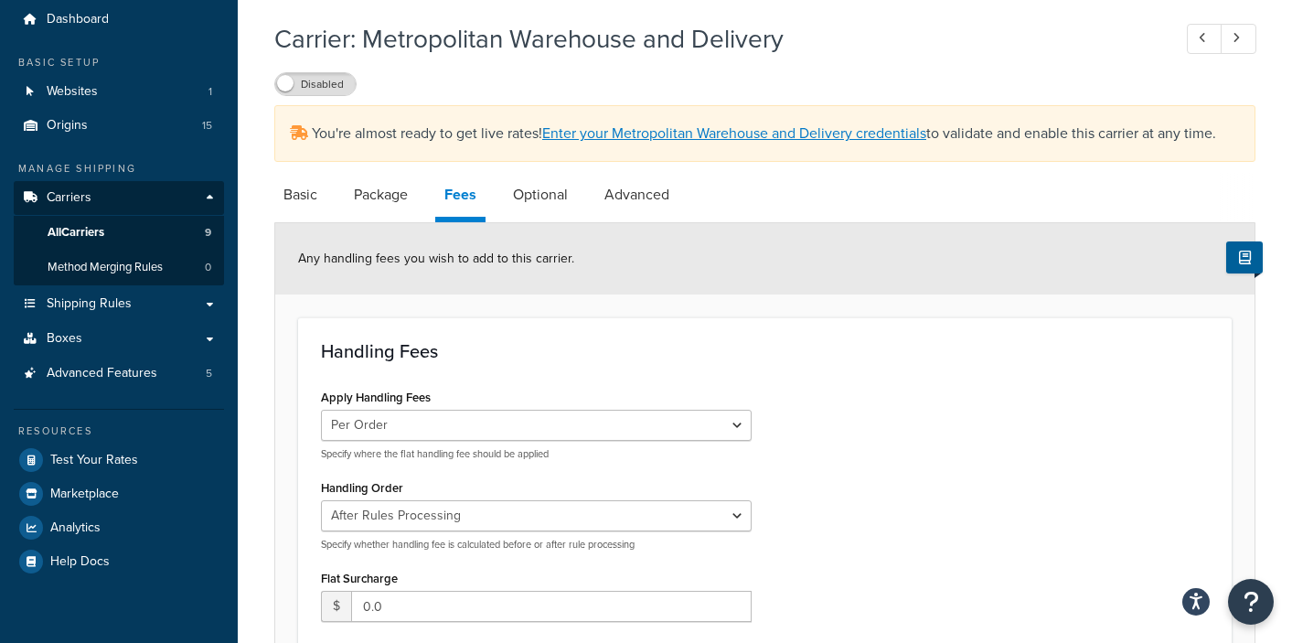
scroll to position [218, 0]
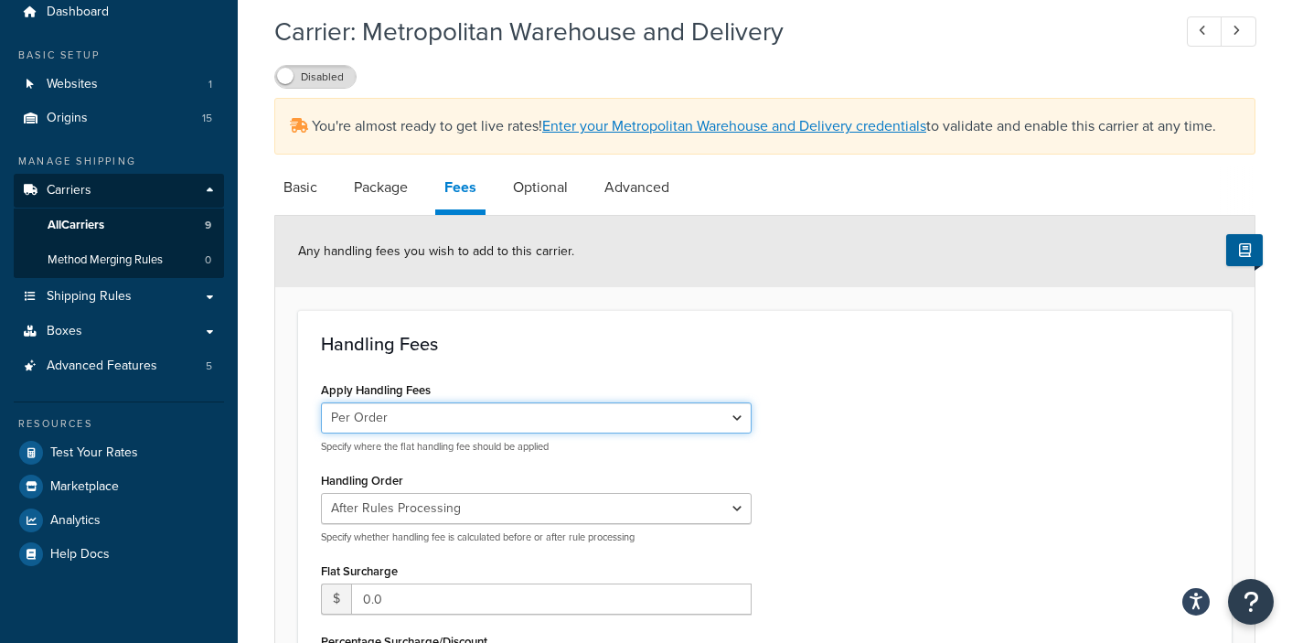
click at [738, 402] on select "Per Order Per Item Per Package" at bounding box center [536, 417] width 431 height 31
select select "item"
click at [321, 402] on select "Per Order Per Item Per Package" at bounding box center [536, 417] width 431 height 31
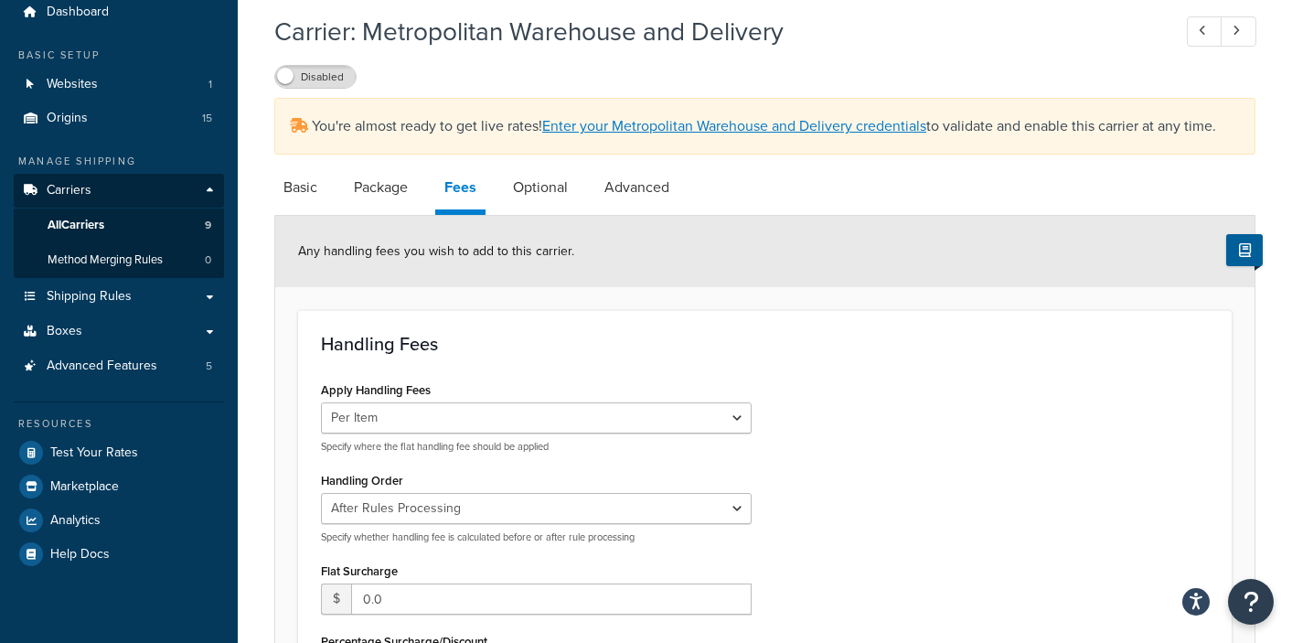
click at [841, 414] on div "Apply Handling Fees Per Order Per Item Per Package Specify where the flat handl…" at bounding box center [765, 583] width 916 height 413
click at [731, 493] on select "Before Rules Processing After Rules Processing" at bounding box center [536, 508] width 431 height 31
select select "BEFORE"
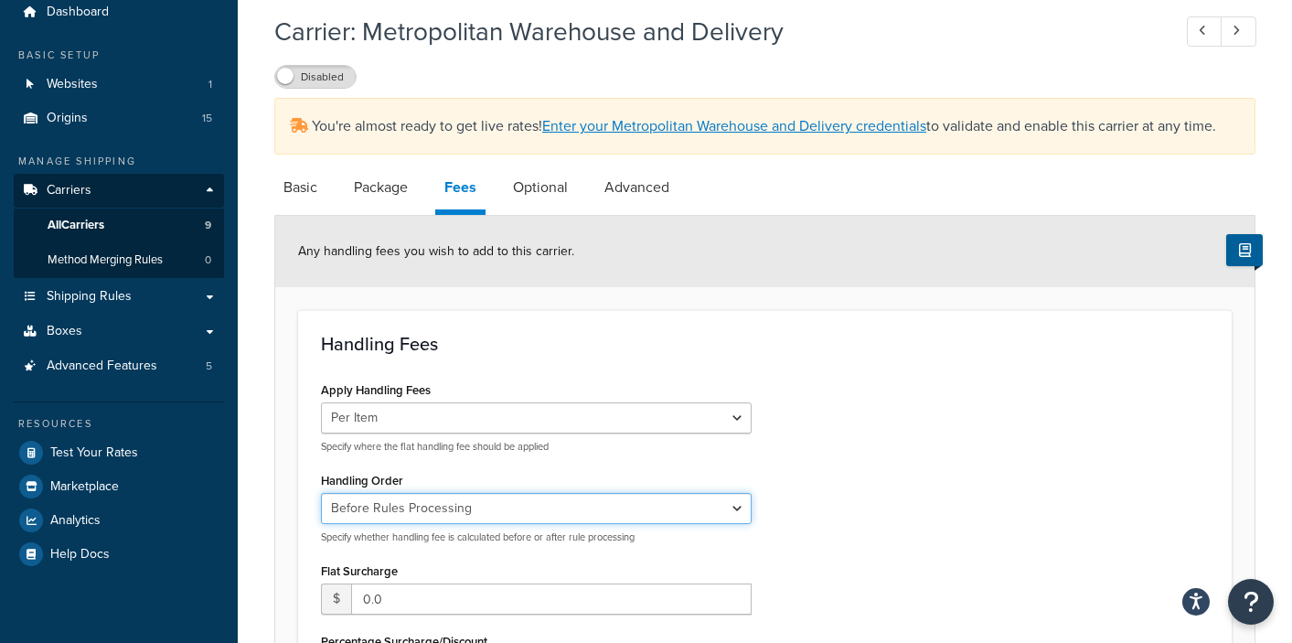
click at [321, 493] on select "Before Rules Processing After Rules Processing" at bounding box center [536, 508] width 431 height 31
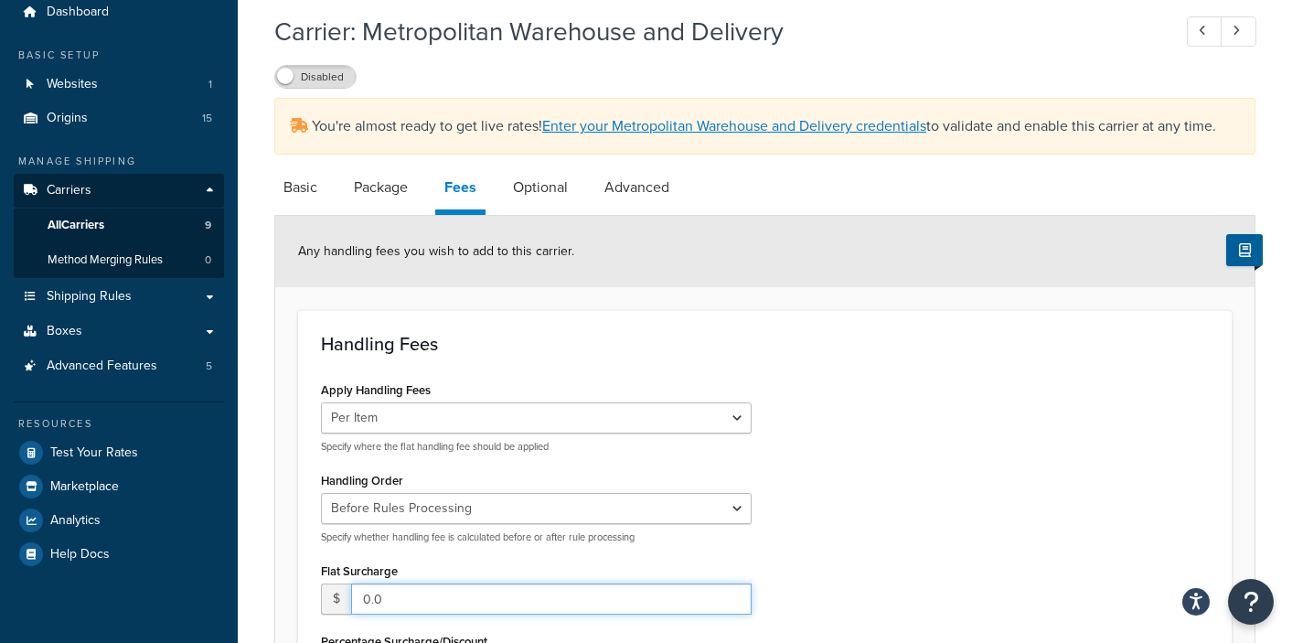
click at [383, 584] on input "0.0" at bounding box center [551, 599] width 401 height 31
drag, startPoint x: 397, startPoint y: 447, endPoint x: 346, endPoint y: 455, distance: 51.9
click at [346, 584] on div "$ 0.0" at bounding box center [536, 599] width 431 height 31
type input "325"
click at [754, 377] on div "Apply Handling Fees Per Order Per Item Per Package Specify where the flat handl…" at bounding box center [536, 621] width 458 height 489
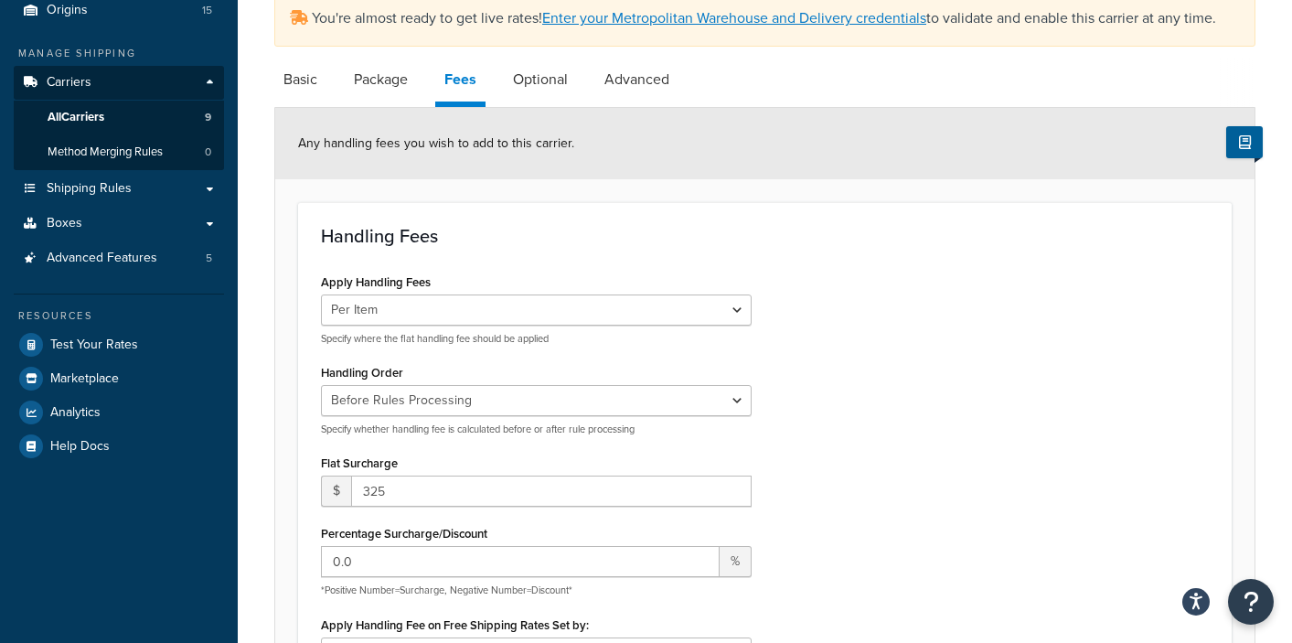
scroll to position [328, 0]
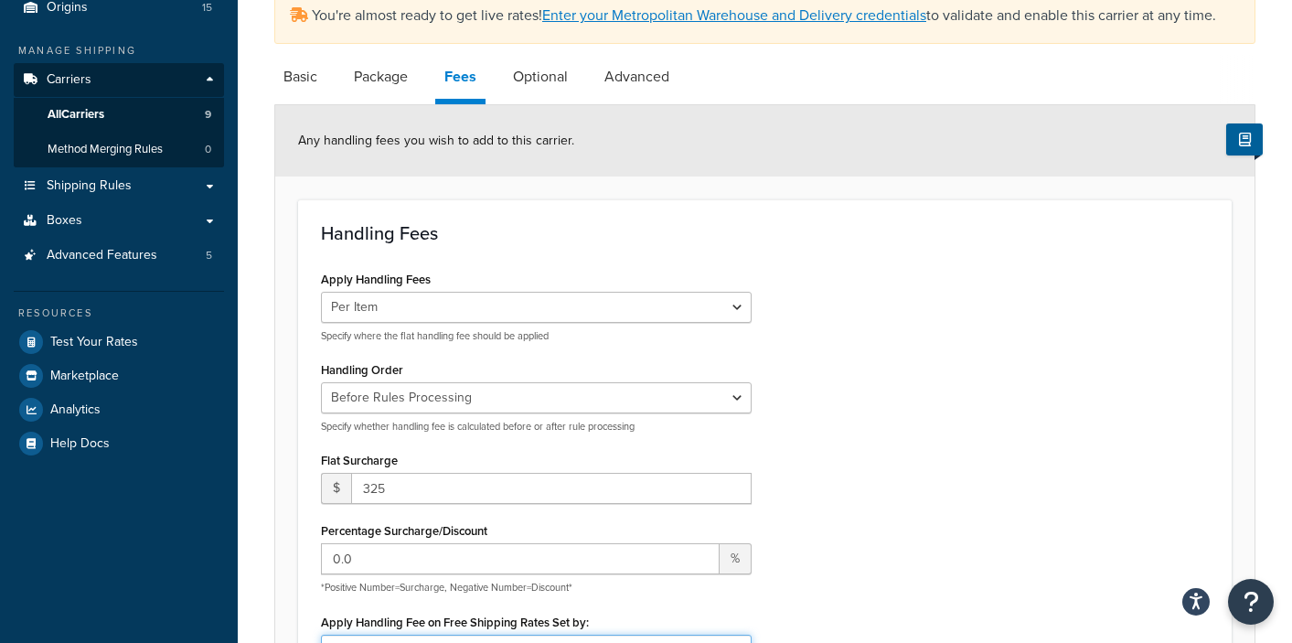
click at [736, 635] on select "N/A Fixed/Free Shipping Methods Free Promotion Rules All Free Shipping" at bounding box center [536, 650] width 431 height 31
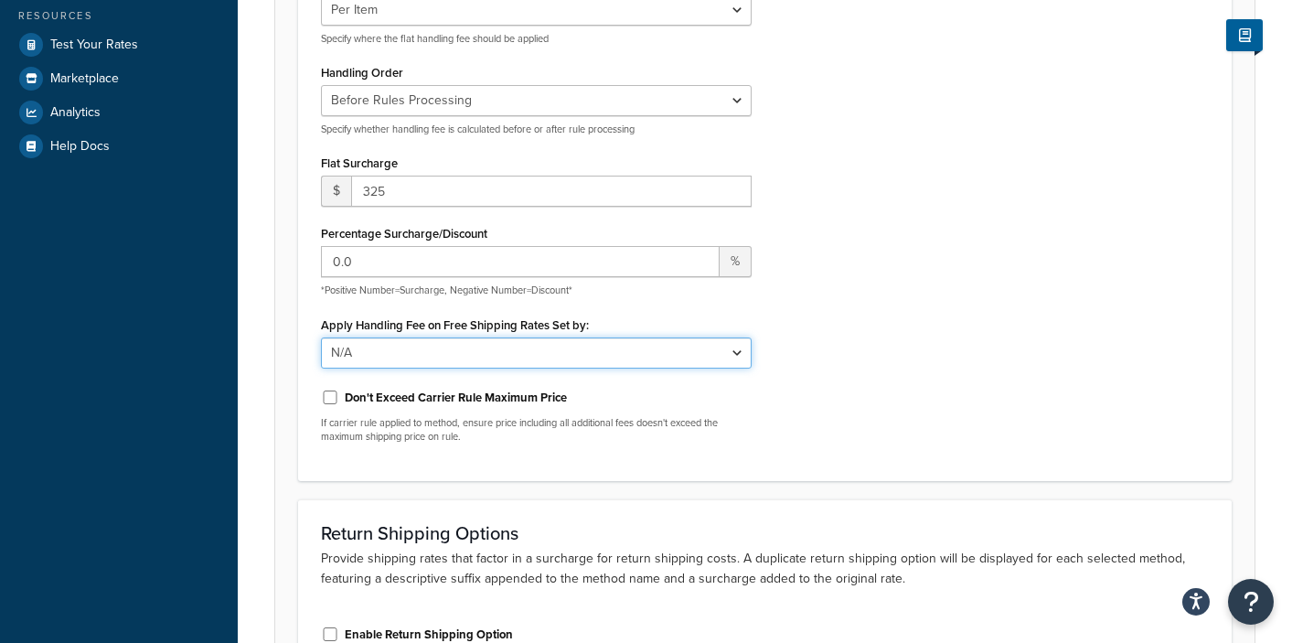
scroll to position [631, 0]
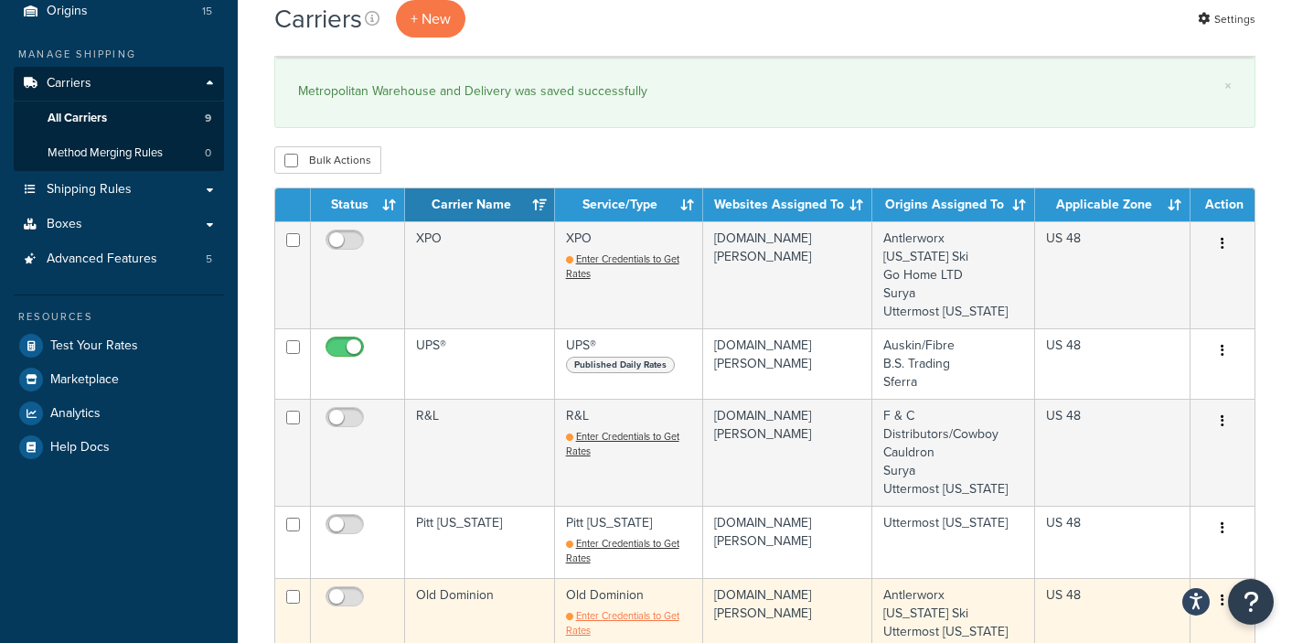
scroll to position [357, 0]
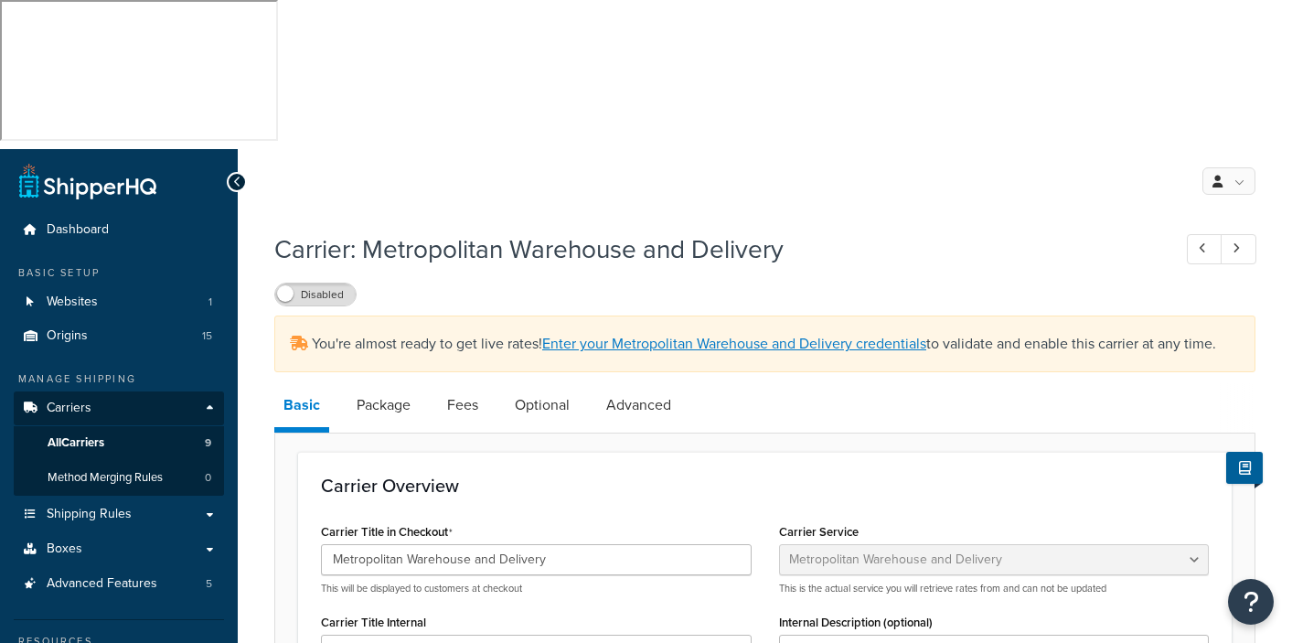
select select "metropolitanFreight"
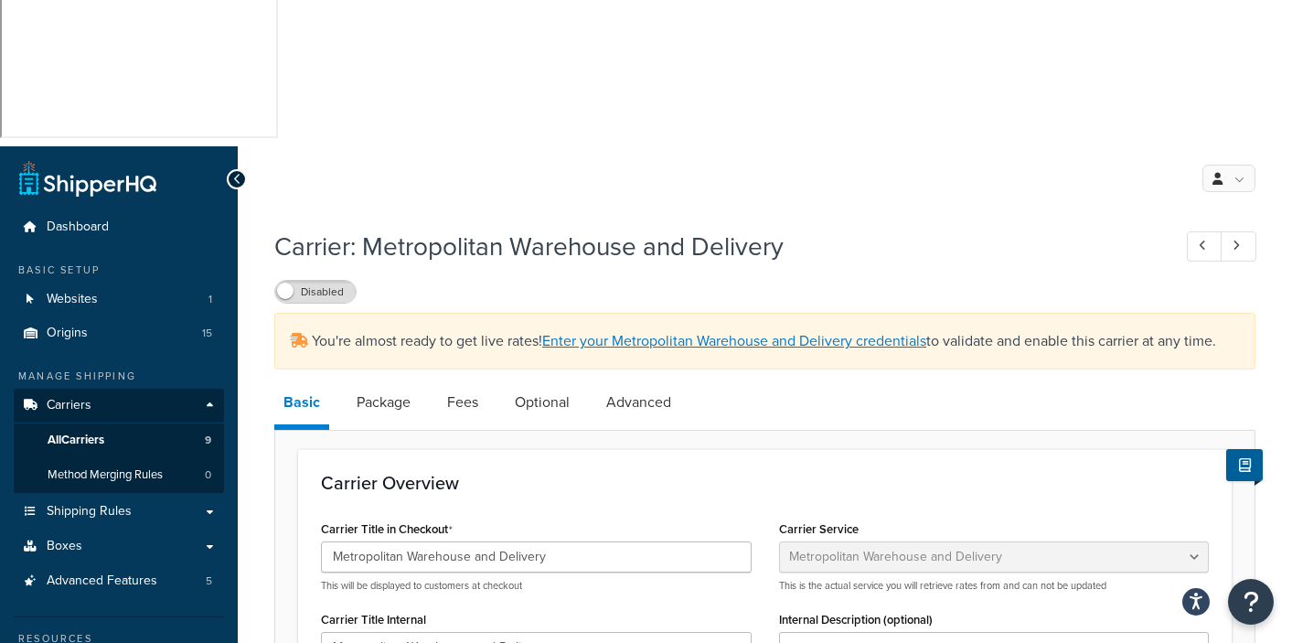
scroll to position [4, 0]
click at [537, 380] on link "Optional" at bounding box center [542, 402] width 73 height 44
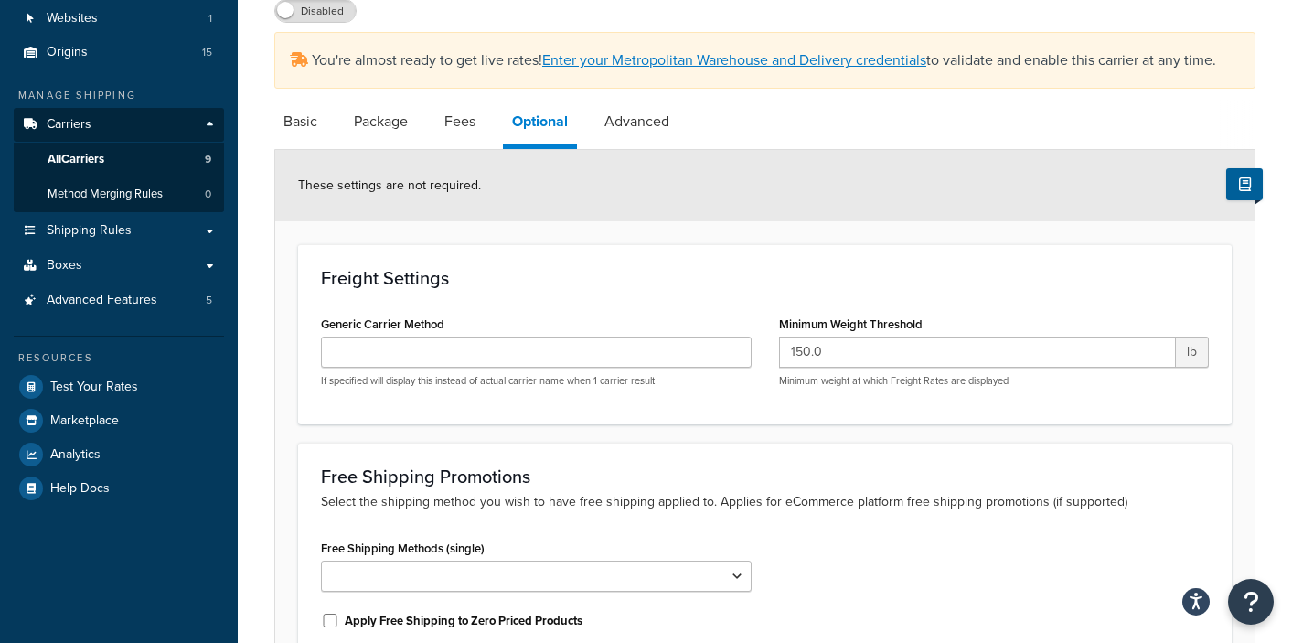
scroll to position [76, 0]
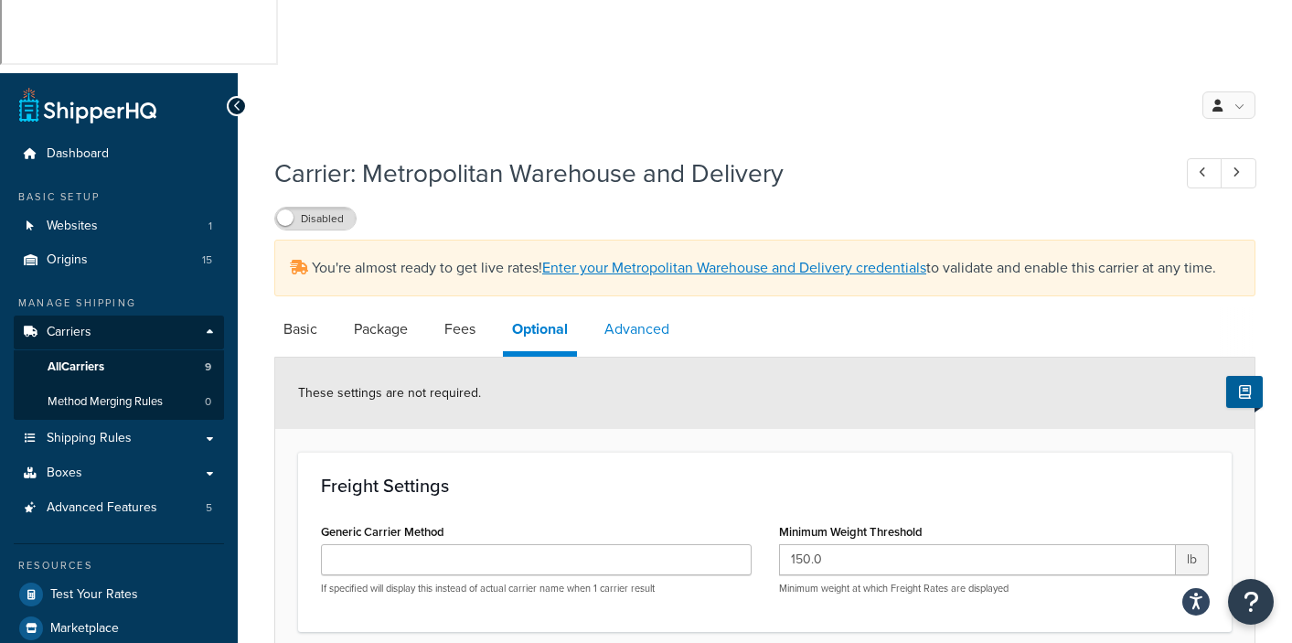
click at [648, 307] on link "Advanced" at bounding box center [636, 329] width 83 height 44
select select "false"
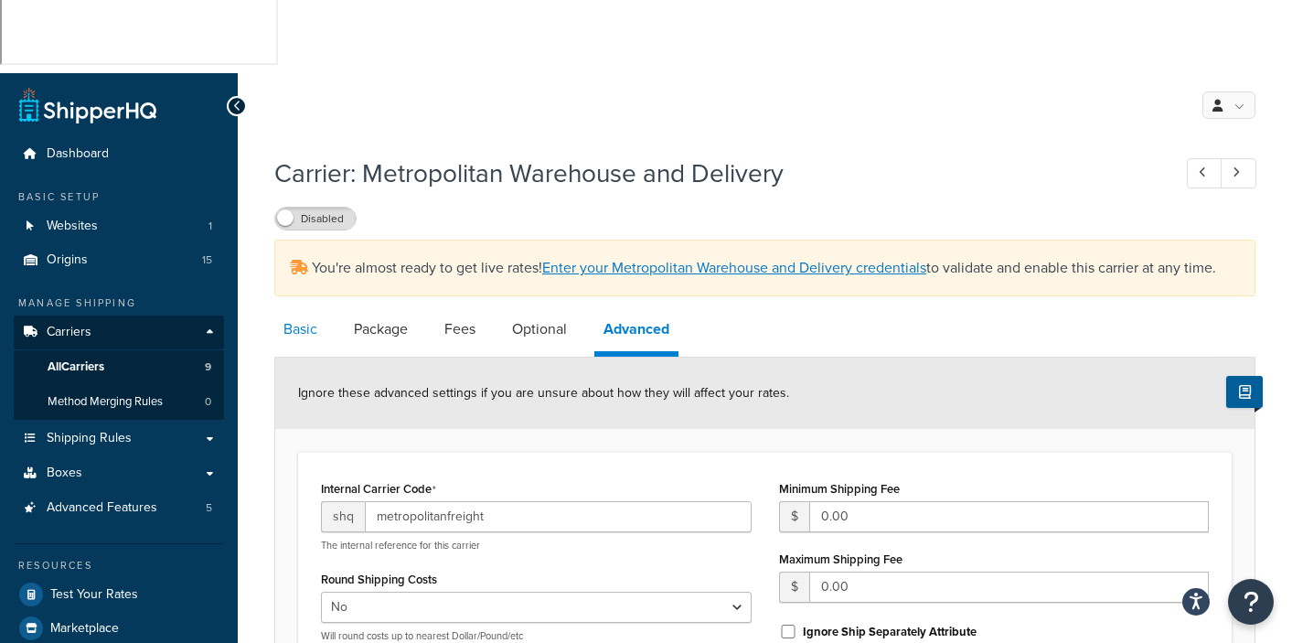
click at [301, 307] on link "Basic" at bounding box center [300, 329] width 52 height 44
select select "metropolitanFreight"
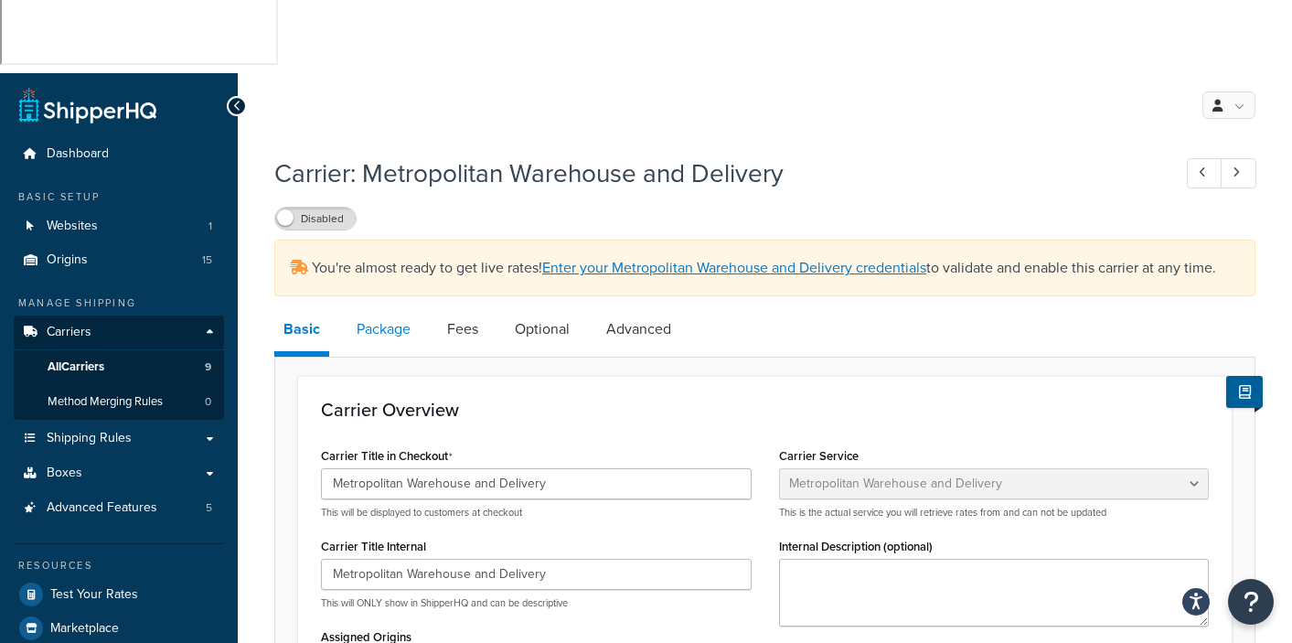
click at [366, 307] on link "Package" at bounding box center [384, 329] width 72 height 44
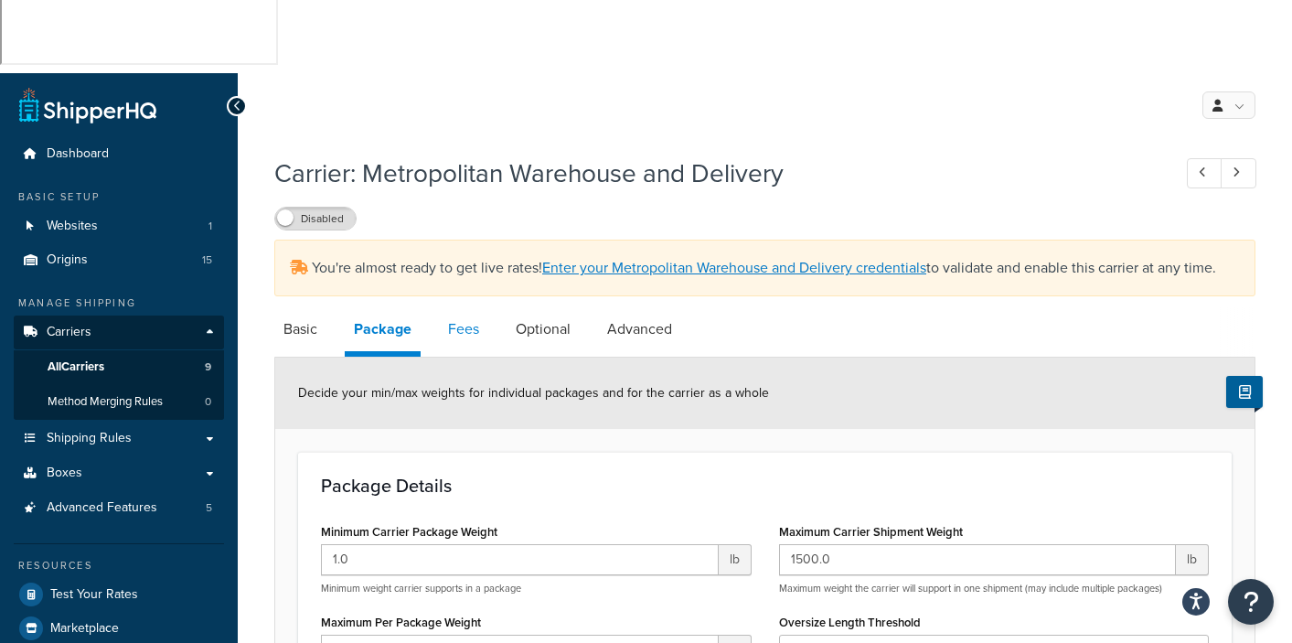
click at [449, 307] on link "Fees" at bounding box center [463, 329] width 49 height 44
select select "item"
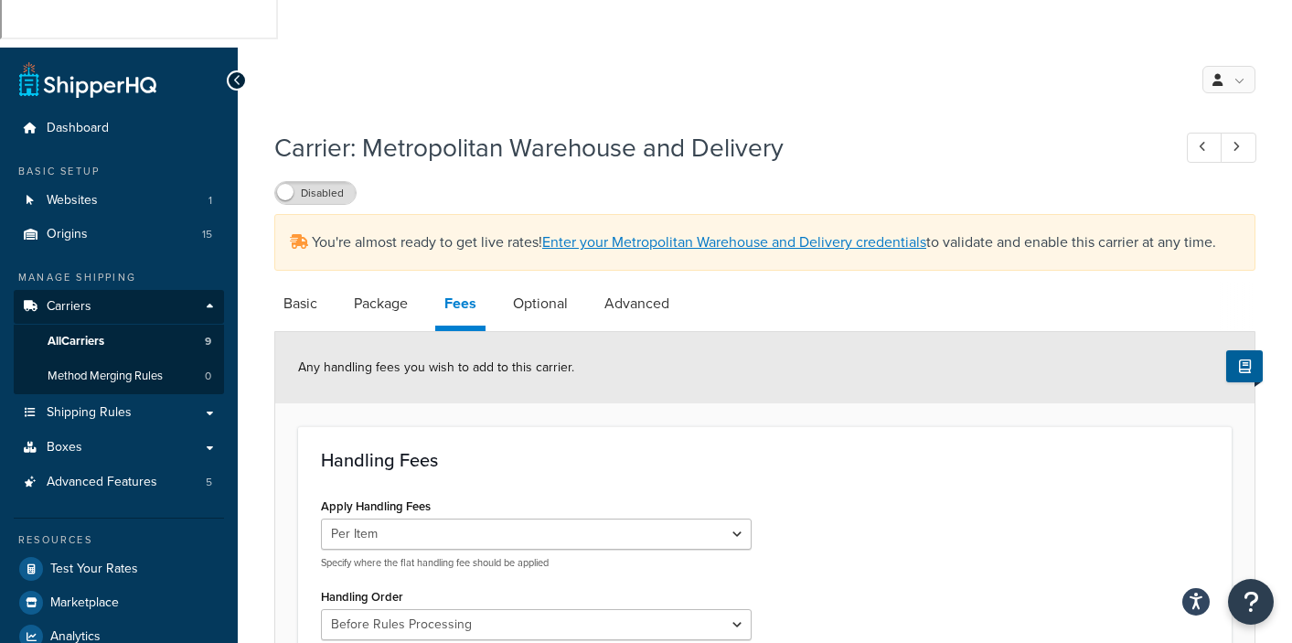
scroll to position [104, 0]
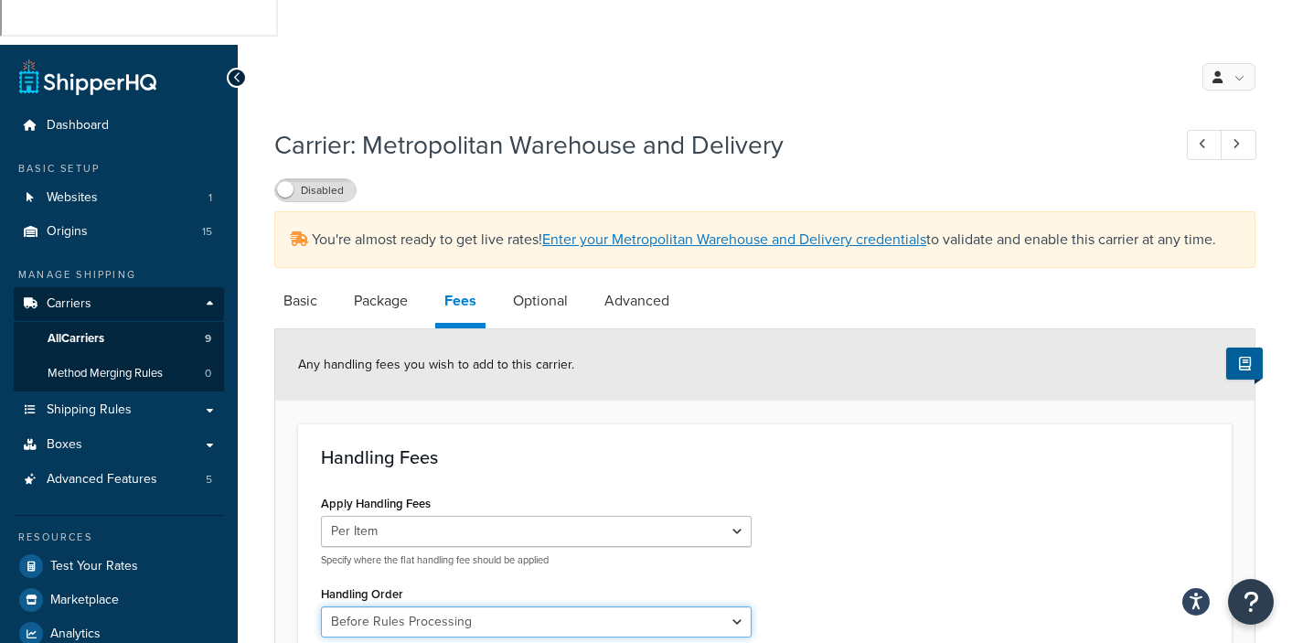
click at [740, 606] on select "Before Rules Processing After Rules Processing" at bounding box center [536, 621] width 431 height 31
select select "AFTER"
click at [321, 606] on select "Before Rules Processing After Rules Processing" at bounding box center [536, 621] width 431 height 31
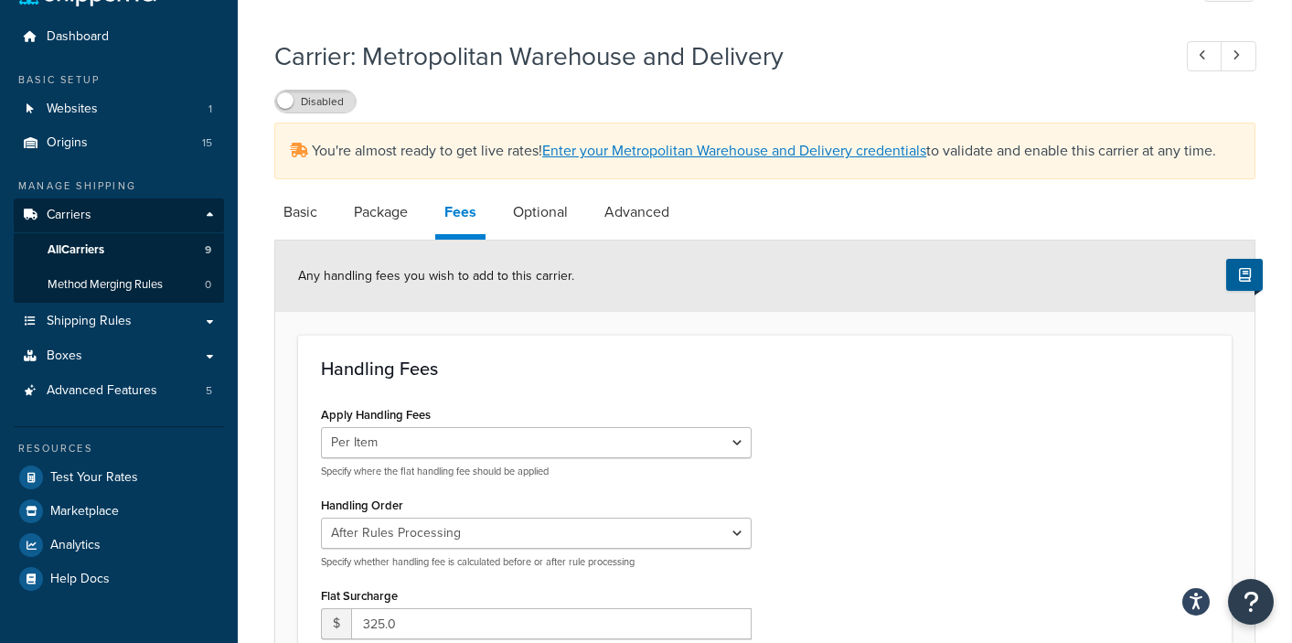
scroll to position [208, 0]
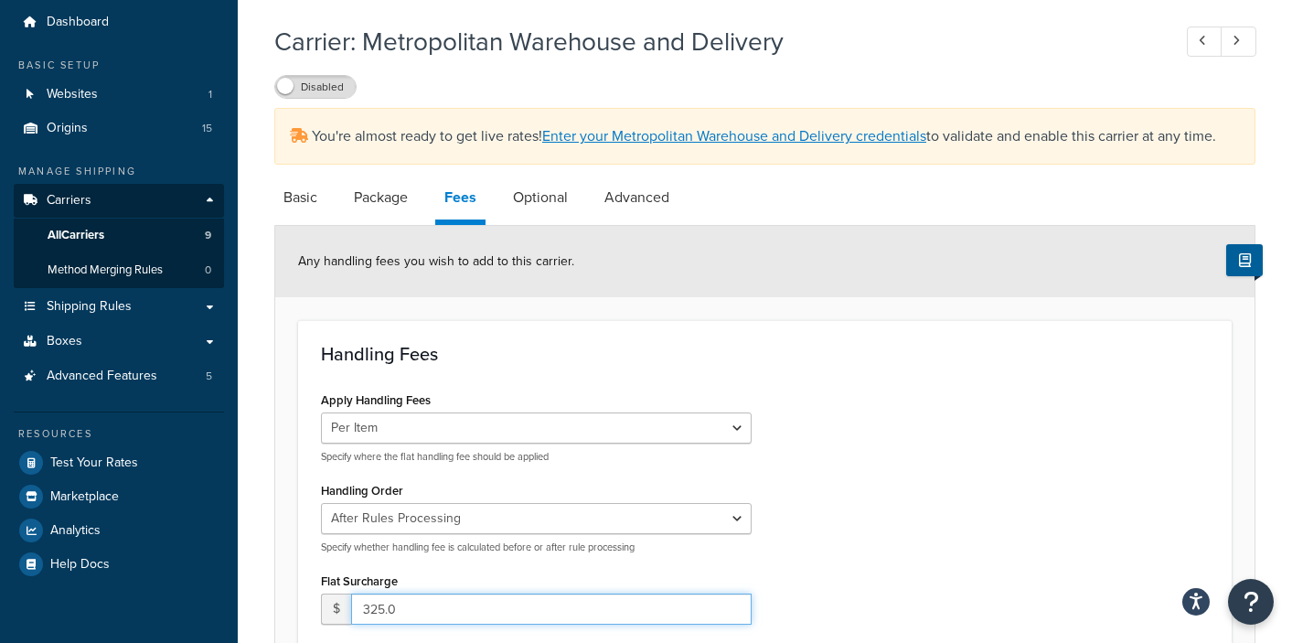
drag, startPoint x: 417, startPoint y: 465, endPoint x: 336, endPoint y: 456, distance: 81.8
click at [336, 594] on div "$ 325.0" at bounding box center [536, 609] width 431 height 31
type input "225"
click at [798, 387] on div "Apply Handling Fees Per Order Per Item Per Package Specify where the flat handl…" at bounding box center [765, 593] width 916 height 413
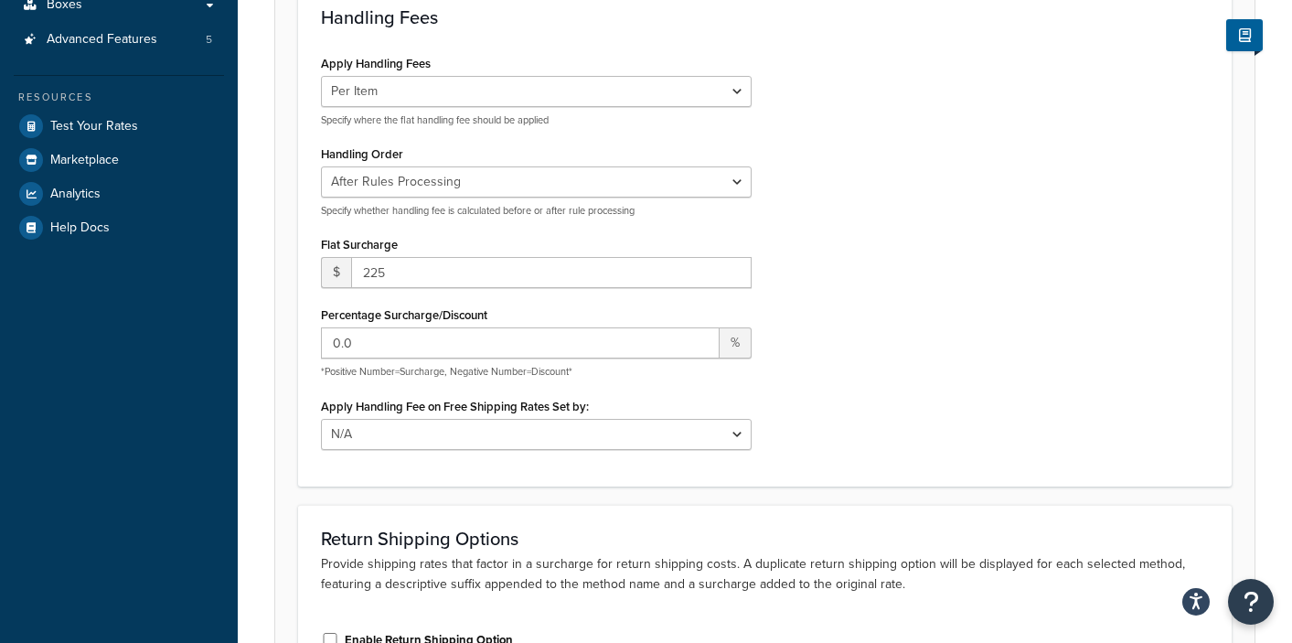
scroll to position [628, 0]
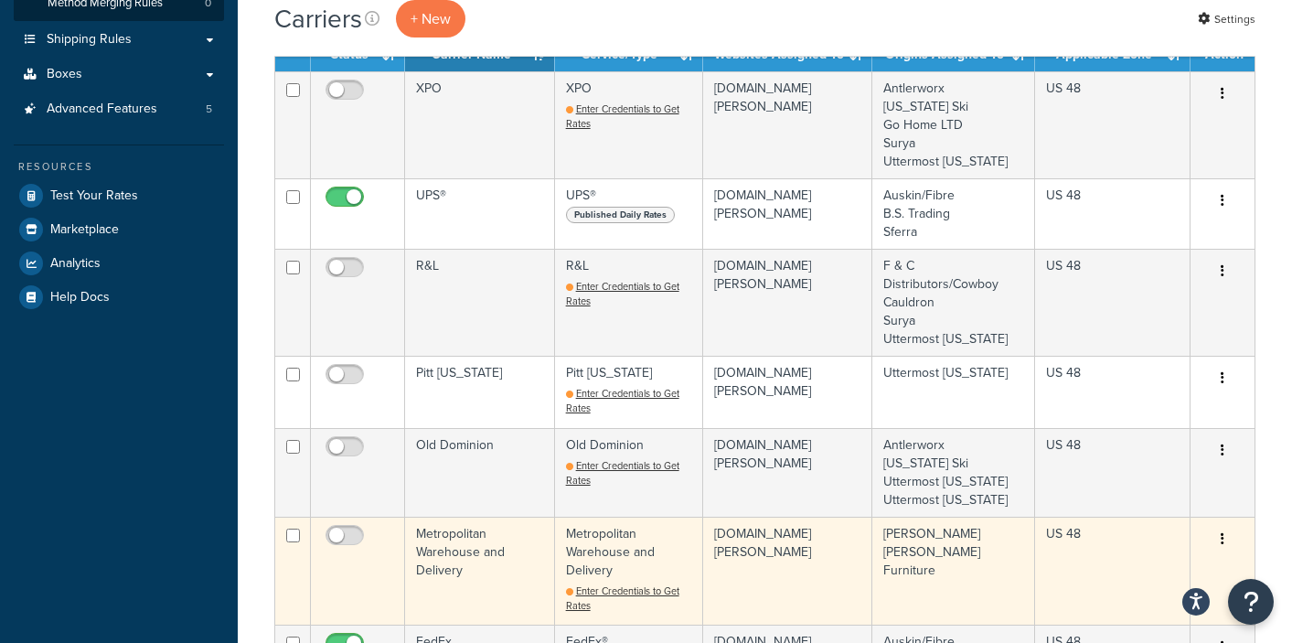
scroll to position [365, 0]
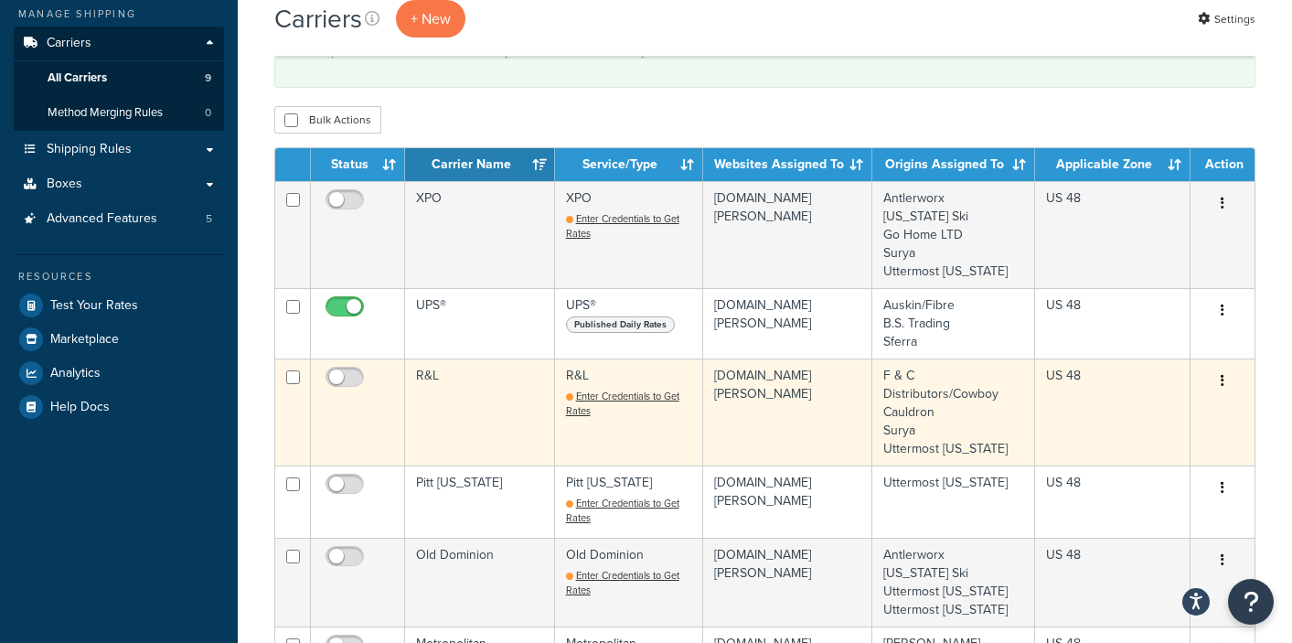
click at [430, 359] on td "R&L" at bounding box center [480, 412] width 150 height 107
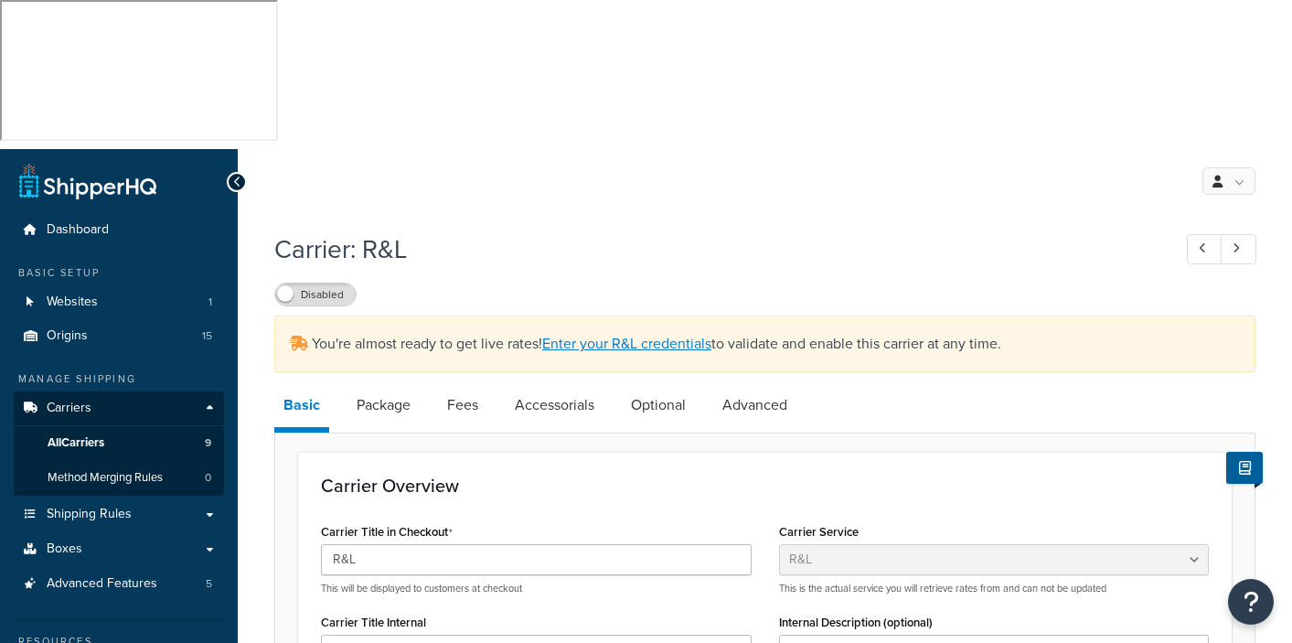
select select "rlFreight"
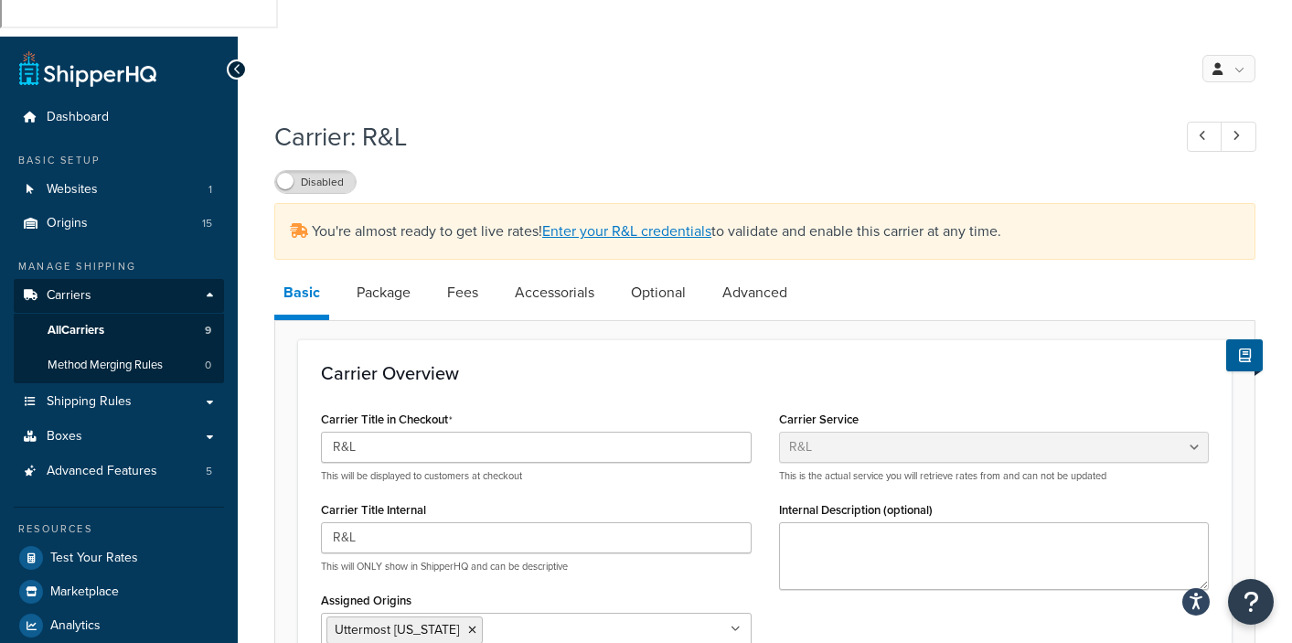
scroll to position [350, 0]
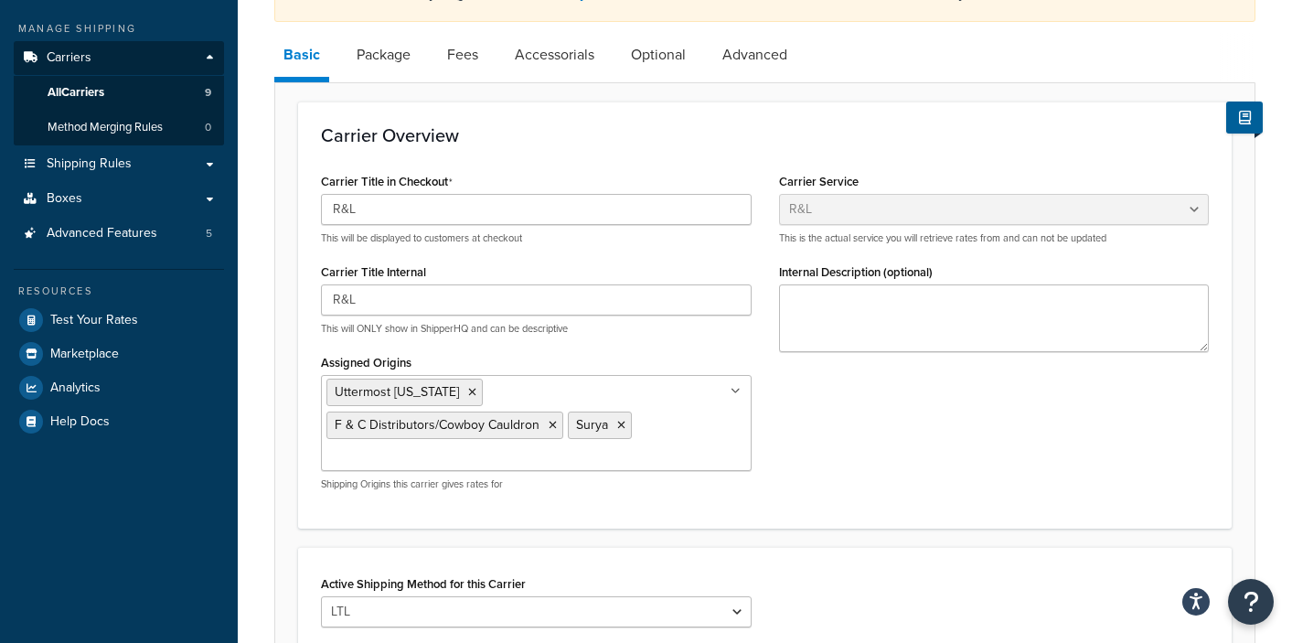
click at [452, 447] on input "Assigned Origins" at bounding box center [408, 457] width 162 height 20
type input "utter"
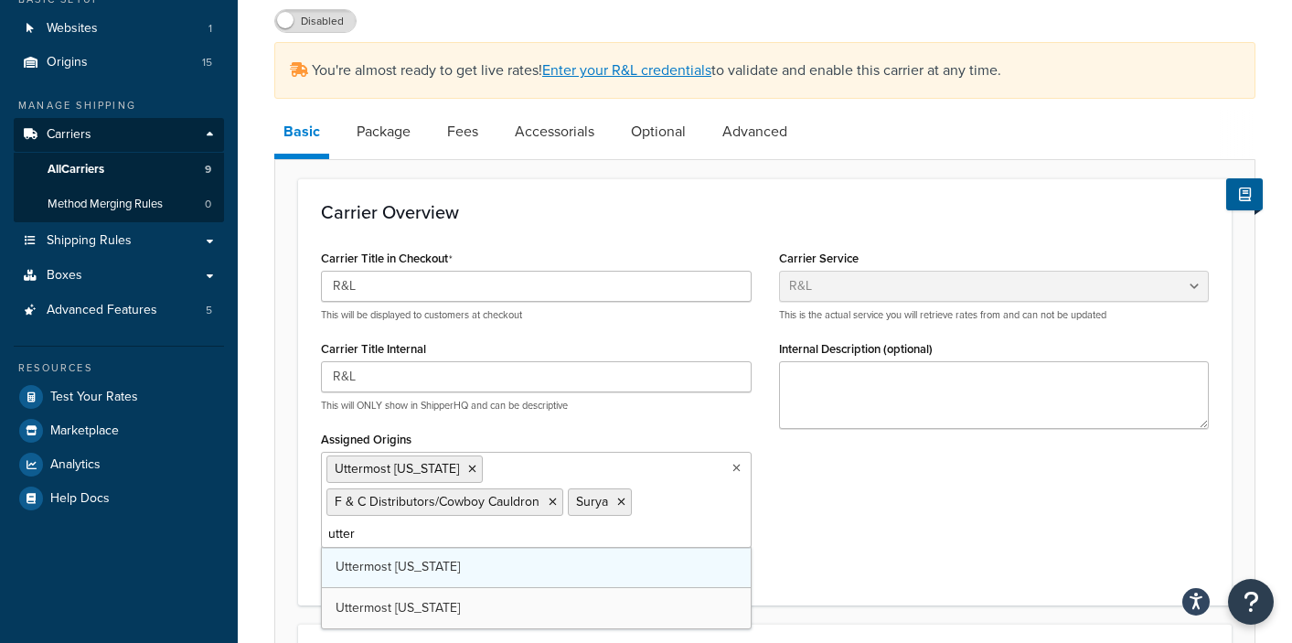
scroll to position [231, 0]
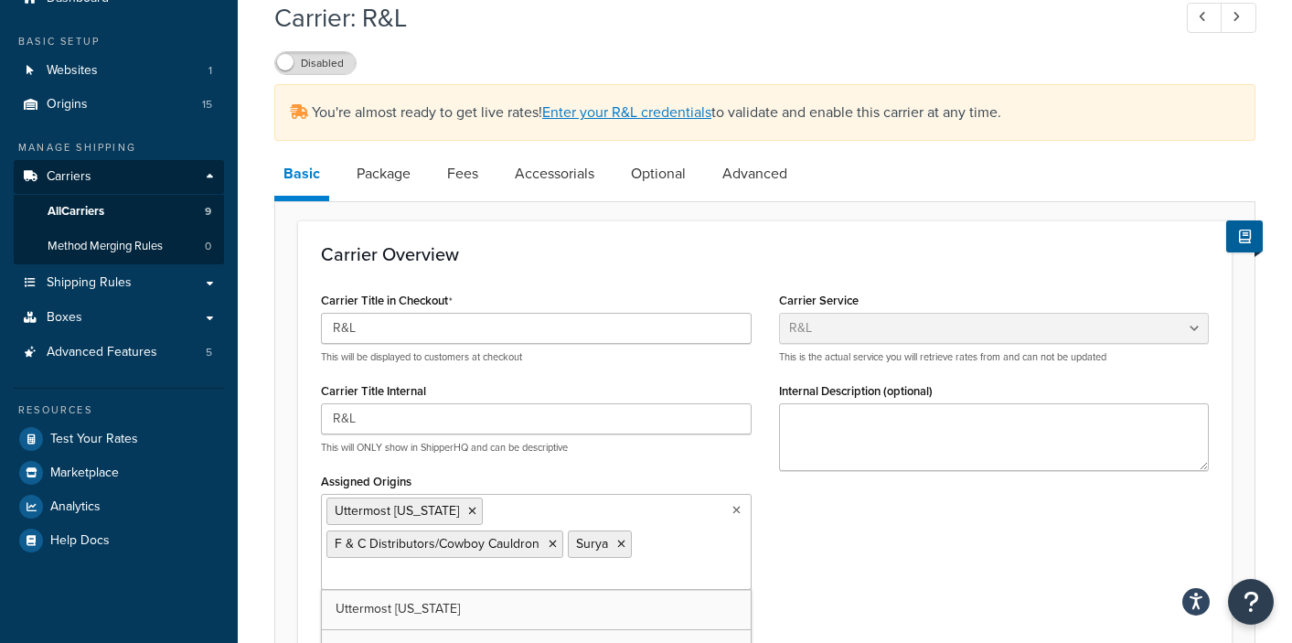
click at [918, 477] on form "Carrier Overview Carrier Title in Checkout R&L This will be displayed to custom…" at bounding box center [765, 647] width 980 height 854
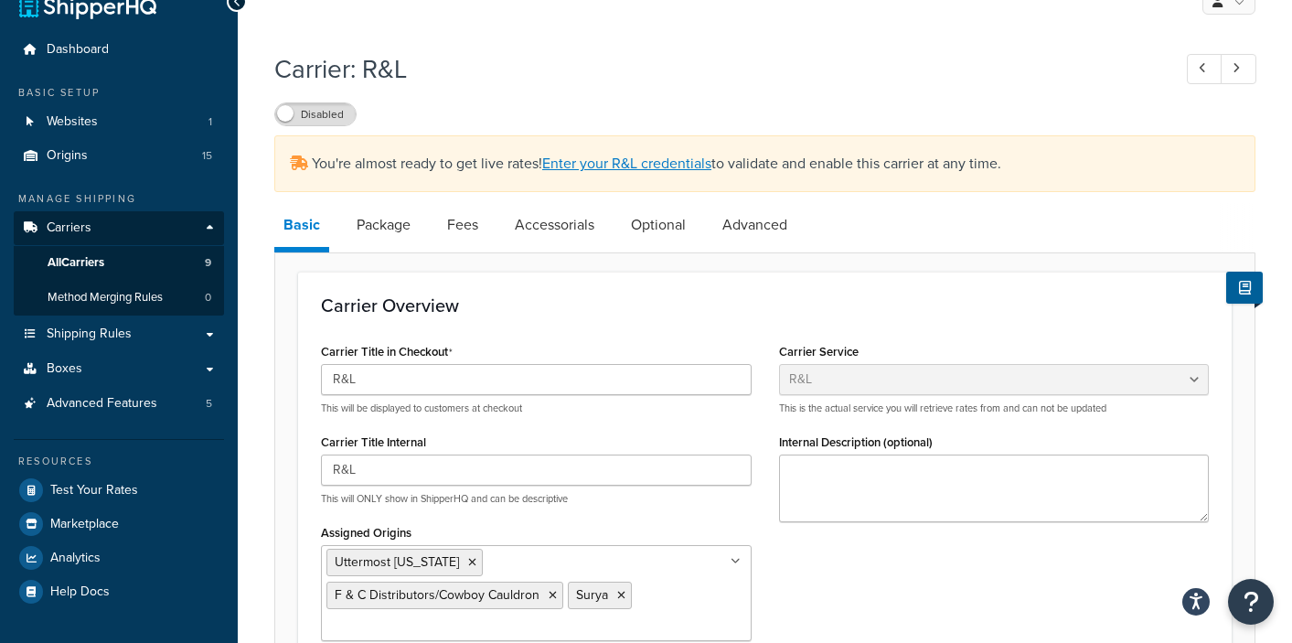
scroll to position [0, 0]
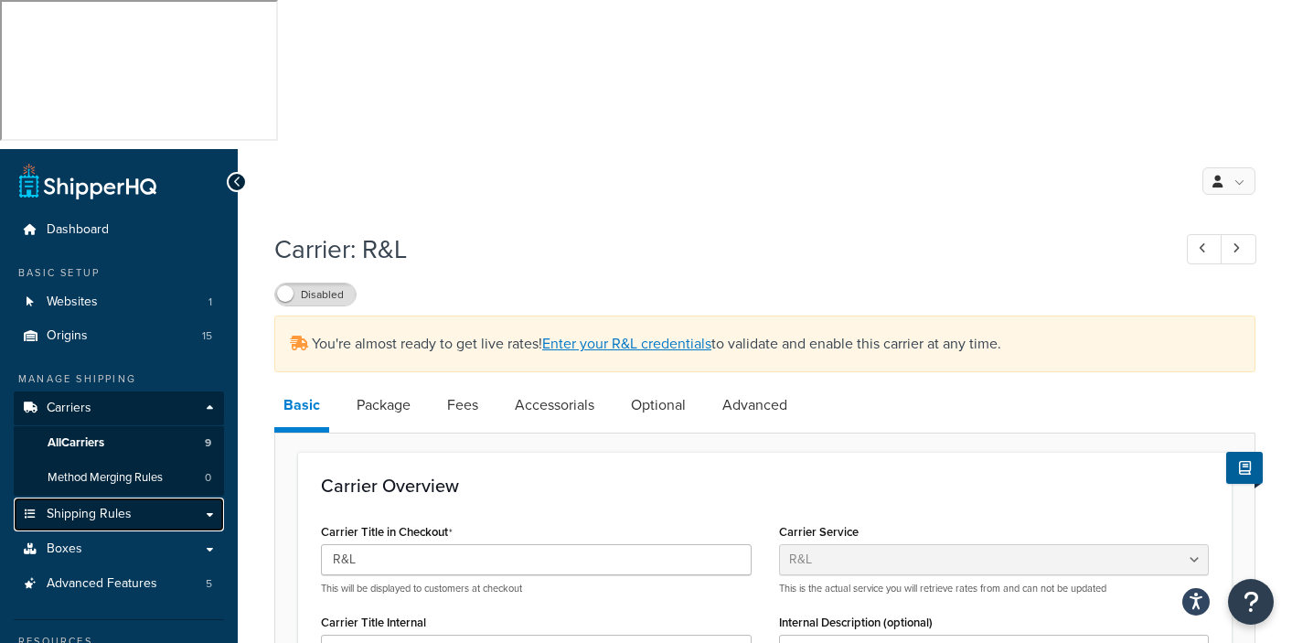
click at [94, 507] on span "Shipping Rules" at bounding box center [89, 515] width 85 height 16
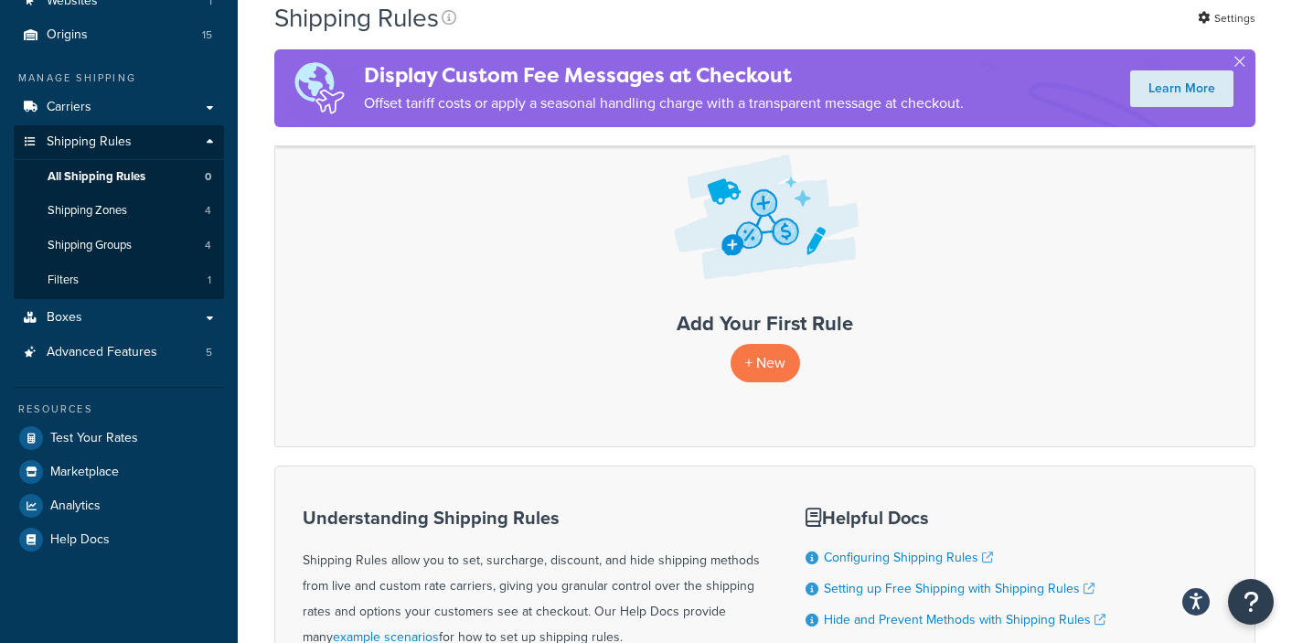
scroll to position [309, 0]
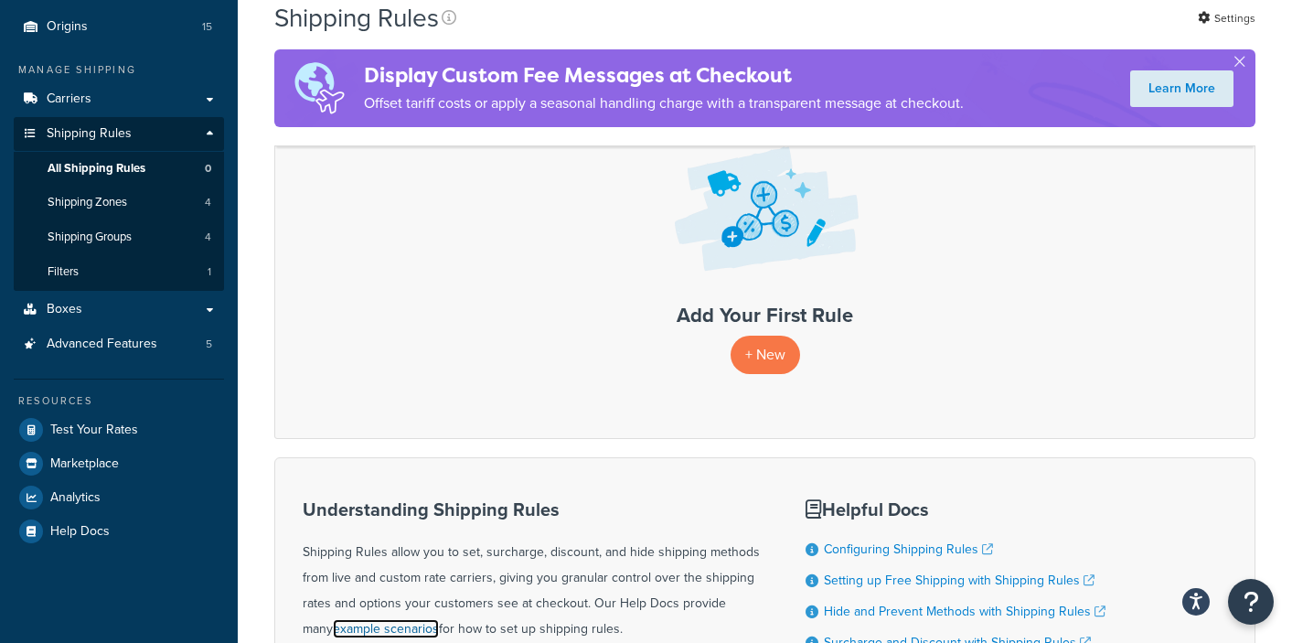
click at [368, 619] on link "example scenarios" at bounding box center [386, 628] width 106 height 19
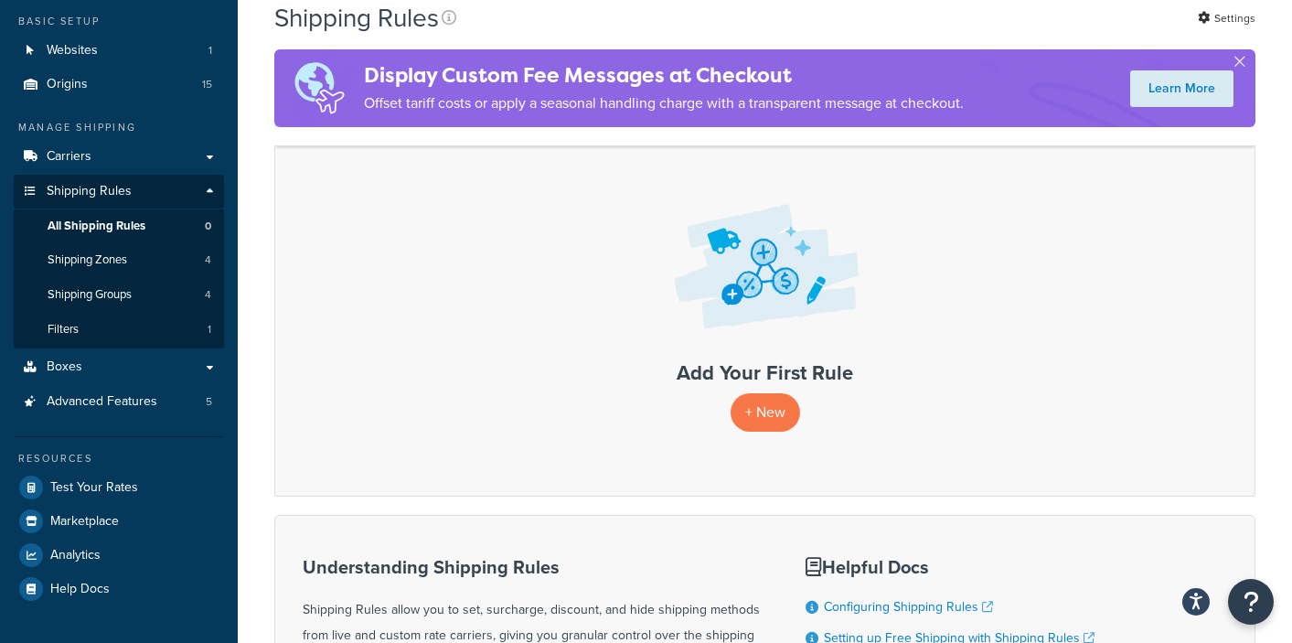
scroll to position [38, 0]
